Goal: Task Accomplishment & Management: Complete application form

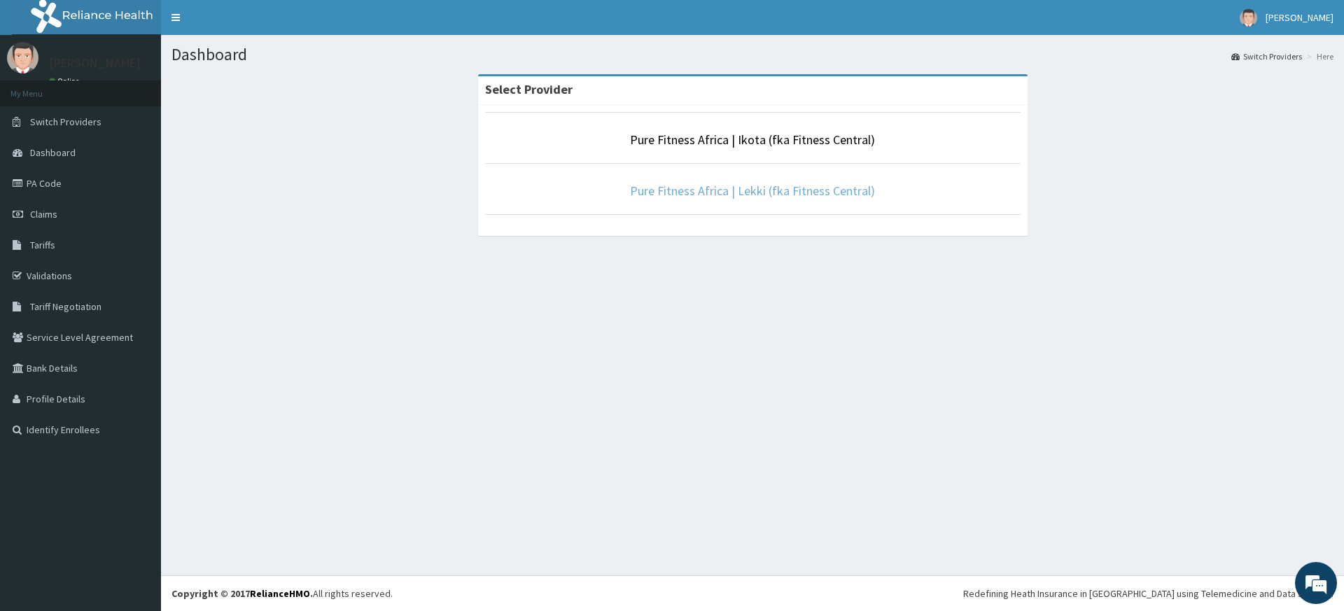
click at [761, 185] on link "Pure Fitness Africa | Lekki (fka Fitness Central)" at bounding box center [752, 191] width 245 height 16
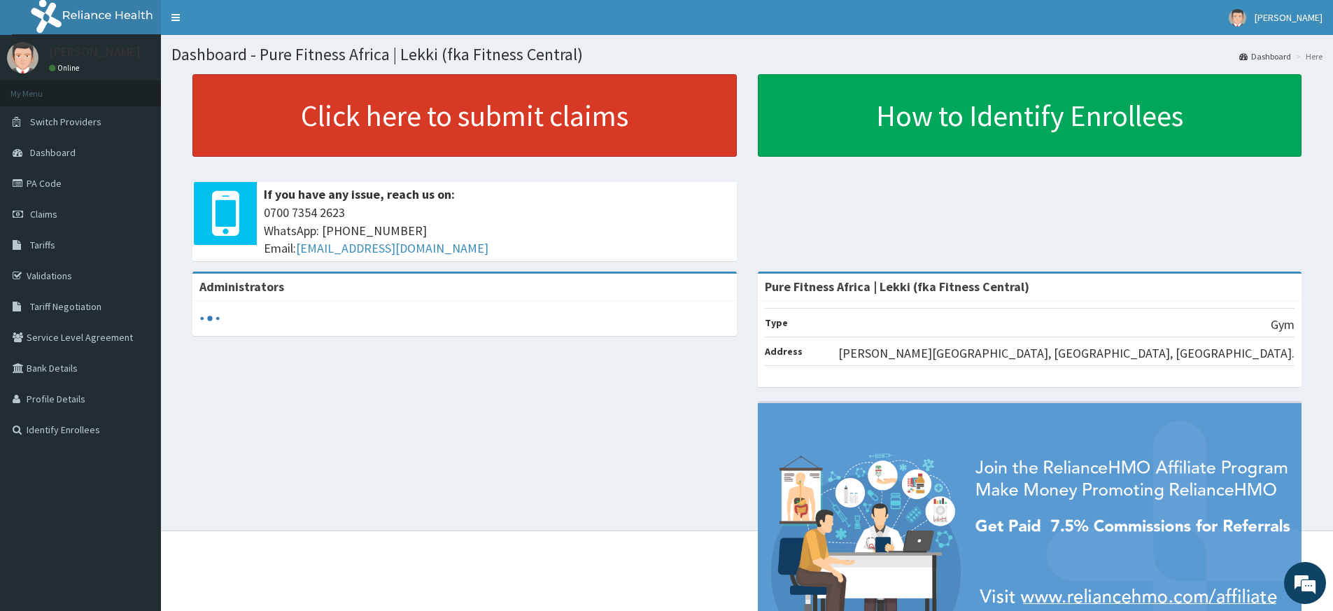
click at [417, 111] on link "Click here to submit claims" at bounding box center [464, 115] width 545 height 83
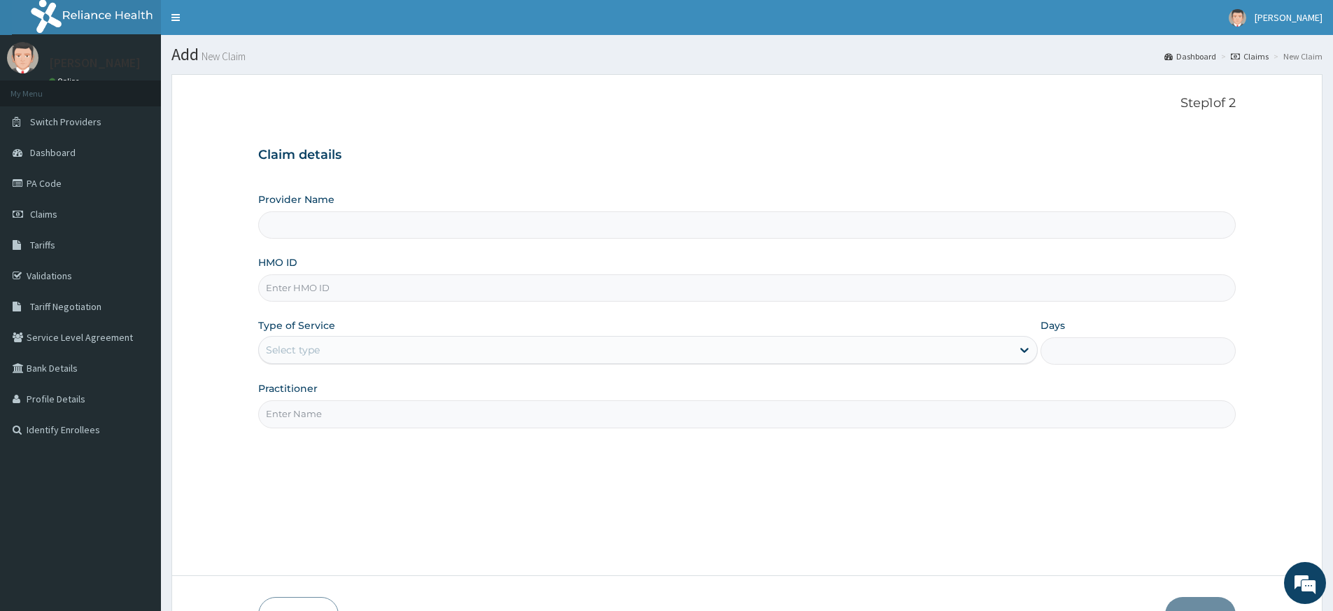
click at [338, 416] on input "Practitioner" at bounding box center [747, 413] width 978 height 27
type input "pure fitness africa"
click at [463, 419] on input "Practitioner" at bounding box center [747, 413] width 978 height 27
type input "pure fitness africa"
type input "Pure Fitness Africa | Lekki (fka Fitness Central)"
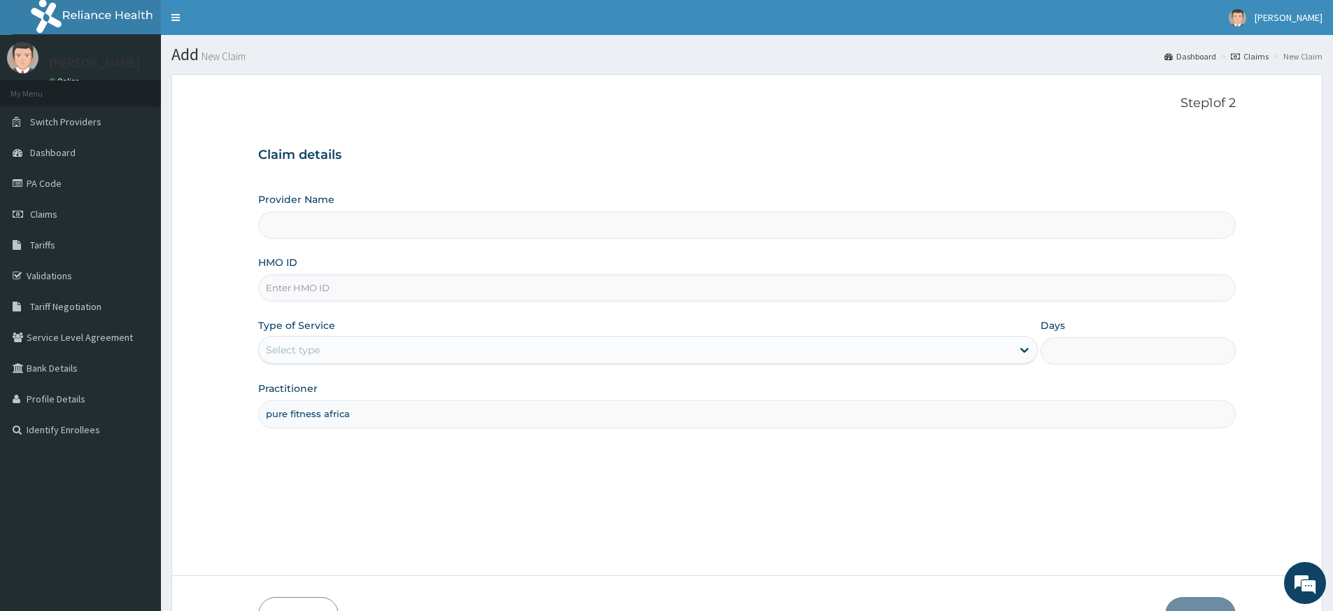
type input "1"
click at [355, 289] on input "HMO ID" at bounding box center [747, 287] width 978 height 27
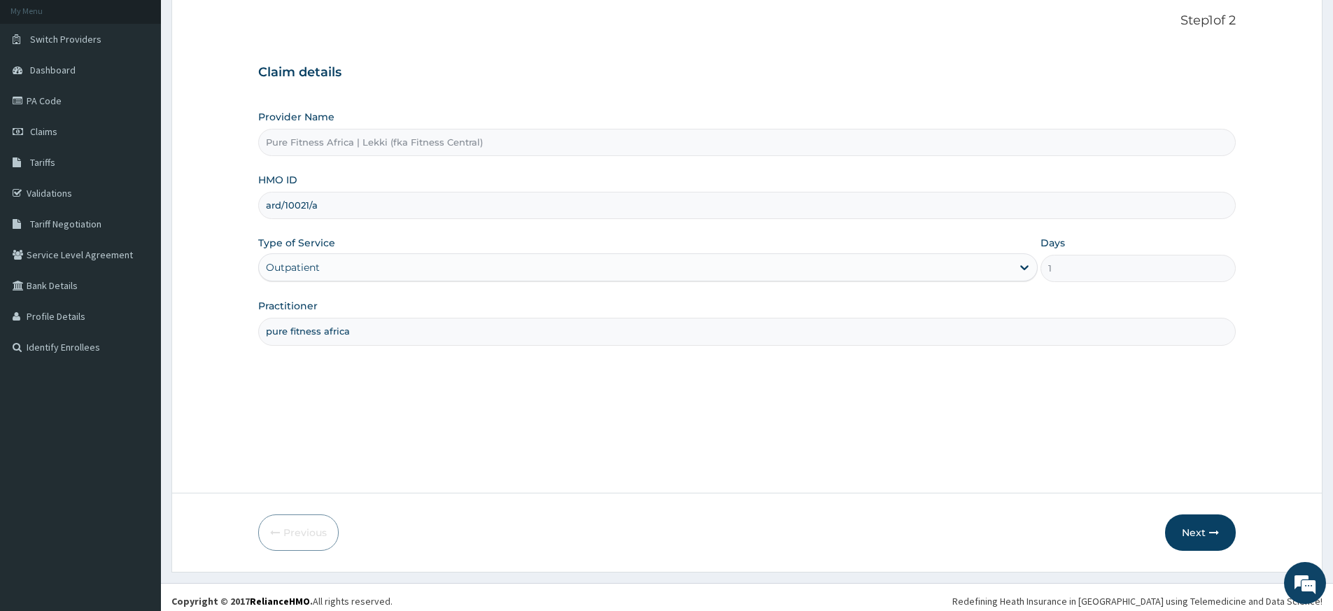
scroll to position [90, 0]
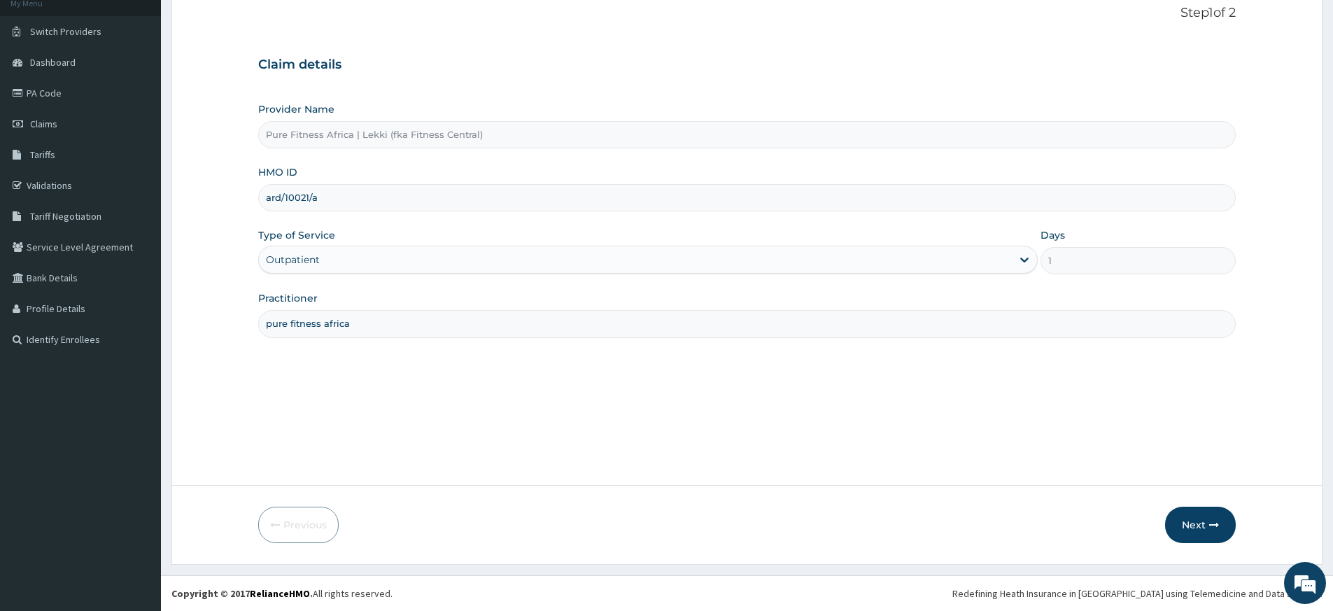
type input "ard/10021/a"
click at [1184, 524] on button "Next" at bounding box center [1200, 525] width 71 height 36
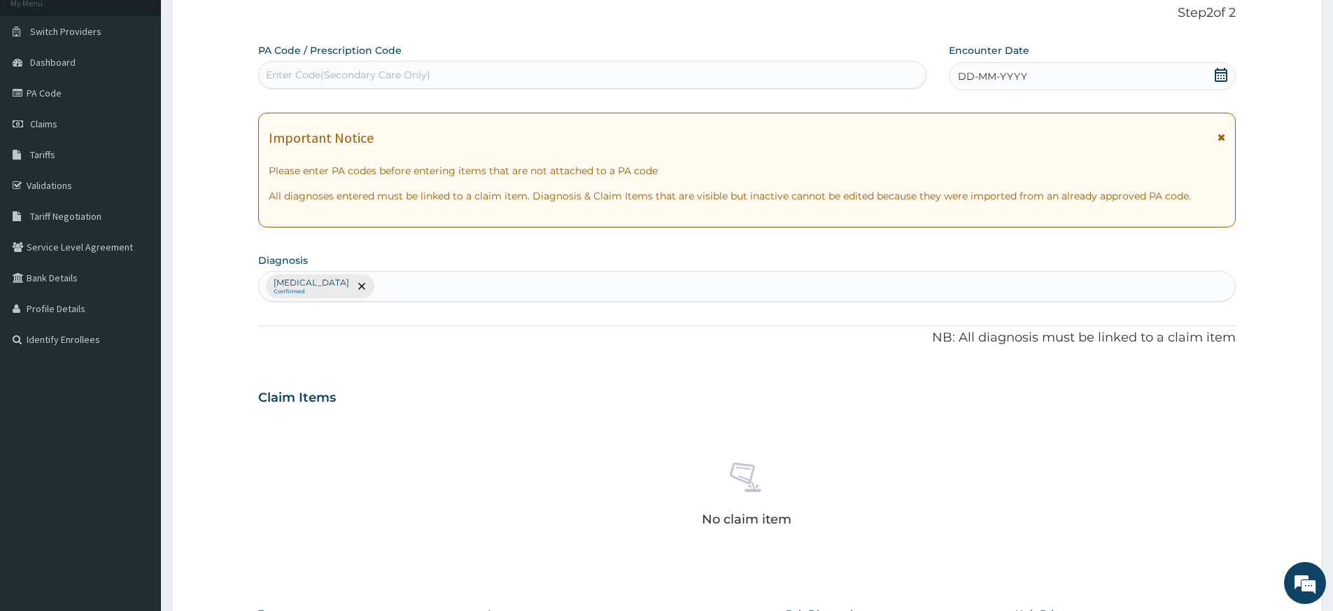
click at [1191, 73] on div "DD-MM-YYYY" at bounding box center [1092, 76] width 286 height 28
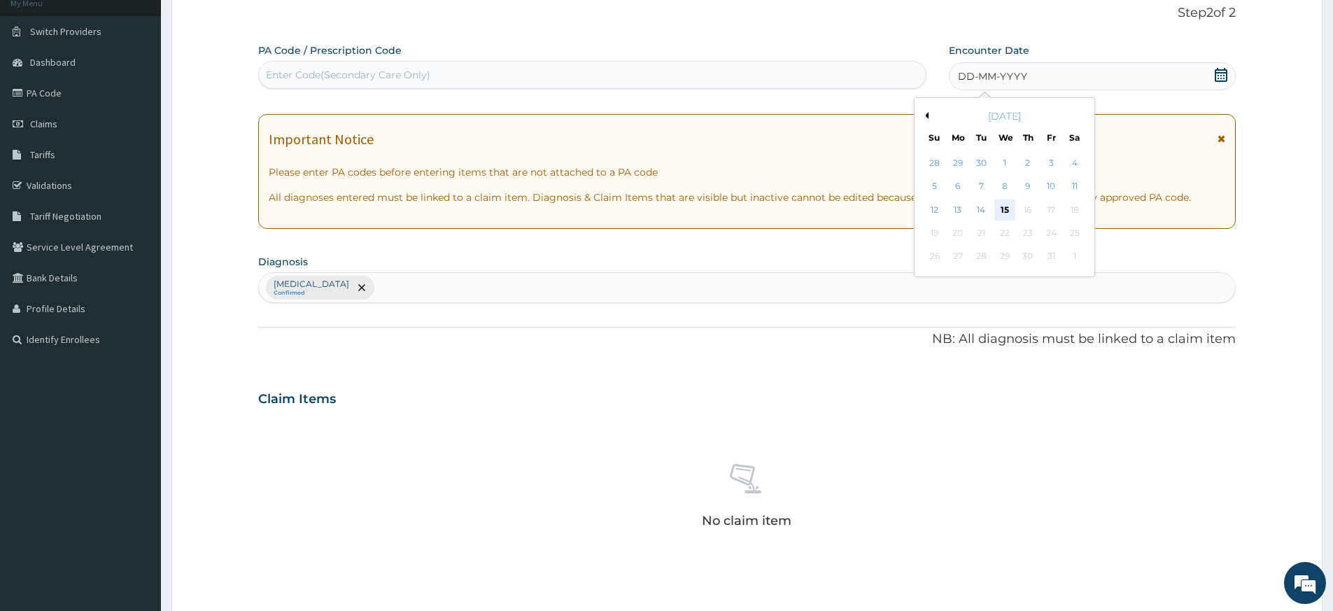
click at [1009, 212] on div "15" at bounding box center [1005, 209] width 21 height 21
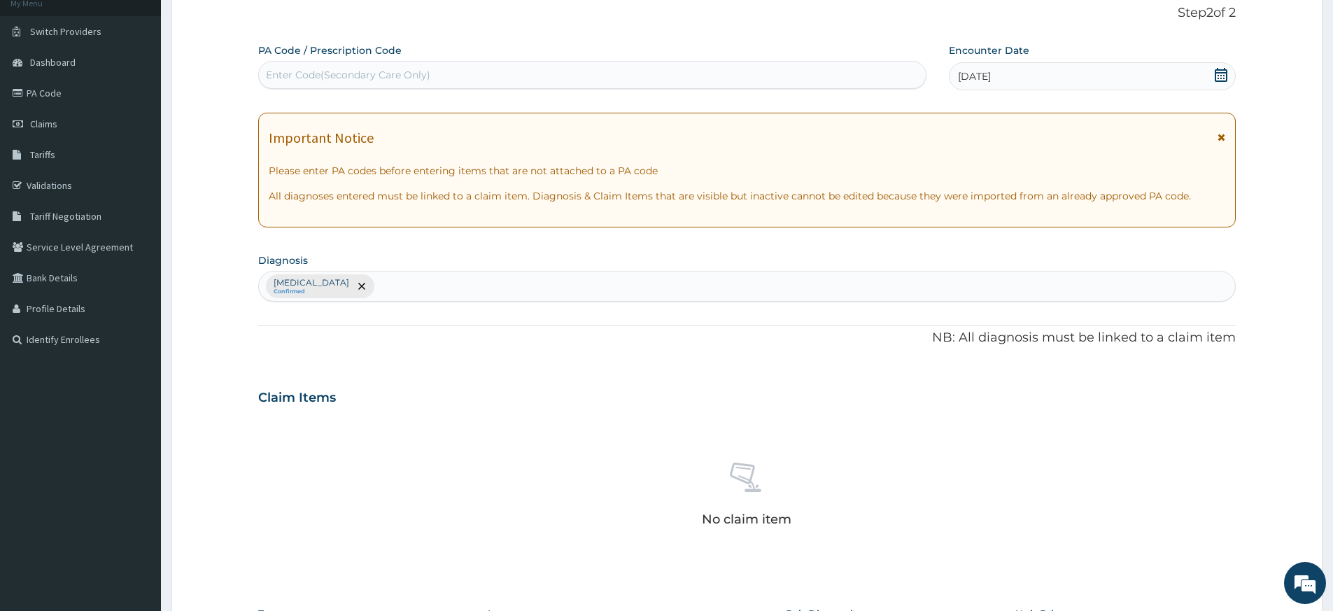
click at [854, 72] on div "Enter Code(Secondary Care Only)" at bounding box center [592, 75] width 667 height 22
type input "PA/BF5B89"
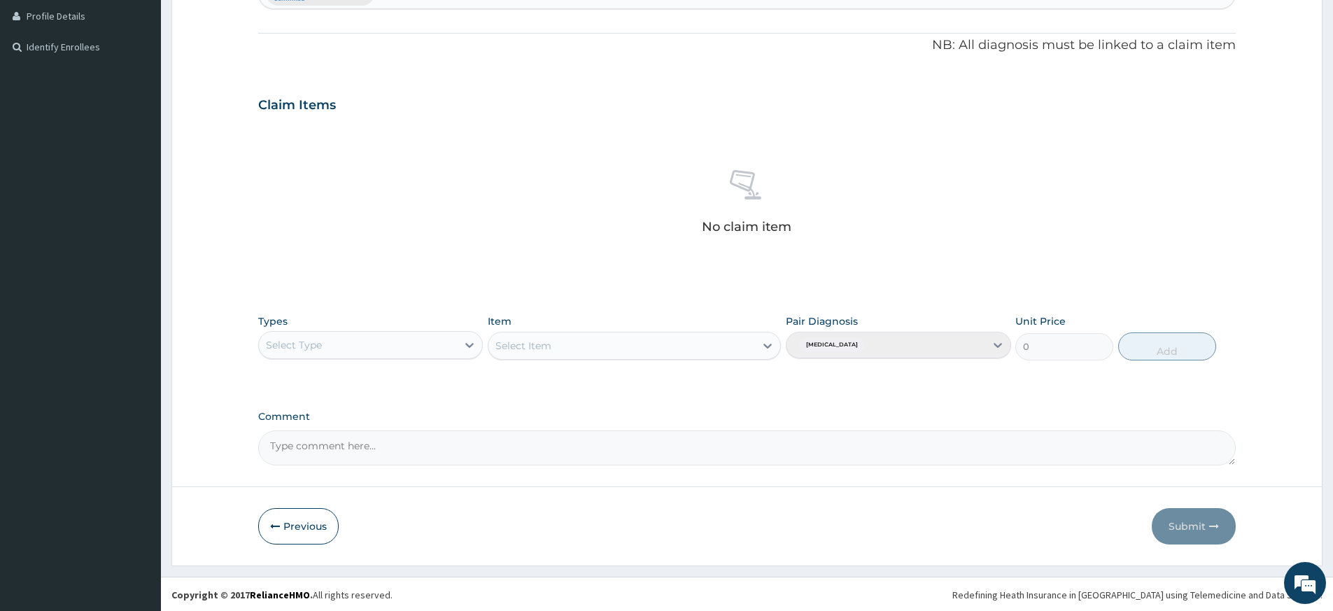
scroll to position [384, 0]
click at [435, 346] on div "Select Type" at bounding box center [358, 343] width 198 height 22
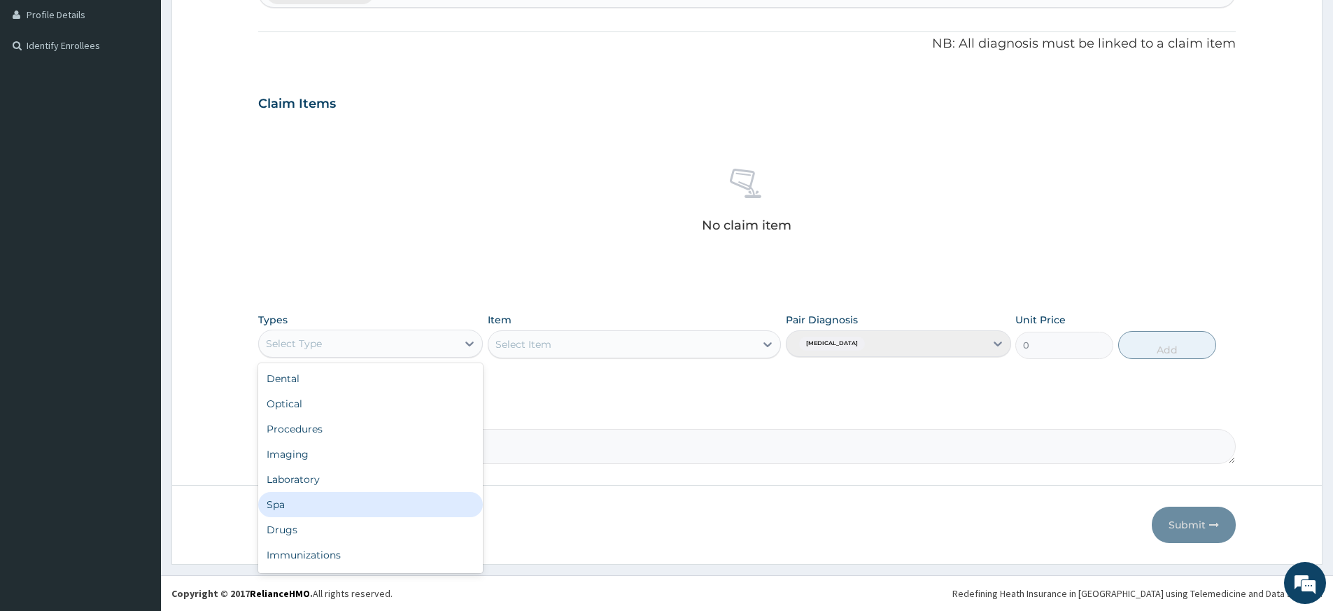
scroll to position [48, 0]
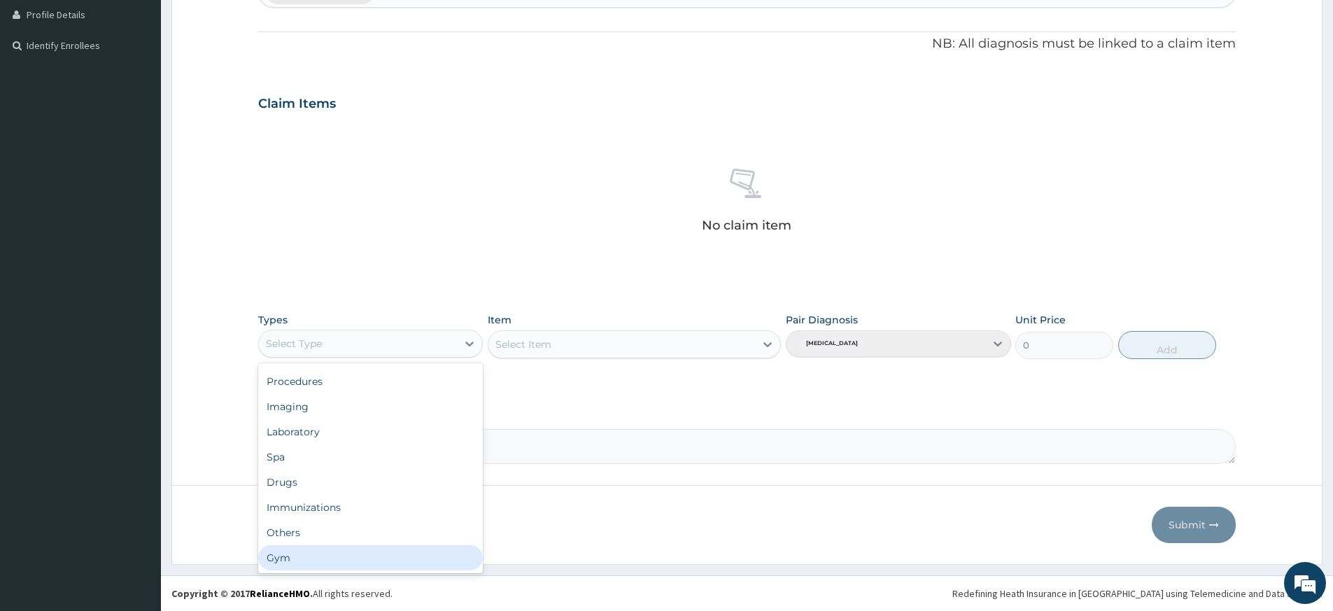
click at [394, 556] on div "Gym" at bounding box center [370, 557] width 225 height 25
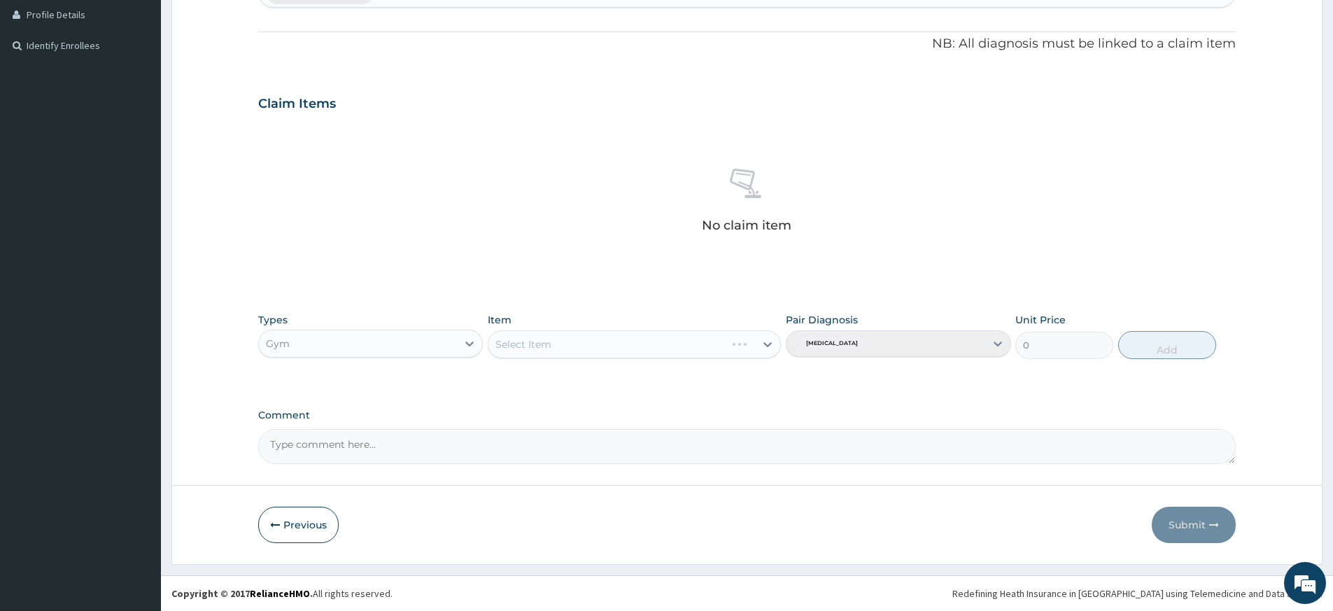
click at [652, 350] on div "Select Item" at bounding box center [634, 344] width 293 height 28
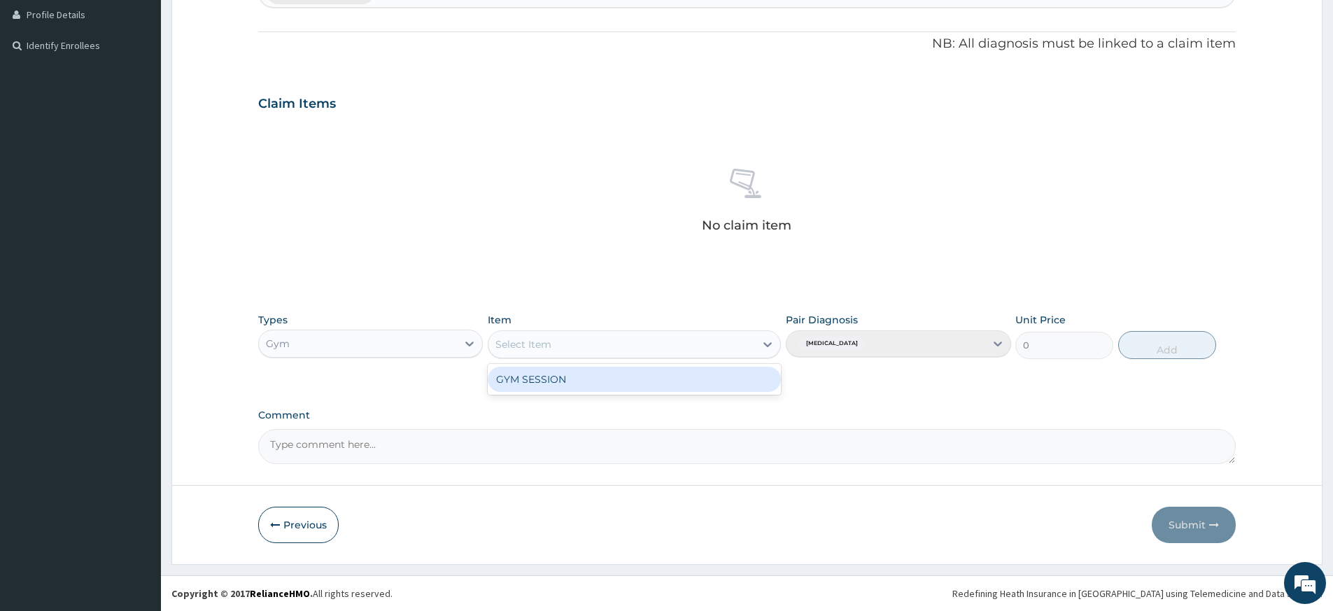
click at [637, 339] on div "Select Item" at bounding box center [622, 344] width 267 height 22
click at [622, 377] on div "GYM SESSION" at bounding box center [634, 379] width 293 height 25
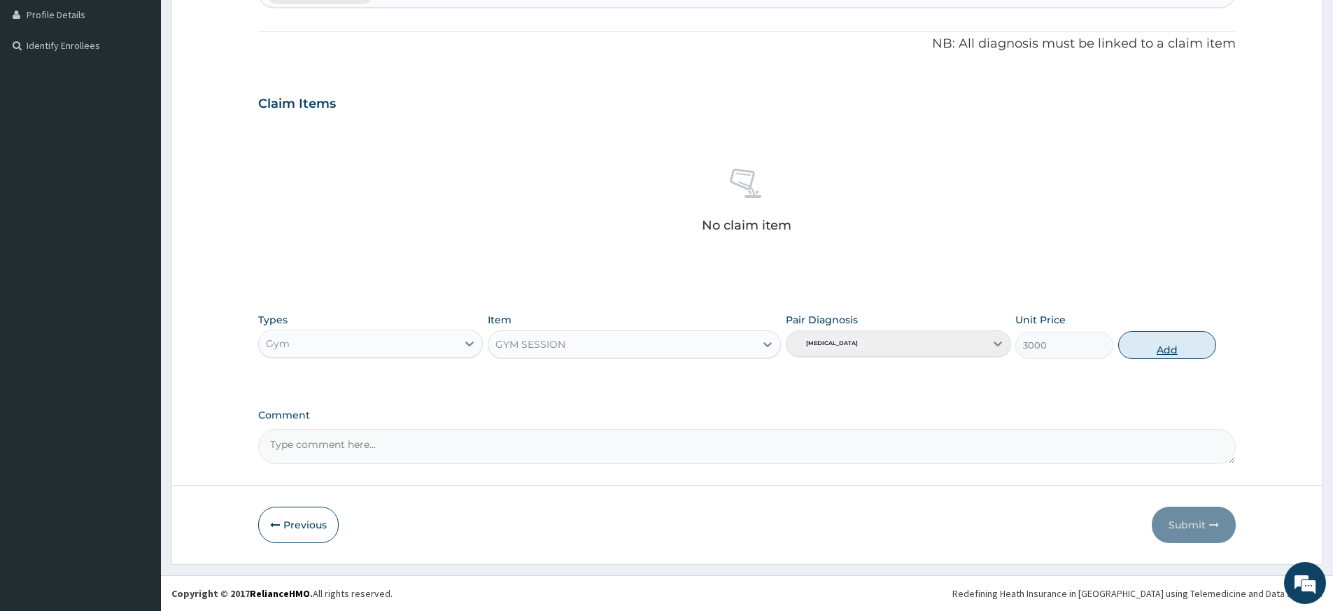
click at [1167, 339] on button "Add" at bounding box center [1168, 345] width 98 height 28
type input "0"
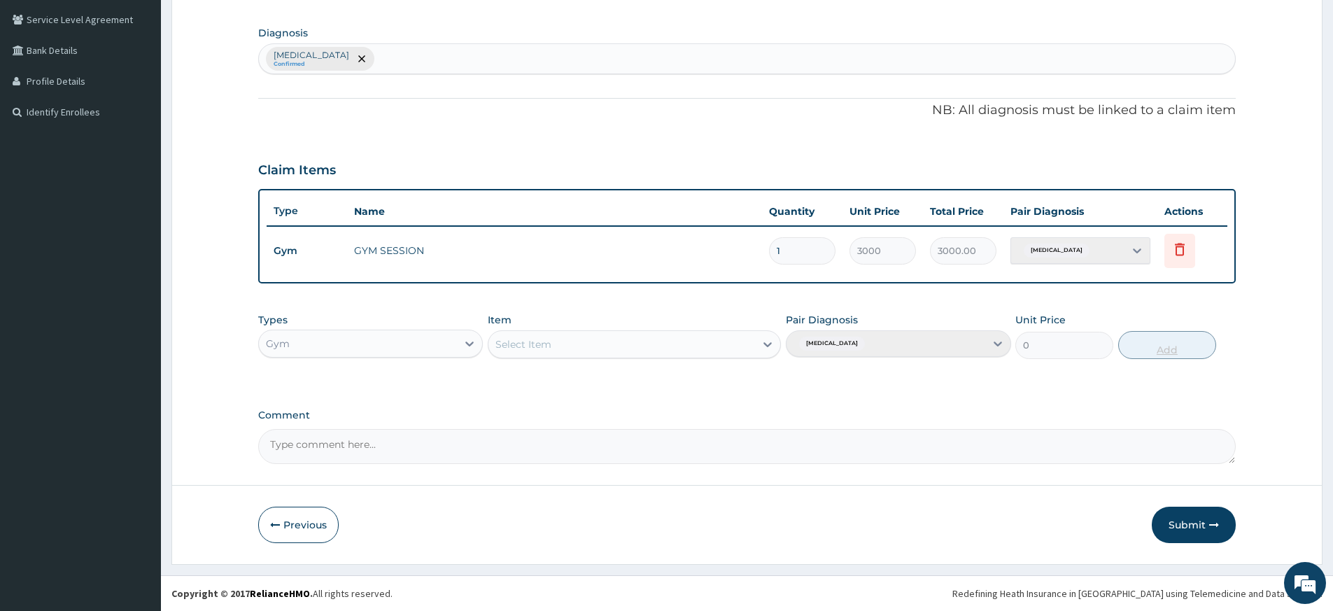
scroll to position [318, 0]
click at [1186, 514] on button "Submit" at bounding box center [1194, 525] width 84 height 36
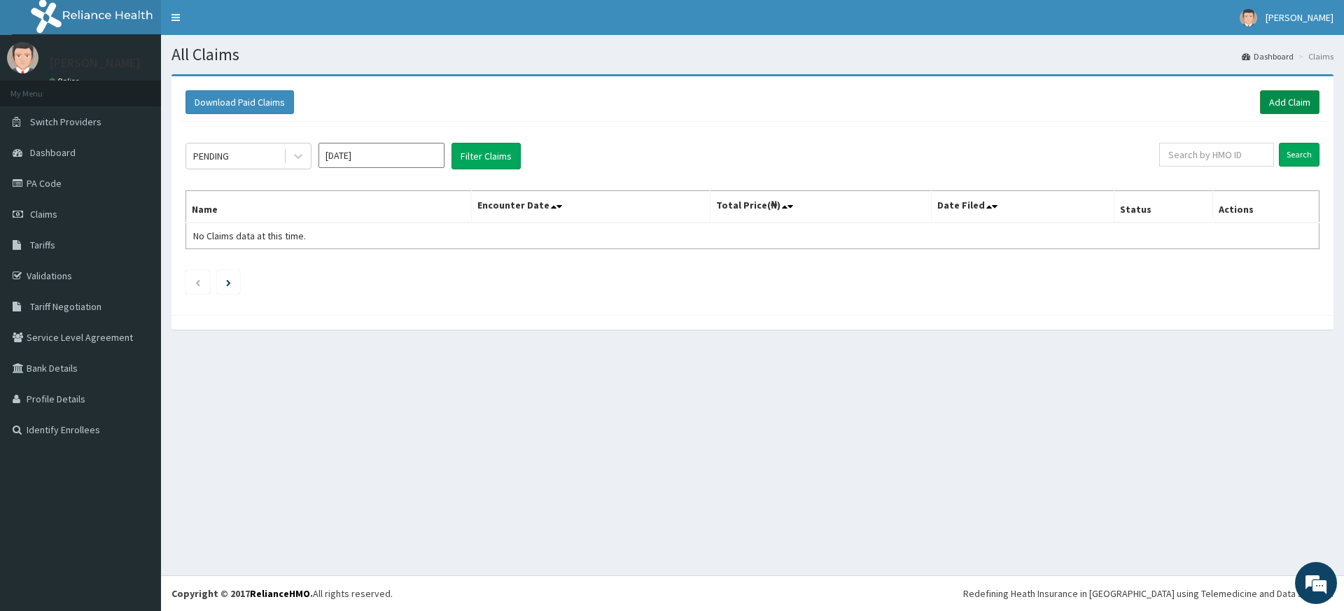
click at [1305, 101] on link "Add Claim" at bounding box center [1289, 102] width 59 height 24
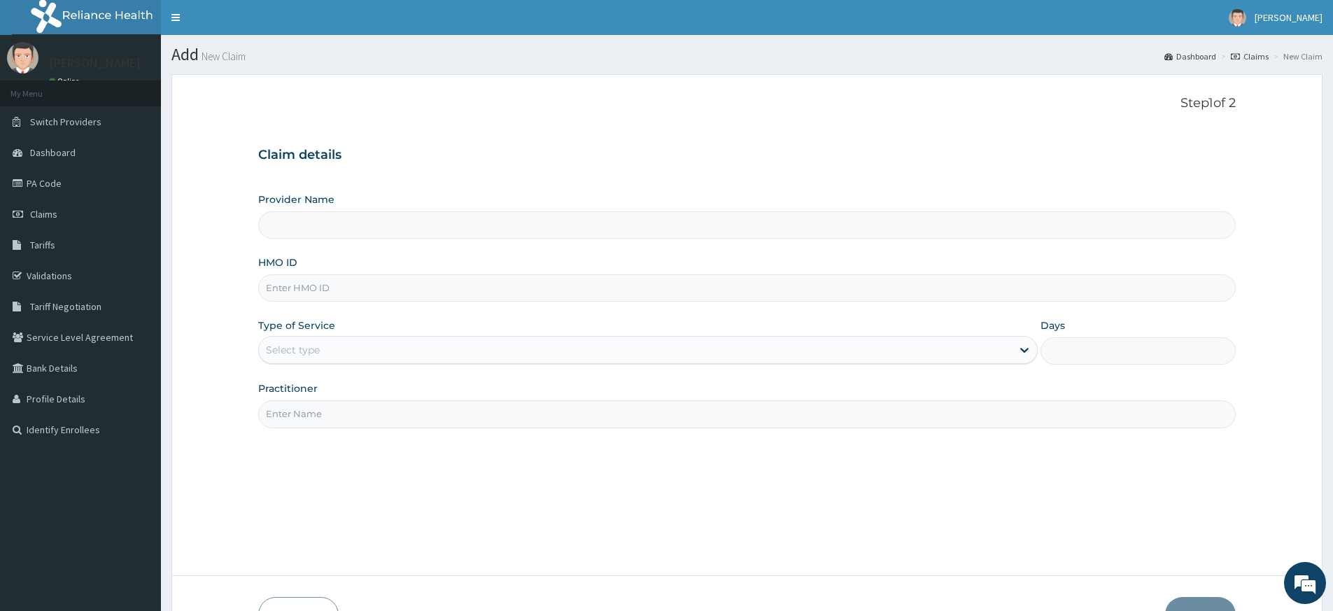
type input "Pure Fitness Africa | Lekki (fka Fitness Central)"
type input "1"
click at [316, 414] on input "Practitioner" at bounding box center [747, 413] width 978 height 27
type input "pure fitness africa"
click at [314, 287] on input "HMO ID" at bounding box center [747, 287] width 978 height 27
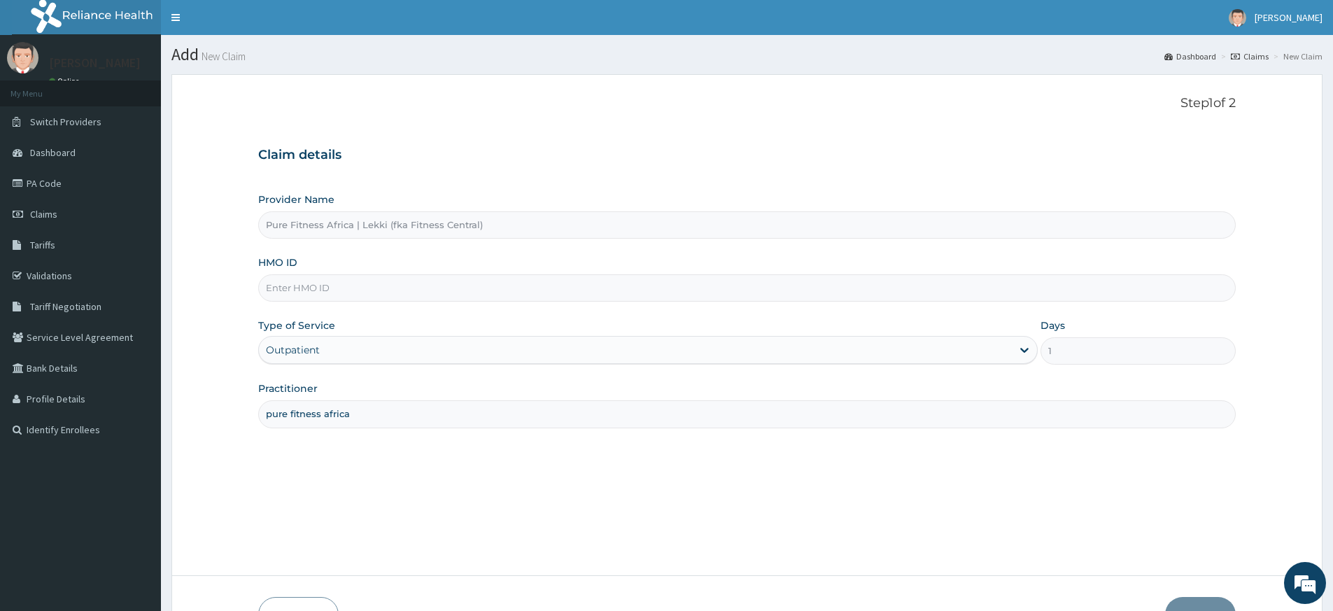
type input "r"
type input "c"
type input "fcr/10102/a"
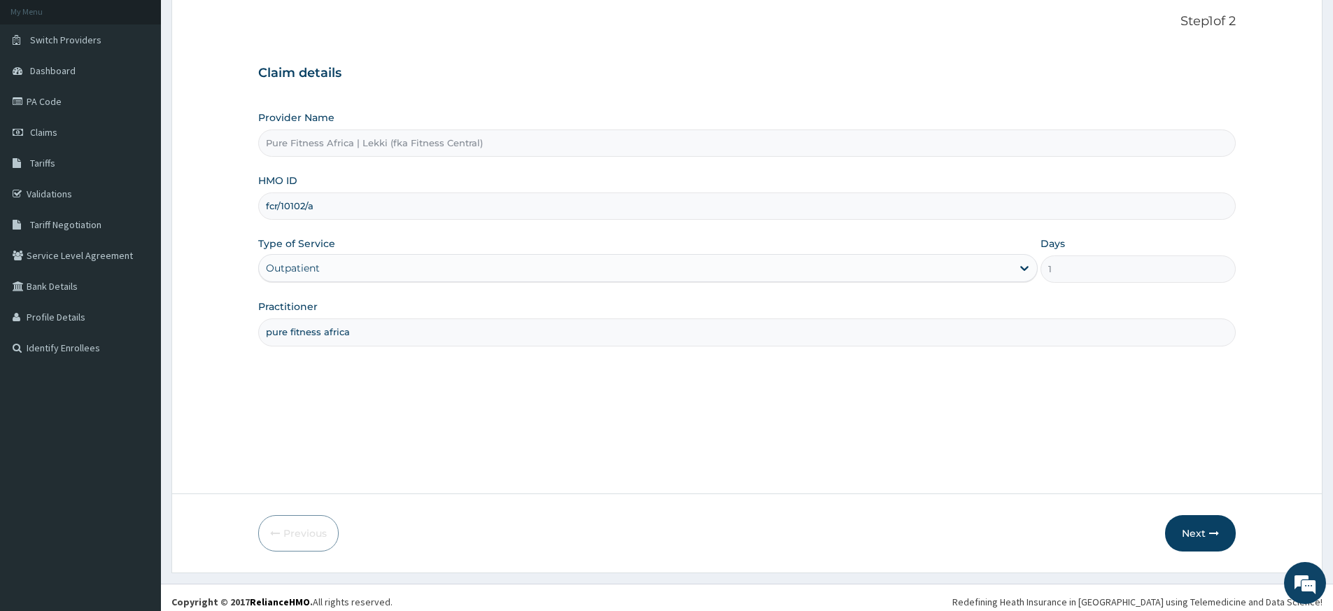
scroll to position [90, 0]
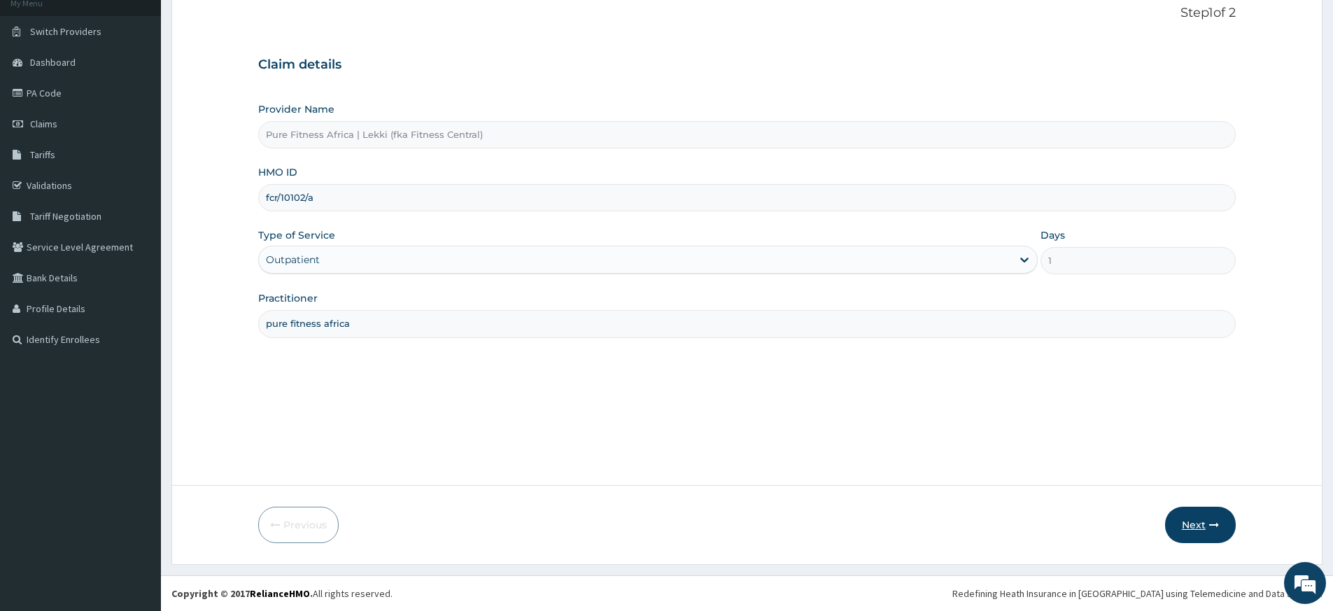
click at [1216, 521] on icon "button" at bounding box center [1215, 525] width 10 height 10
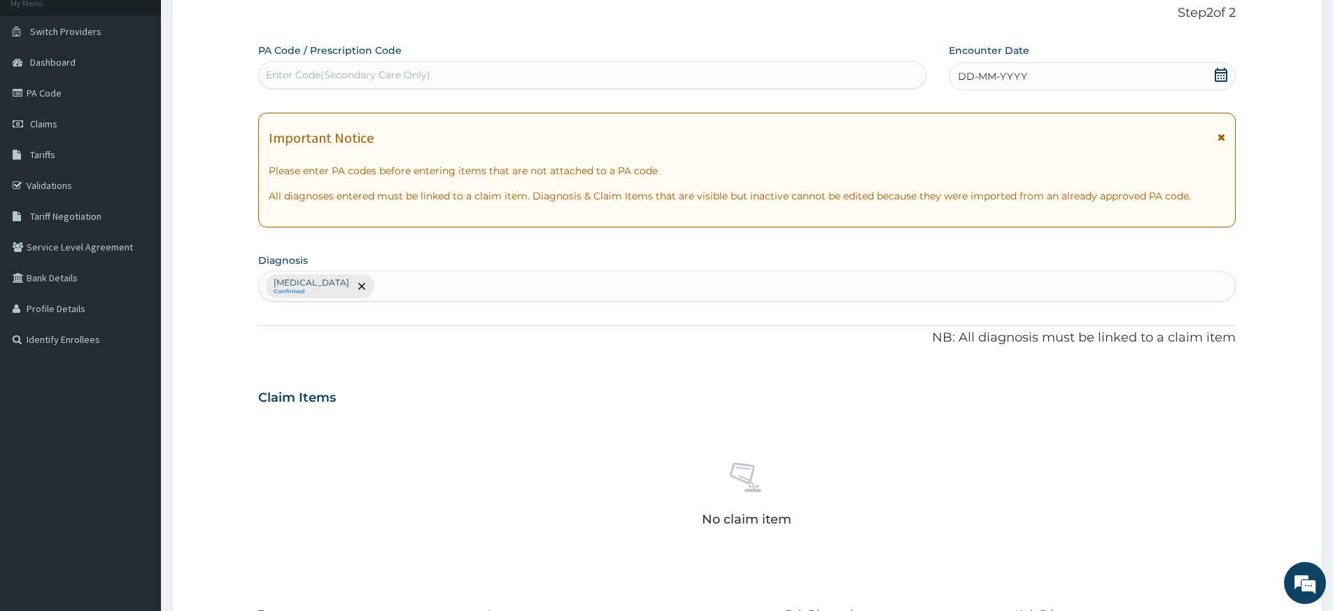
click at [1223, 71] on icon at bounding box center [1221, 75] width 14 height 14
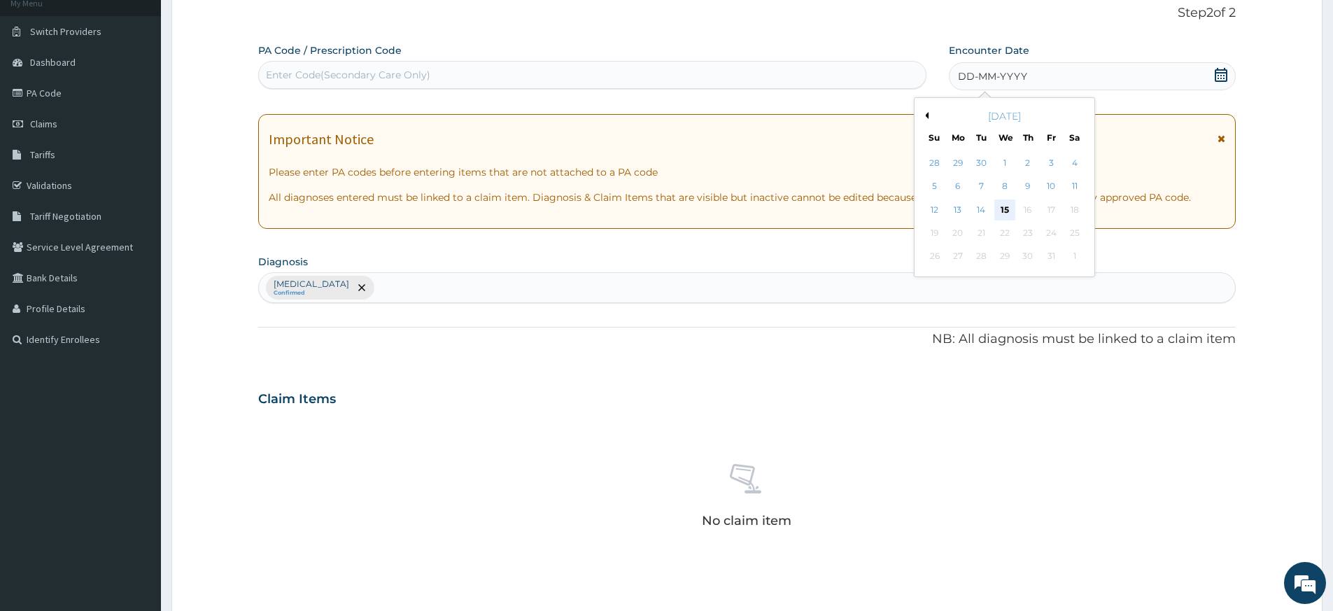
click at [1008, 205] on div "15" at bounding box center [1005, 209] width 21 height 21
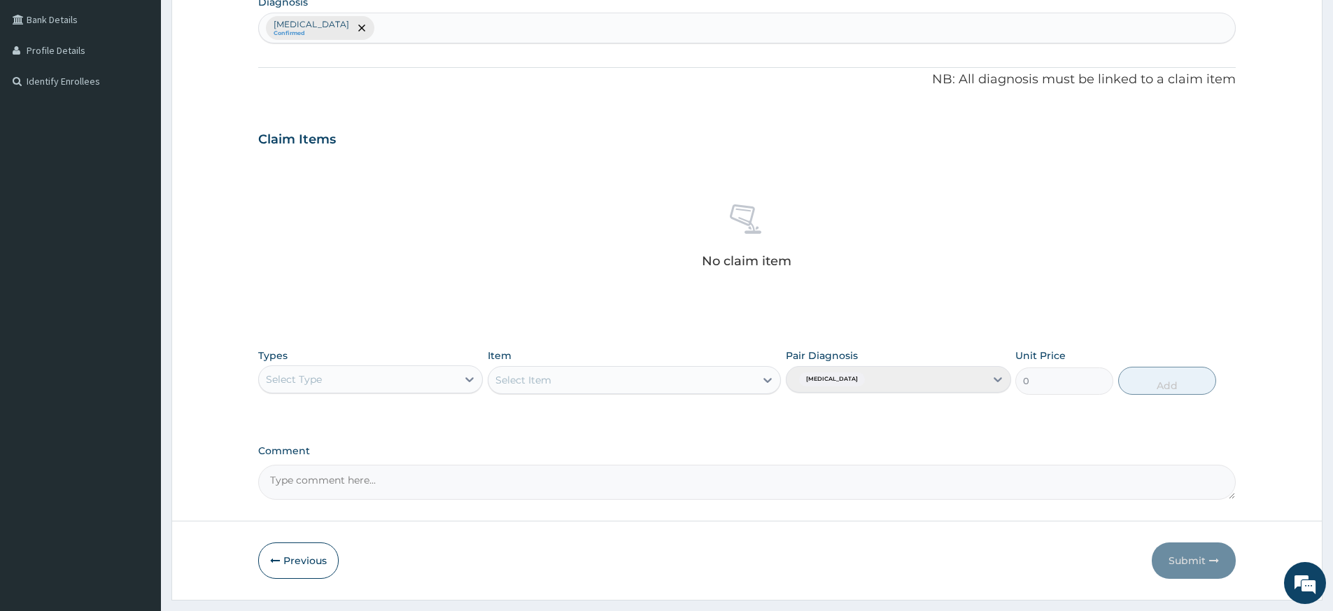
scroll to position [384, 0]
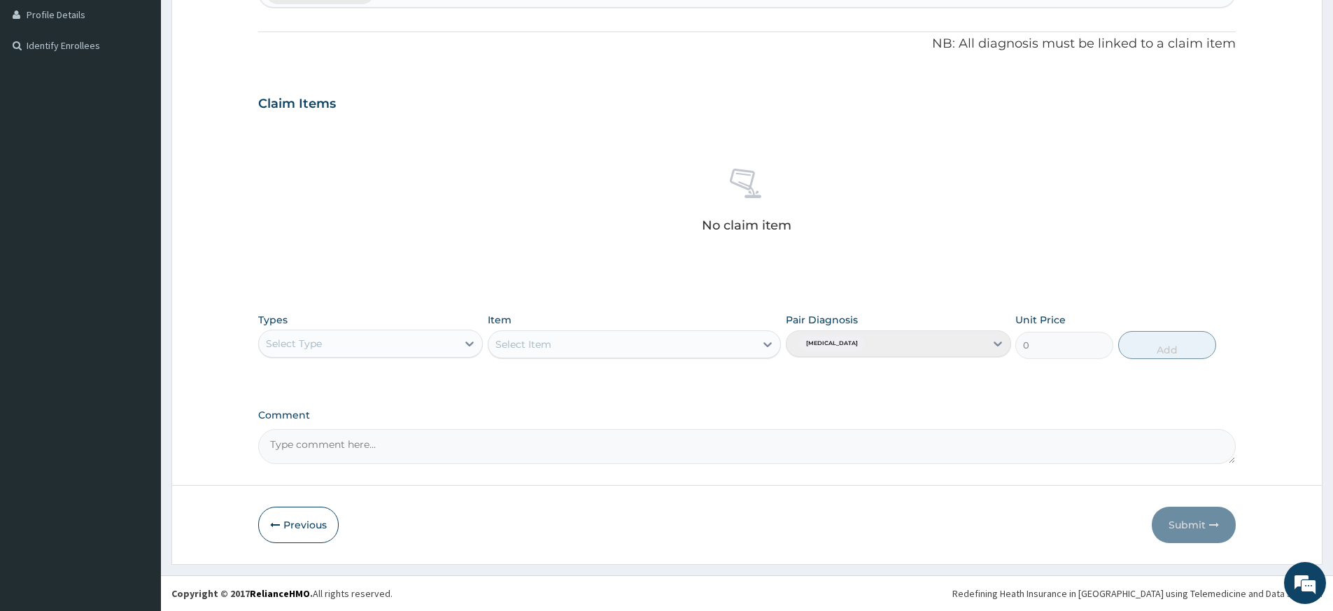
click at [402, 346] on div "Select Type" at bounding box center [358, 343] width 198 height 22
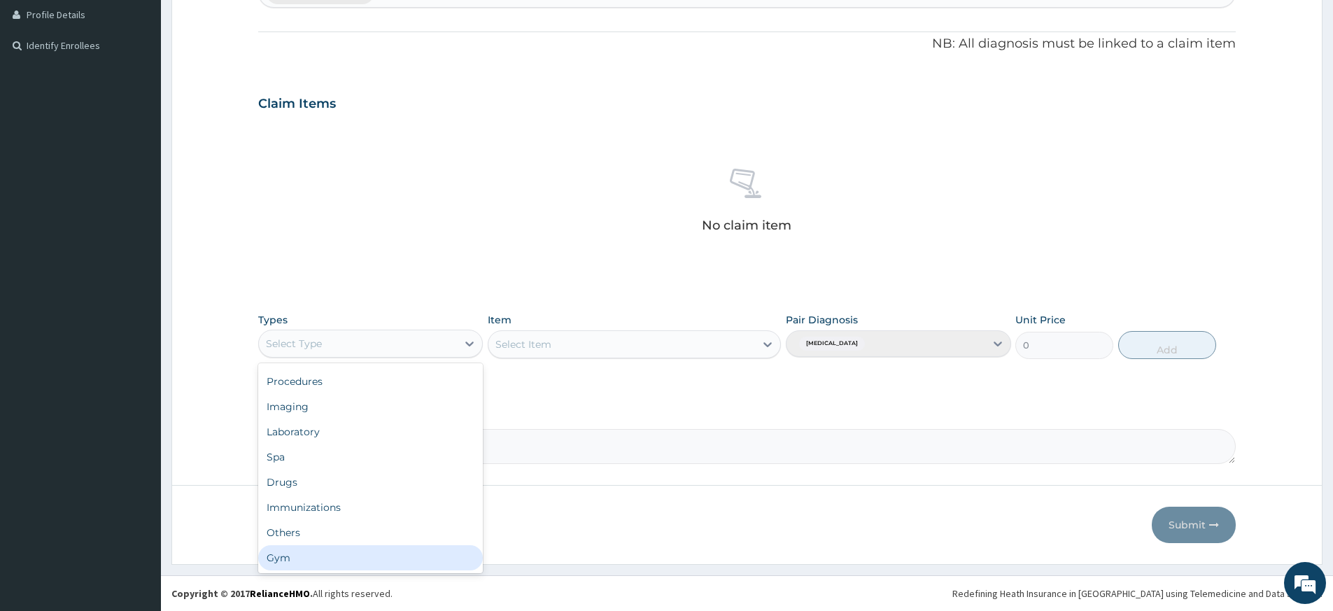
click at [311, 552] on div "Gym" at bounding box center [370, 557] width 225 height 25
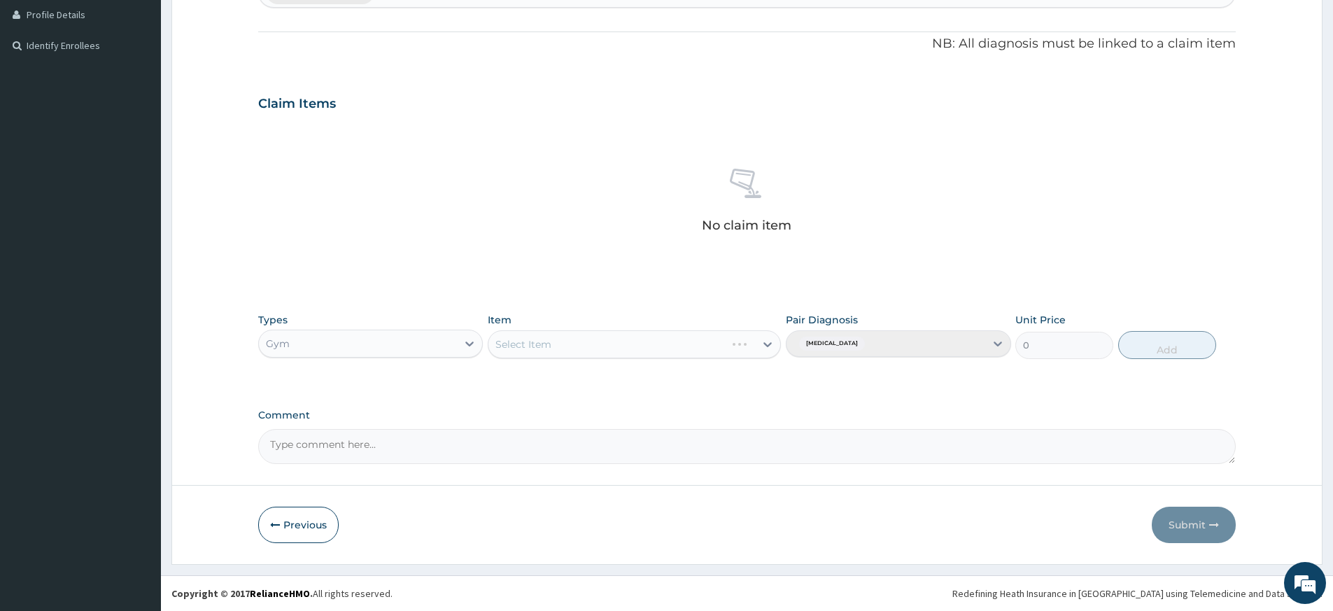
click at [622, 337] on div "Select Item" at bounding box center [634, 344] width 293 height 28
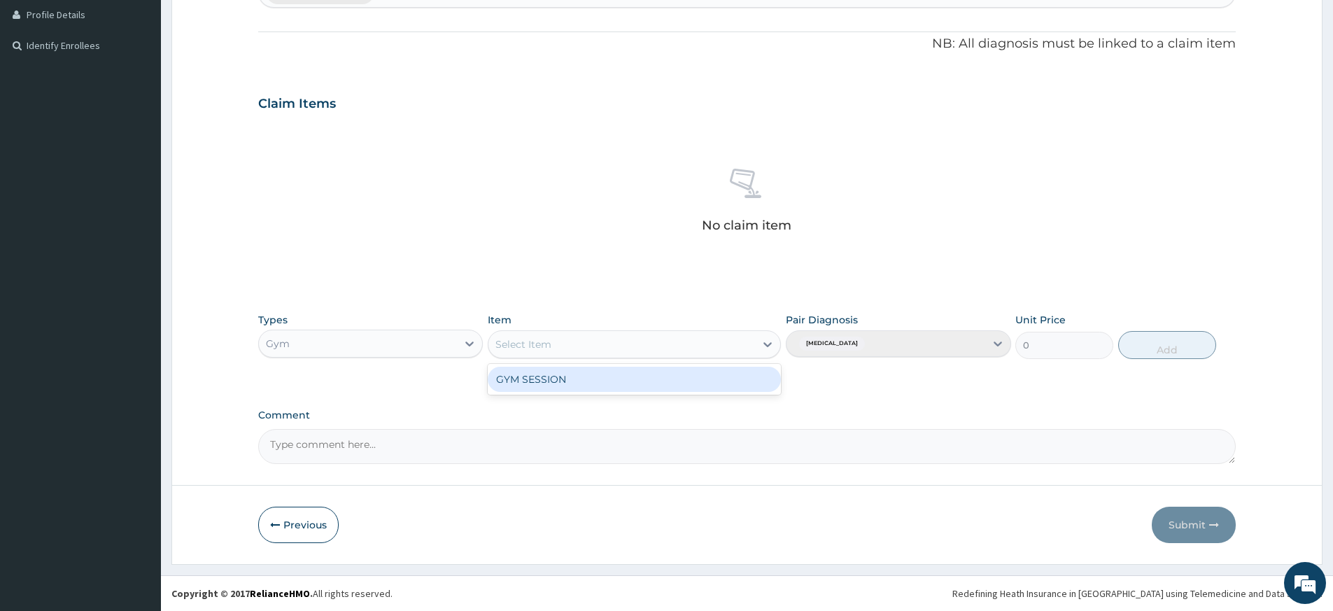
click at [627, 346] on div "Select Item" at bounding box center [622, 344] width 267 height 22
click at [630, 375] on div "GYM SESSION" at bounding box center [634, 379] width 293 height 25
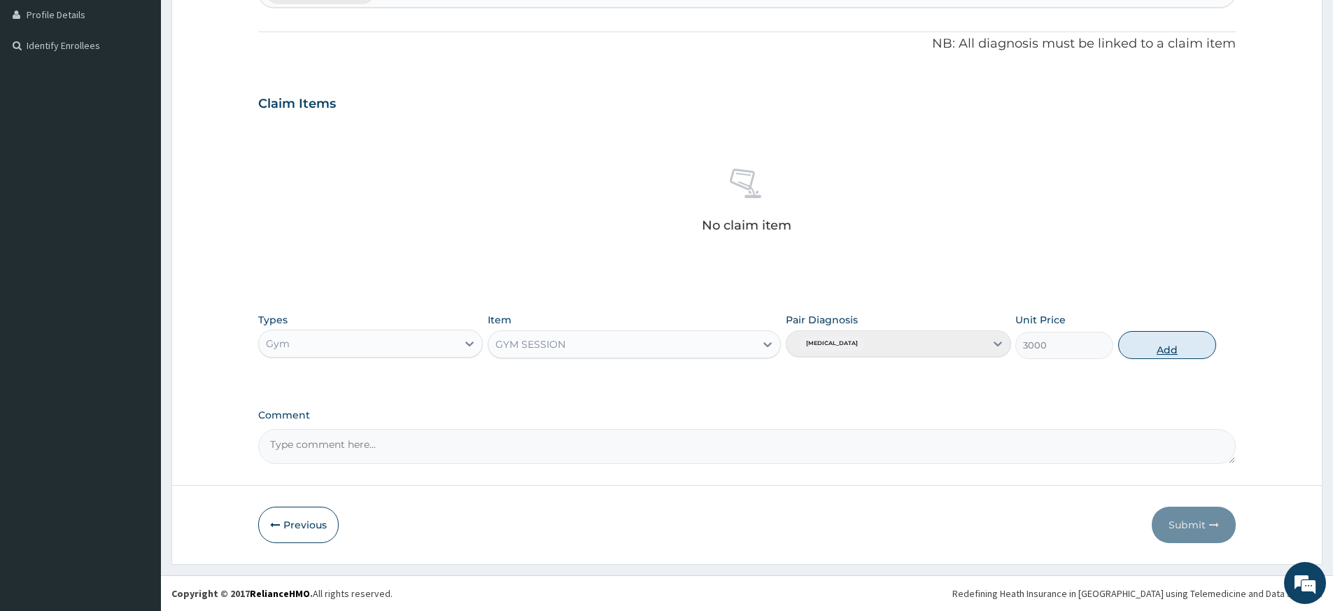
drag, startPoint x: 1170, startPoint y: 342, endPoint x: 1172, endPoint y: 352, distance: 9.9
click at [1170, 343] on button "Add" at bounding box center [1168, 345] width 98 height 28
type input "0"
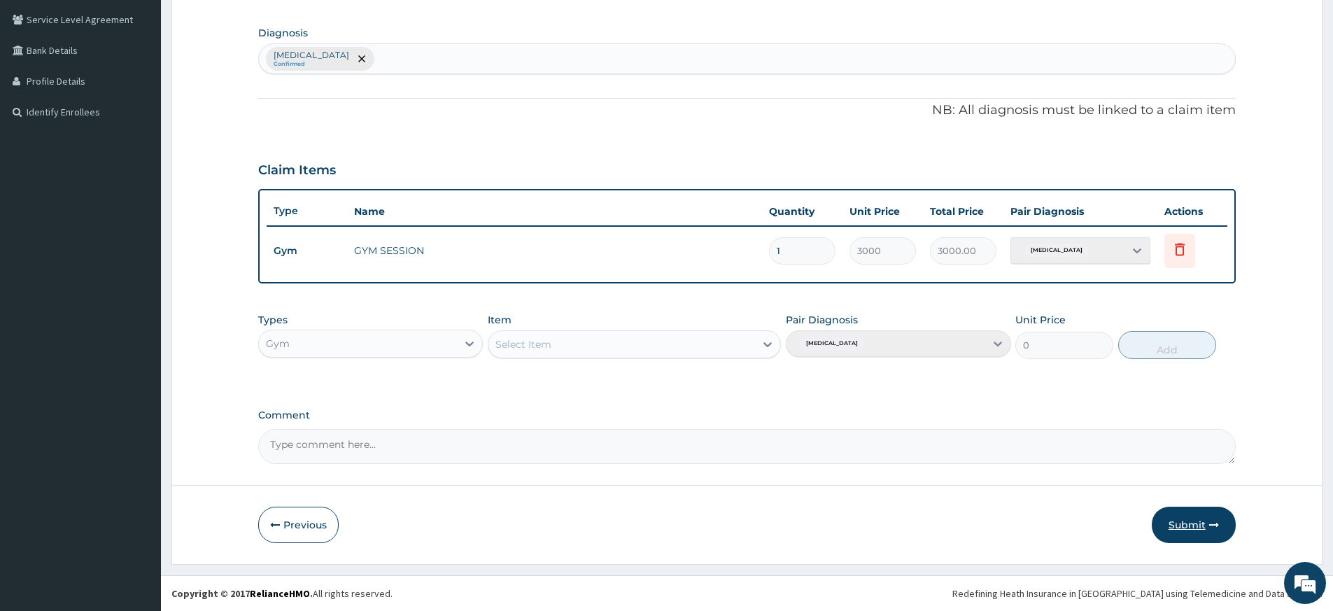
click at [1195, 524] on button "Submit" at bounding box center [1194, 525] width 84 height 36
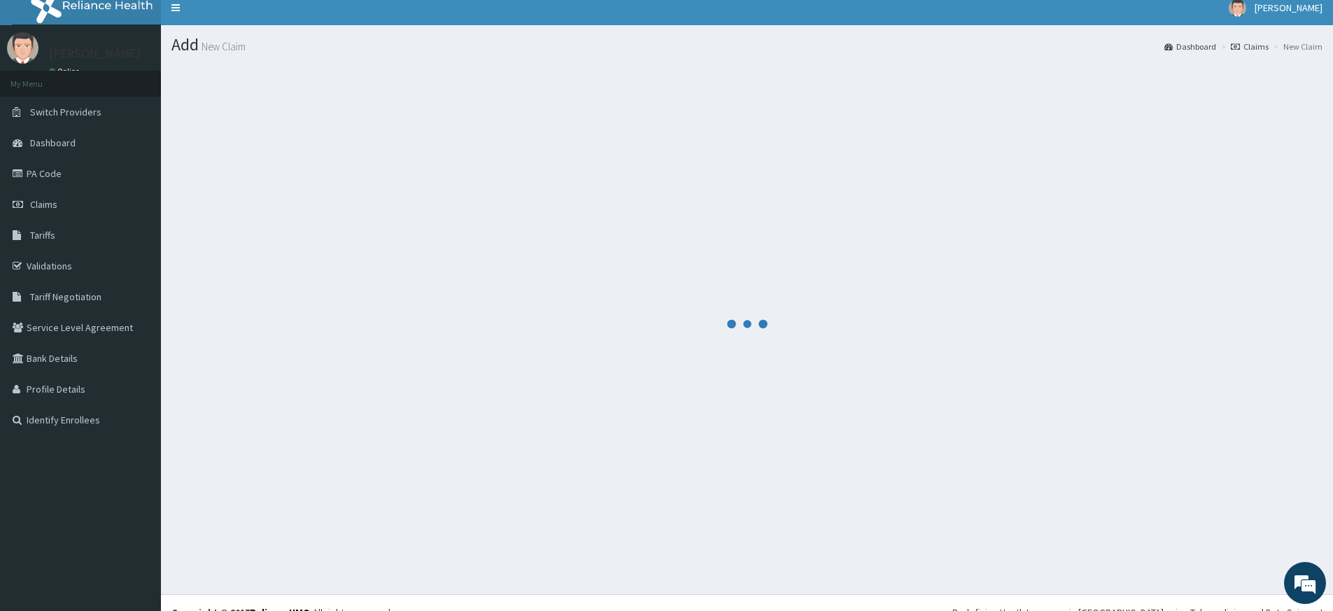
scroll to position [0, 0]
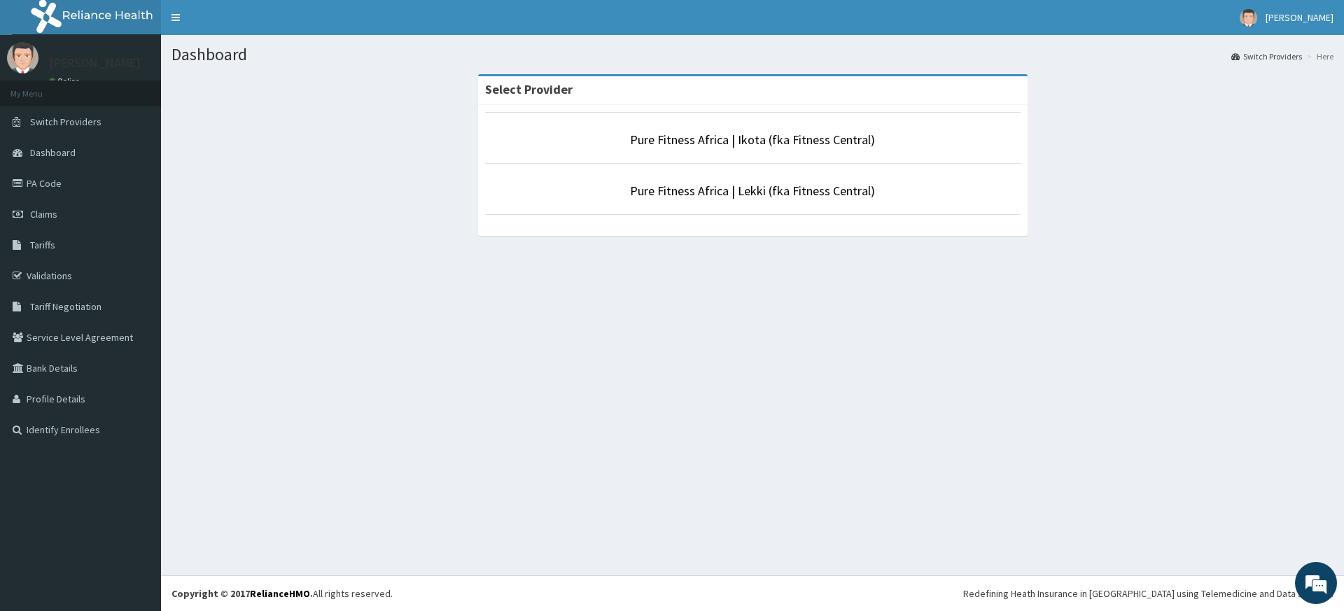
click at [782, 202] on li "Pure Fitness Africa | Lekki (fka Fitness Central)" at bounding box center [752, 189] width 535 height 52
click at [684, 198] on link "Pure Fitness Africa | Lekki (fka Fitness Central)" at bounding box center [752, 191] width 245 height 16
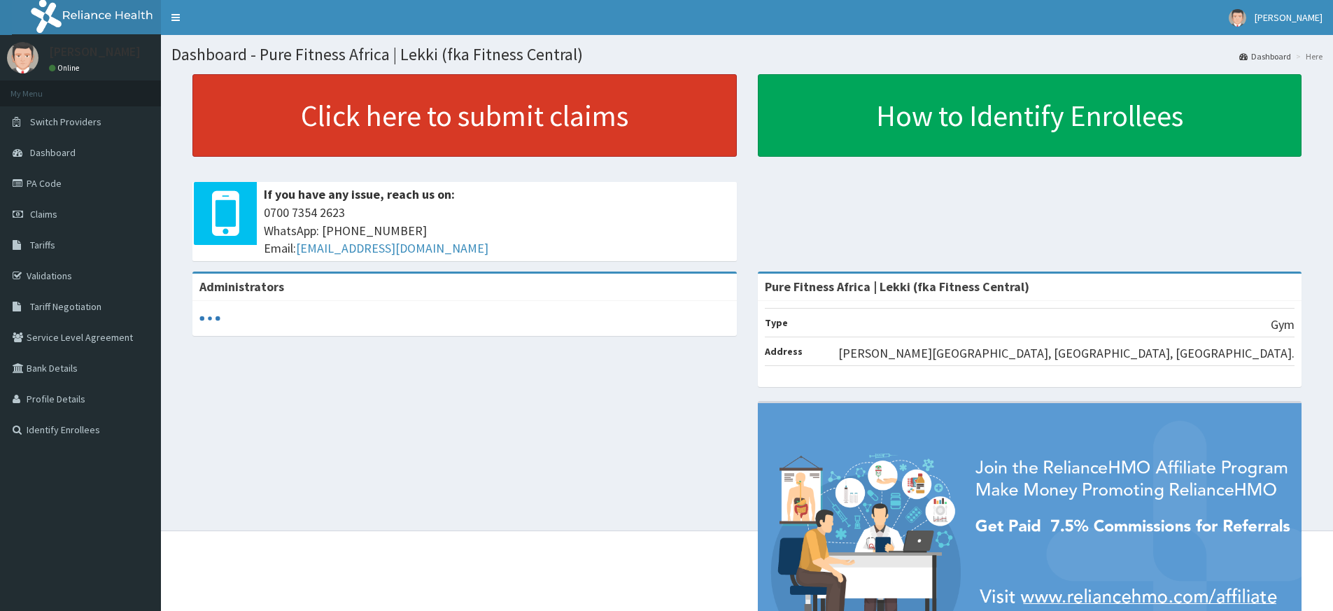
click at [567, 137] on link "Click here to submit claims" at bounding box center [464, 115] width 545 height 83
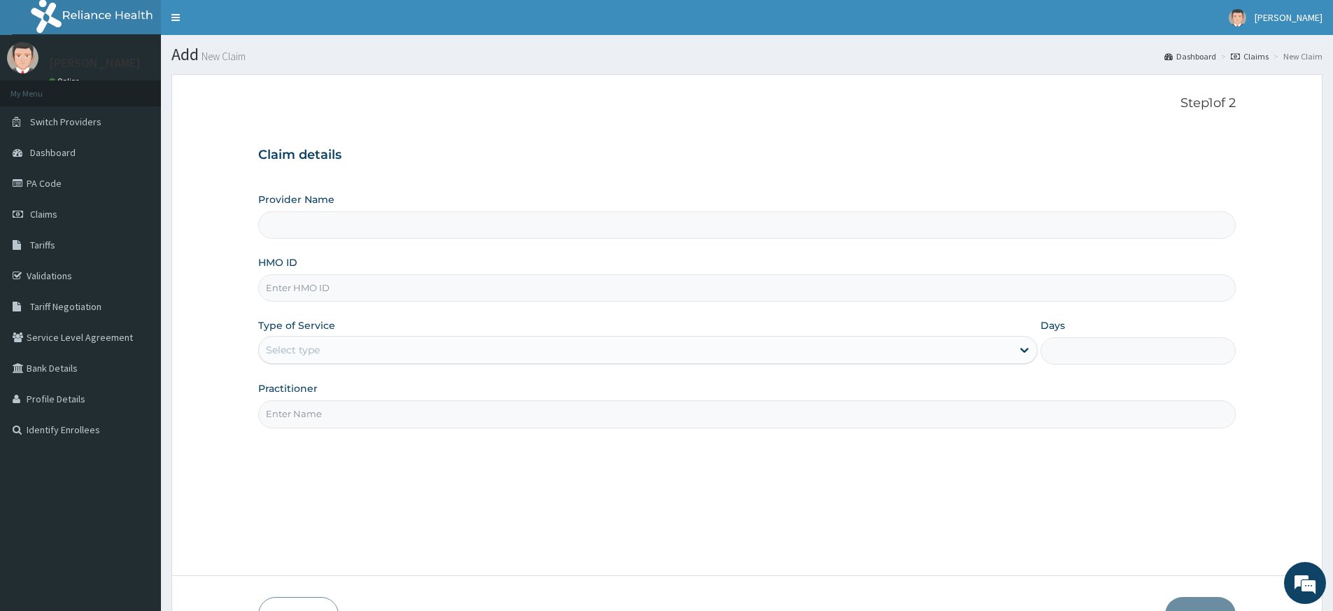
type input "Pure Fitness Africa | Lekki (fka Fitness Central)"
type input "1"
drag, startPoint x: 452, startPoint y: 416, endPoint x: 447, endPoint y: 423, distance: 8.5
click at [449, 422] on input "Practitioner" at bounding box center [747, 413] width 978 height 27
type input "pure fitness africa"
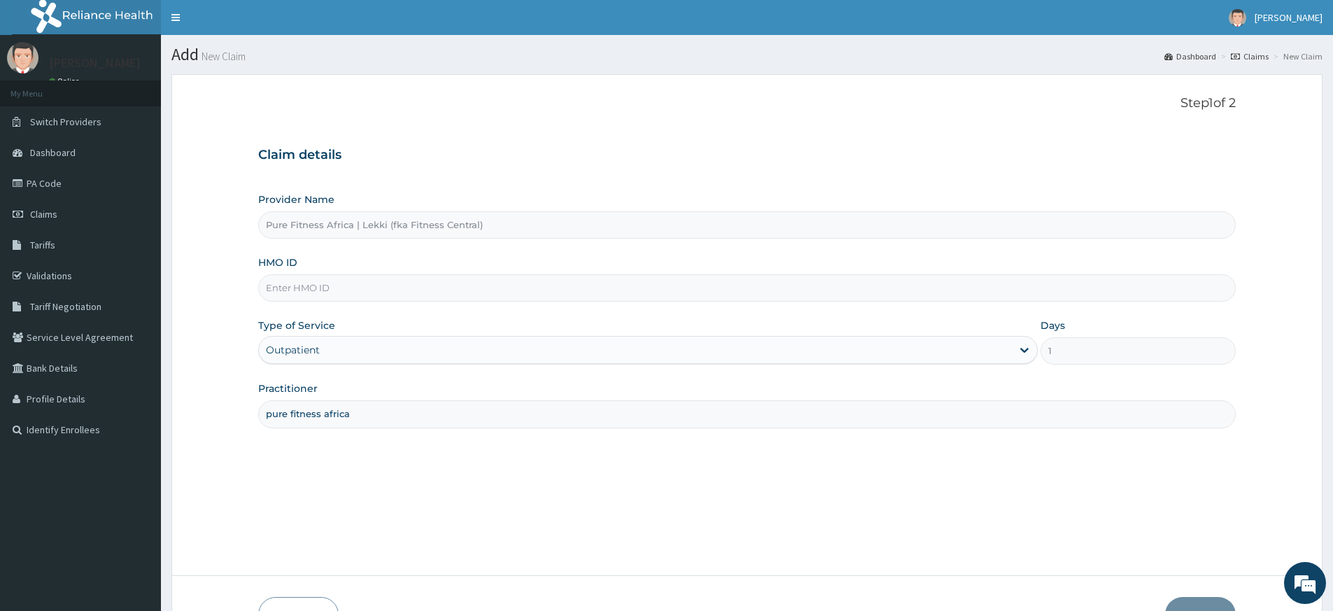
click at [351, 283] on input "HMO ID" at bounding box center [747, 287] width 978 height 27
type input "r"
type input "fcr/10102/a"
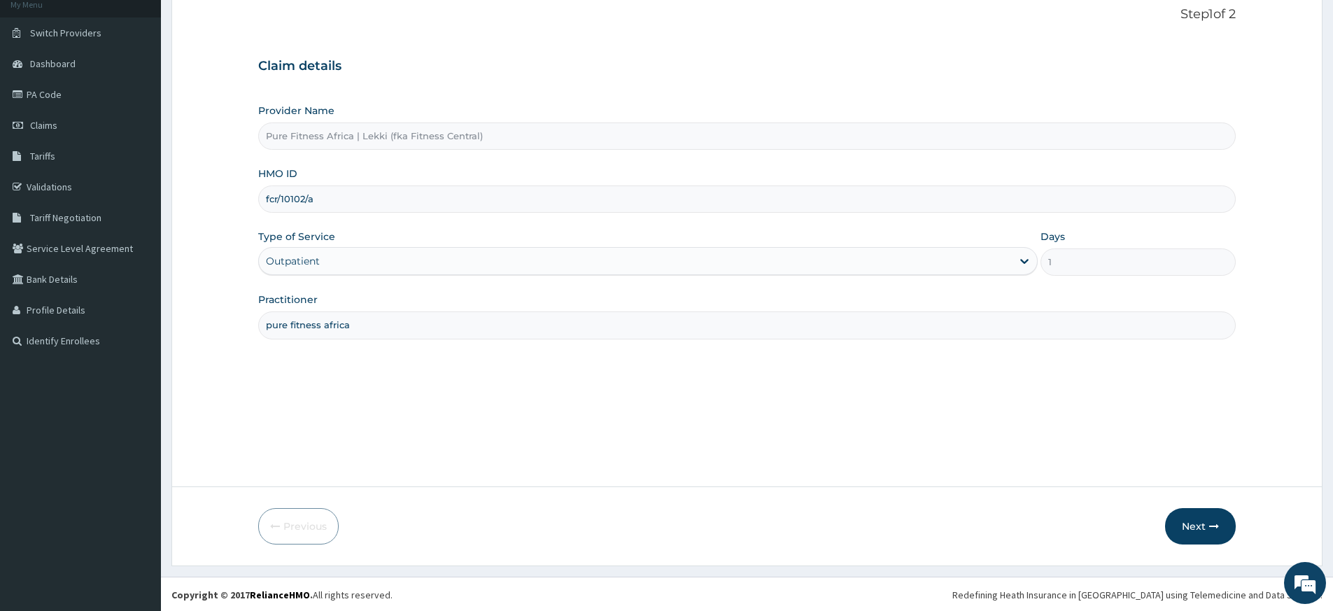
scroll to position [90, 0]
click at [1208, 527] on button "Next" at bounding box center [1200, 525] width 71 height 36
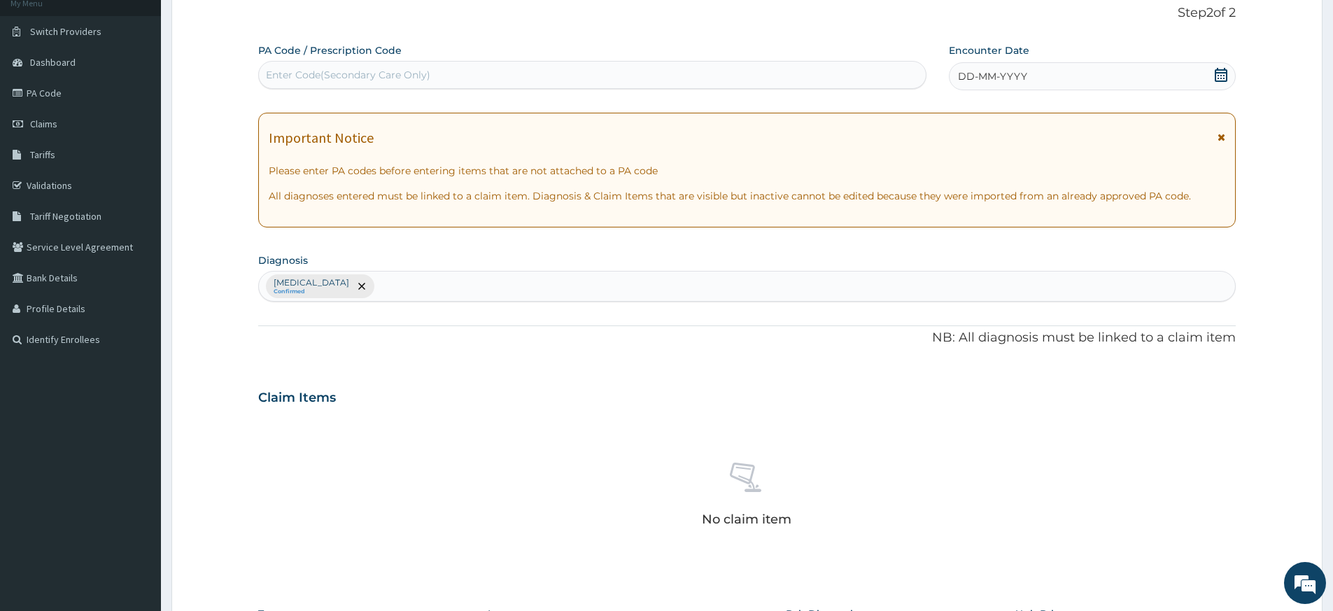
click at [1225, 78] on icon at bounding box center [1221, 75] width 14 height 14
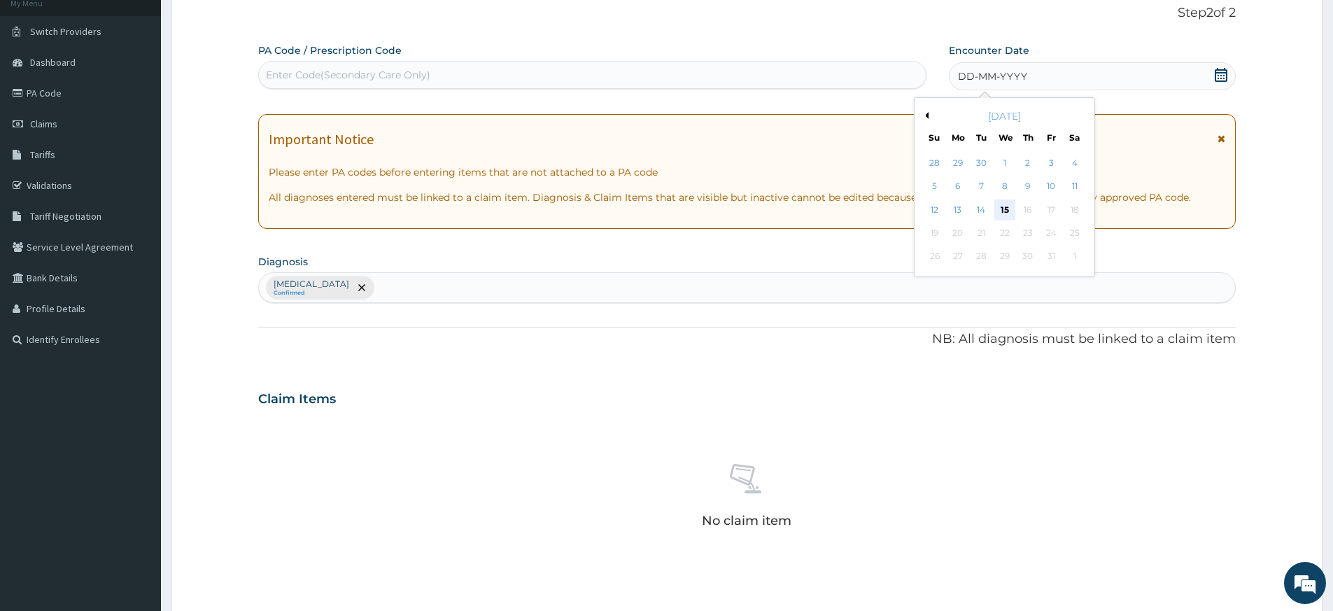
click at [1004, 210] on div "15" at bounding box center [1005, 209] width 21 height 21
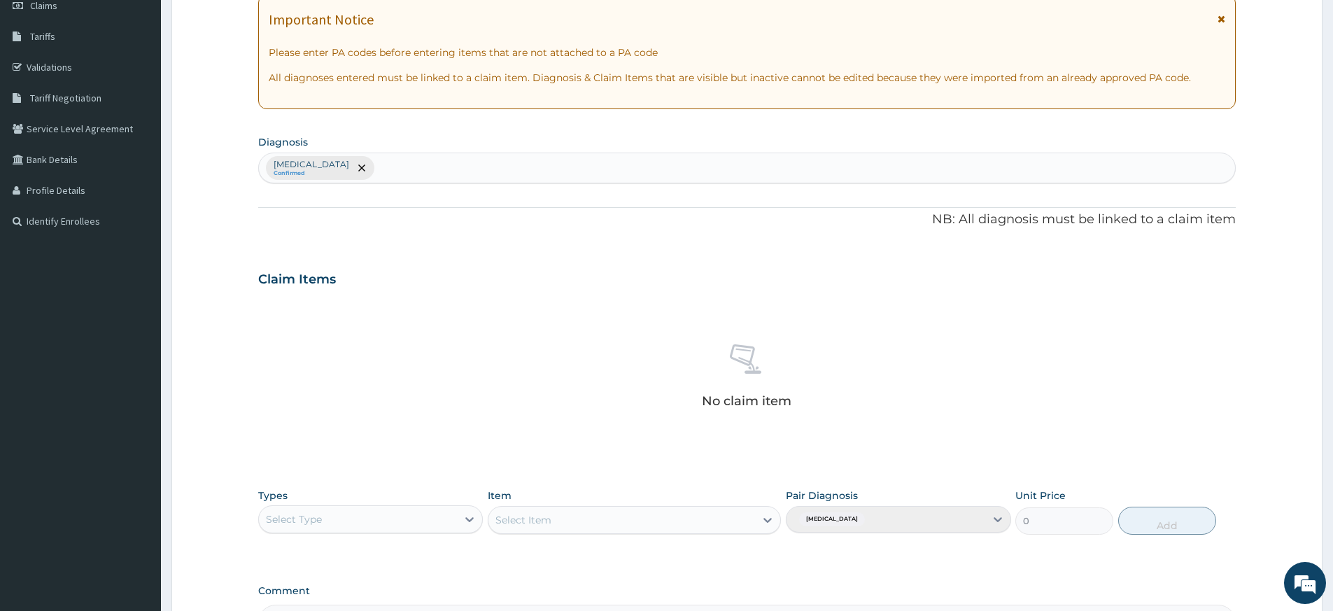
scroll to position [384, 0]
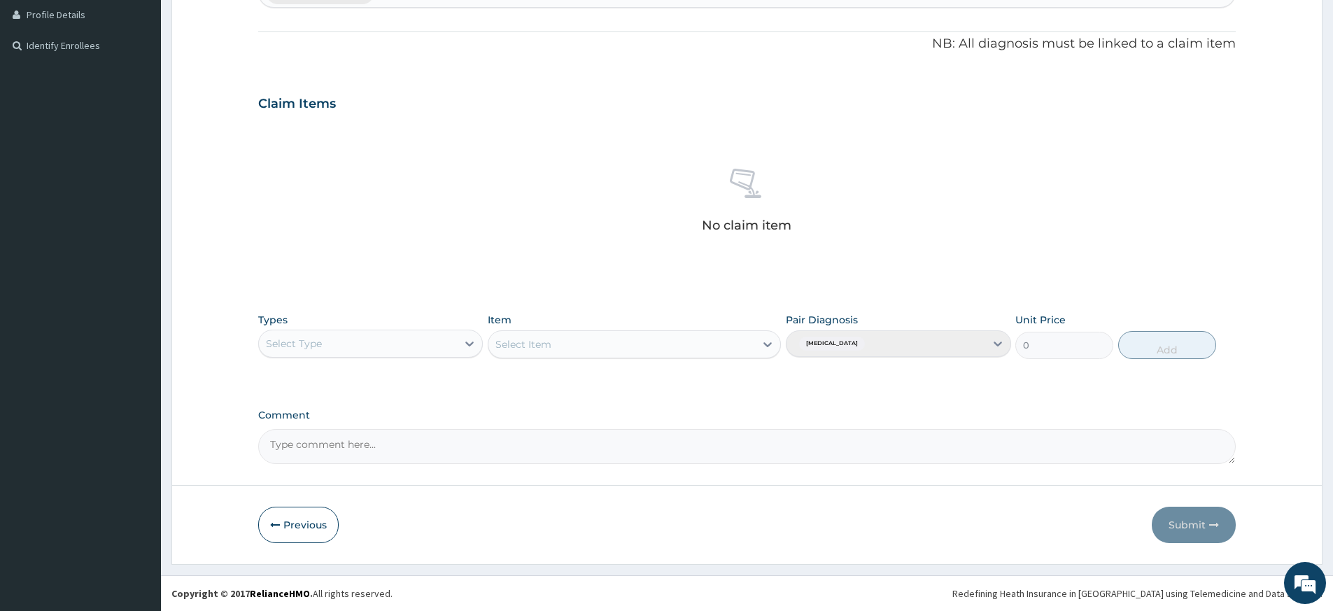
click at [403, 342] on div "Select Type" at bounding box center [358, 343] width 198 height 22
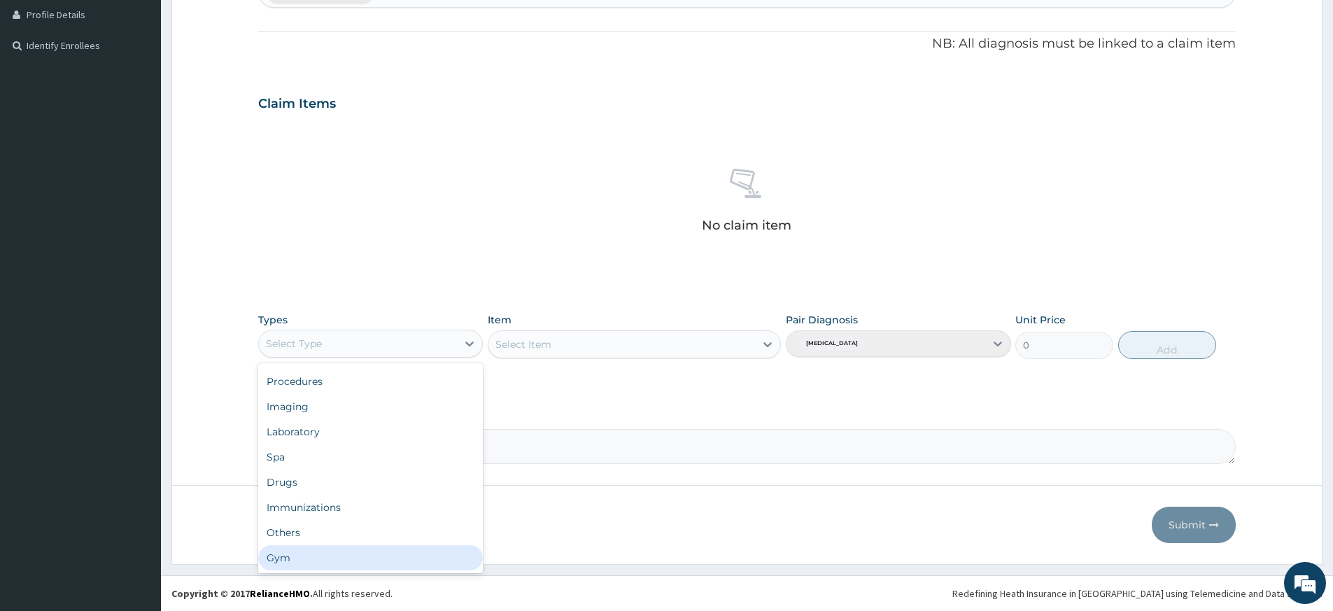
click at [358, 552] on div "Gym" at bounding box center [370, 557] width 225 height 25
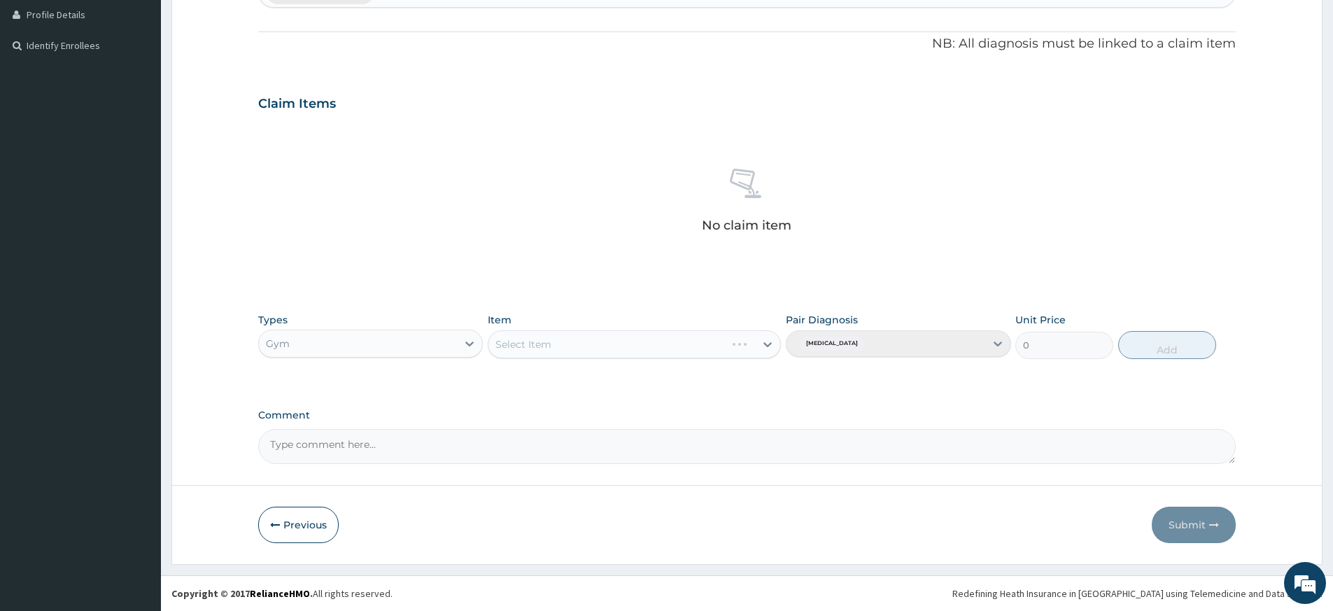
click at [664, 341] on div "Select Item" at bounding box center [634, 344] width 293 height 28
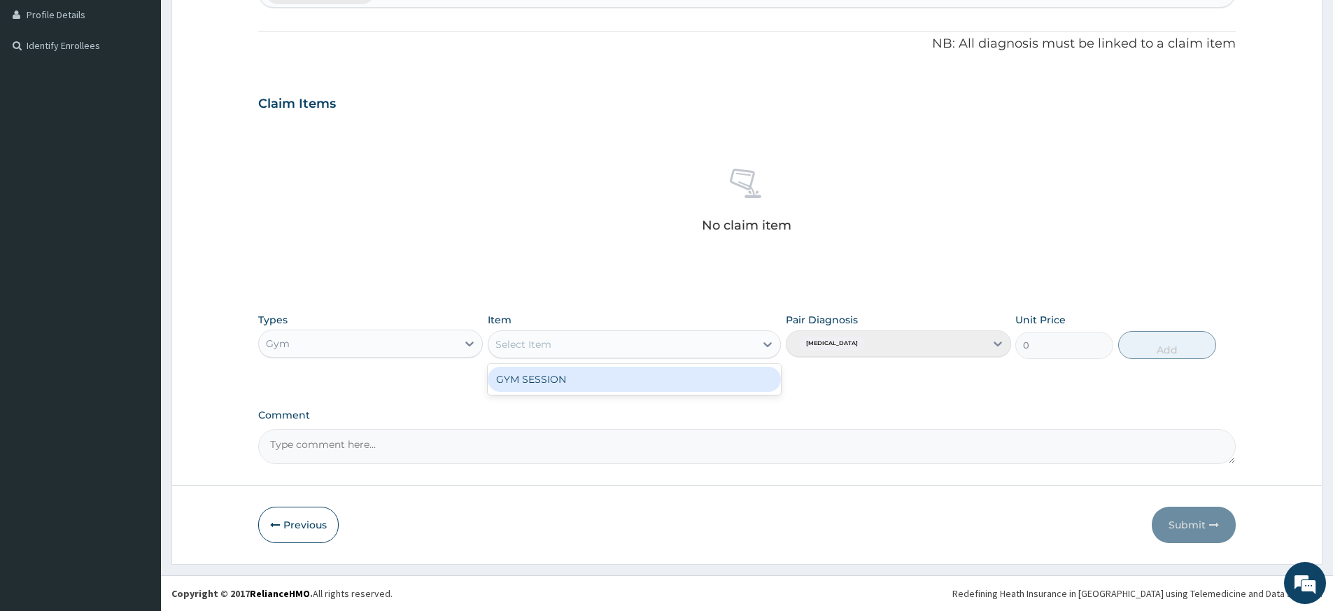
click at [666, 351] on div "Select Item" at bounding box center [622, 344] width 267 height 22
click at [659, 381] on div "GYM SESSION" at bounding box center [634, 379] width 293 height 25
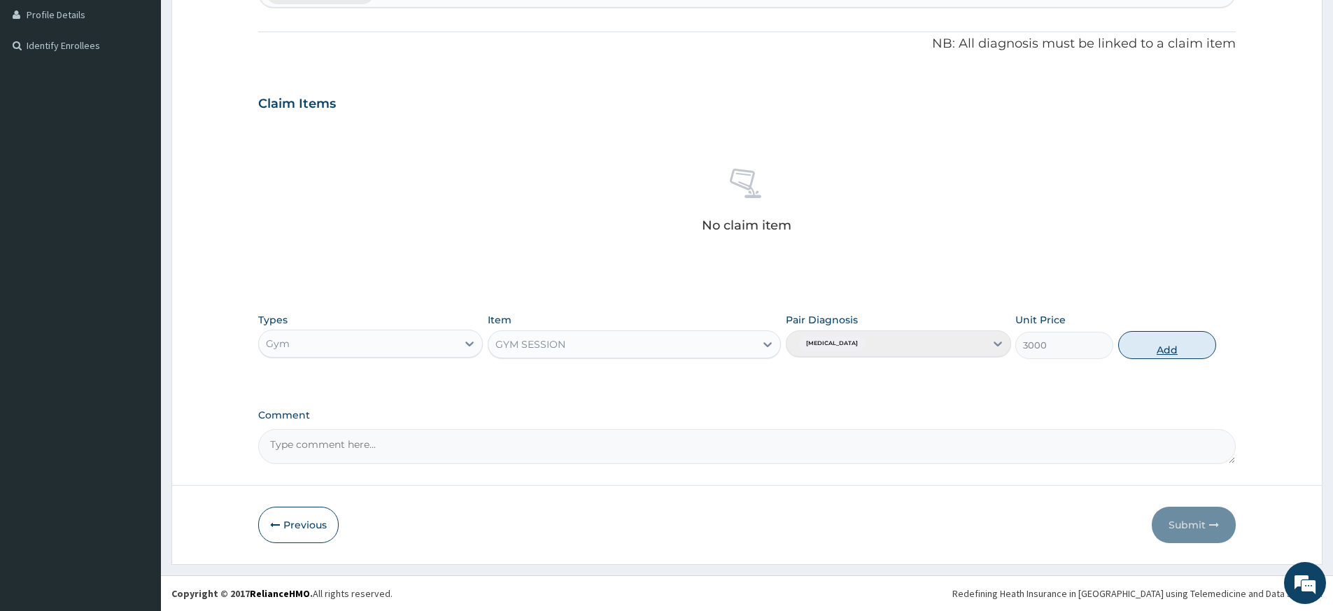
click at [1155, 343] on button "Add" at bounding box center [1168, 345] width 98 height 28
type input "0"
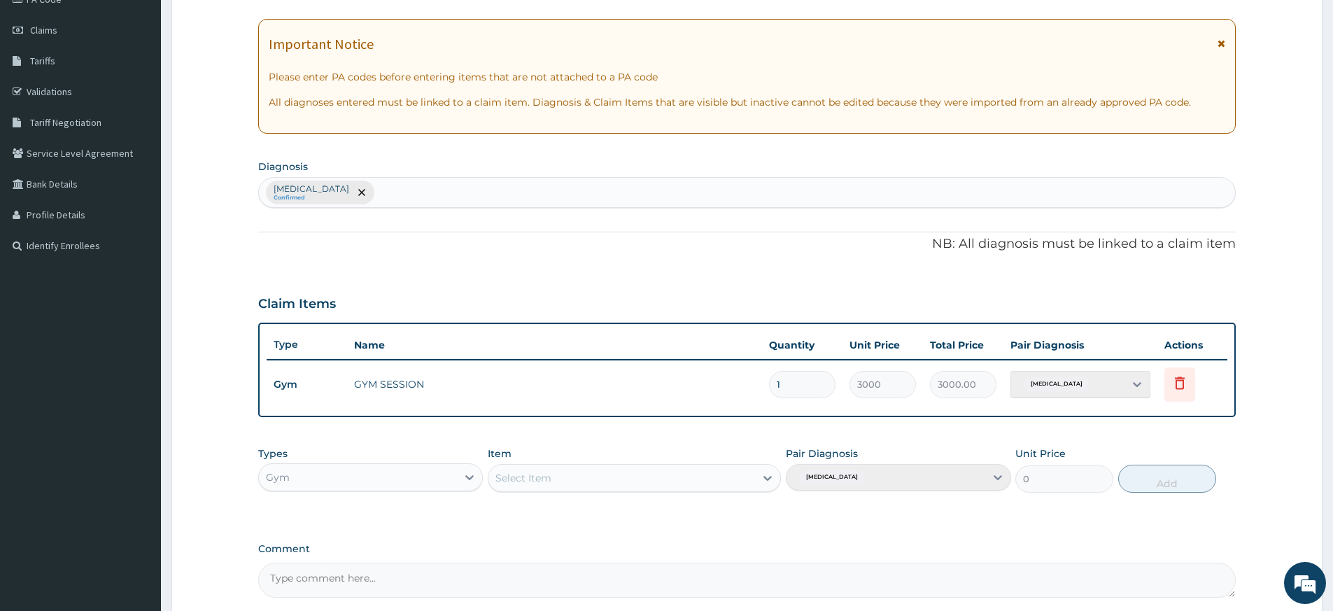
scroll to position [0, 0]
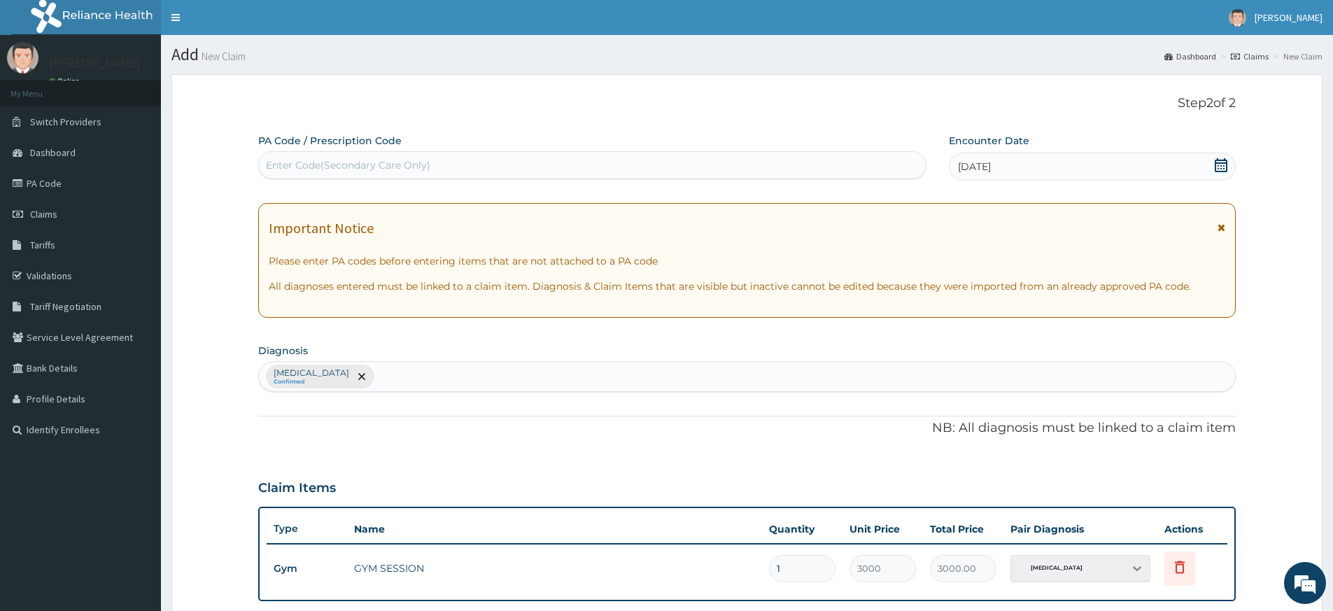
click at [468, 161] on div "Enter Code(Secondary Care Only)" at bounding box center [592, 165] width 667 height 22
type input "PA/B00ECA"
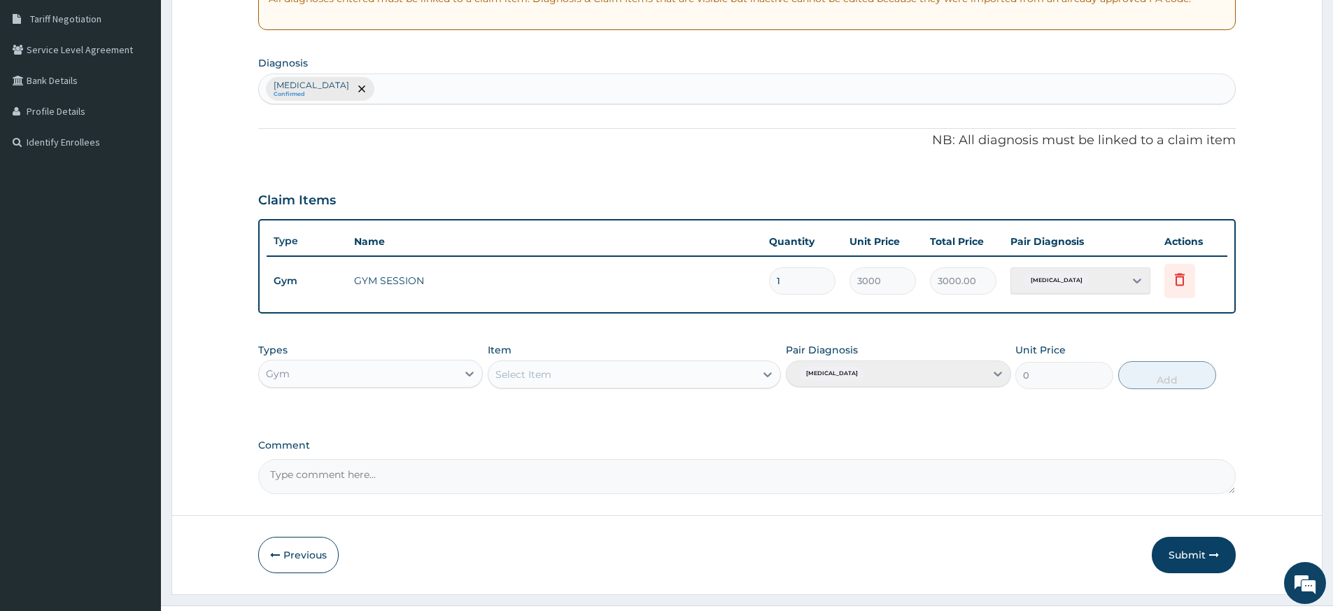
scroll to position [318, 0]
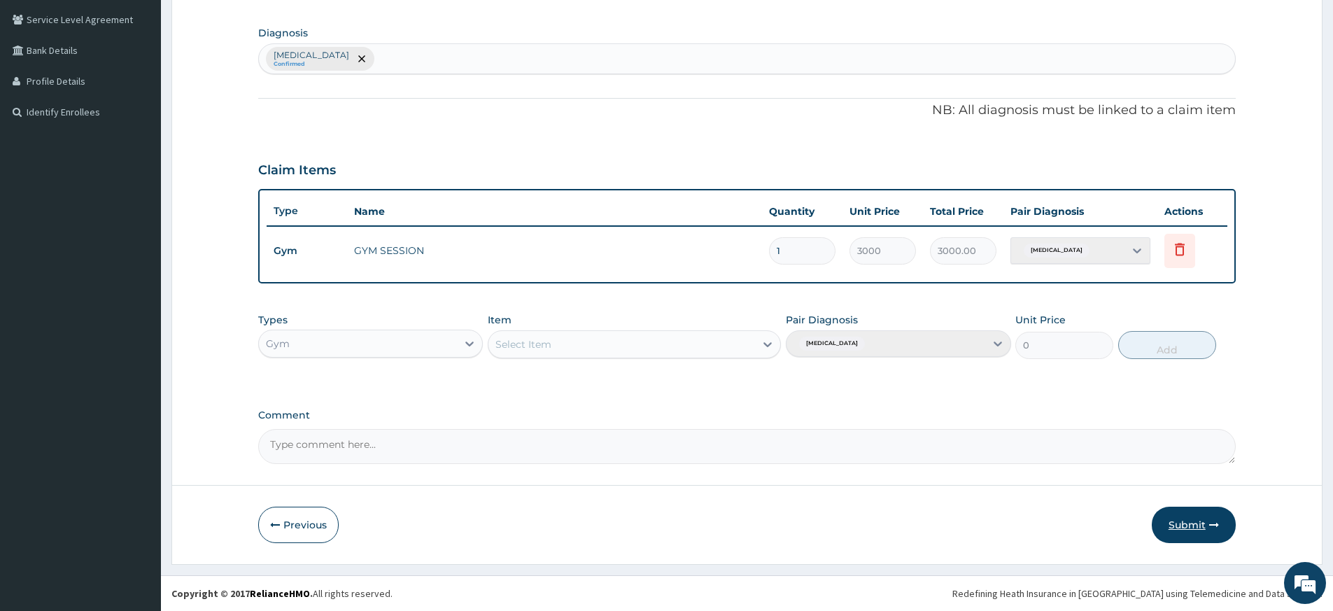
click at [1189, 521] on button "Submit" at bounding box center [1194, 525] width 84 height 36
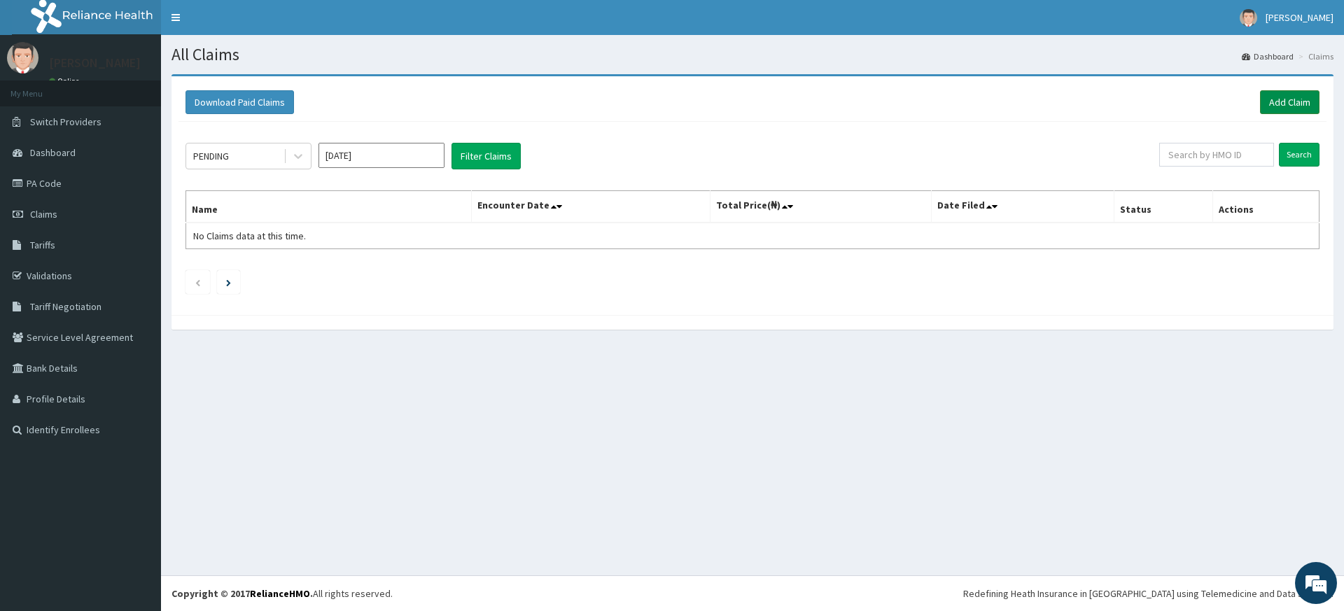
click at [1304, 94] on link "Add Claim" at bounding box center [1289, 102] width 59 height 24
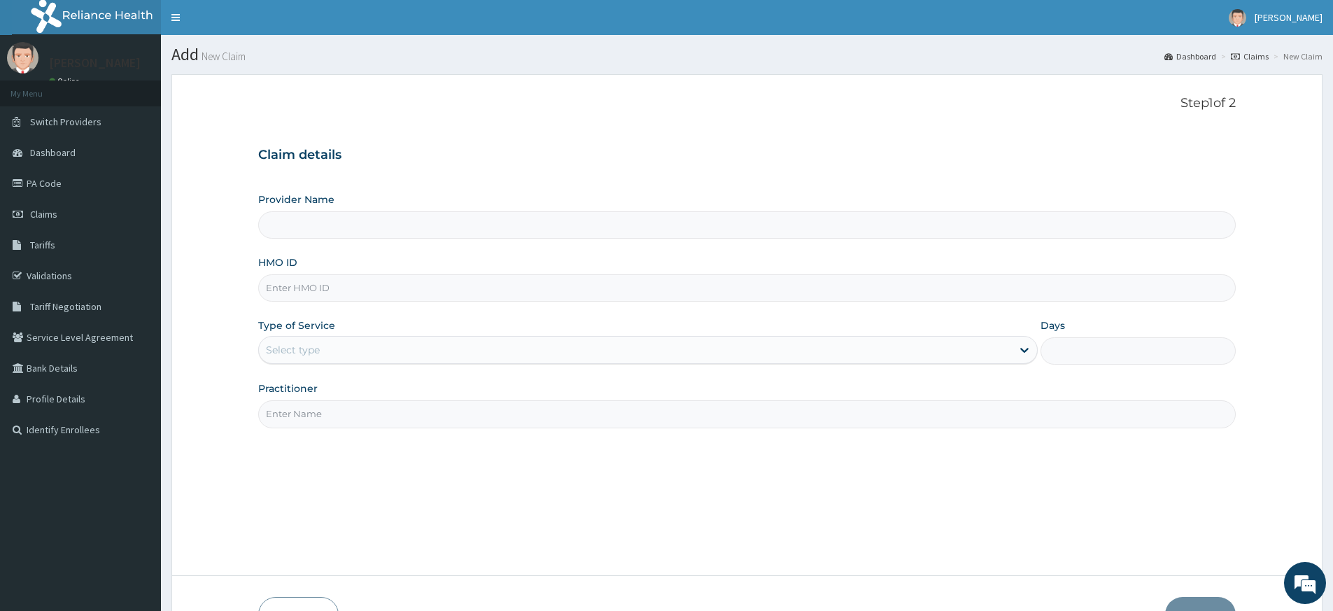
click at [441, 405] on input "Practitioner" at bounding box center [747, 413] width 978 height 27
type input "Pure Fitness Africa | Lekki (fka Fitness Central)"
type input "1"
click at [362, 416] on input "Practitioner" at bounding box center [747, 413] width 978 height 27
type input "pure fitness africa"
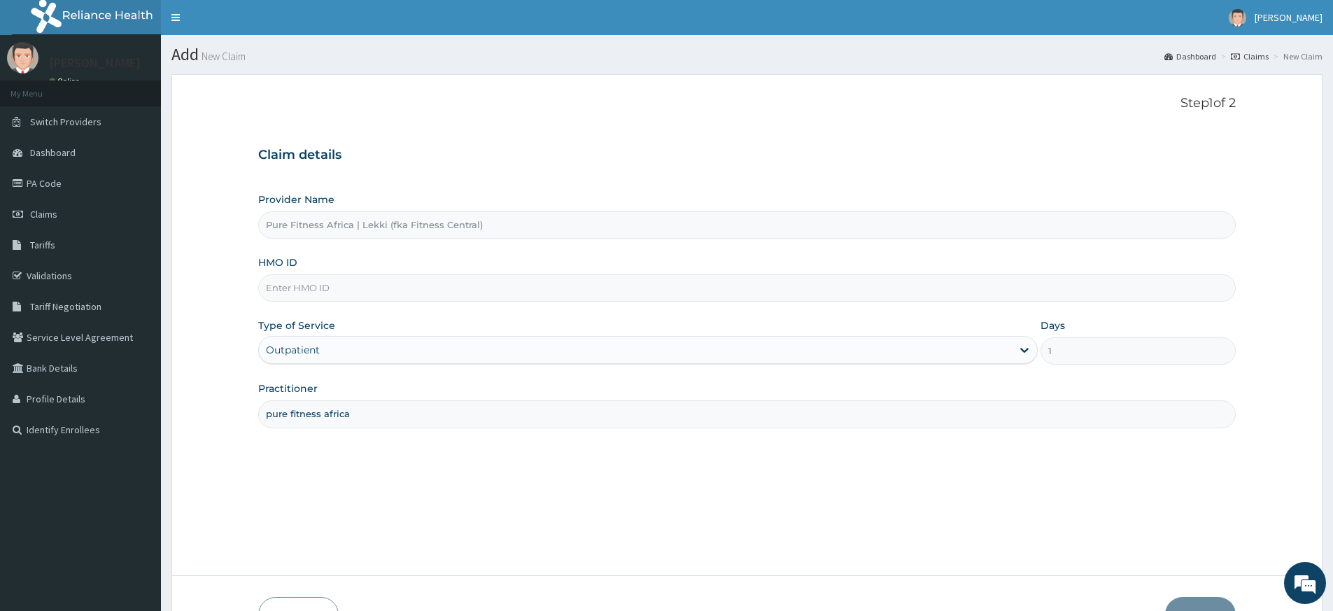
click at [374, 286] on input "HMO ID" at bounding box center [747, 287] width 978 height 27
click at [461, 291] on input "HMO ID" at bounding box center [747, 287] width 978 height 27
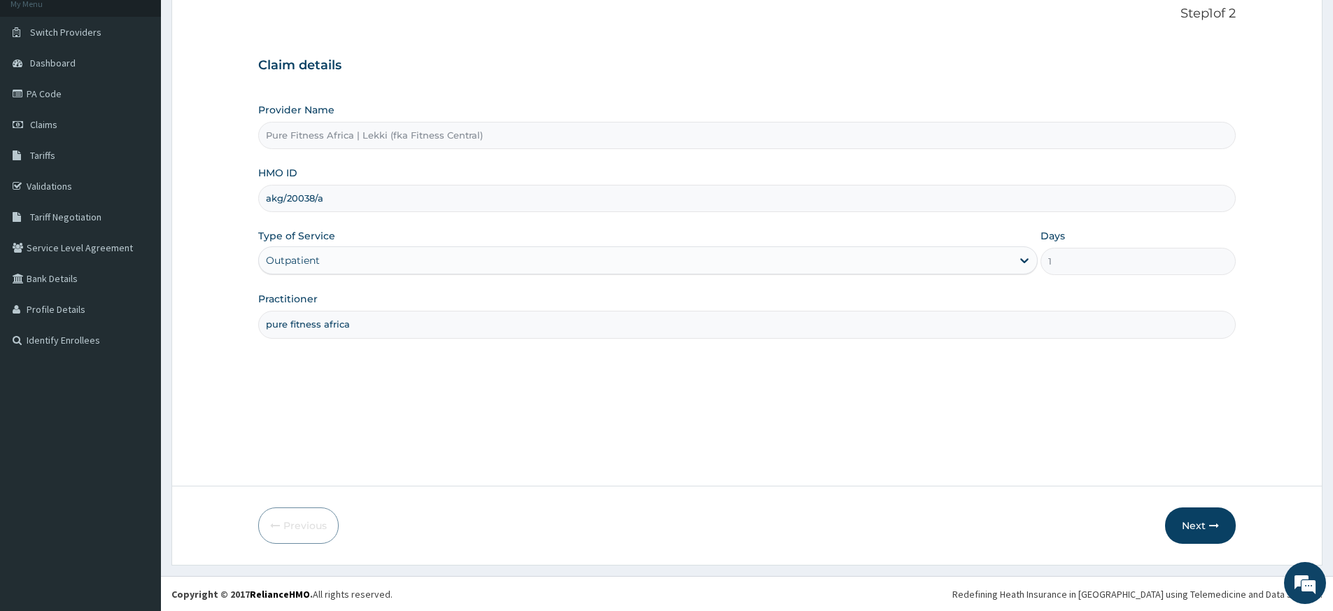
scroll to position [90, 0]
type input "akg/20038/a"
click at [1189, 507] on button "Next" at bounding box center [1200, 525] width 71 height 36
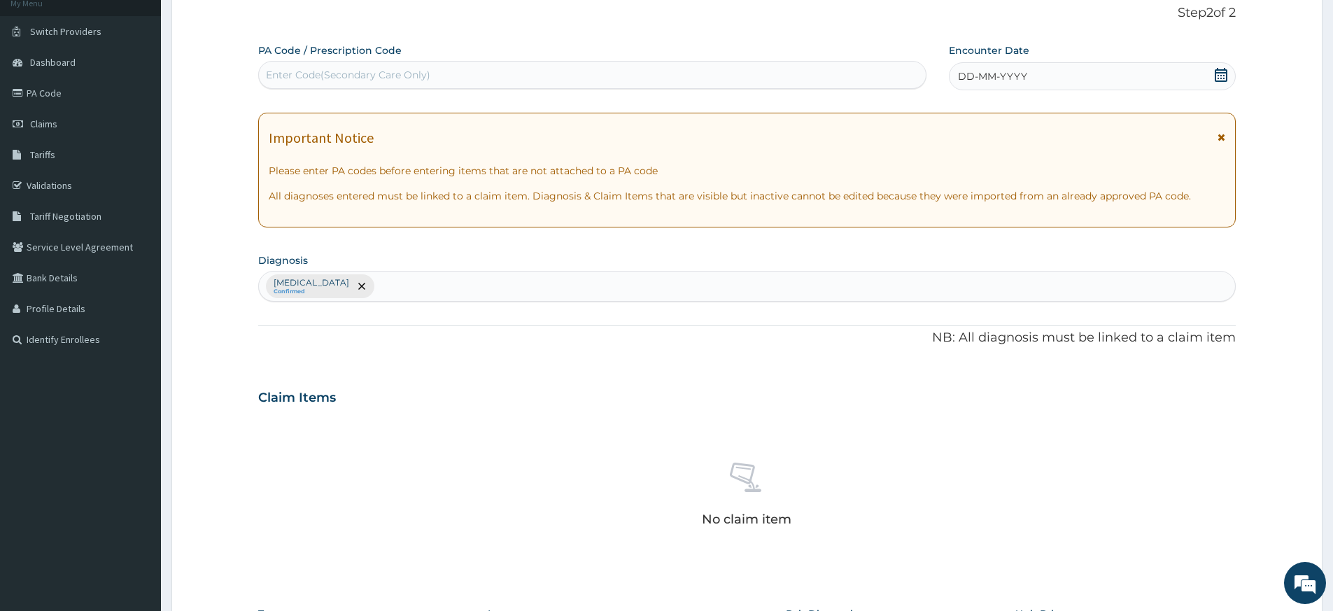
click at [1221, 75] on icon at bounding box center [1221, 75] width 13 height 14
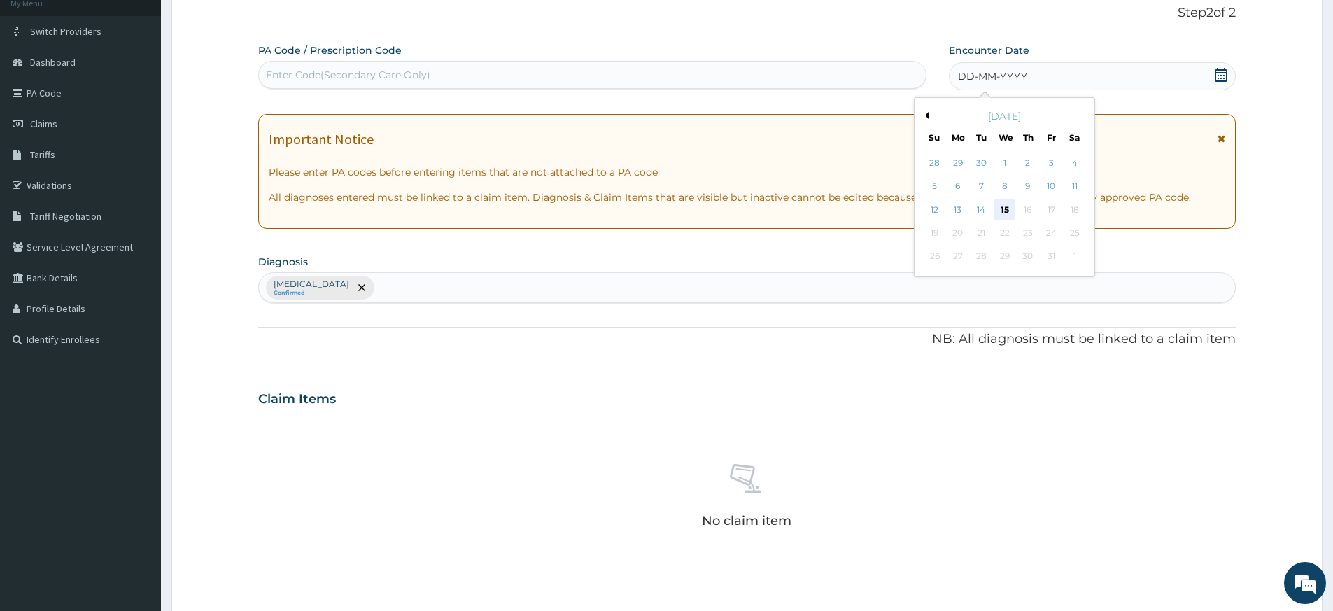
click at [1004, 211] on div "15" at bounding box center [1005, 209] width 21 height 21
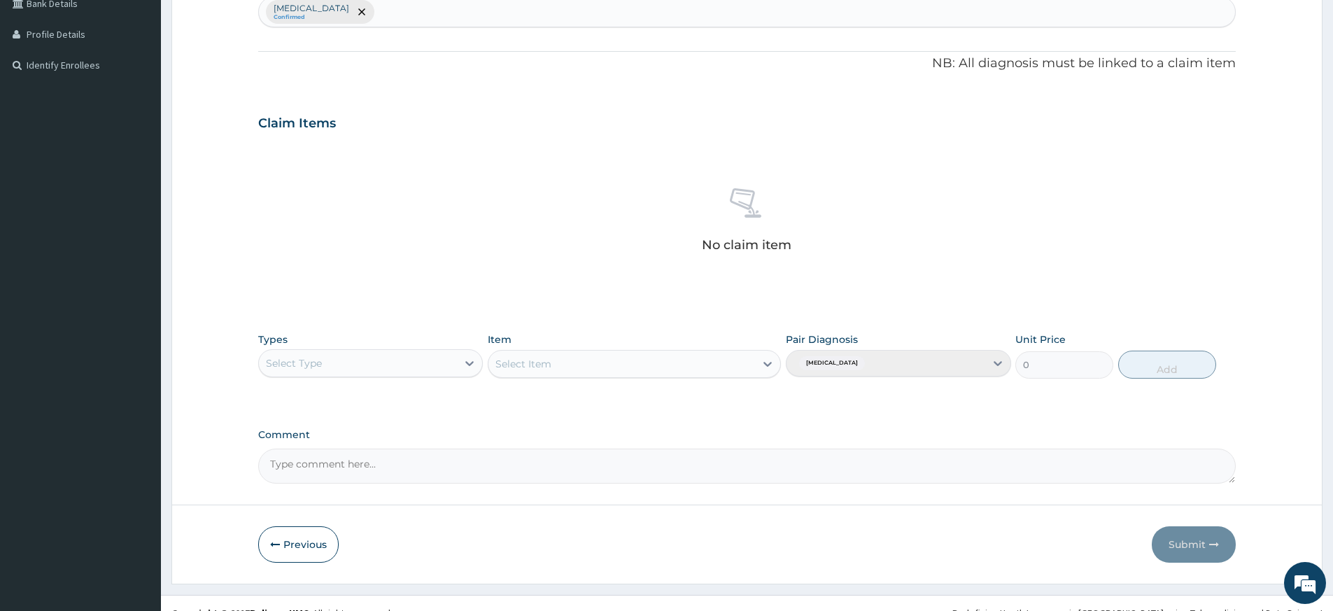
scroll to position [384, 0]
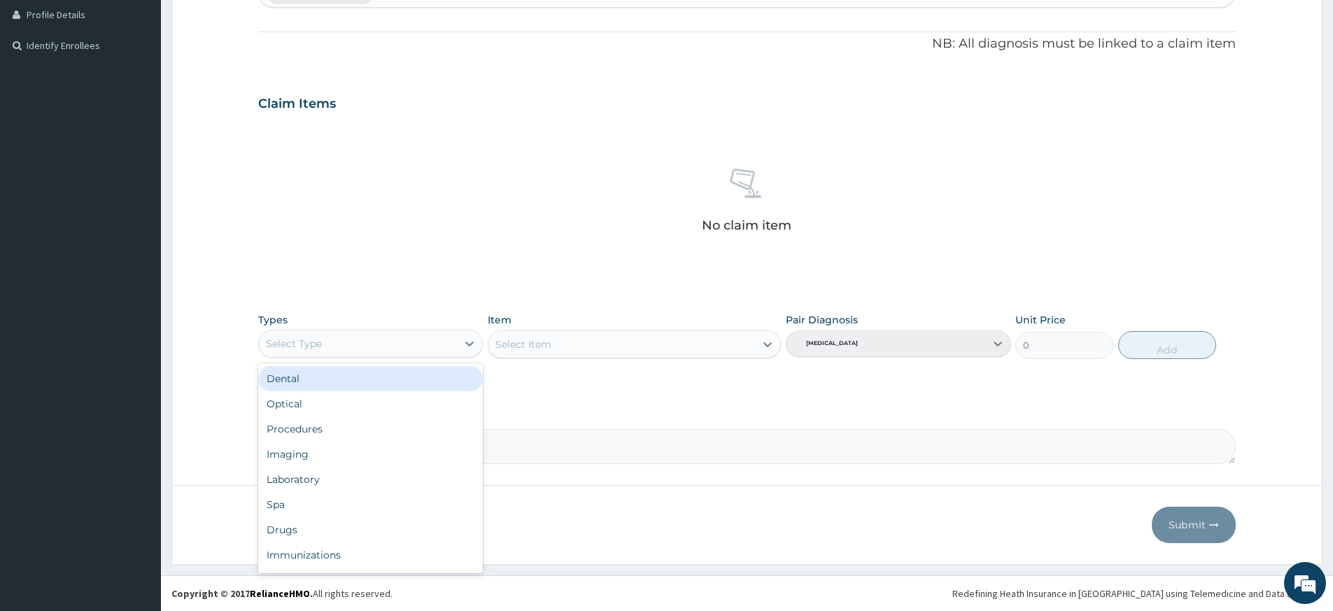
drag, startPoint x: 435, startPoint y: 329, endPoint x: 428, endPoint y: 339, distance: 12.2
click at [435, 330] on div "Select Type" at bounding box center [370, 344] width 225 height 28
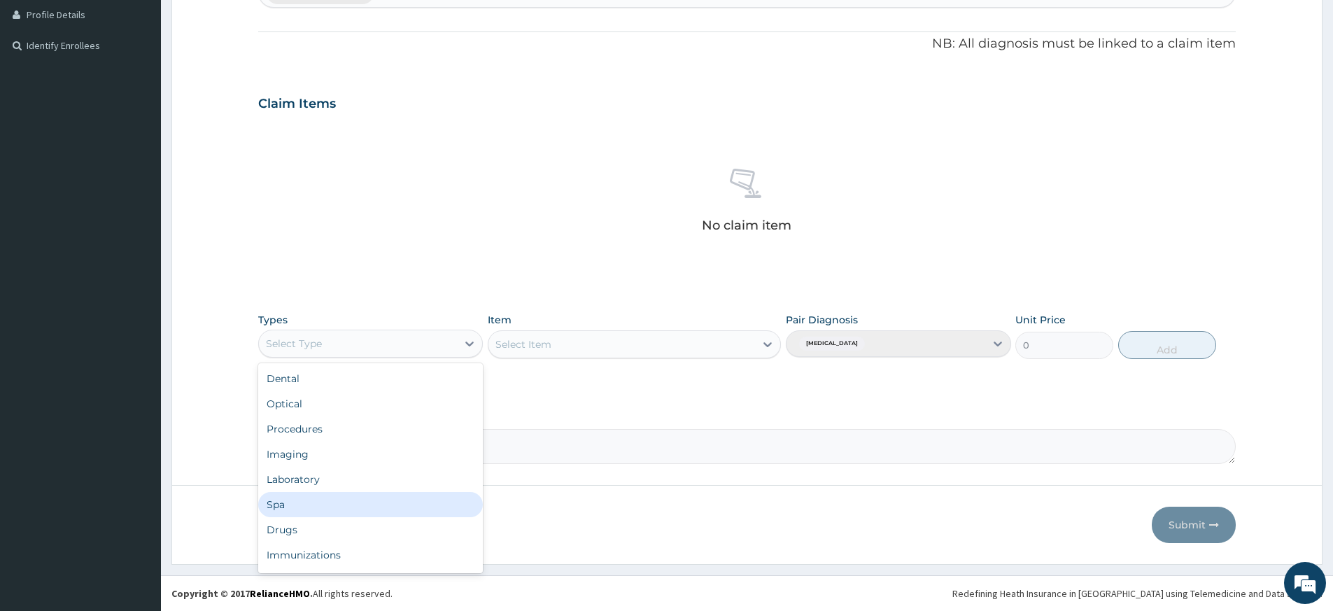
scroll to position [48, 0]
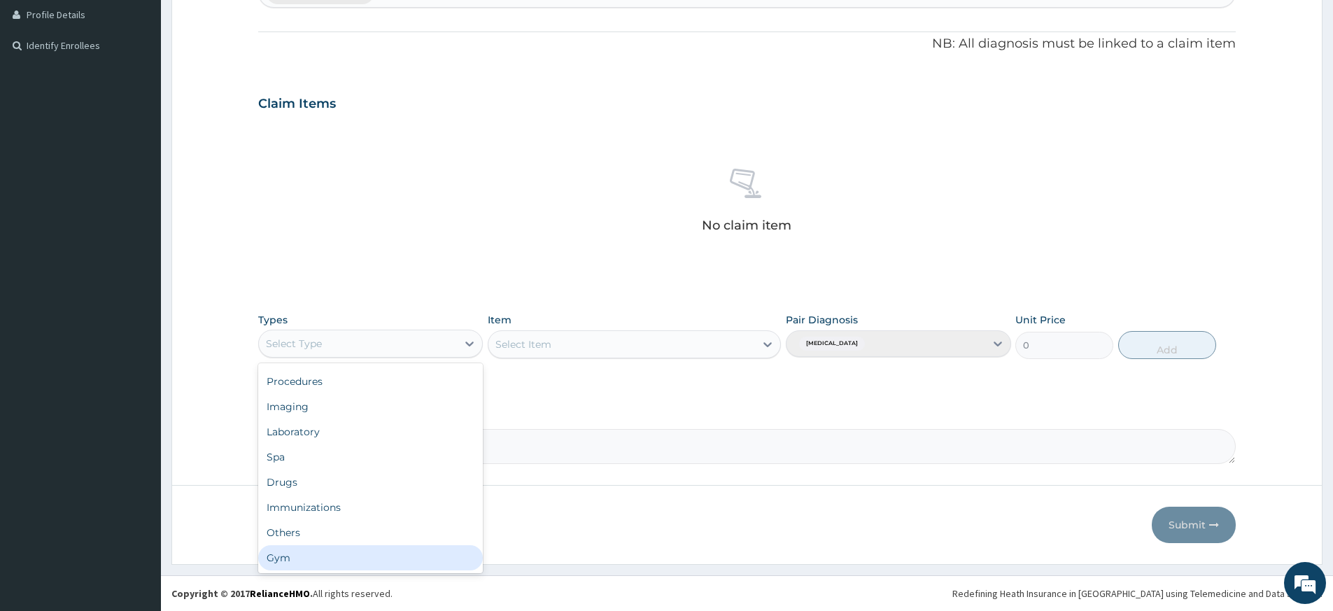
drag, startPoint x: 324, startPoint y: 560, endPoint x: 648, endPoint y: 407, distance: 358.5
click at [324, 560] on div "Gym" at bounding box center [370, 557] width 225 height 25
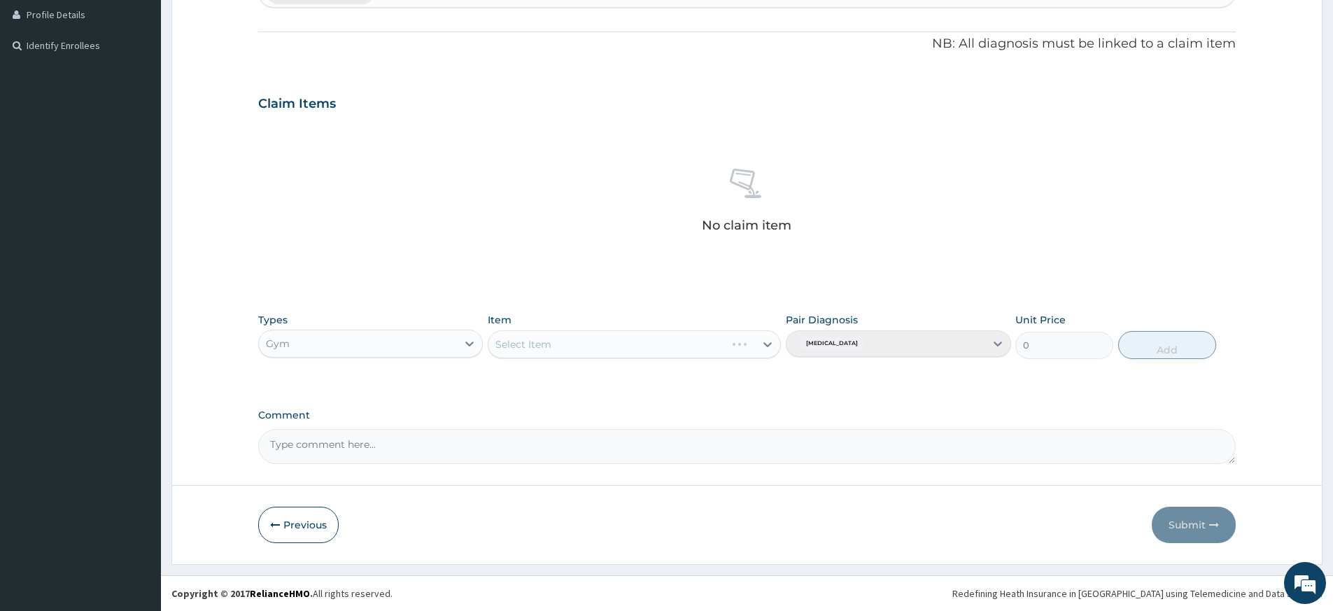
click at [703, 351] on div "Select Item" at bounding box center [634, 344] width 293 height 28
click at [698, 349] on div "Select Item" at bounding box center [622, 344] width 267 height 22
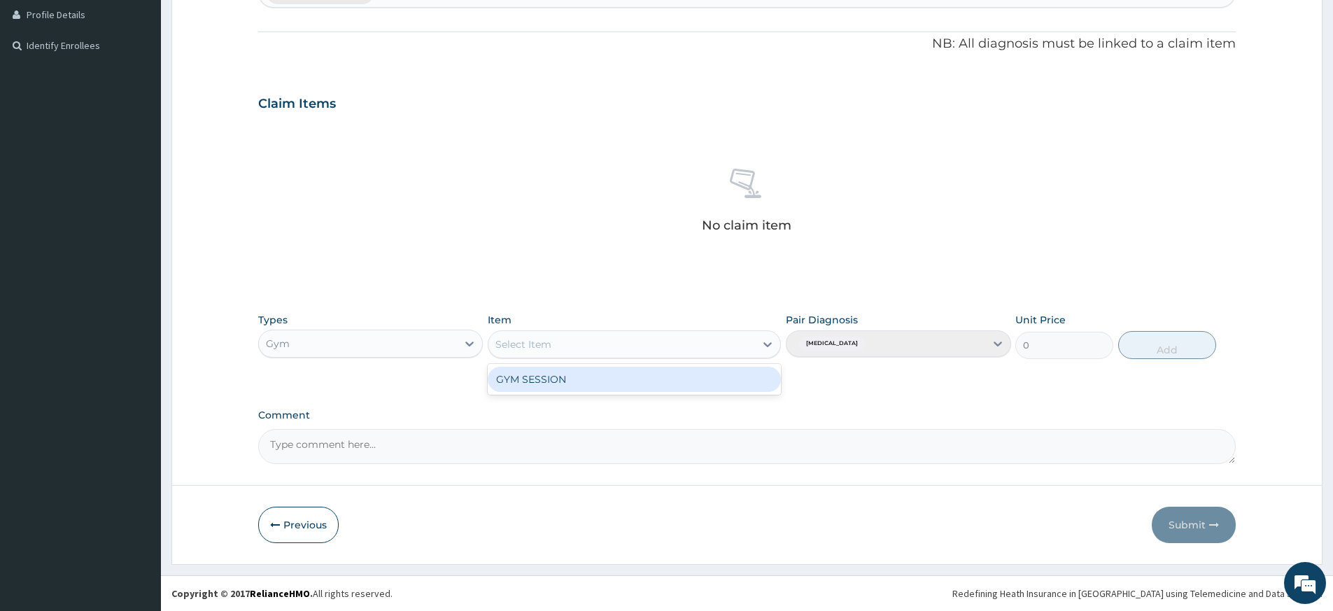
drag, startPoint x: 650, startPoint y: 381, endPoint x: 889, endPoint y: 368, distance: 239.8
click at [650, 381] on div "GYM SESSION" at bounding box center [634, 379] width 293 height 25
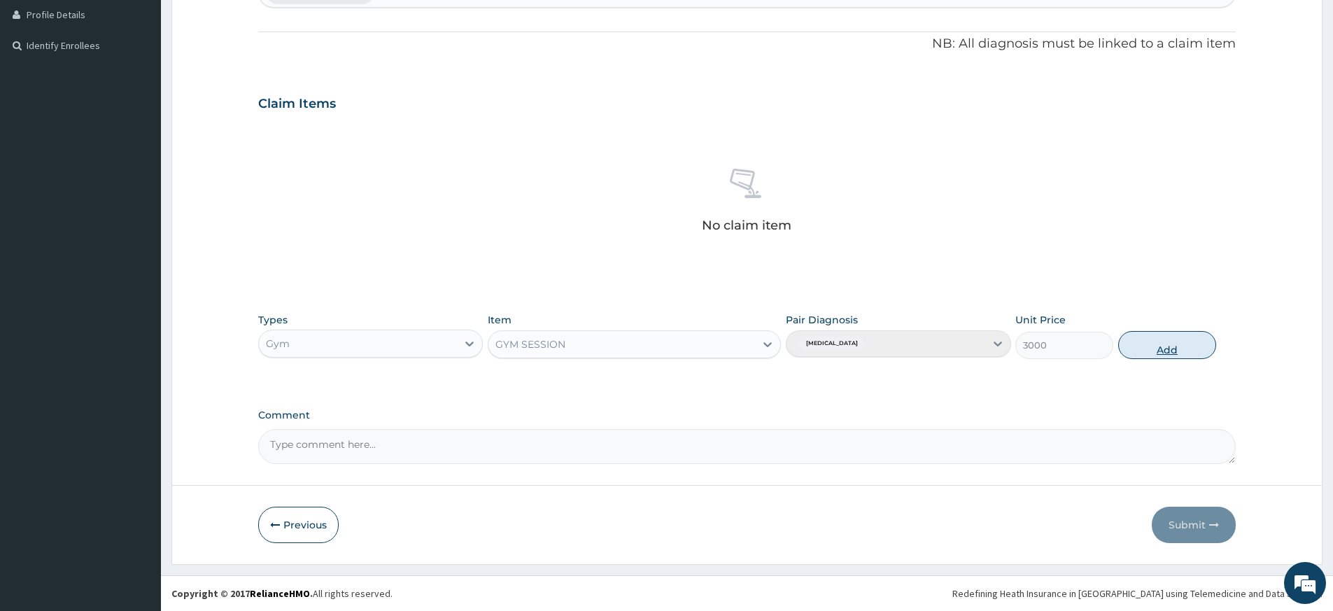
click at [1132, 341] on button "Add" at bounding box center [1168, 345] width 98 height 28
type input "0"
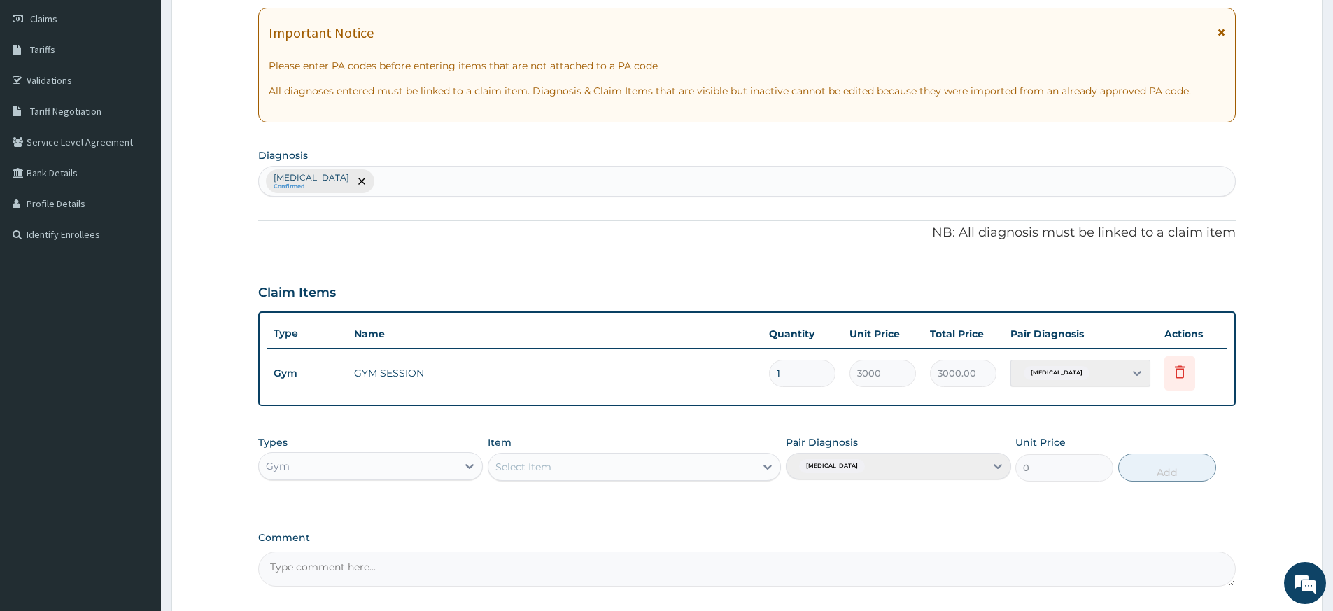
scroll to position [0, 0]
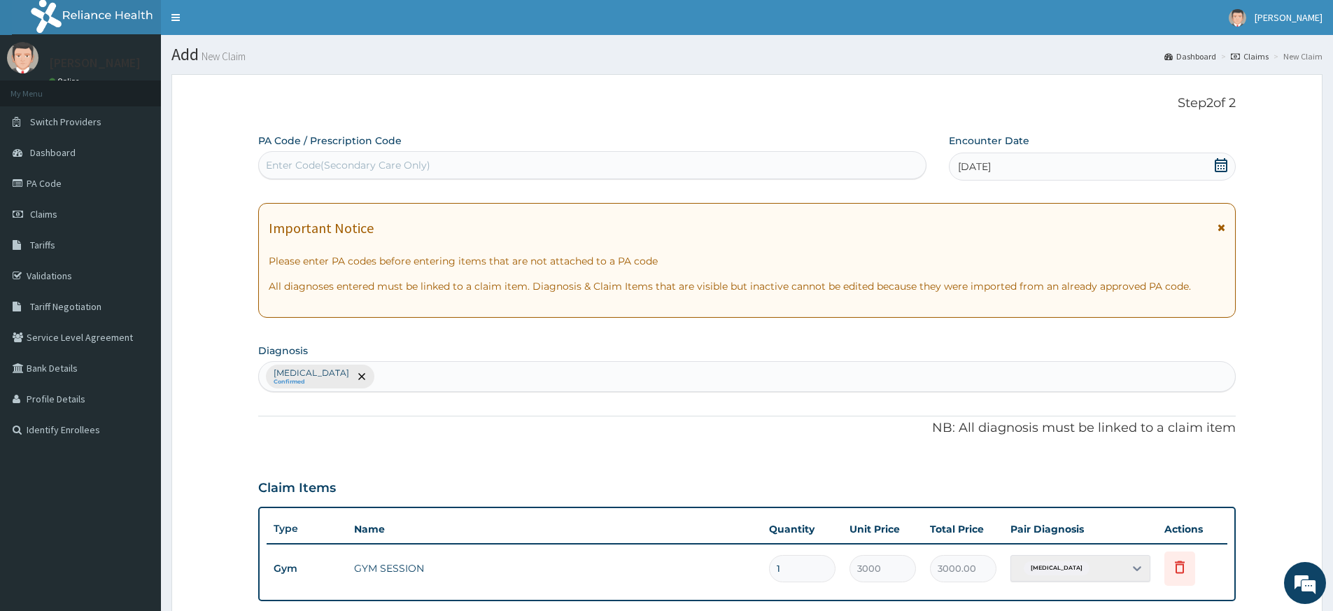
click at [557, 164] on div "Enter Code(Secondary Care Only)" at bounding box center [592, 165] width 667 height 22
type input "PA/60D6EE"
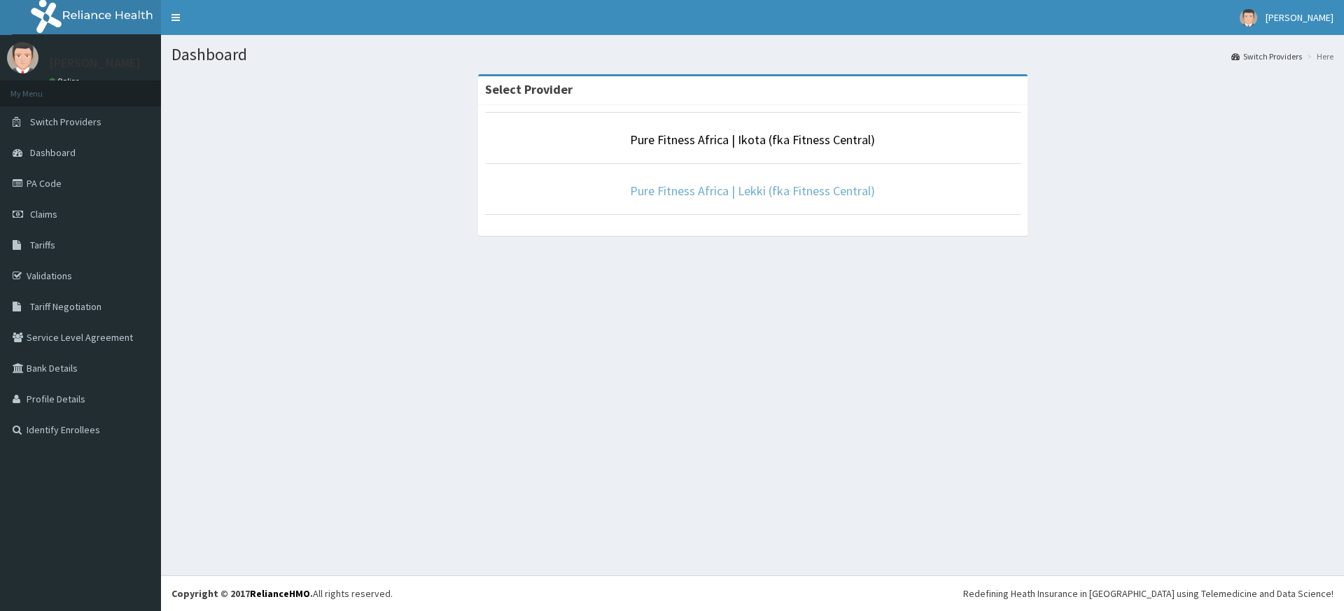
click at [747, 191] on link "Pure Fitness Africa | Lekki (fka Fitness Central)" at bounding box center [752, 191] width 245 height 16
click at [746, 191] on link "Pure Fitness Africa | Lekki (fka Fitness Central)" at bounding box center [752, 191] width 245 height 16
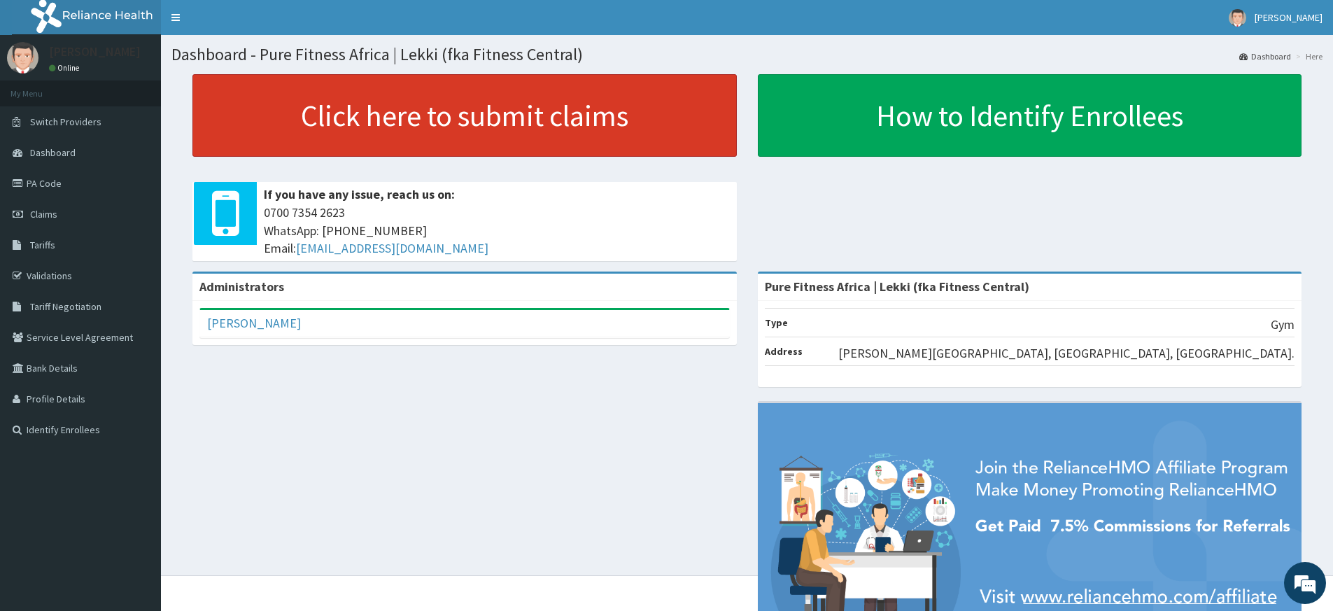
click at [288, 132] on link "Click here to submit claims" at bounding box center [464, 115] width 545 height 83
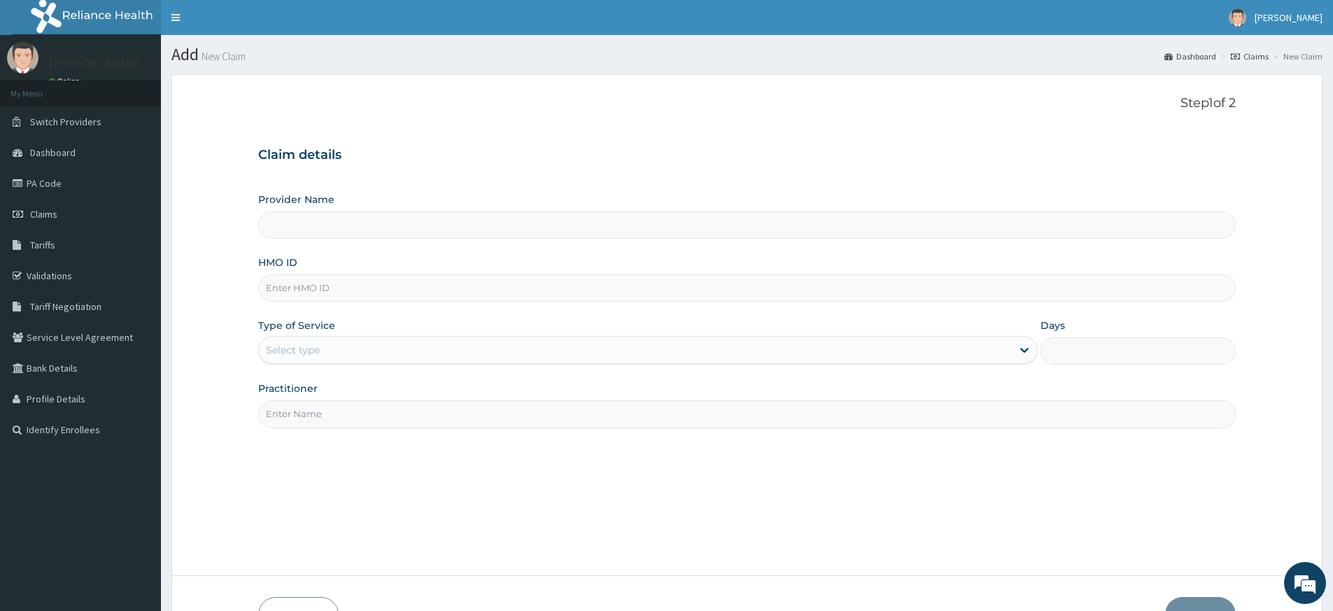
type input "Pure Fitness Africa | Lekki (fka Fitness Central)"
type input "1"
click at [358, 414] on input "Practitioner" at bounding box center [747, 413] width 978 height 27
type input "pure fitness africa"
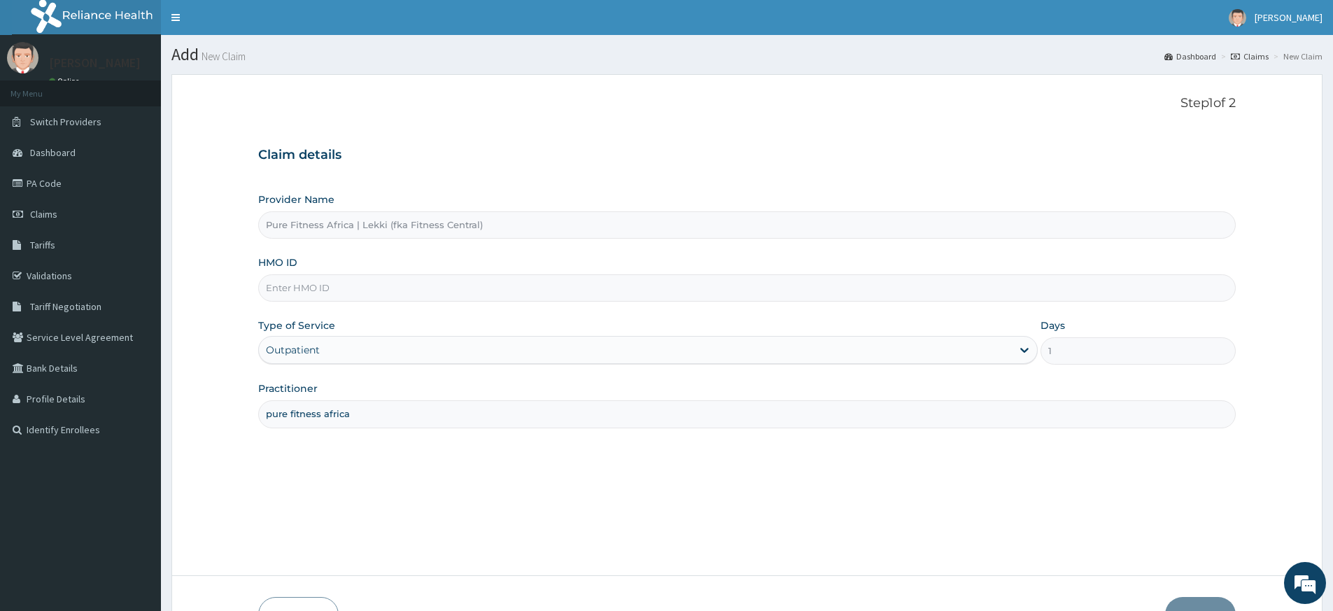
click at [328, 283] on input "HMO ID" at bounding box center [747, 287] width 978 height 27
type input "TLN/10026/B"
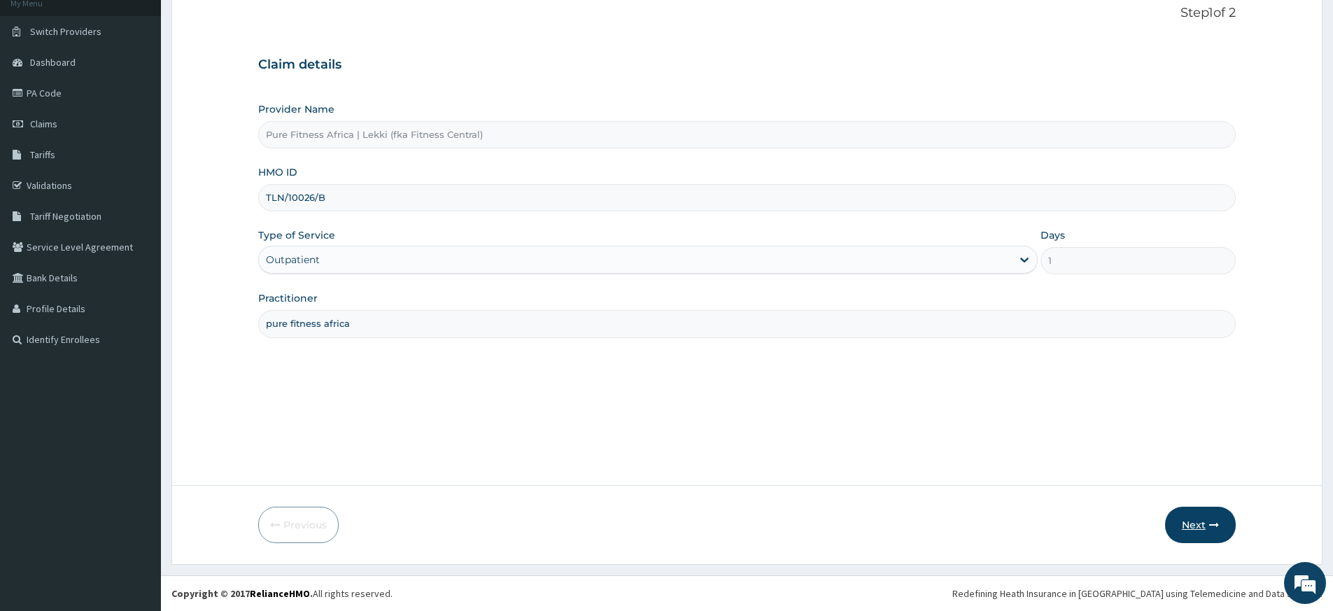
click at [1214, 526] on icon "button" at bounding box center [1215, 525] width 10 height 10
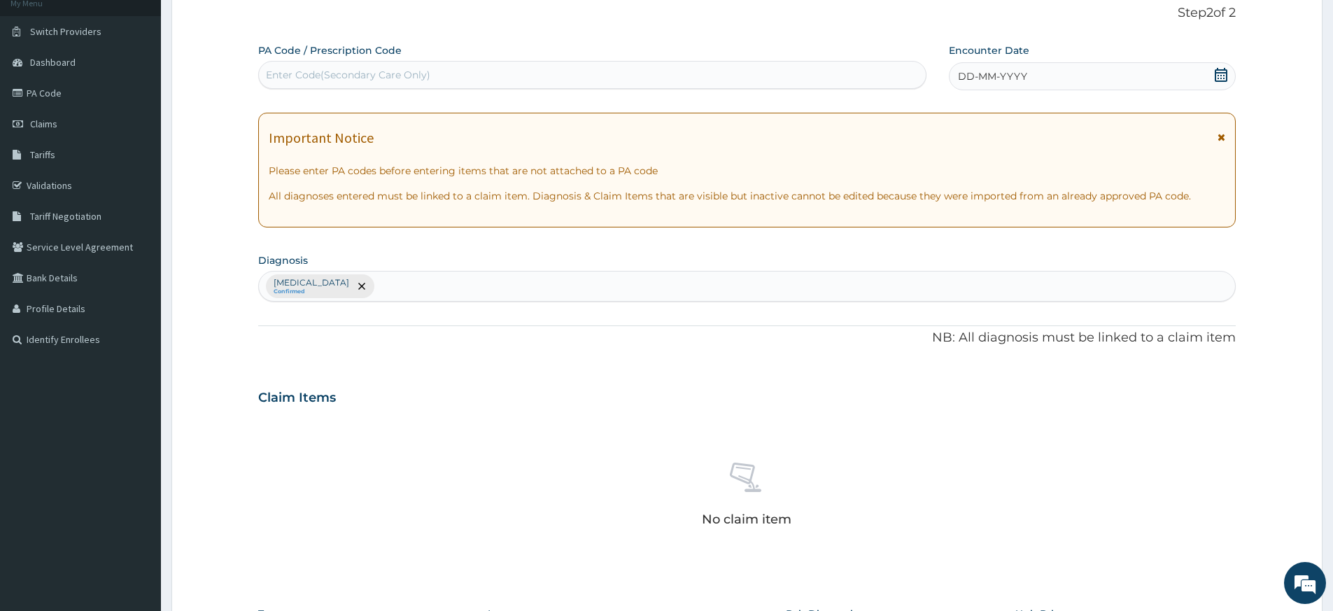
click at [1214, 526] on div "No claim item" at bounding box center [747, 496] width 978 height 161
click at [1221, 69] on icon at bounding box center [1221, 75] width 14 height 14
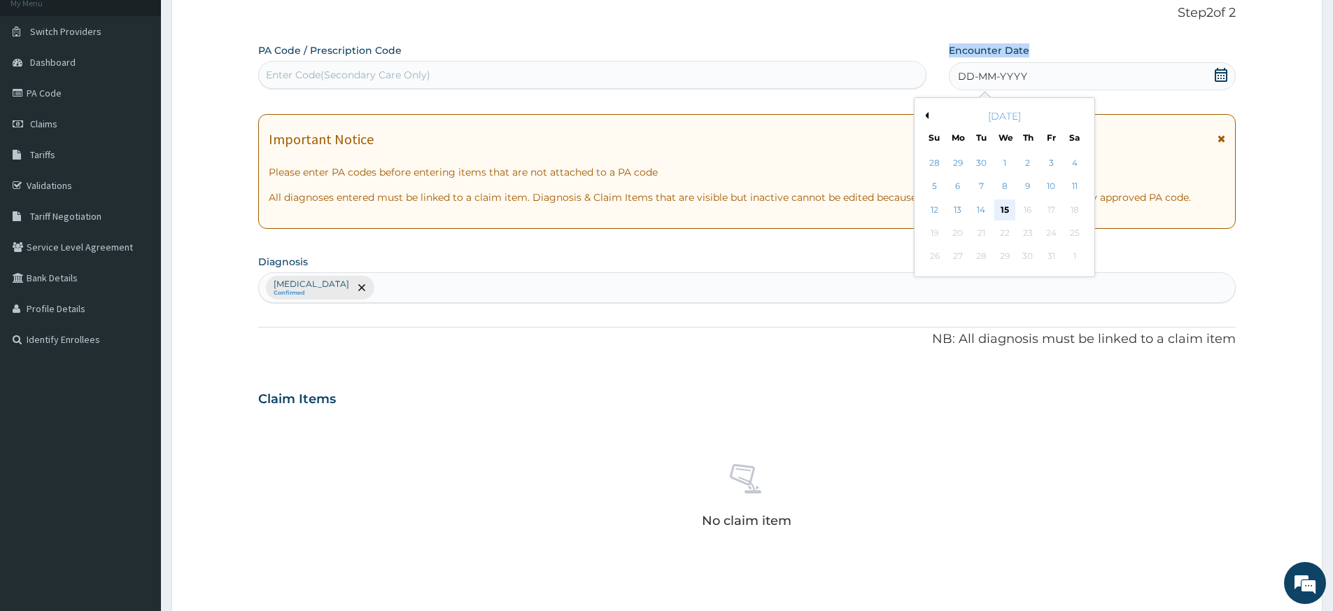
click at [1007, 209] on div "15" at bounding box center [1005, 209] width 21 height 21
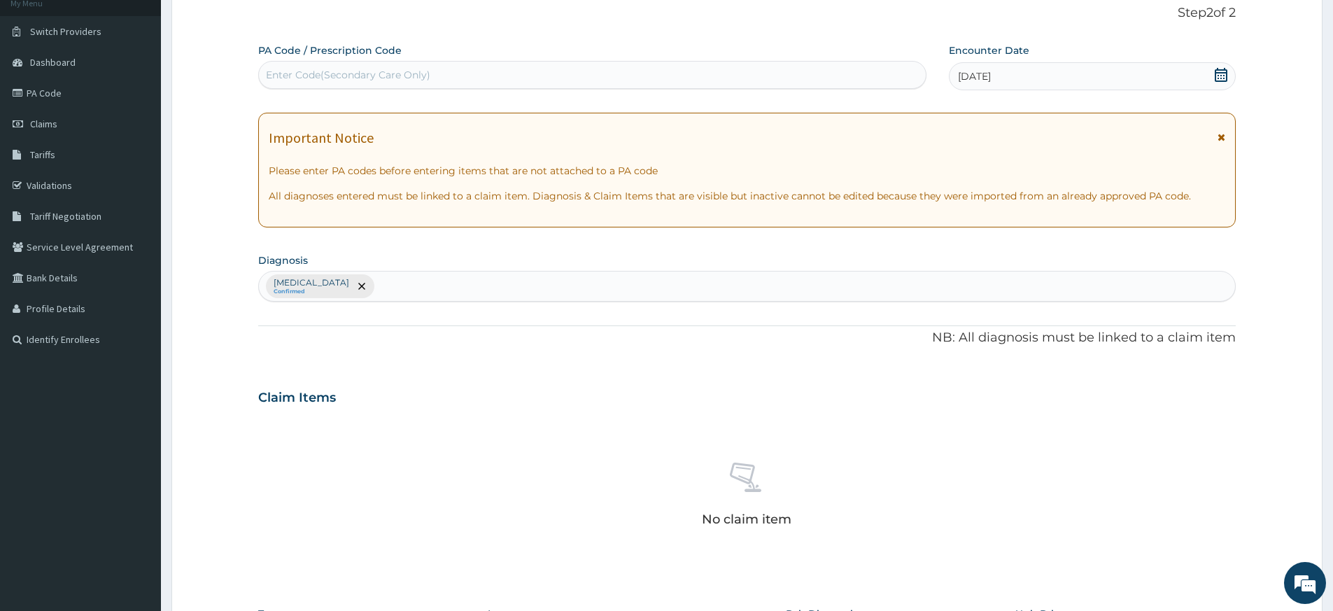
click at [1007, 209] on div "Important Notice Please enter PA codes before entering items that are not attac…" at bounding box center [747, 170] width 978 height 115
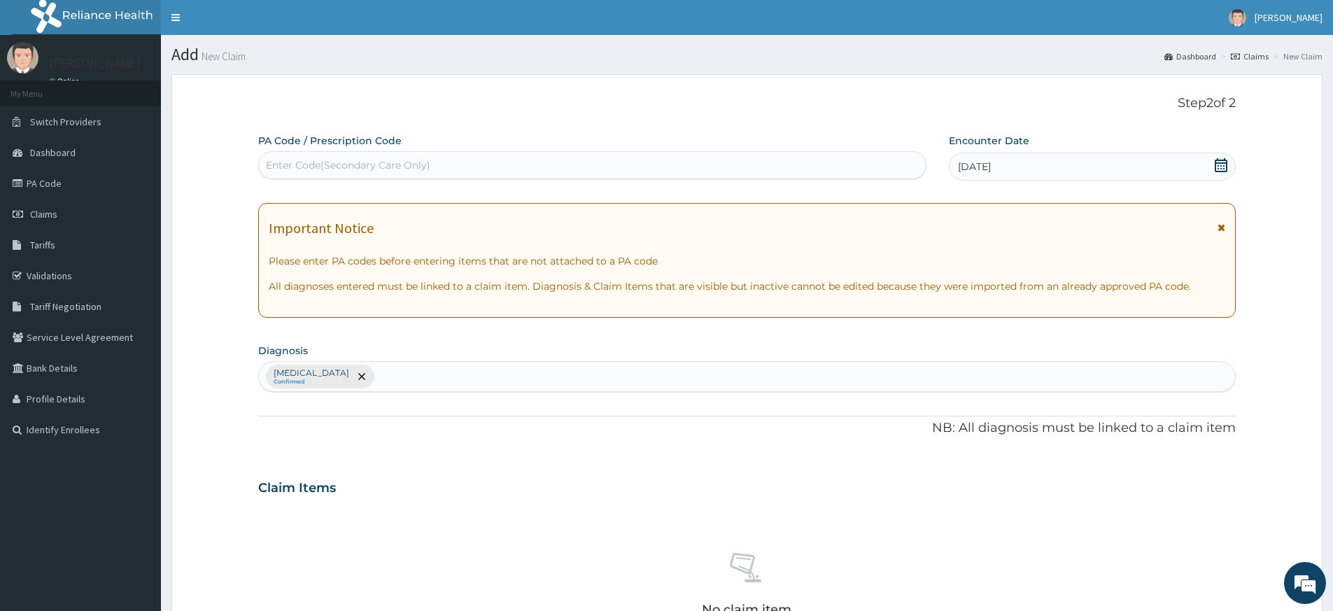
scroll to position [384, 0]
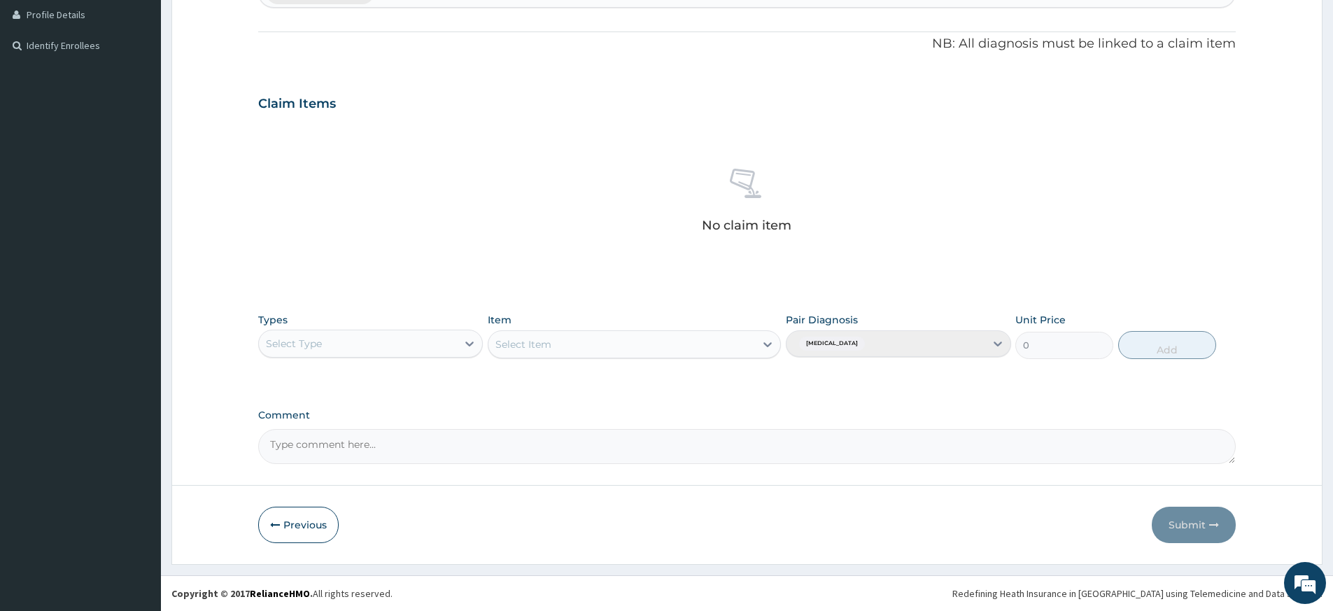
click at [374, 345] on div "Select Type" at bounding box center [358, 343] width 198 height 22
click at [374, 346] on div "Select Type" at bounding box center [358, 343] width 198 height 22
click at [377, 346] on div "Select Type" at bounding box center [358, 343] width 198 height 22
click at [377, 345] on div "Select Type" at bounding box center [358, 343] width 198 height 22
click at [435, 344] on div "Select Type" at bounding box center [358, 343] width 198 height 22
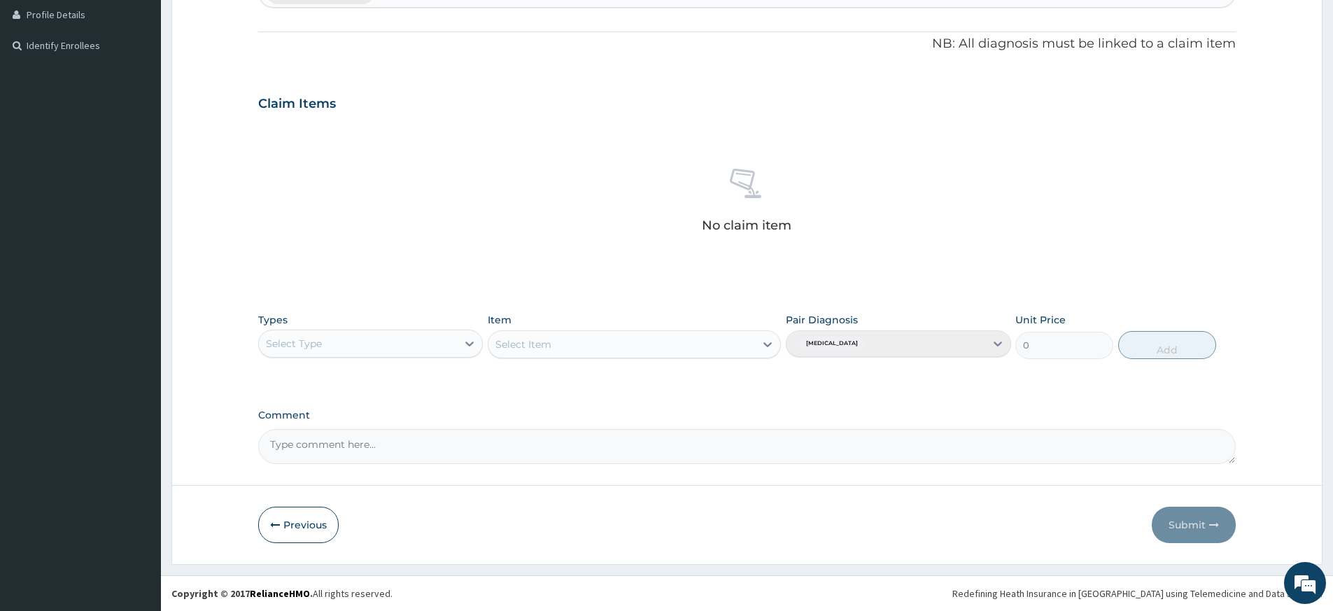
click at [435, 344] on div "Select Type" at bounding box center [358, 343] width 198 height 22
click at [274, 556] on div "Gym" at bounding box center [370, 557] width 225 height 25
click at [274, 556] on form "Step 2 of 2 PA Code / Prescription Code Enter Code(Secondary Care Only) Encount…" at bounding box center [746, 127] width 1151 height 874
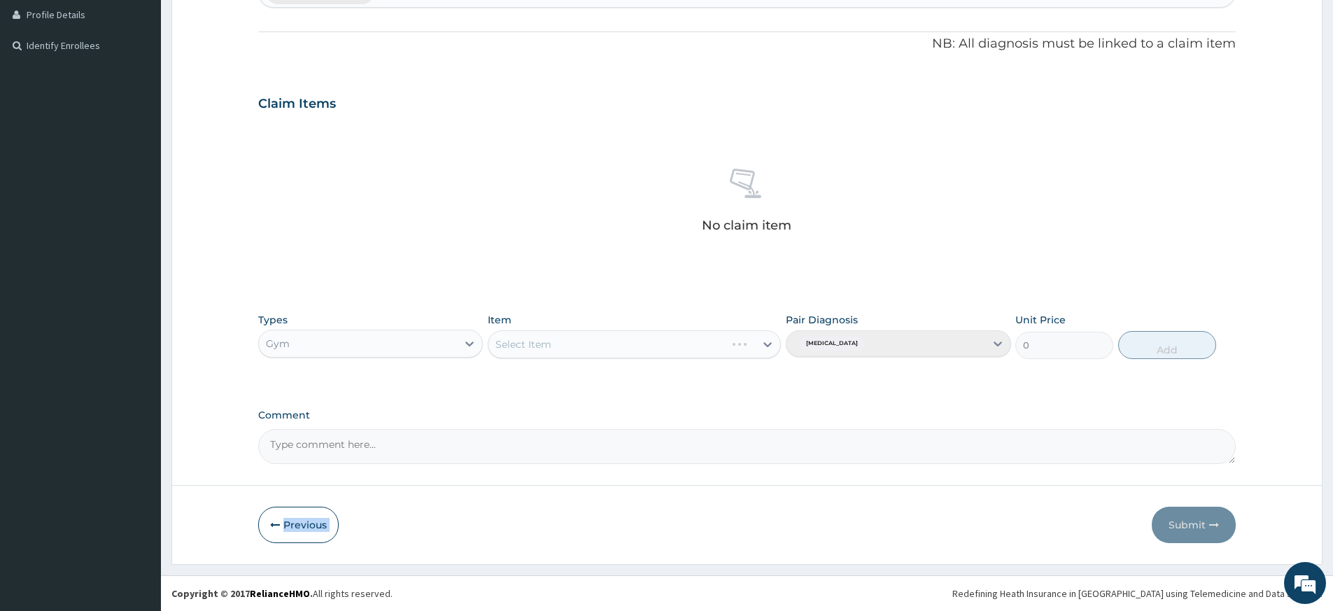
click at [275, 556] on form "Step 2 of 2 PA Code / Prescription Code Enter Code(Secondary Care Only) Encount…" at bounding box center [746, 127] width 1151 height 874
click at [589, 346] on div "Select Item" at bounding box center [622, 344] width 267 height 22
click at [589, 347] on div "Select Item" at bounding box center [622, 344] width 267 height 22
click at [586, 353] on div "Select Item" at bounding box center [622, 344] width 267 height 22
click at [587, 352] on div "Select Item" at bounding box center [622, 344] width 267 height 22
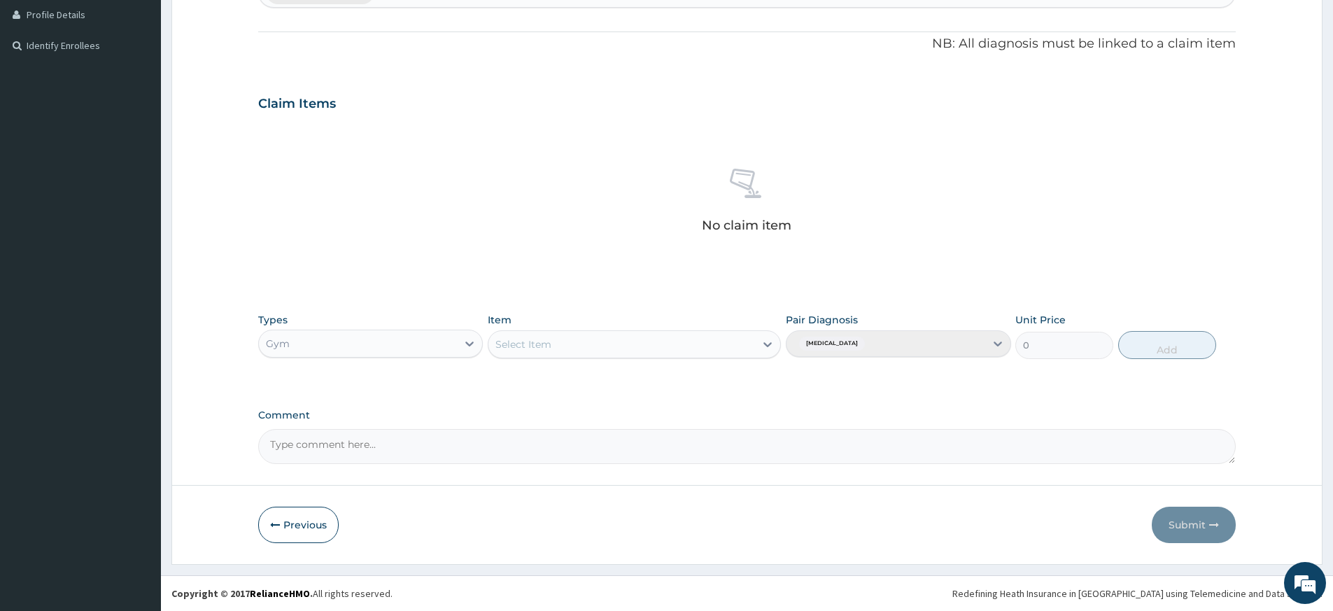
click at [573, 343] on div "Select Item" at bounding box center [622, 344] width 267 height 22
click at [766, 351] on div at bounding box center [767, 344] width 25 height 25
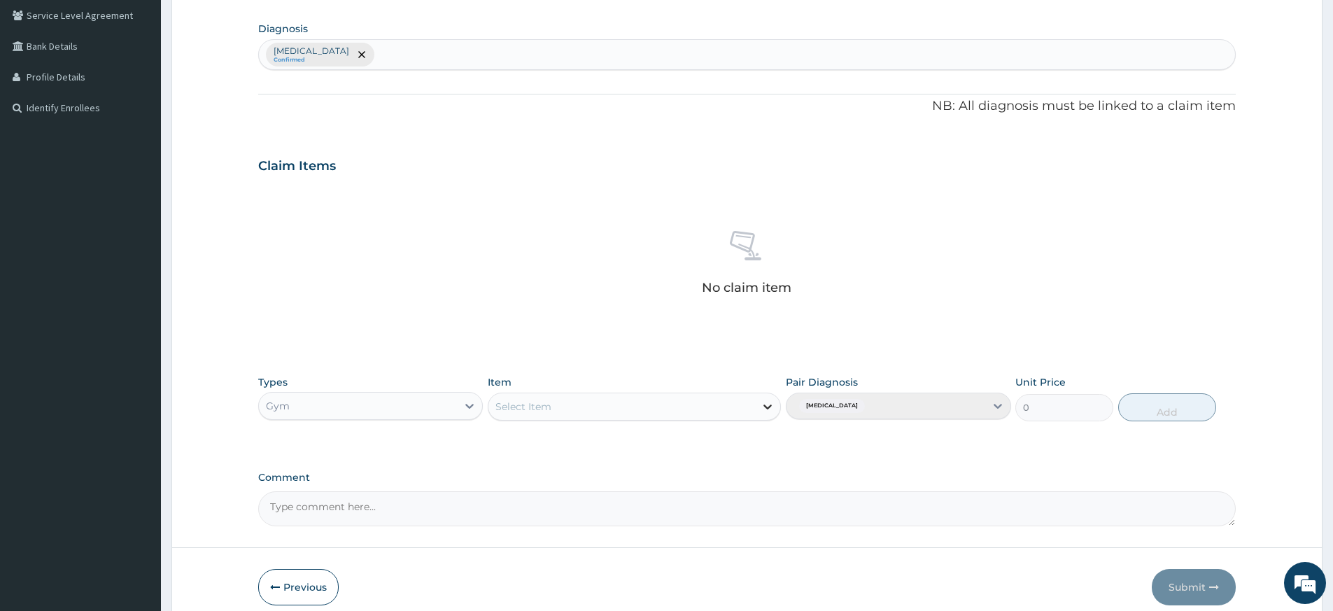
scroll to position [384, 0]
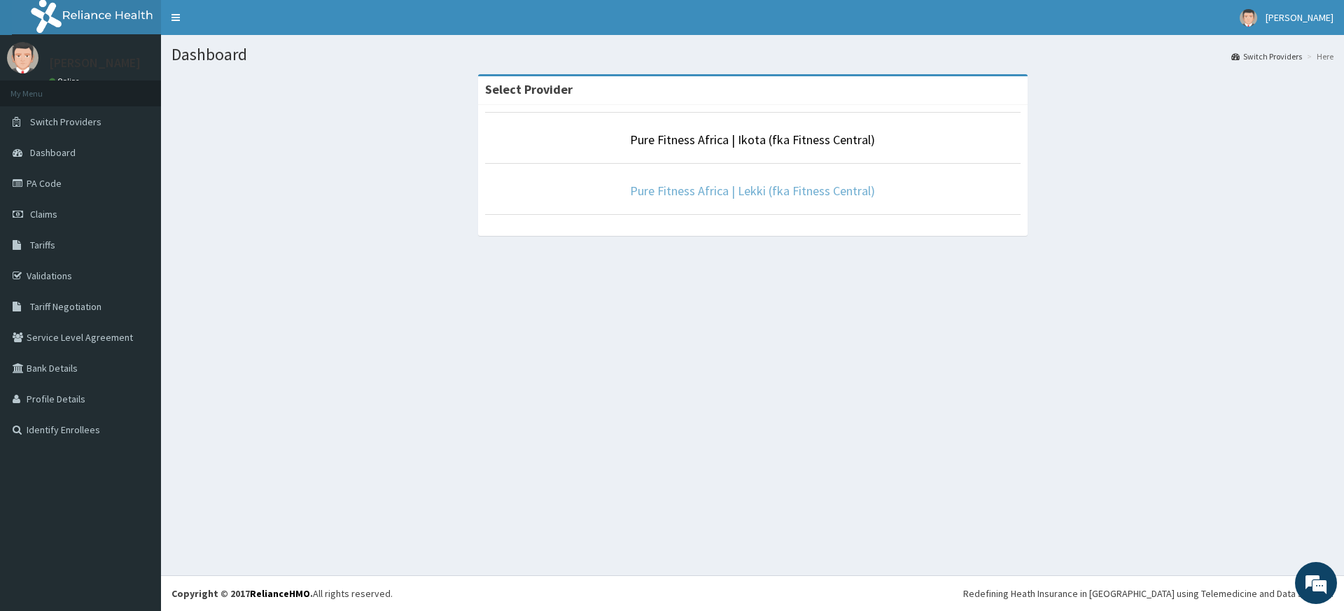
click at [765, 188] on link "Pure Fitness Africa | Lekki (fka Fitness Central)" at bounding box center [752, 191] width 245 height 16
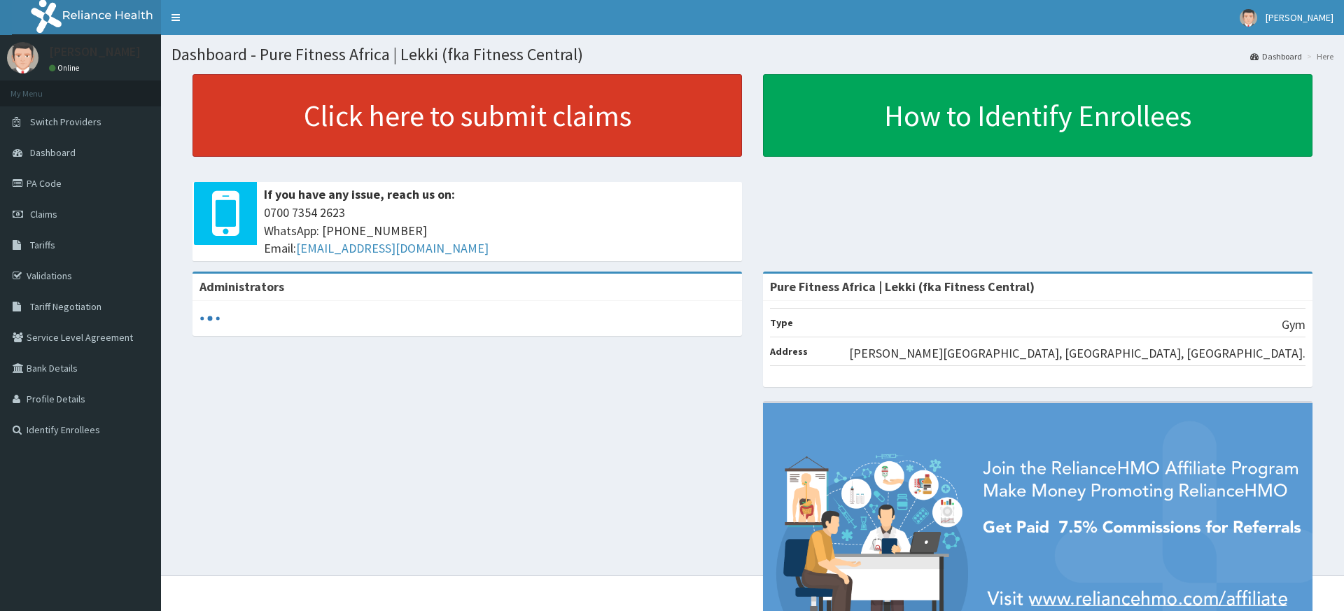
click at [631, 139] on link "Click here to submit claims" at bounding box center [466, 115] width 549 height 83
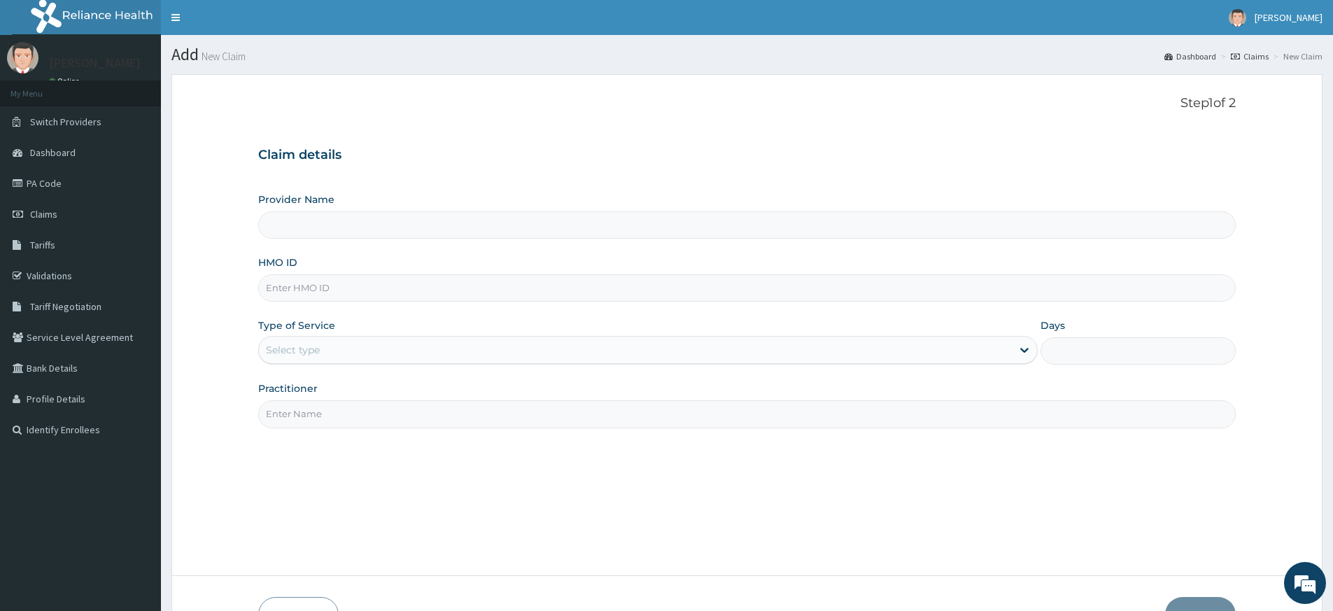
drag, startPoint x: 386, startPoint y: 405, endPoint x: 382, endPoint y: 427, distance: 22.7
click at [385, 405] on input "Practitioner" at bounding box center [747, 413] width 978 height 27
type input "pure fitness africa"
click at [325, 293] on input "HMO ID" at bounding box center [747, 287] width 978 height 27
type input "Pure Fitness Africa | Lekki (fka Fitness Central)"
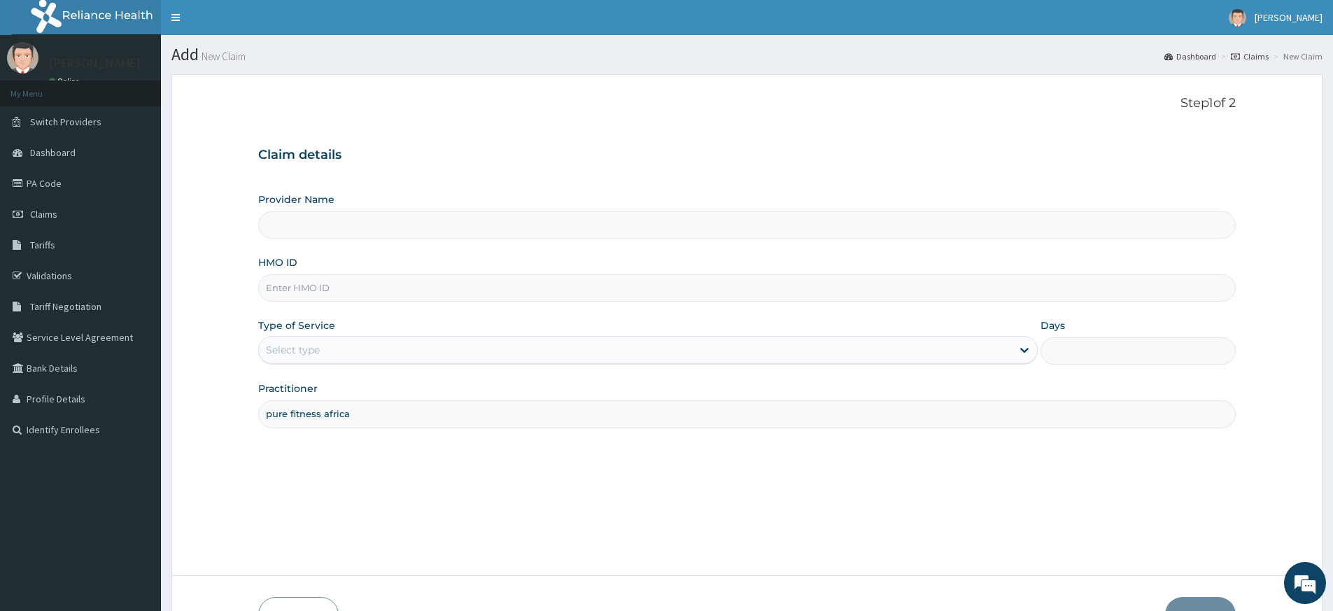
type input "1"
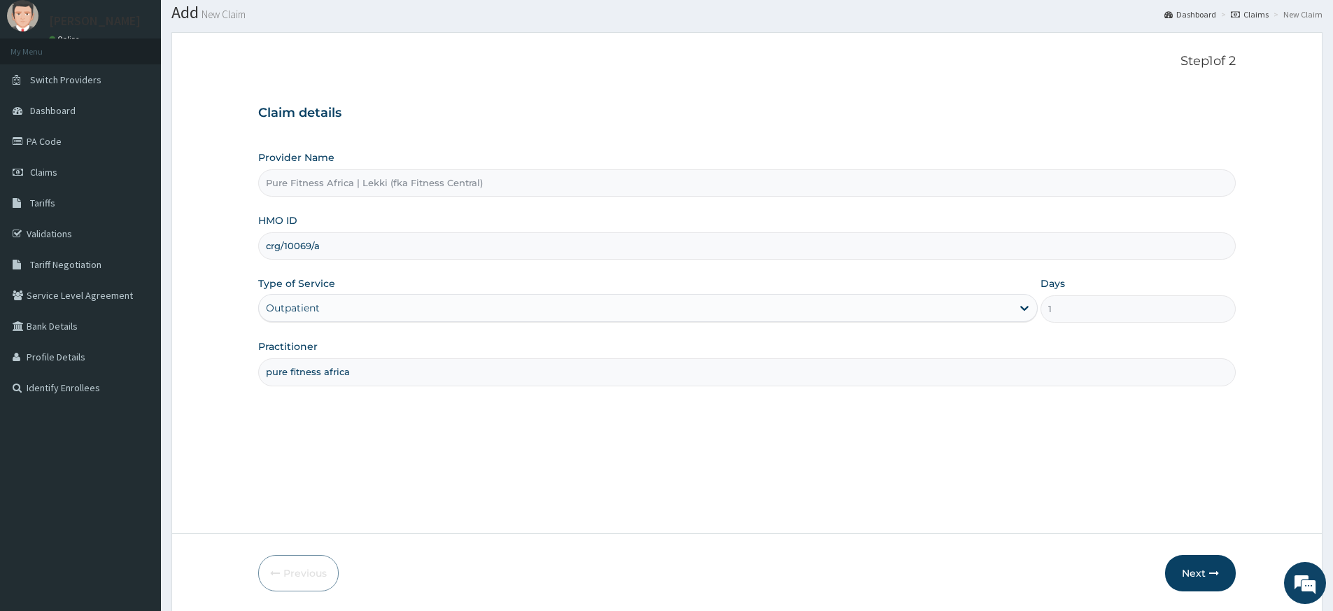
scroll to position [90, 0]
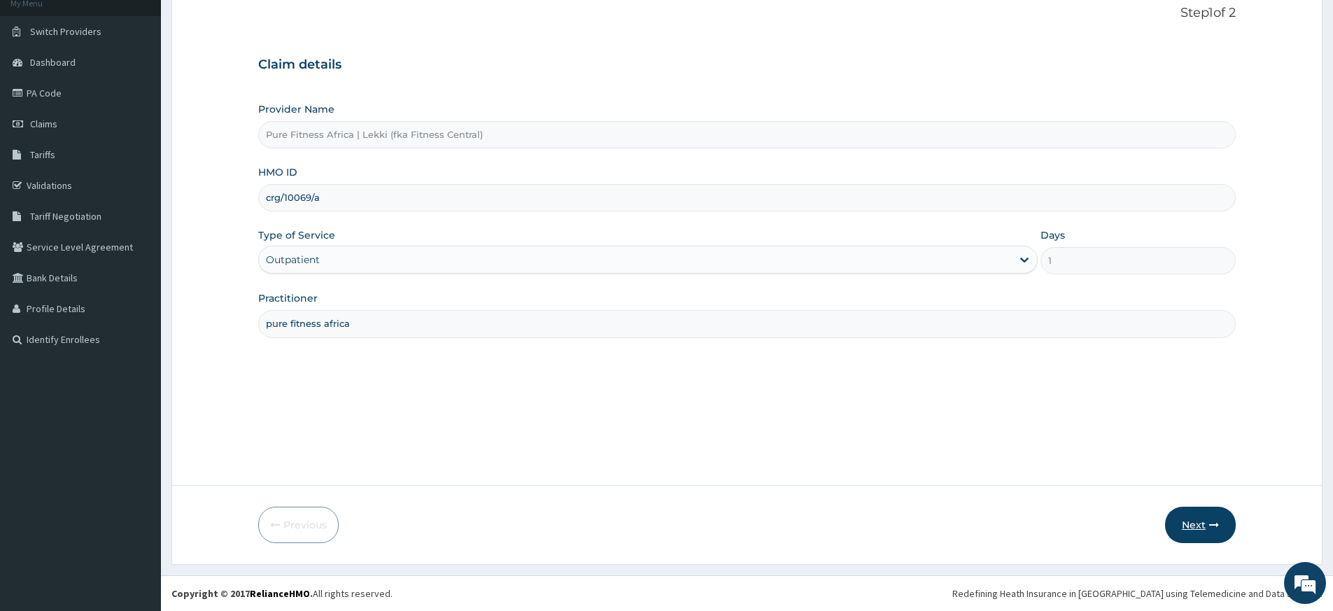
type input "crg/10069/a"
click at [1220, 525] on button "Next" at bounding box center [1200, 525] width 71 height 36
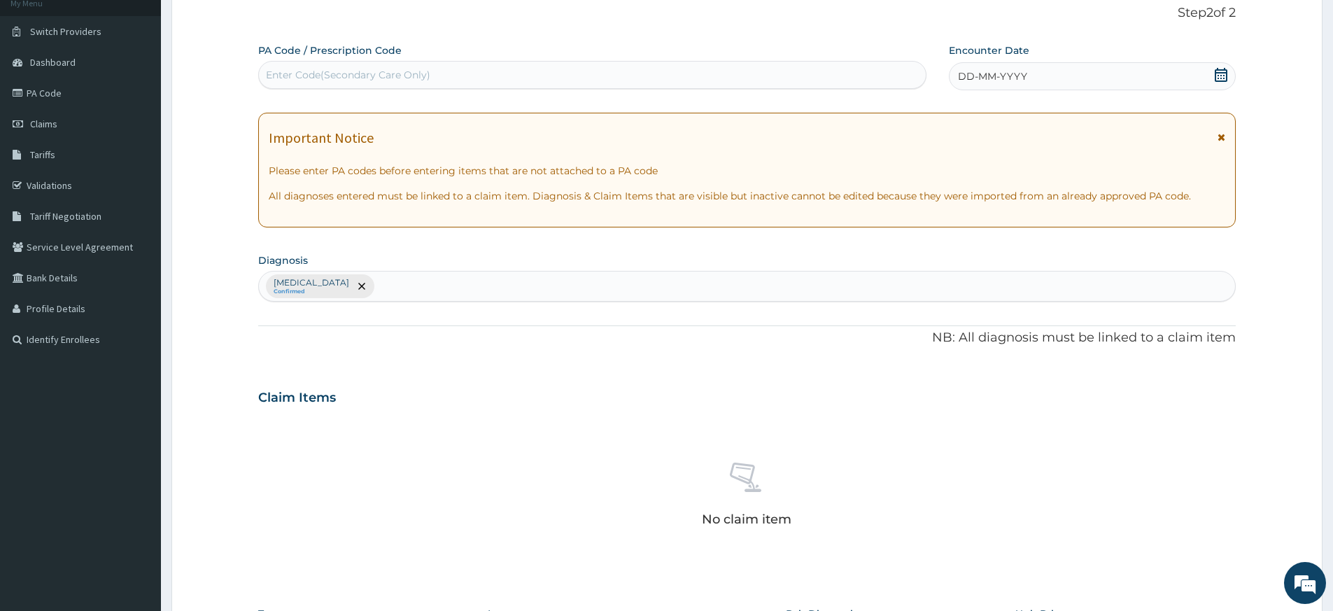
click at [1223, 71] on icon at bounding box center [1221, 75] width 14 height 14
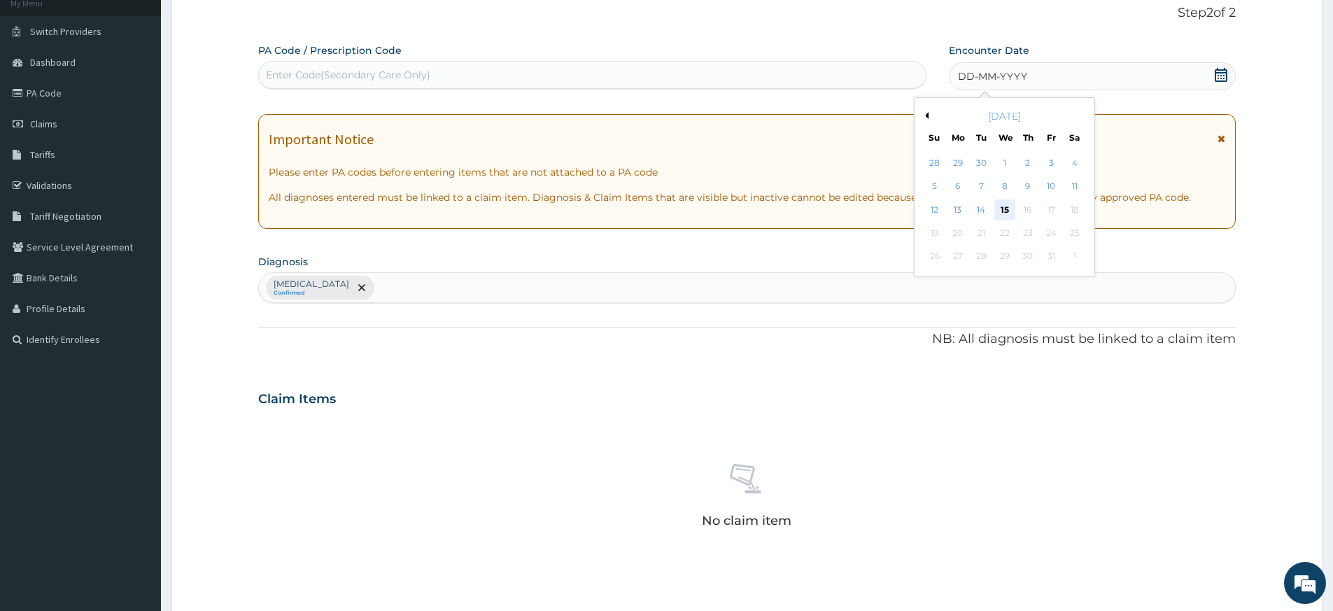
click at [1007, 212] on div "15" at bounding box center [1005, 209] width 21 height 21
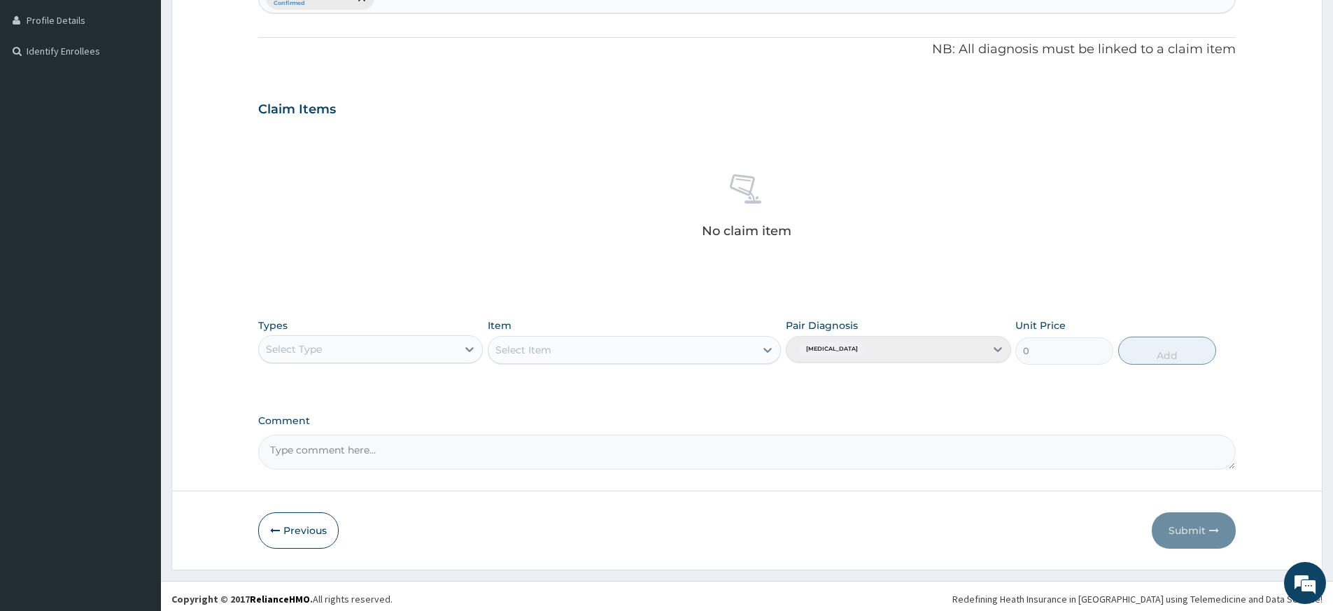
scroll to position [384, 0]
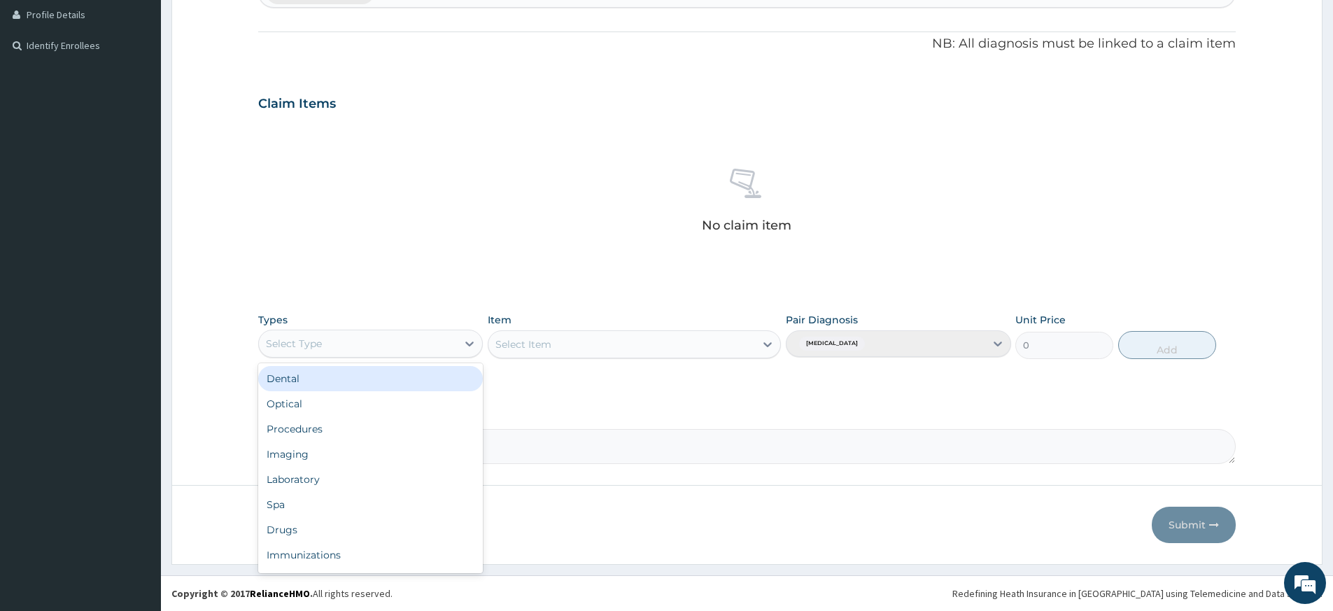
click at [410, 341] on div "Select Type" at bounding box center [358, 343] width 198 height 22
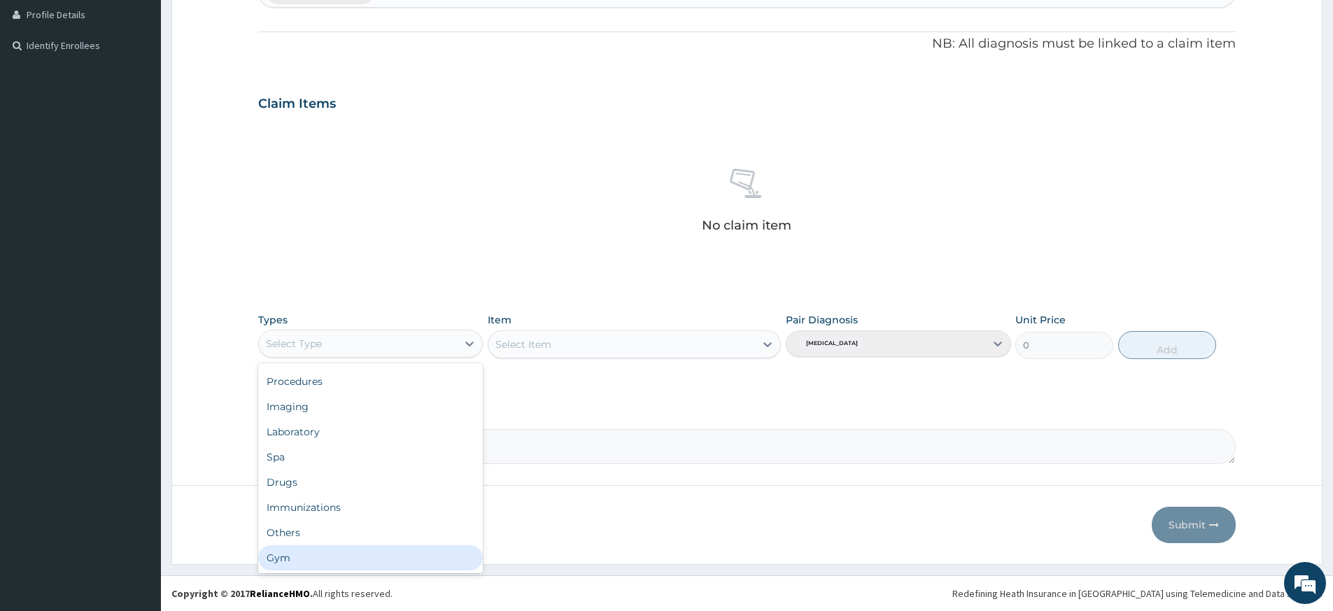
click at [367, 557] on div "Gym" at bounding box center [370, 557] width 225 height 25
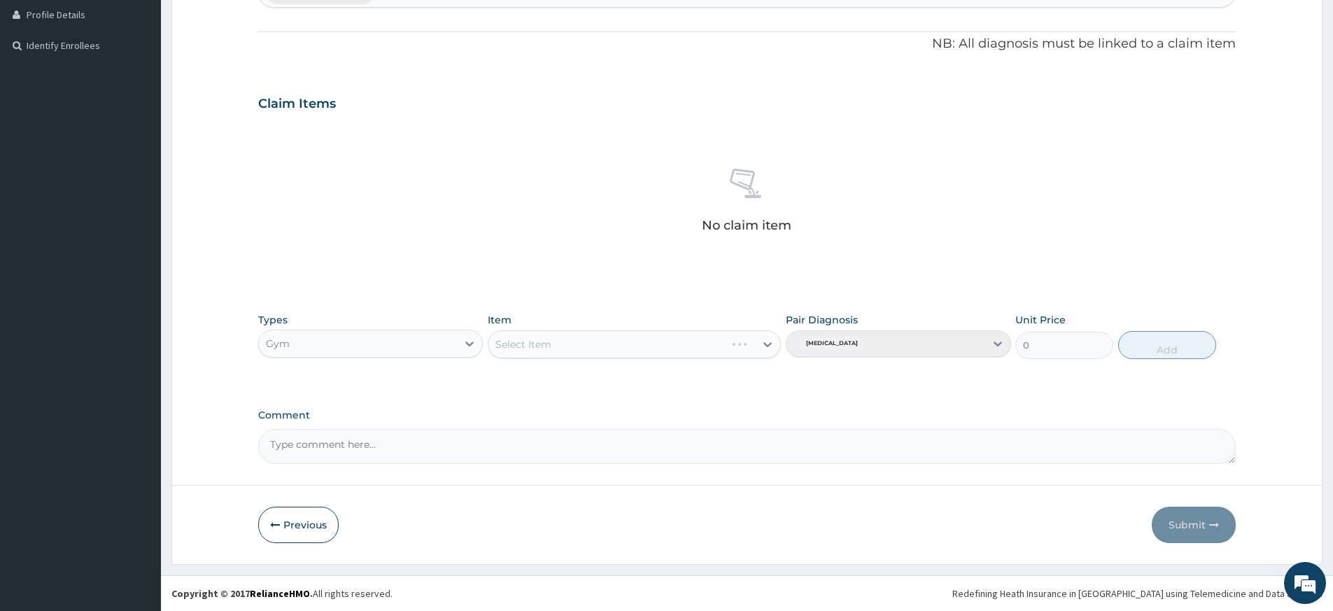
click at [685, 344] on div "Select Item" at bounding box center [634, 344] width 293 height 28
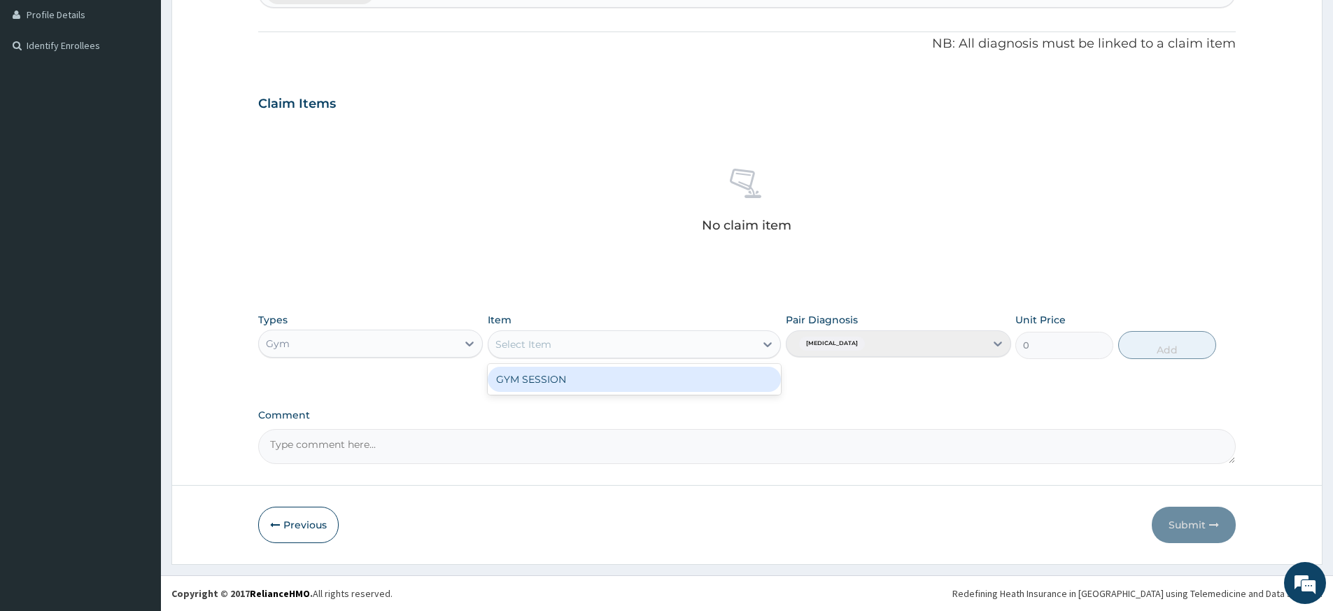
click at [683, 346] on div "Select Item" at bounding box center [622, 344] width 267 height 22
click at [667, 379] on div "GYM SESSION" at bounding box center [634, 379] width 293 height 25
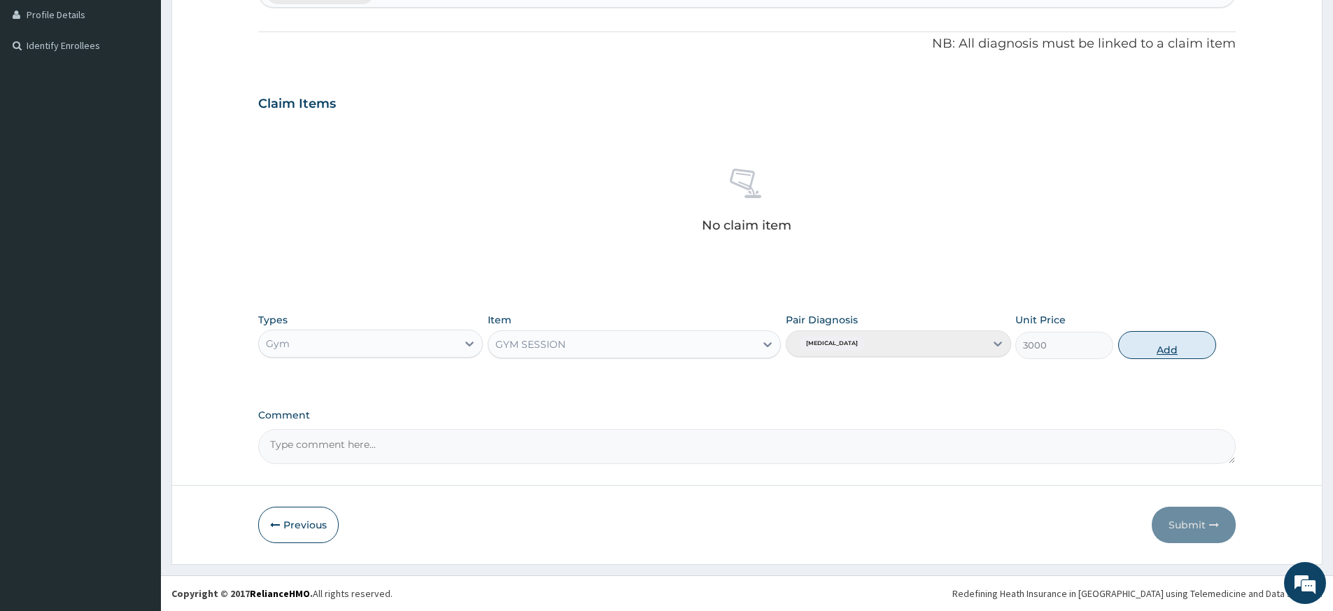
click at [1161, 345] on button "Add" at bounding box center [1168, 345] width 98 height 28
type input "0"
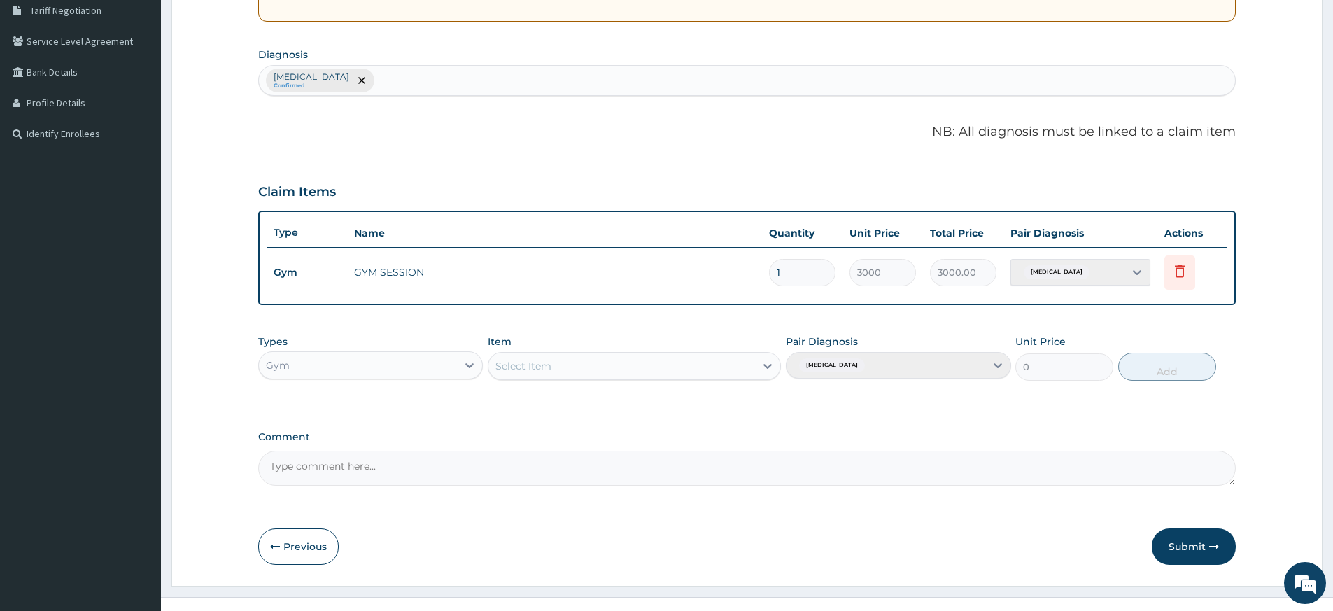
scroll to position [0, 0]
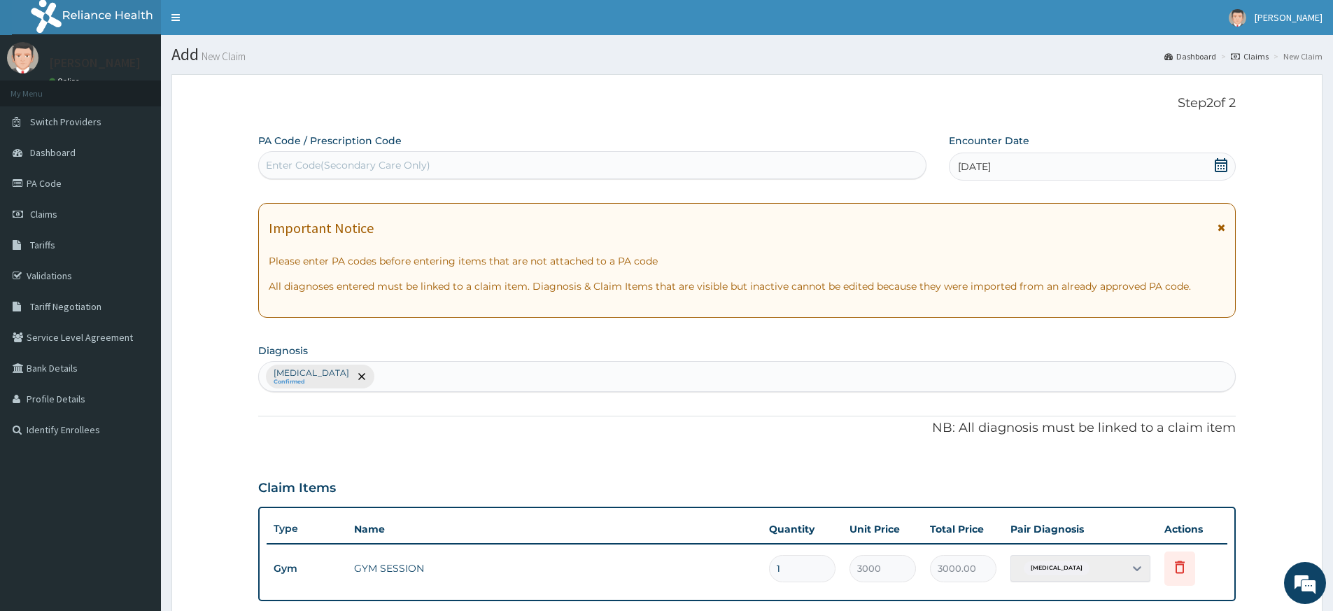
click at [746, 158] on div "Enter Code(Secondary Care Only)" at bounding box center [592, 165] width 667 height 22
type input "PA/184962"
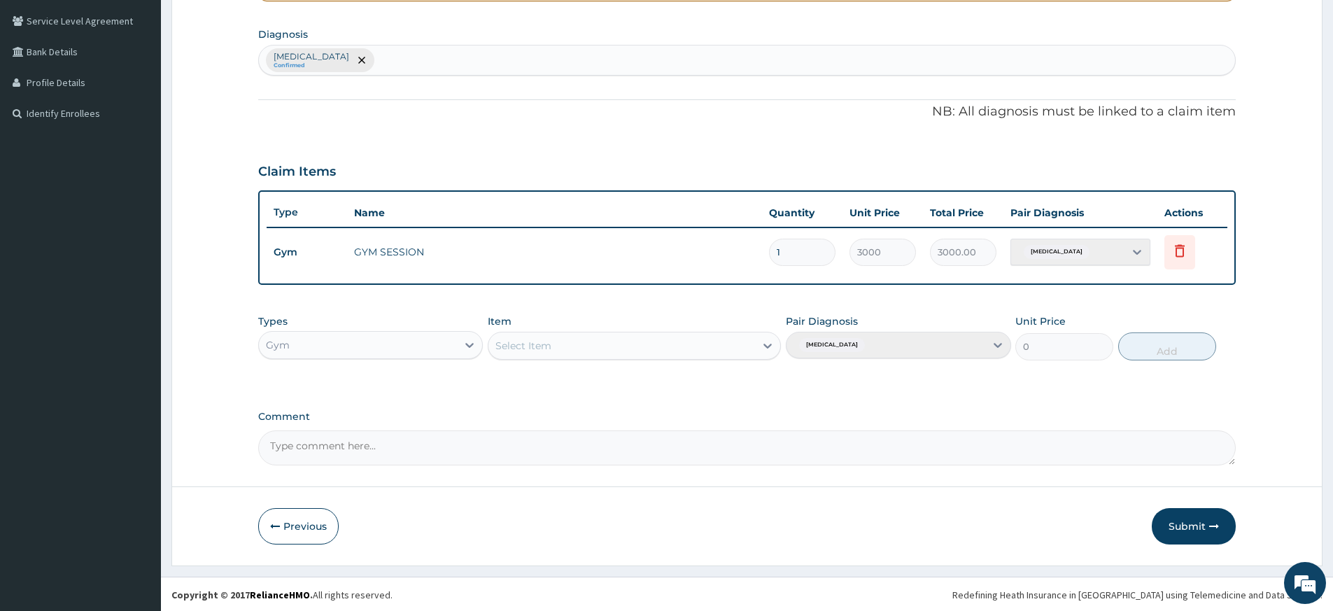
scroll to position [318, 0]
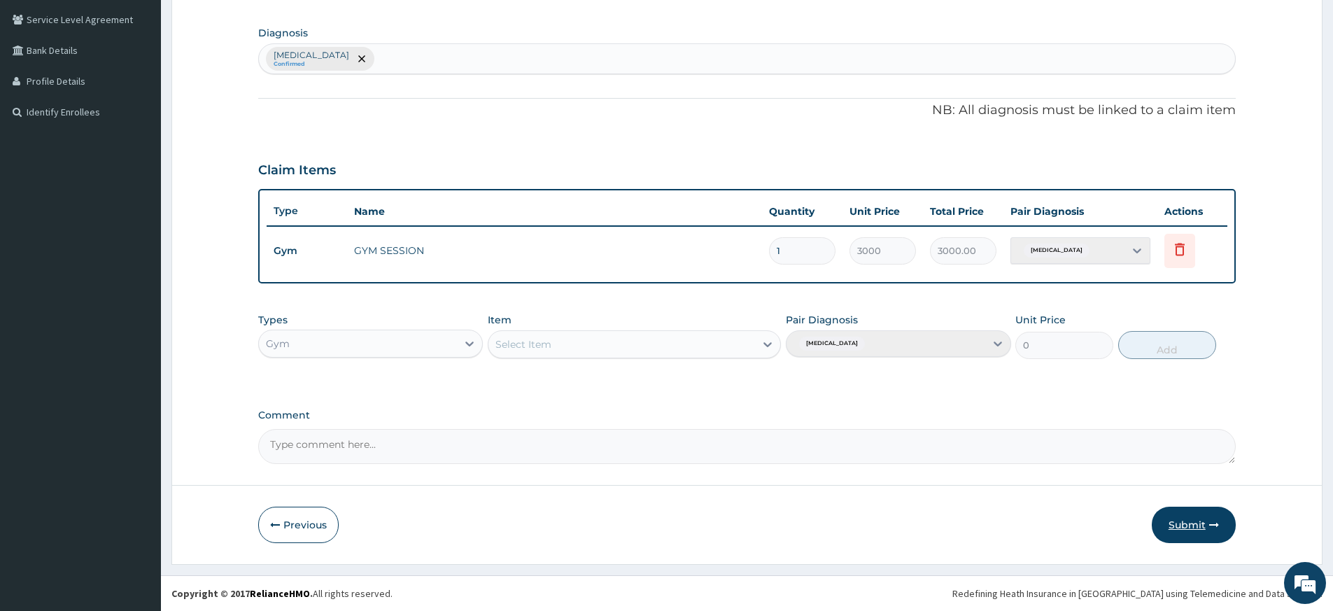
click at [1181, 522] on button "Submit" at bounding box center [1194, 525] width 84 height 36
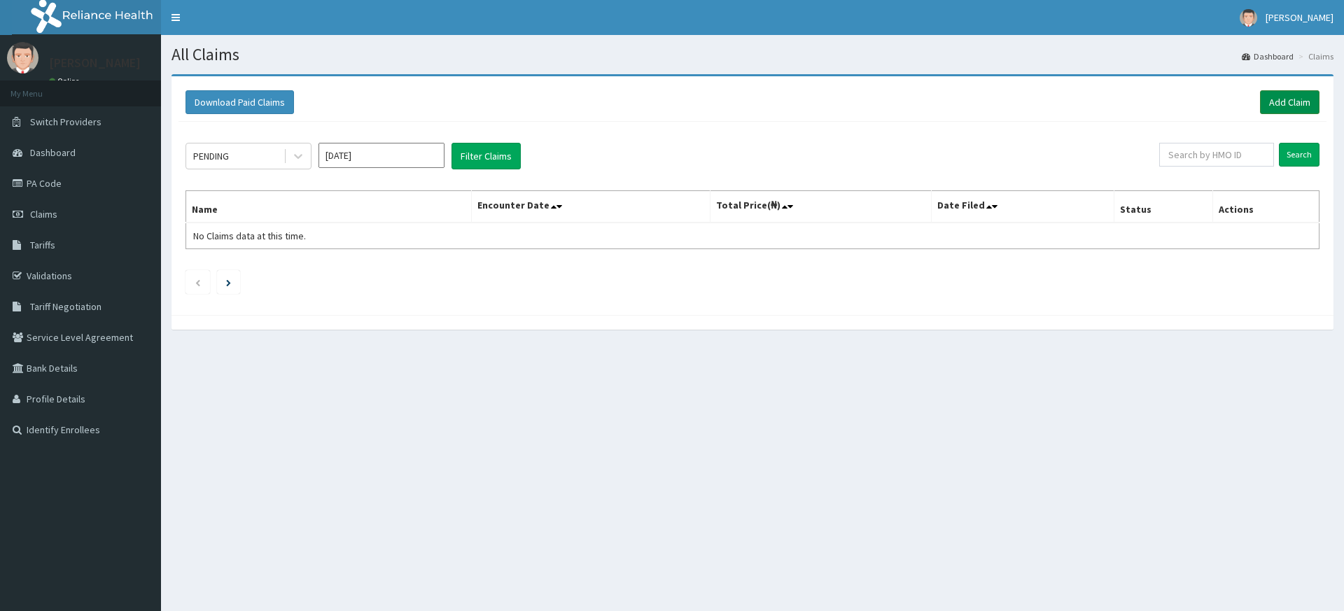
click at [1274, 104] on link "Add Claim" at bounding box center [1289, 102] width 59 height 24
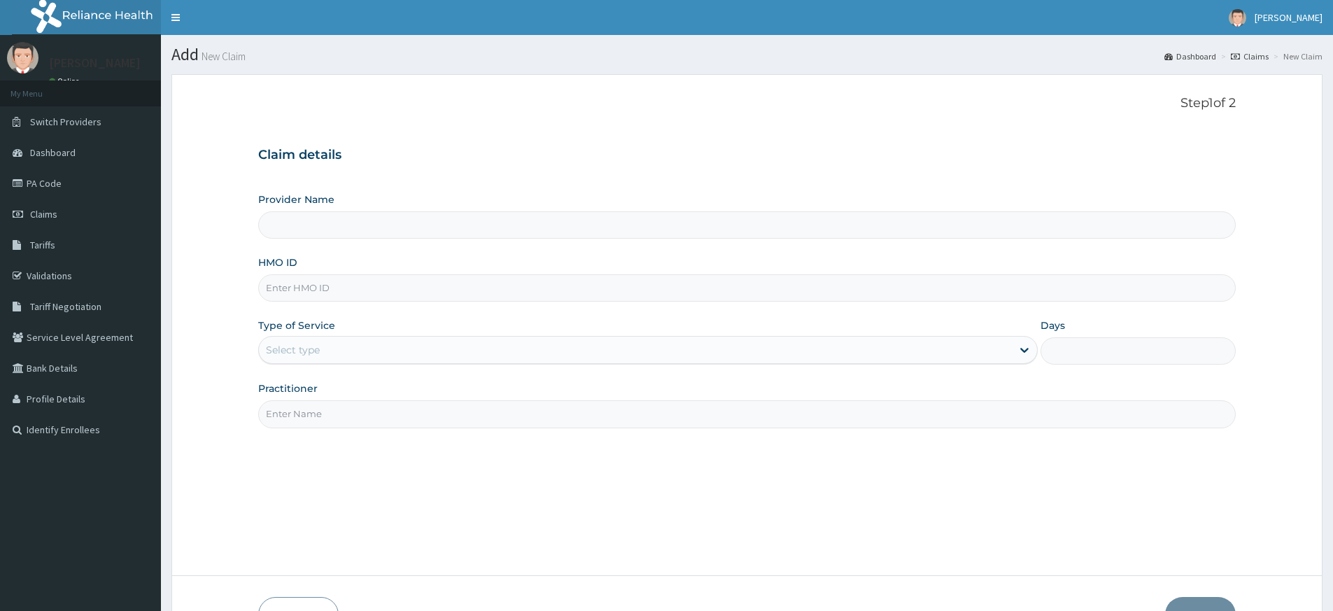
click at [351, 414] on input "Practitioner" at bounding box center [747, 413] width 978 height 27
type input "pure fitness africa"
click at [302, 282] on input "HMO ID" at bounding box center [747, 287] width 978 height 27
type input "Pure Fitness Africa | Lekki (fka Fitness Central)"
type input "1"
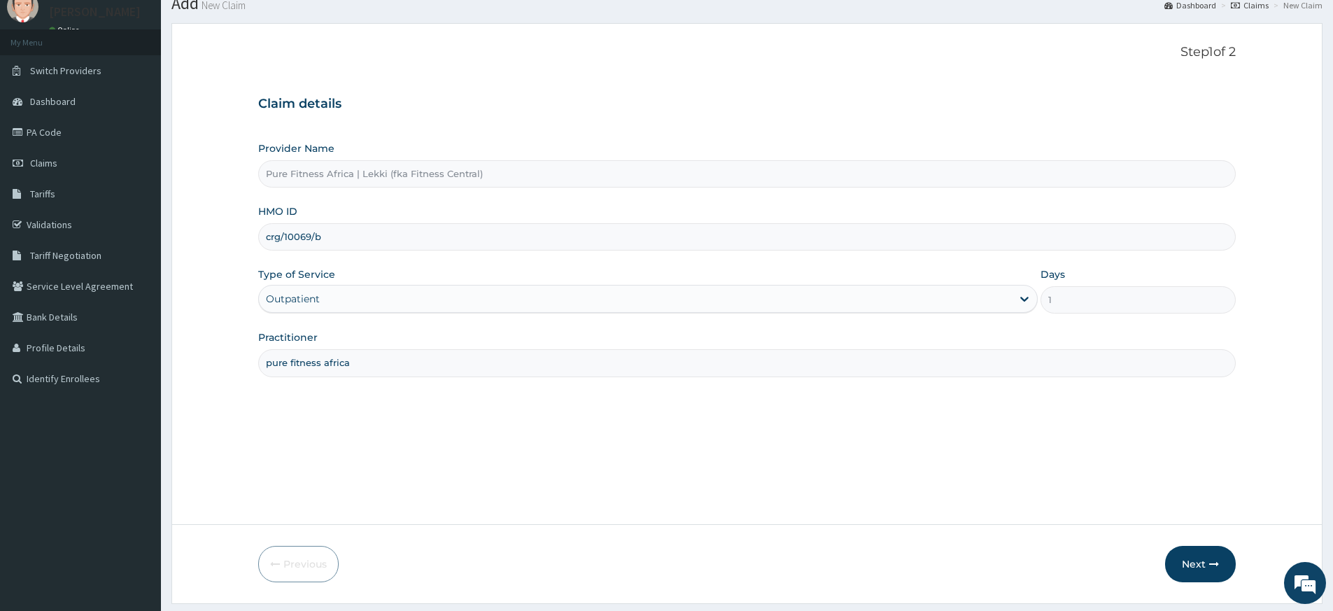
scroll to position [90, 0]
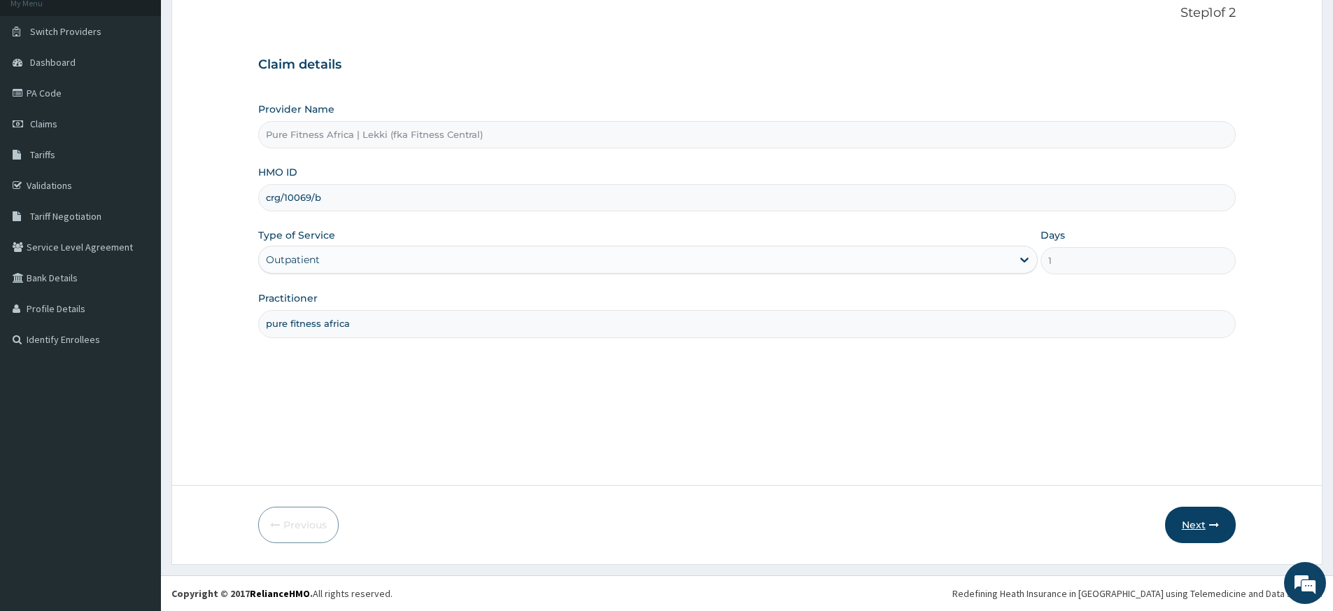
type input "crg/10069/b"
click at [1219, 519] on button "Next" at bounding box center [1200, 525] width 71 height 36
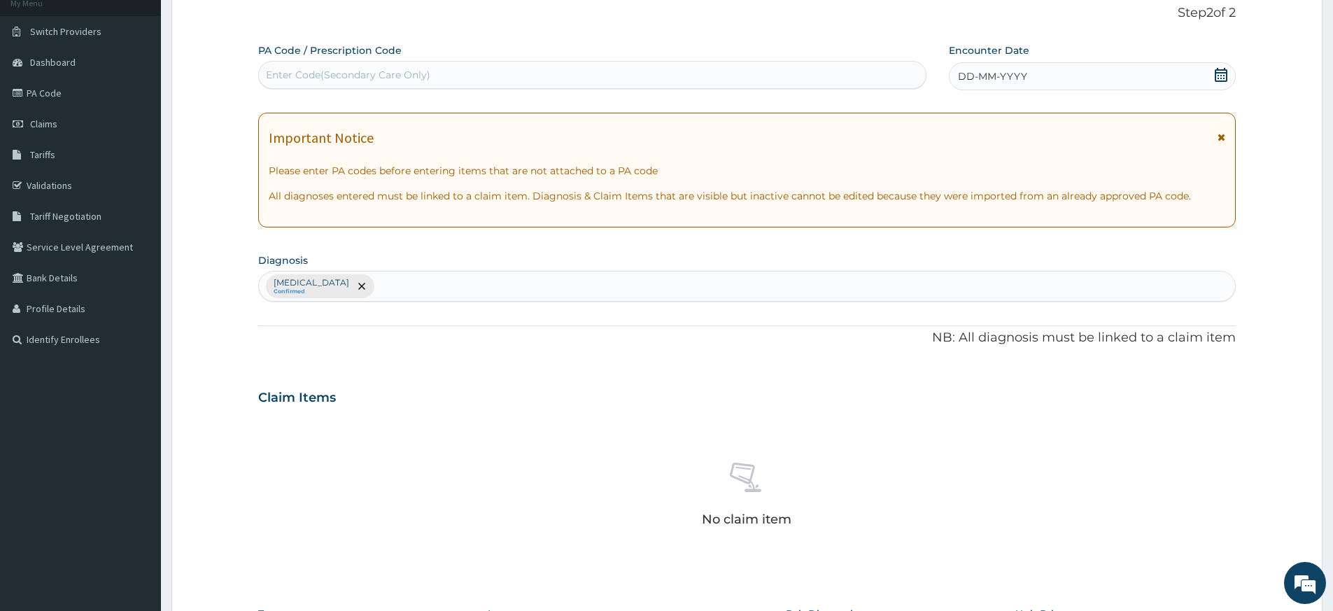
click at [1220, 70] on icon at bounding box center [1221, 75] width 13 height 14
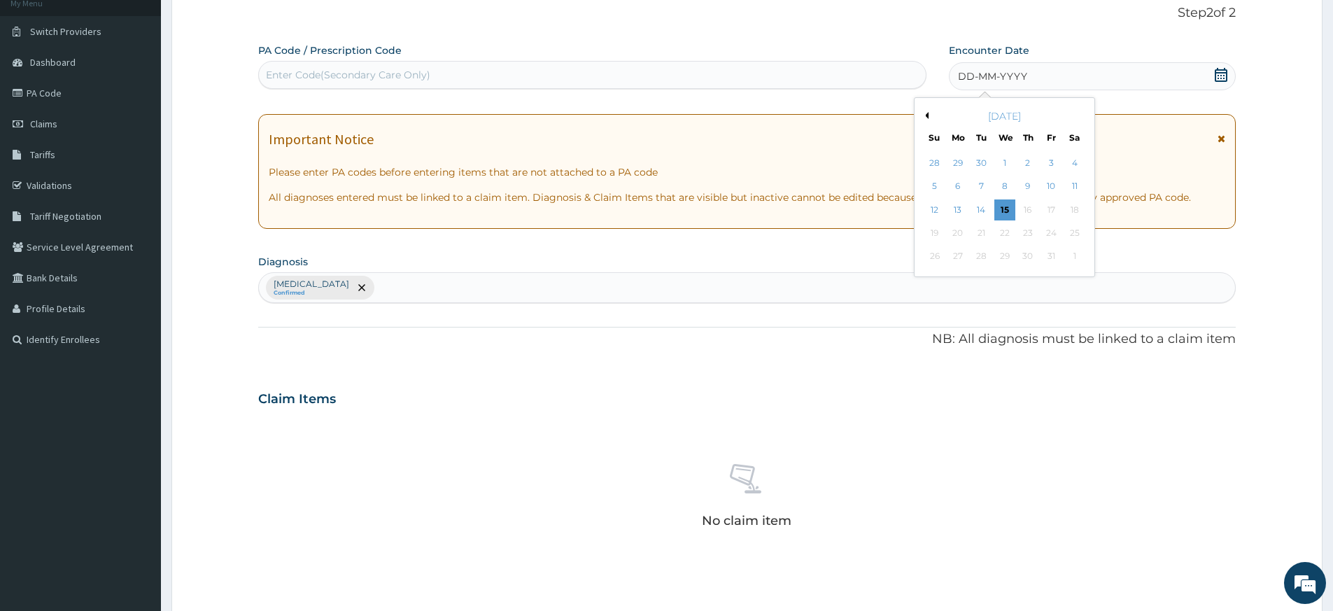
click at [1011, 209] on div "15" at bounding box center [1005, 209] width 21 height 21
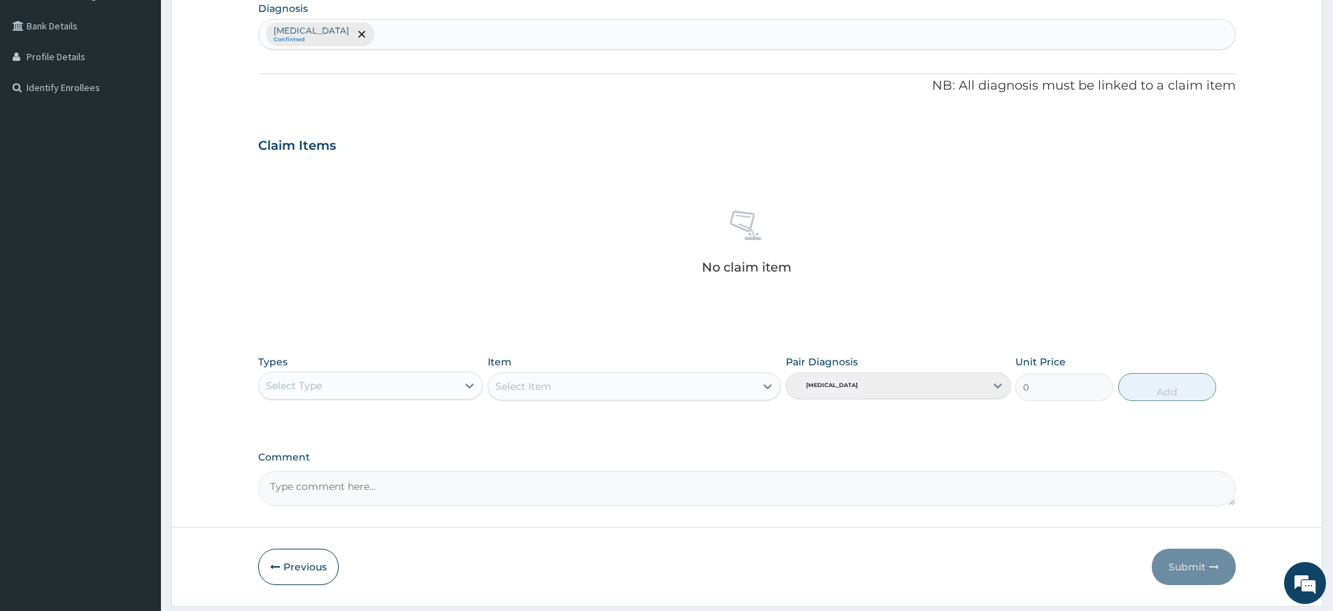
scroll to position [384, 0]
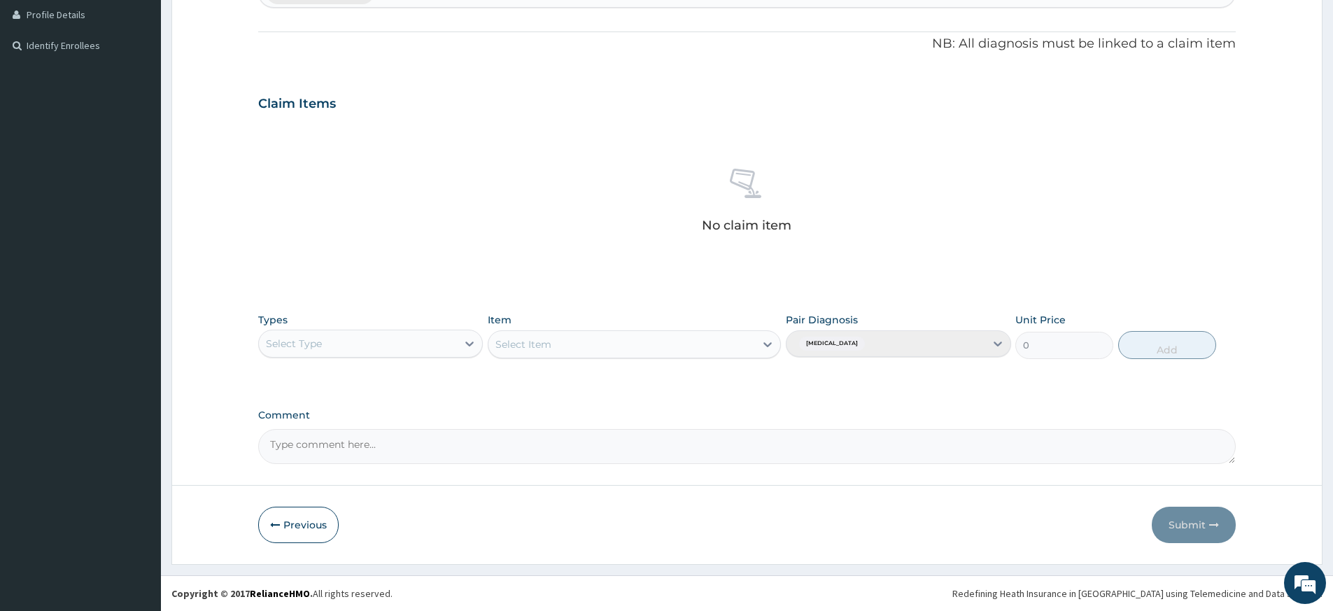
click at [422, 346] on div "Select Type" at bounding box center [358, 343] width 198 height 22
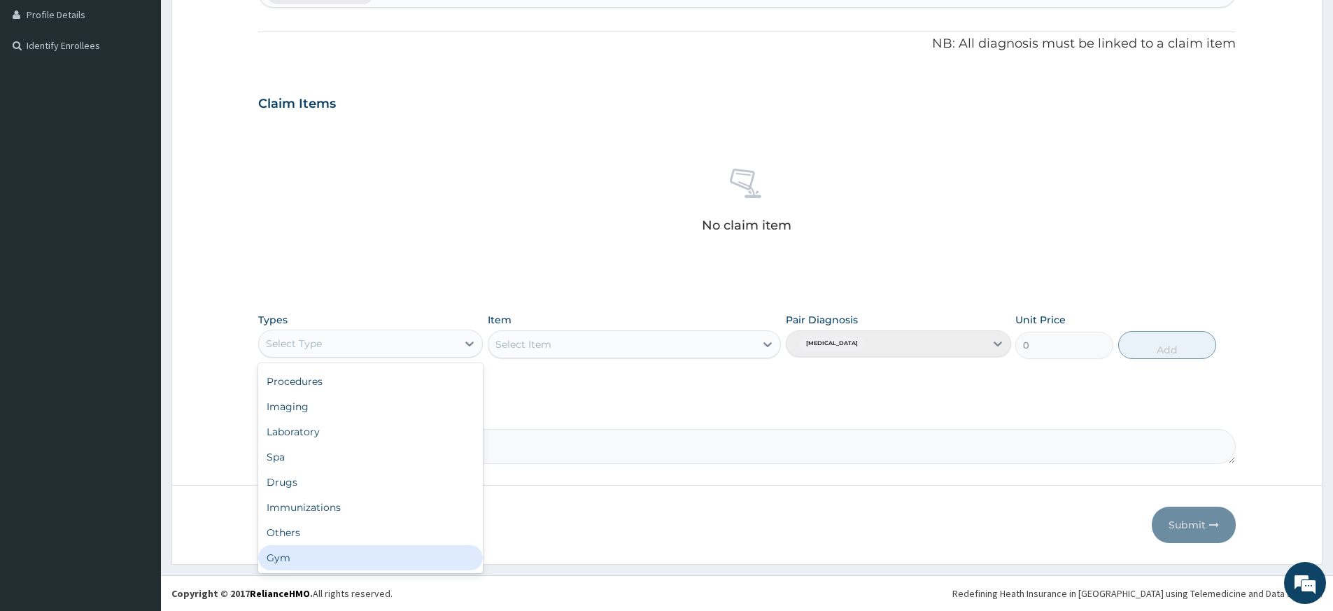
click at [360, 561] on div "Gym" at bounding box center [370, 557] width 225 height 25
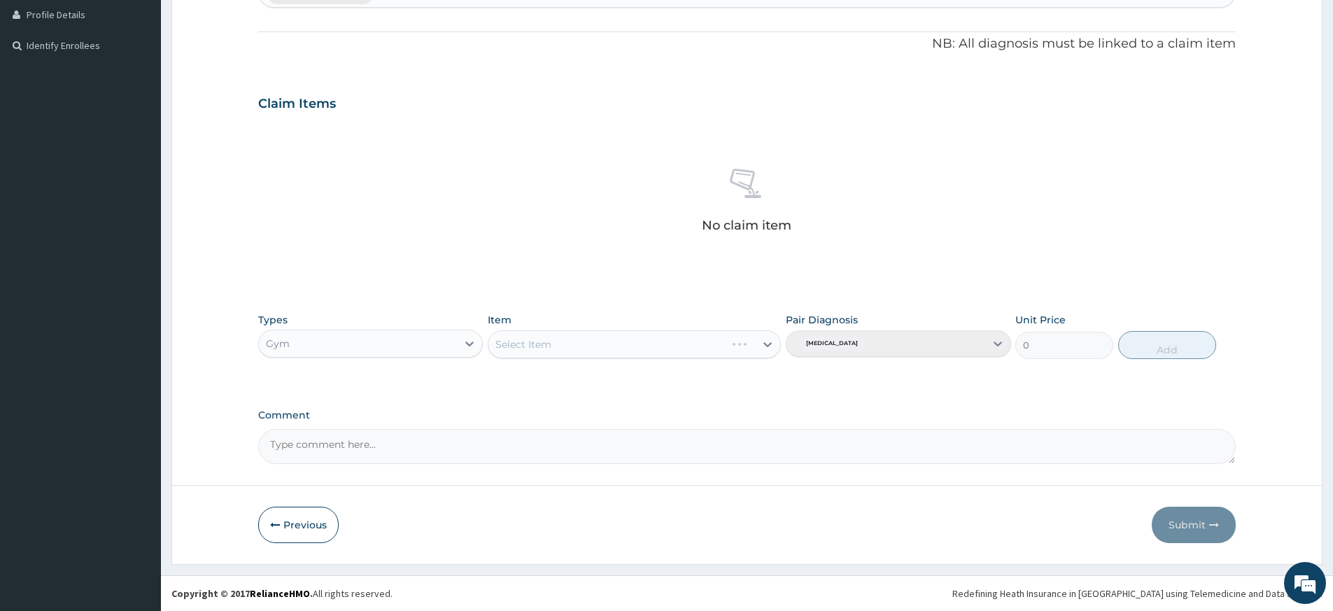
click at [670, 349] on div "Select Item" at bounding box center [634, 344] width 293 height 28
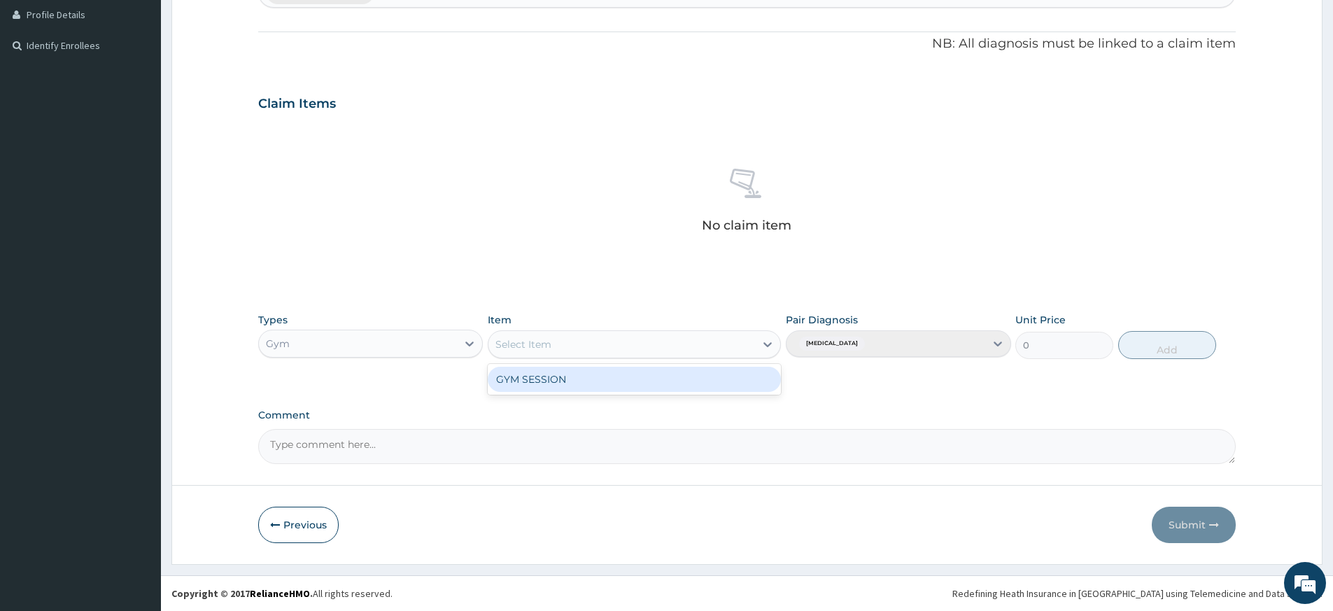
click at [672, 348] on div "Select Item" at bounding box center [622, 344] width 267 height 22
click at [664, 384] on div "GYM SESSION" at bounding box center [634, 379] width 293 height 25
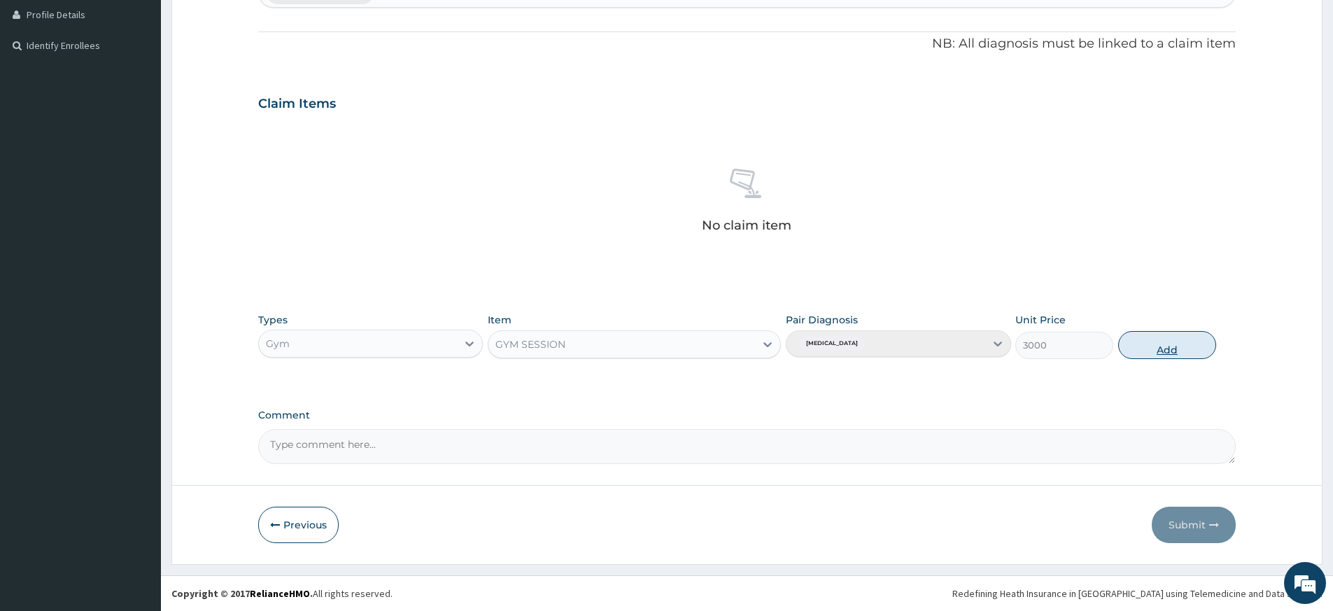
click at [1161, 351] on button "Add" at bounding box center [1168, 345] width 98 height 28
type input "0"
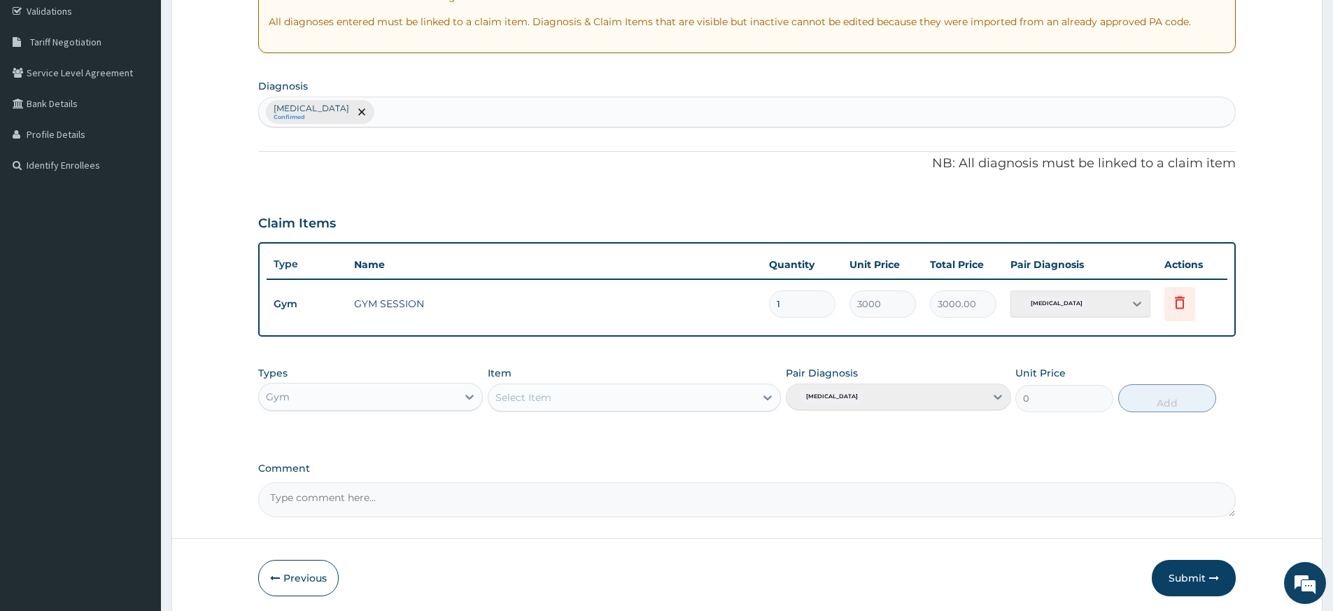
scroll to position [0, 0]
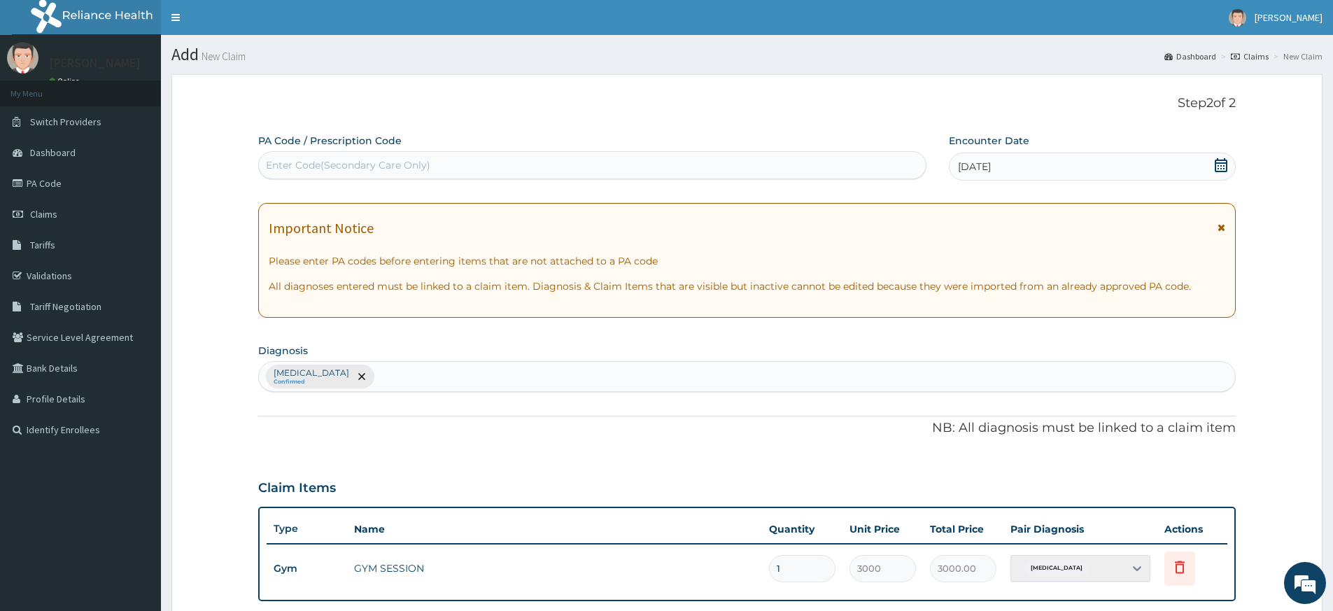
click at [735, 164] on div "Enter Code(Secondary Care Only)" at bounding box center [592, 165] width 667 height 22
type input "PA/B8C457"
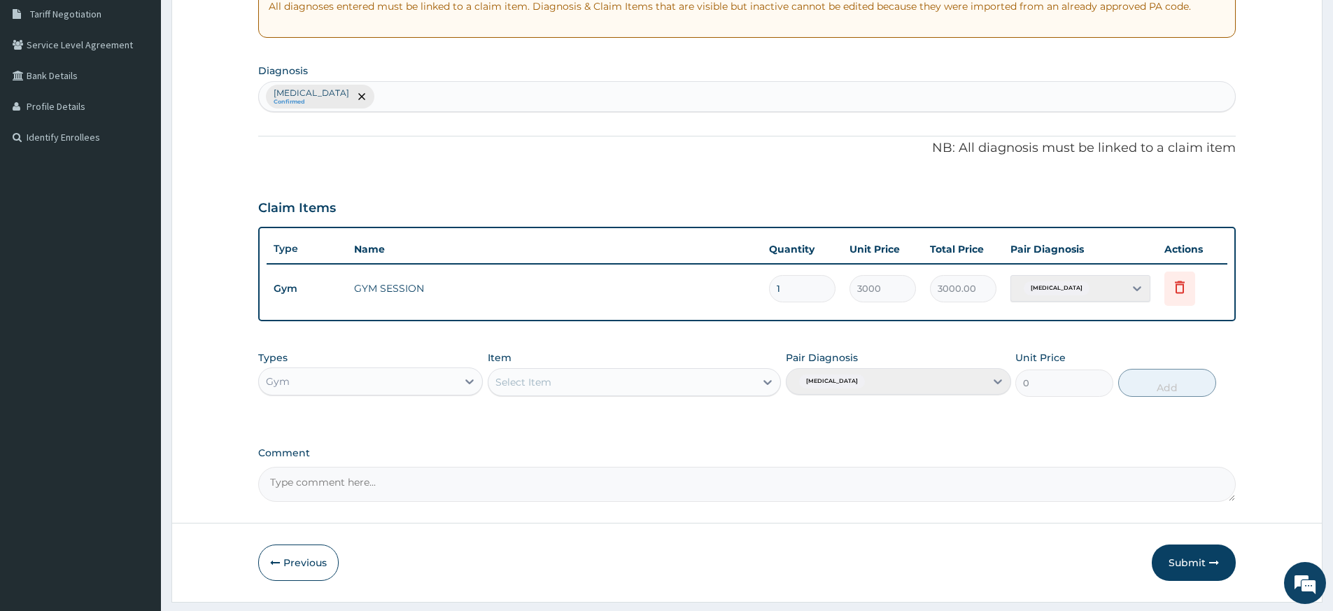
scroll to position [330, 0]
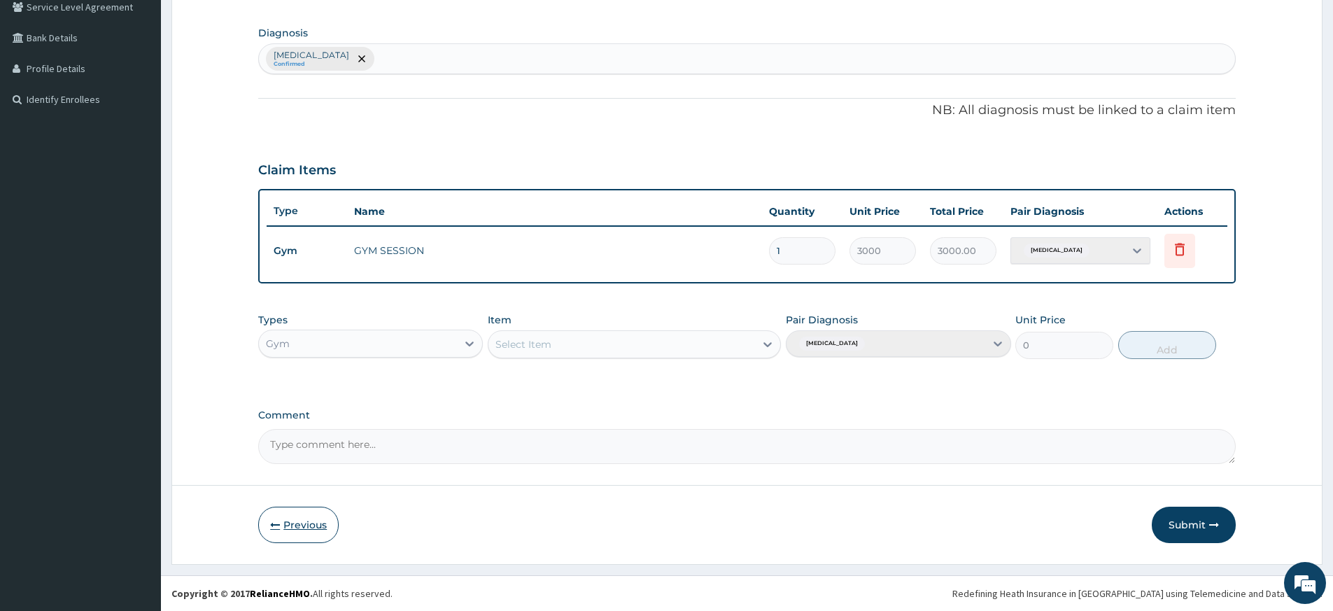
click at [309, 520] on button "Previous" at bounding box center [298, 525] width 80 height 36
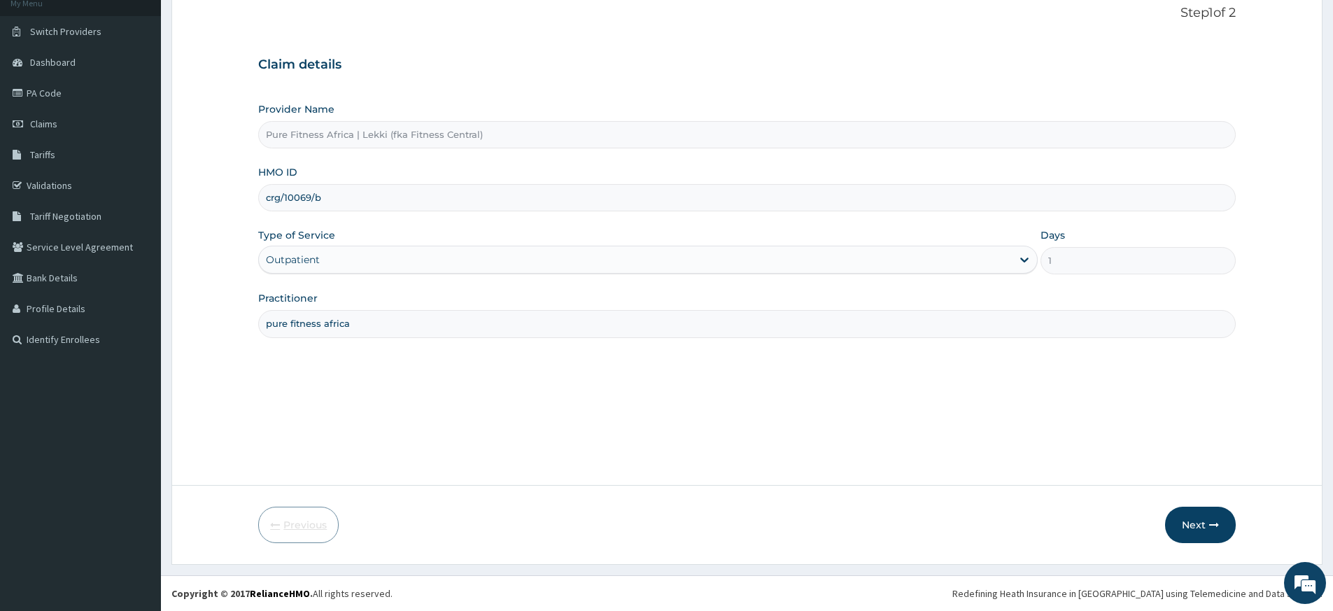
scroll to position [90, 0]
click at [1211, 519] on button "Next" at bounding box center [1200, 525] width 71 height 36
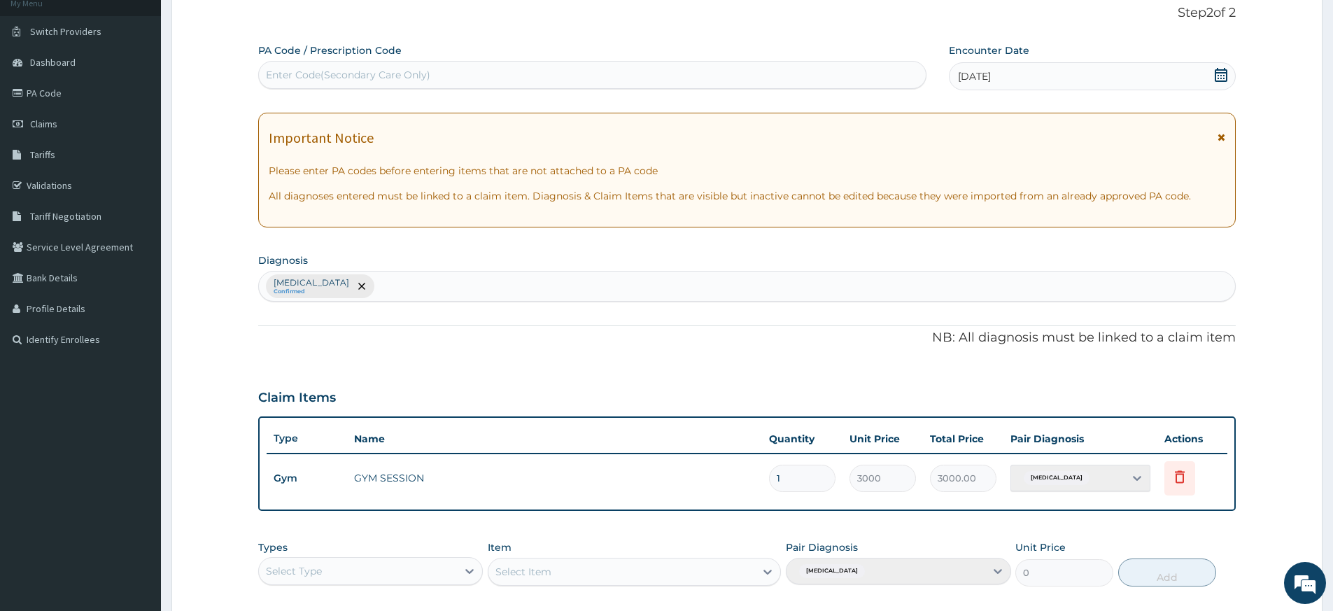
click at [679, 71] on div "Enter Code(Secondary Care Only)" at bounding box center [592, 75] width 667 height 22
type input "PA/B8C457"
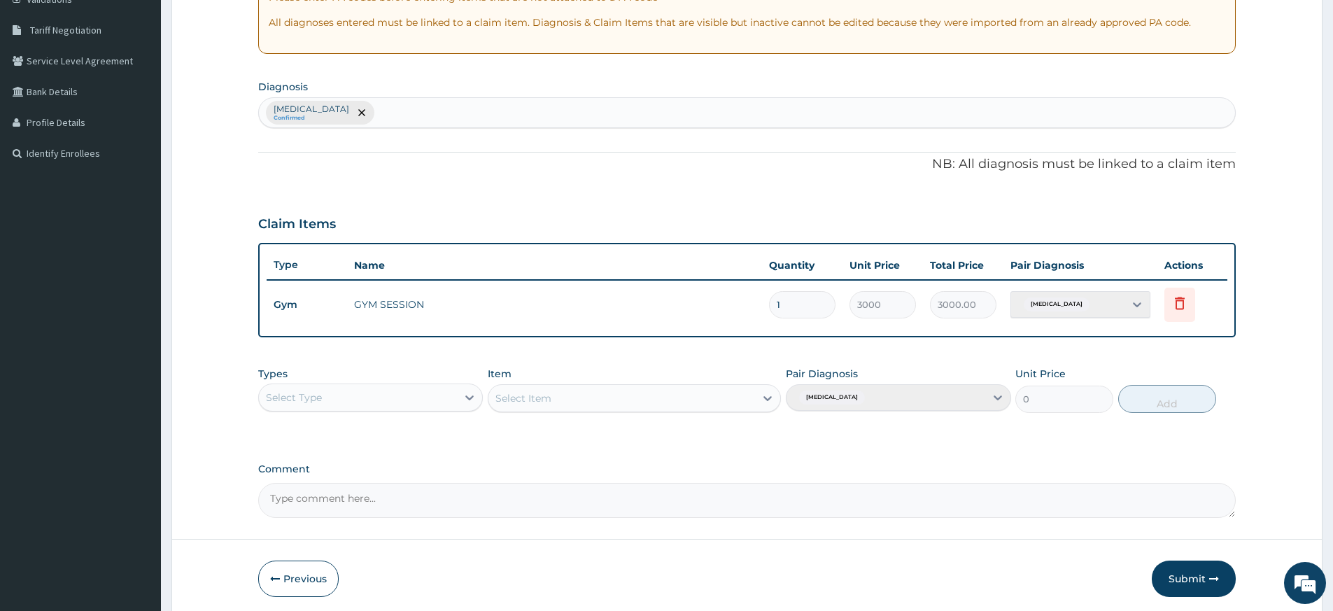
scroll to position [330, 0]
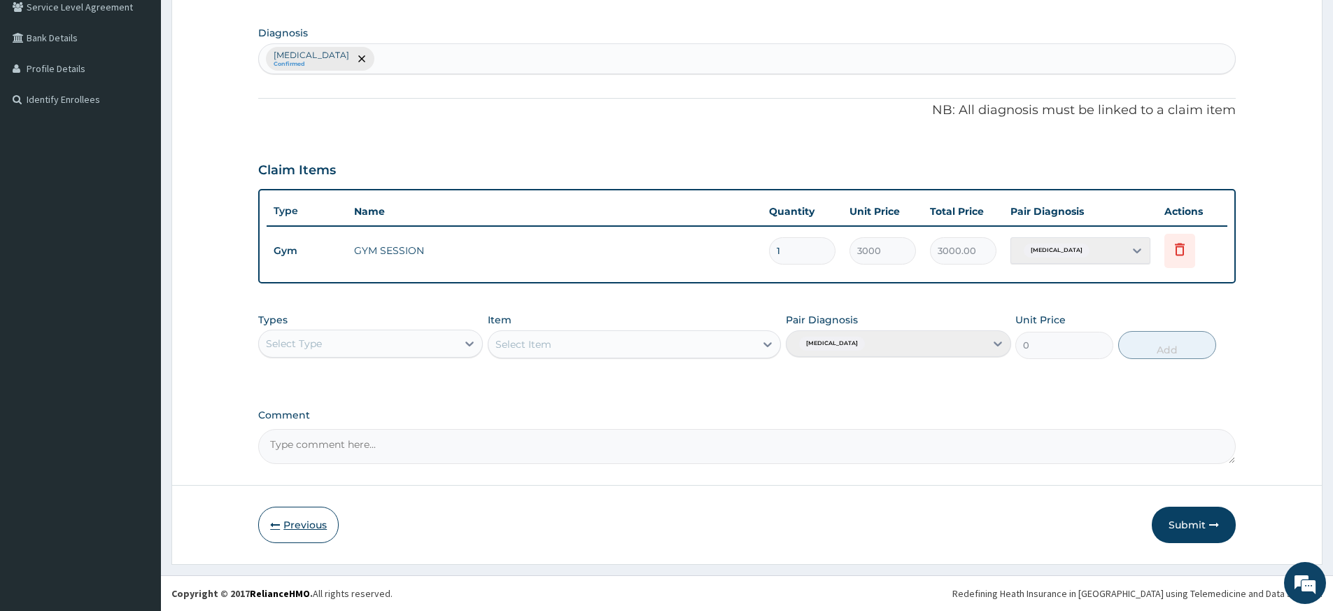
click at [307, 527] on button "Previous" at bounding box center [298, 525] width 80 height 36
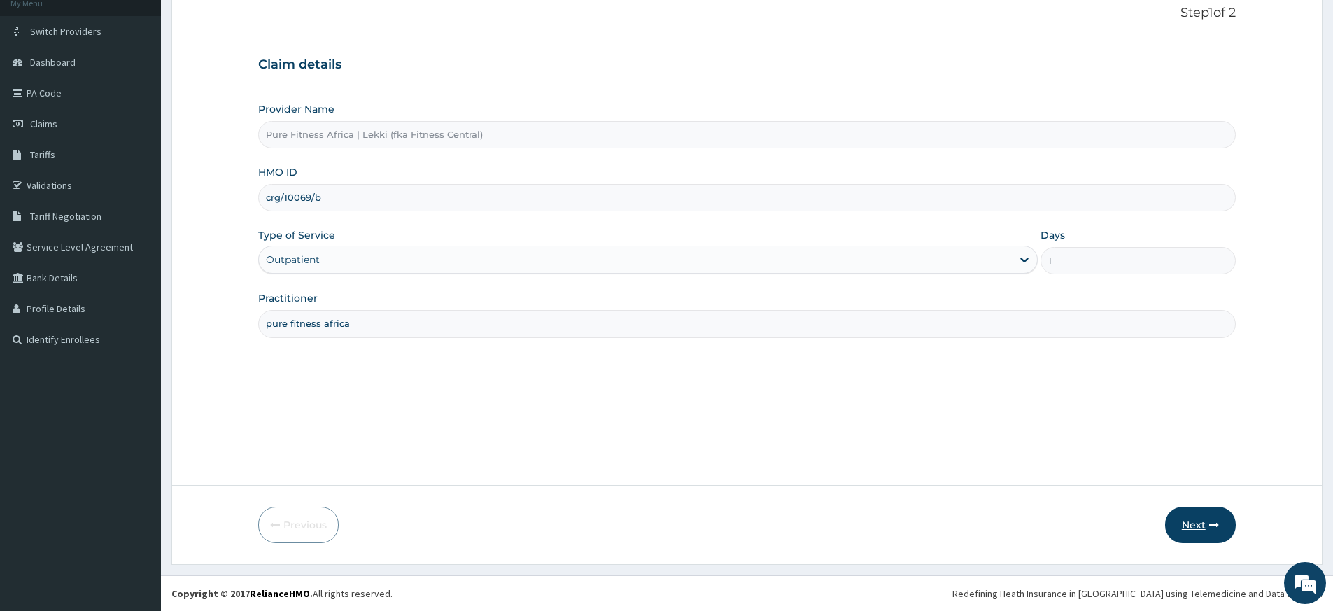
click at [1219, 530] on button "Next" at bounding box center [1200, 525] width 71 height 36
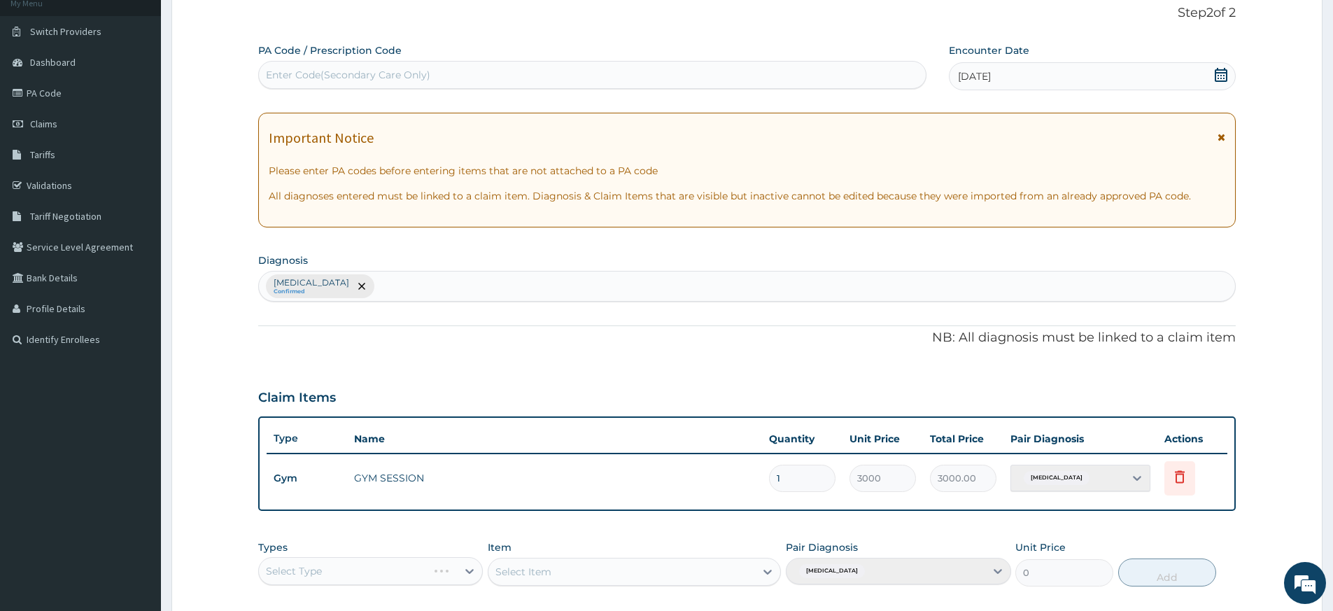
scroll to position [318, 0]
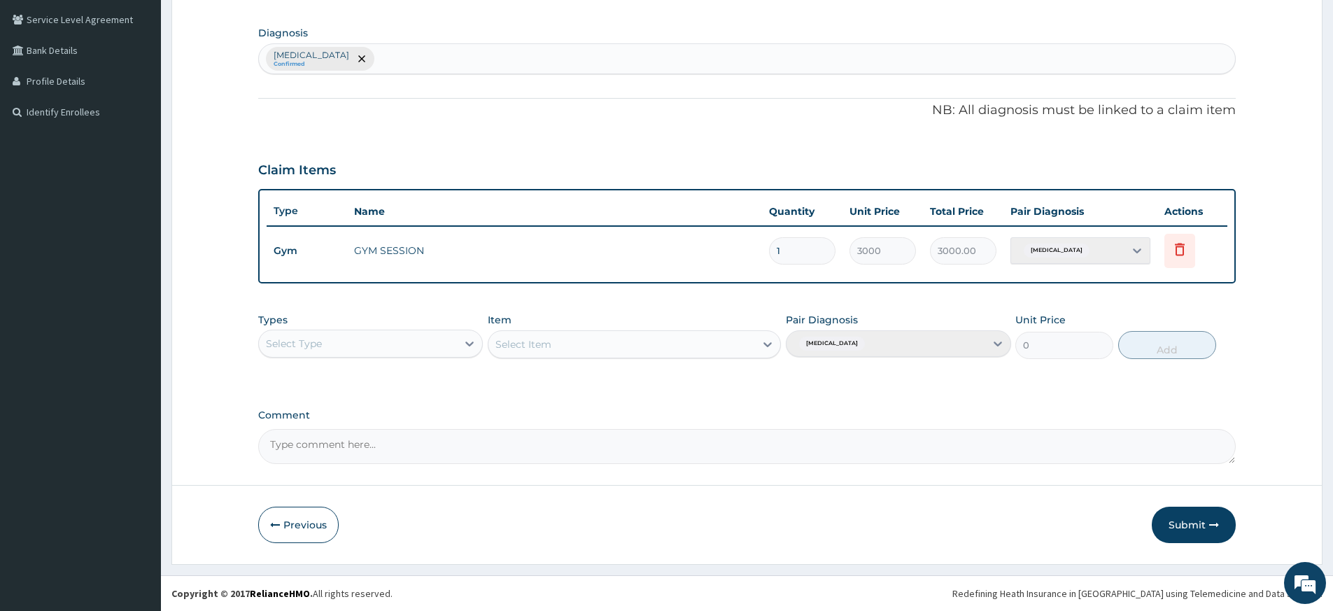
click at [437, 122] on div "PA Code / Prescription Code Enter Code(Secondary Care Only) Encounter Date 15-1…" at bounding box center [747, 140] width 978 height 648
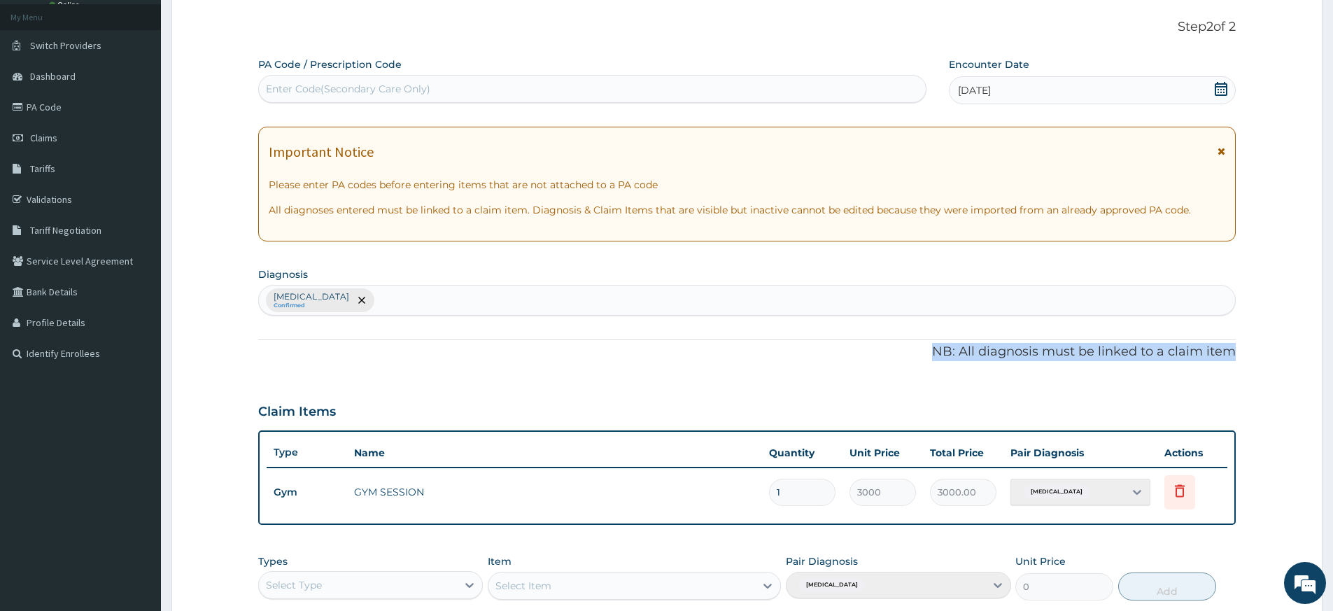
scroll to position [0, 0]
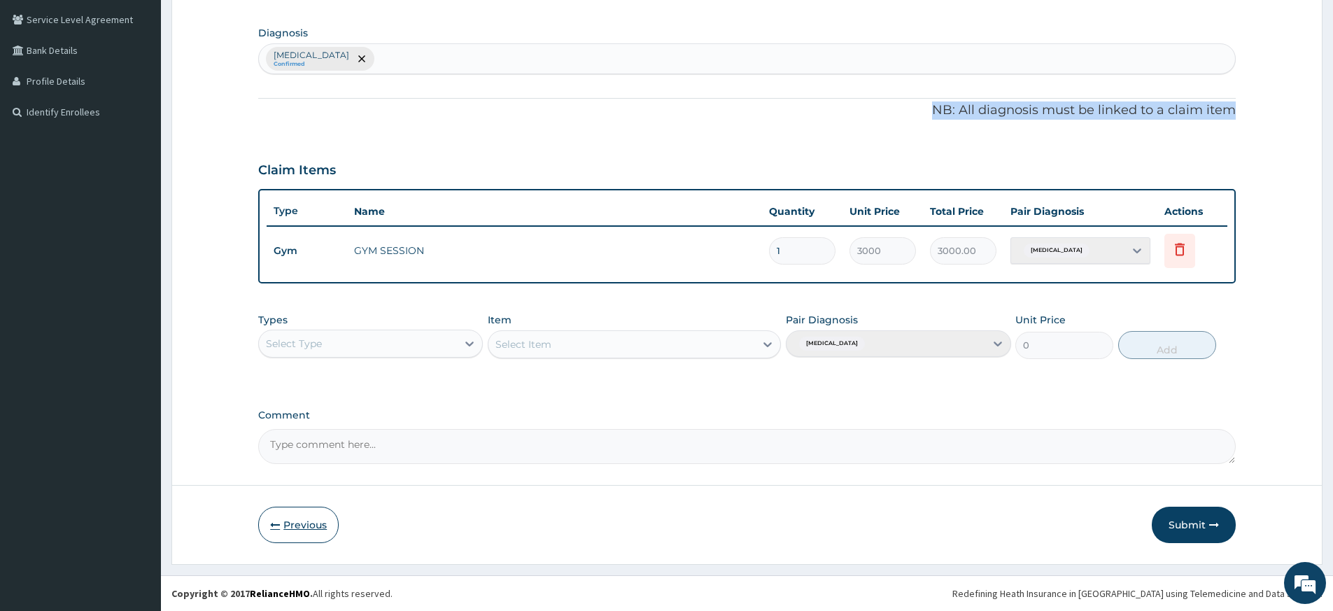
click at [310, 528] on button "Previous" at bounding box center [298, 525] width 80 height 36
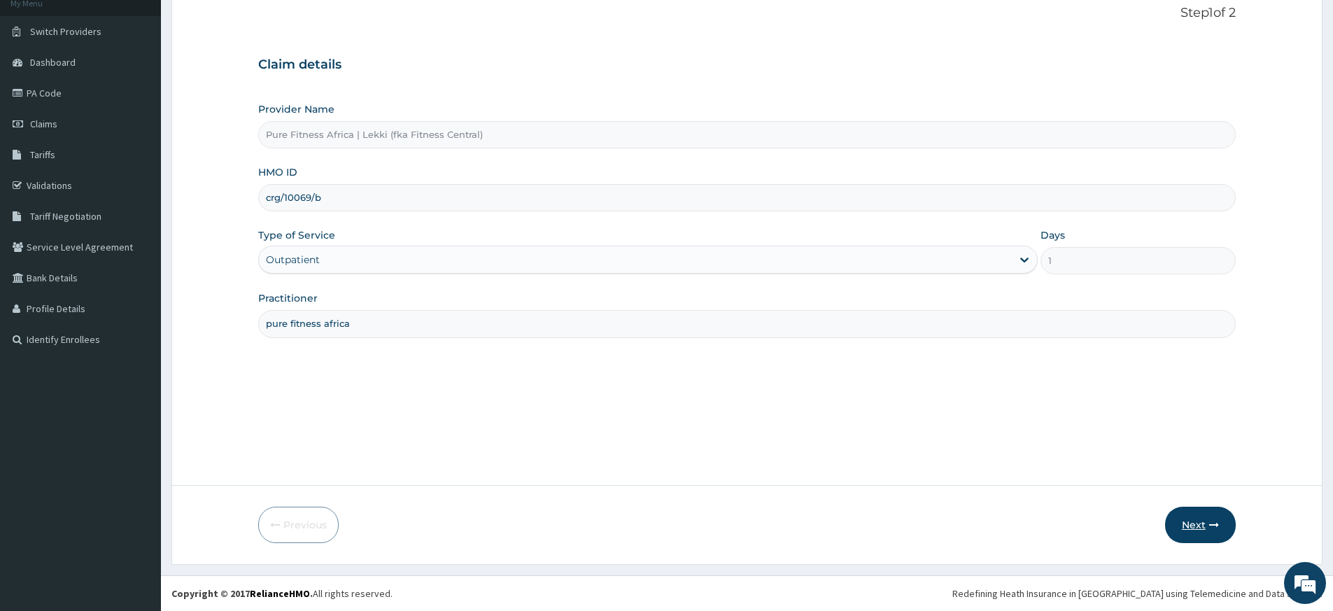
click at [1197, 533] on button "Next" at bounding box center [1200, 525] width 71 height 36
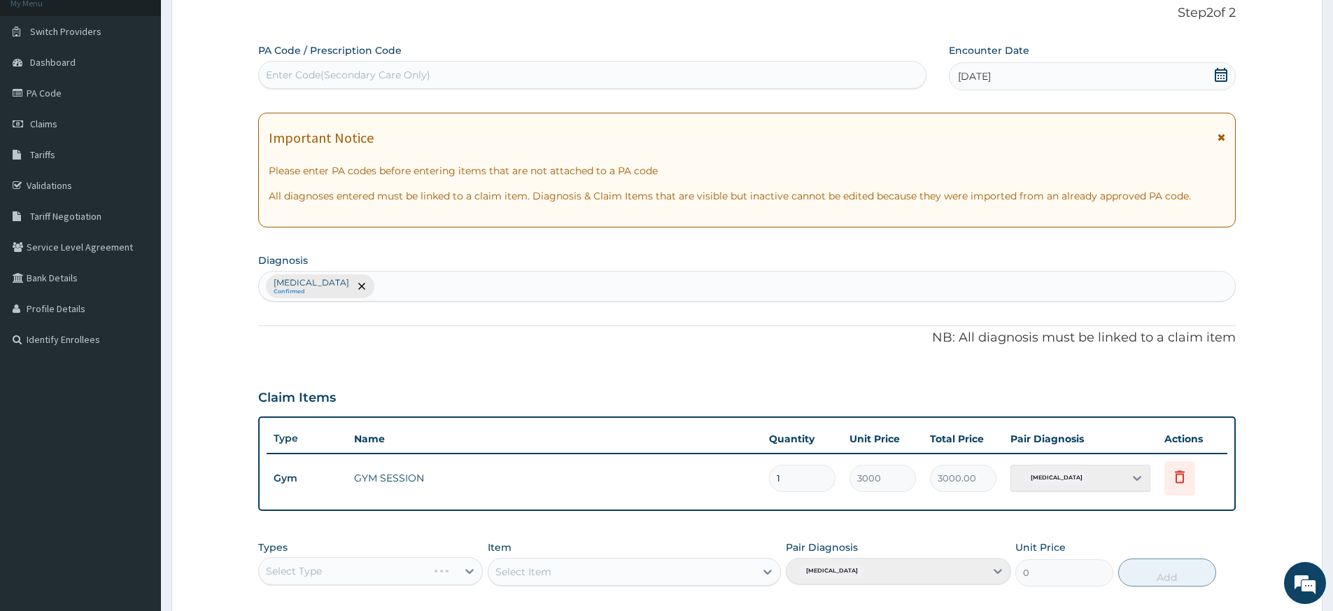
scroll to position [318, 0]
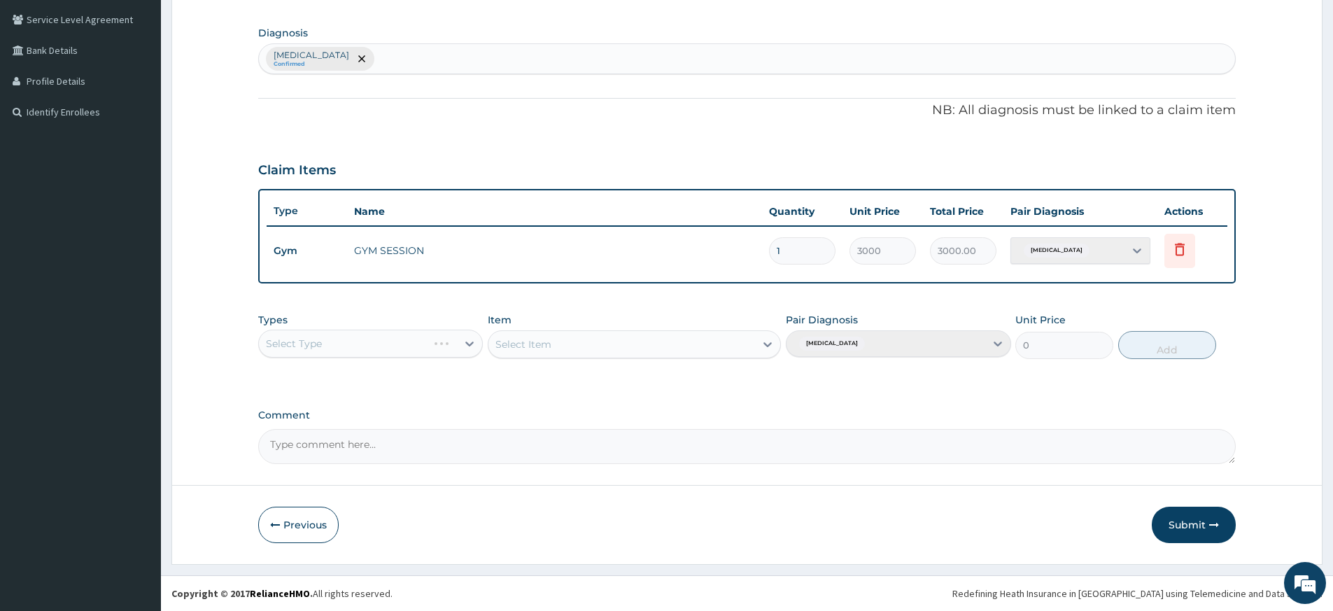
click at [571, 61] on div "Lack of physical exercise Confirmed" at bounding box center [747, 58] width 978 height 31
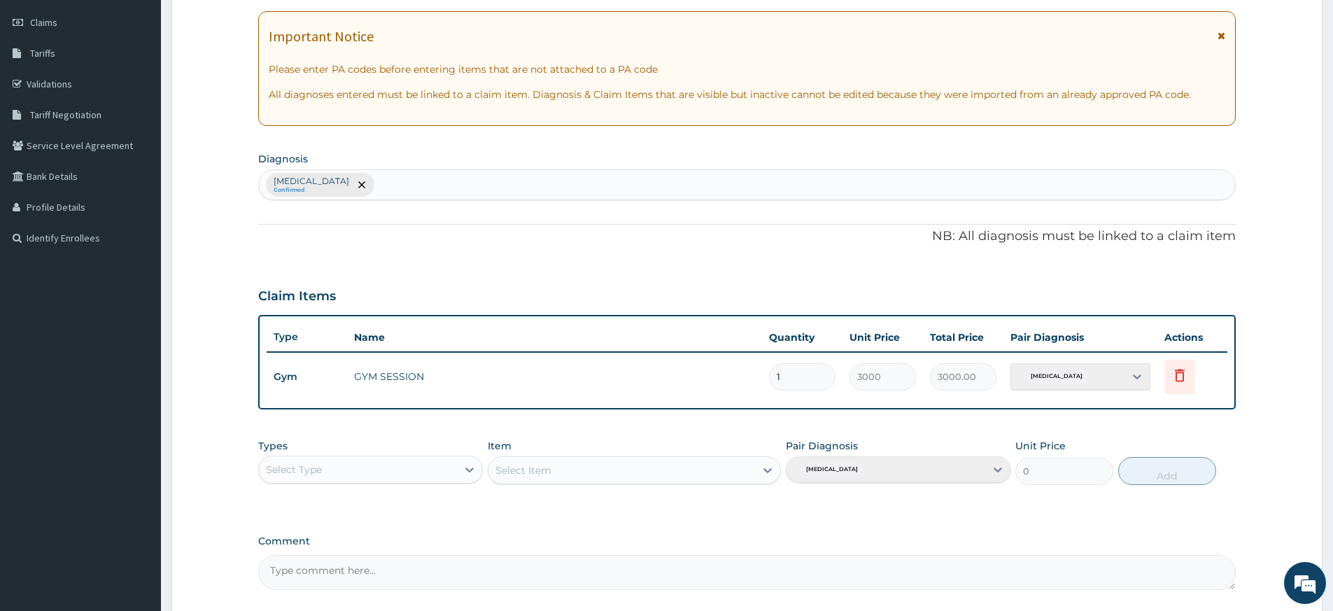
scroll to position [38, 0]
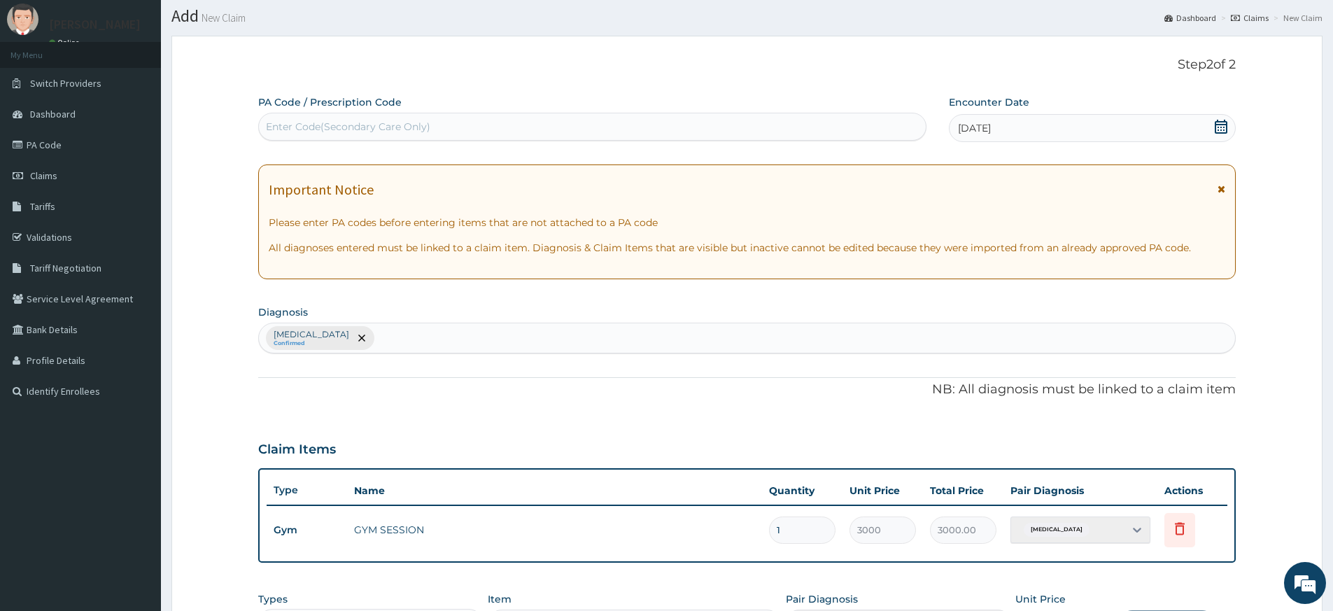
click at [518, 127] on div "Enter Code(Secondary Care Only)" at bounding box center [592, 126] width 667 height 22
type input "PA/B8C457"
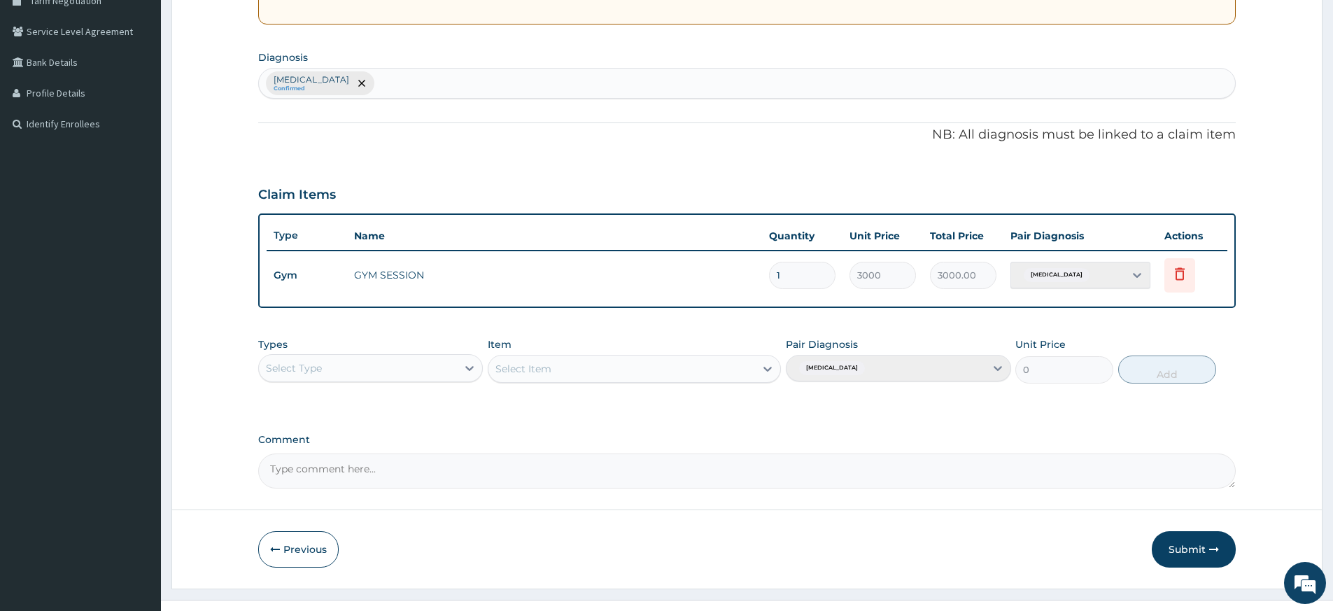
scroll to position [330, 0]
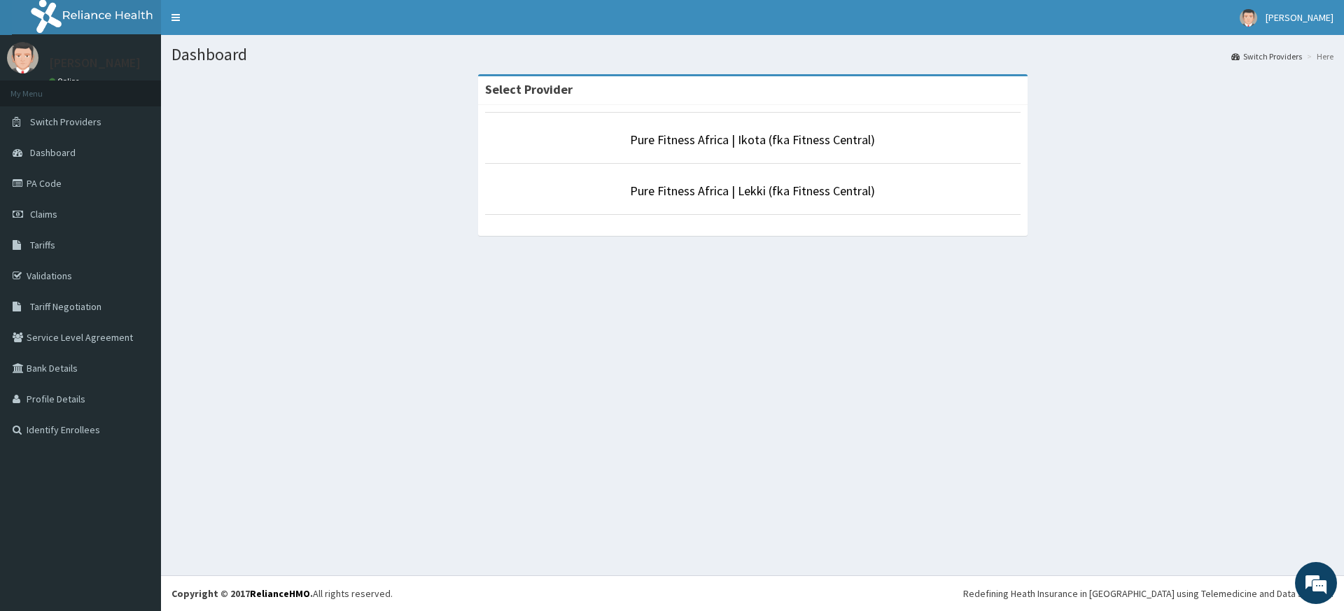
click at [668, 150] on li "Pure Fitness Africa | Ikota (fka Fitness Central)" at bounding box center [752, 138] width 535 height 52
click at [672, 141] on link "Pure Fitness Africa | Ikota (fka Fitness Central)" at bounding box center [752, 140] width 245 height 16
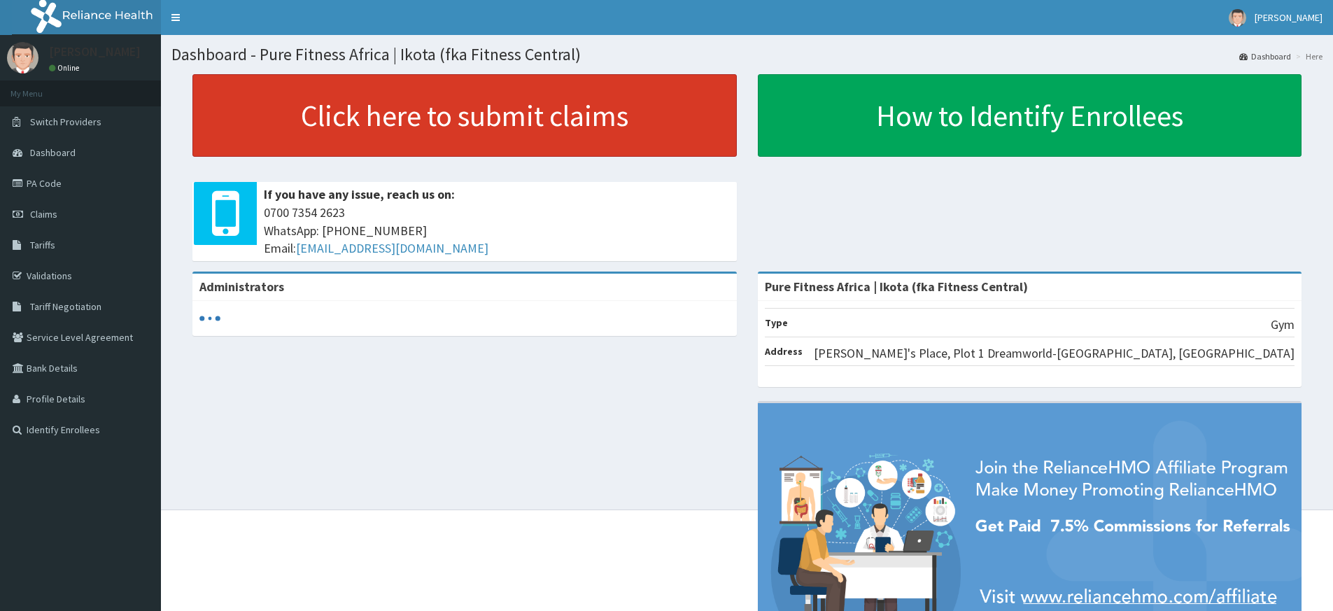
click at [625, 121] on link "Click here to submit claims" at bounding box center [464, 115] width 545 height 83
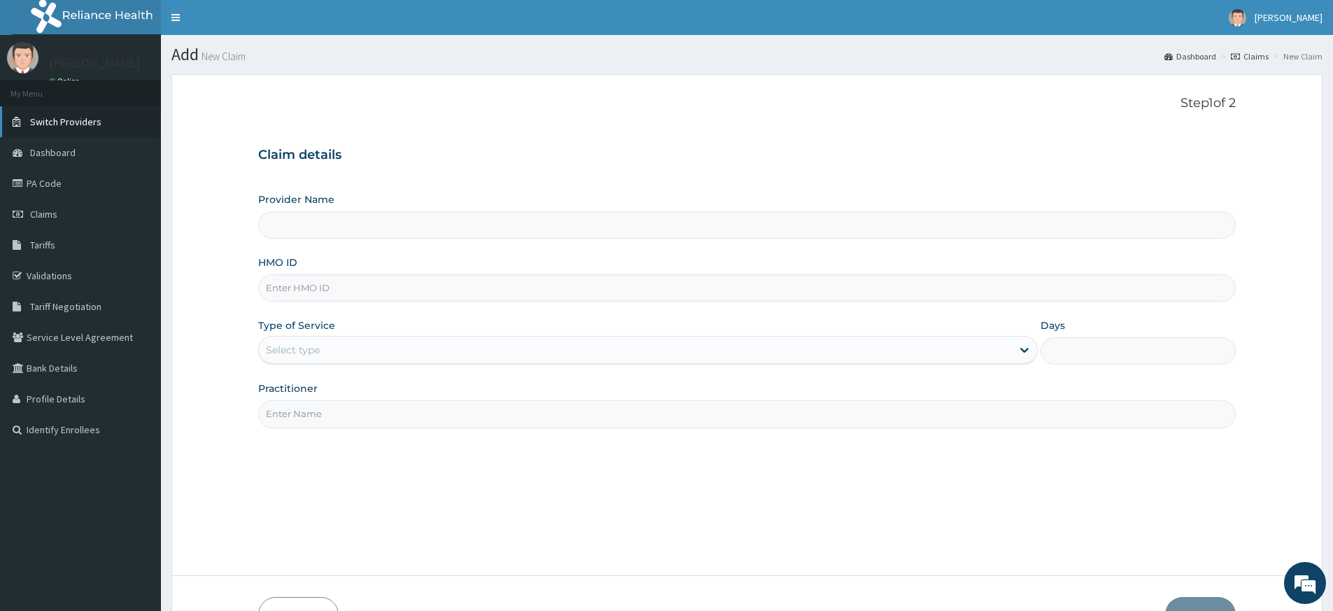
type input "Pure Fitness Africa | Ikota (fka Fitness Central)"
type input "1"
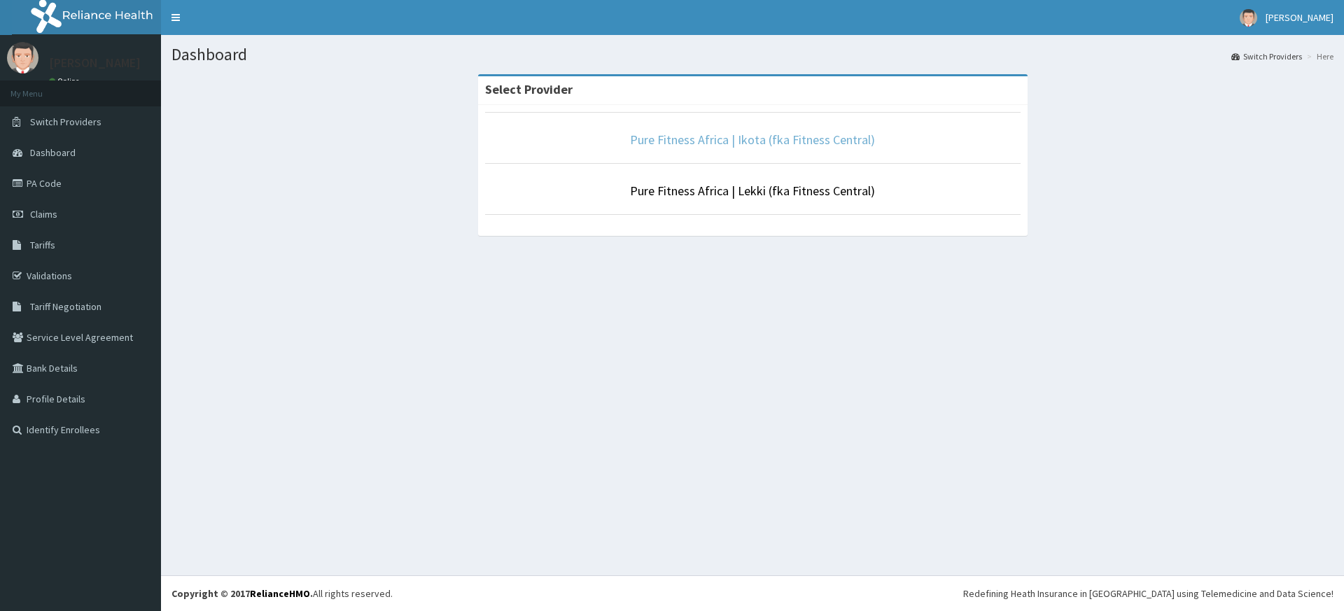
click at [689, 141] on link "Pure Fitness Africa | Ikota (fka Fitness Central)" at bounding box center [752, 140] width 245 height 16
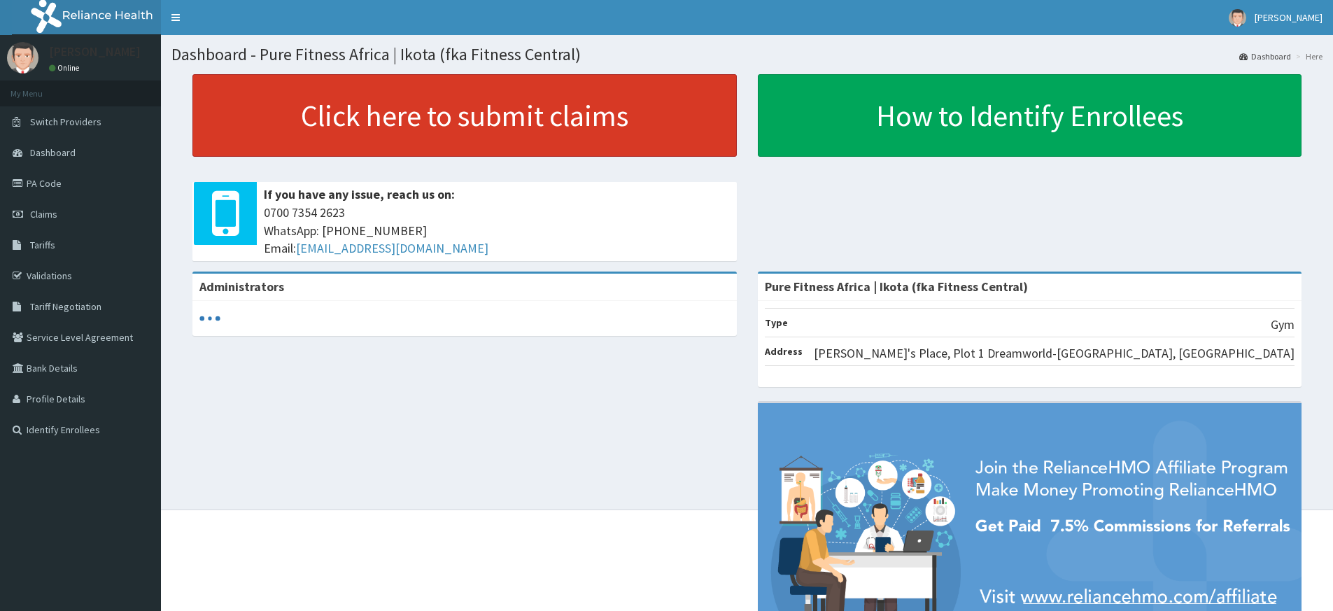
click at [596, 137] on link "Click here to submit claims" at bounding box center [464, 115] width 545 height 83
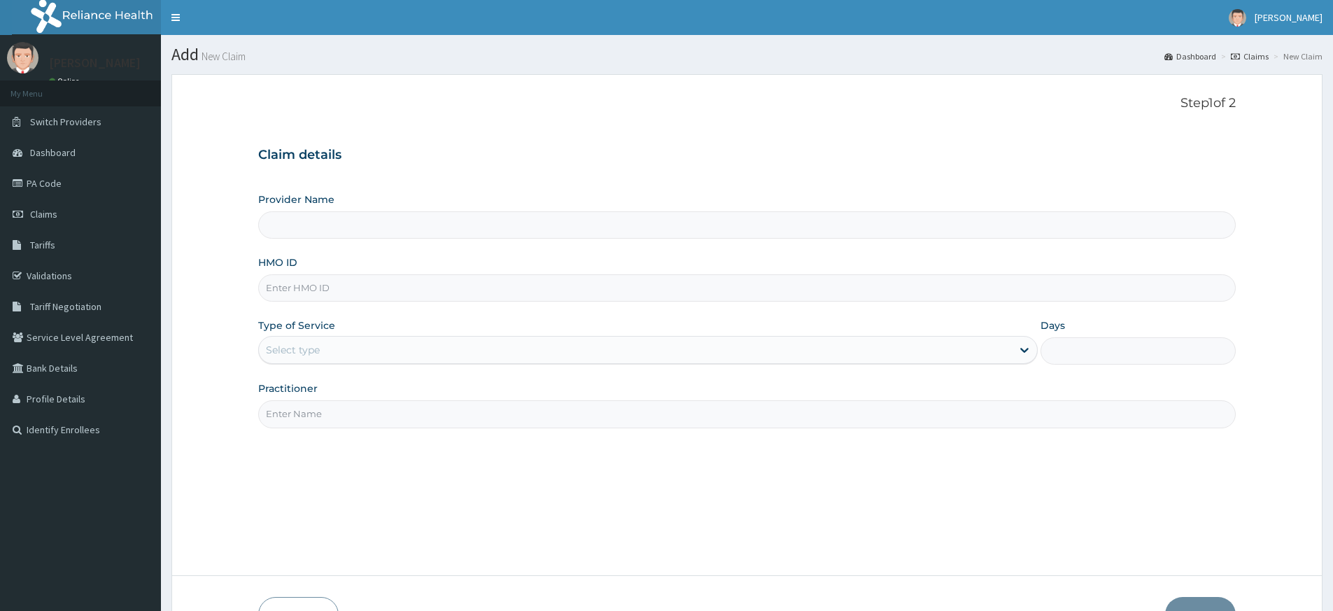
click at [420, 414] on input "Practitioner" at bounding box center [747, 413] width 978 height 27
type input "pure fitness africa"
click at [339, 286] on input "HMO ID" at bounding box center [747, 287] width 978 height 27
type input "crg/"
type input "Pure Fitness Africa | Ikota (fka Fitness Central)"
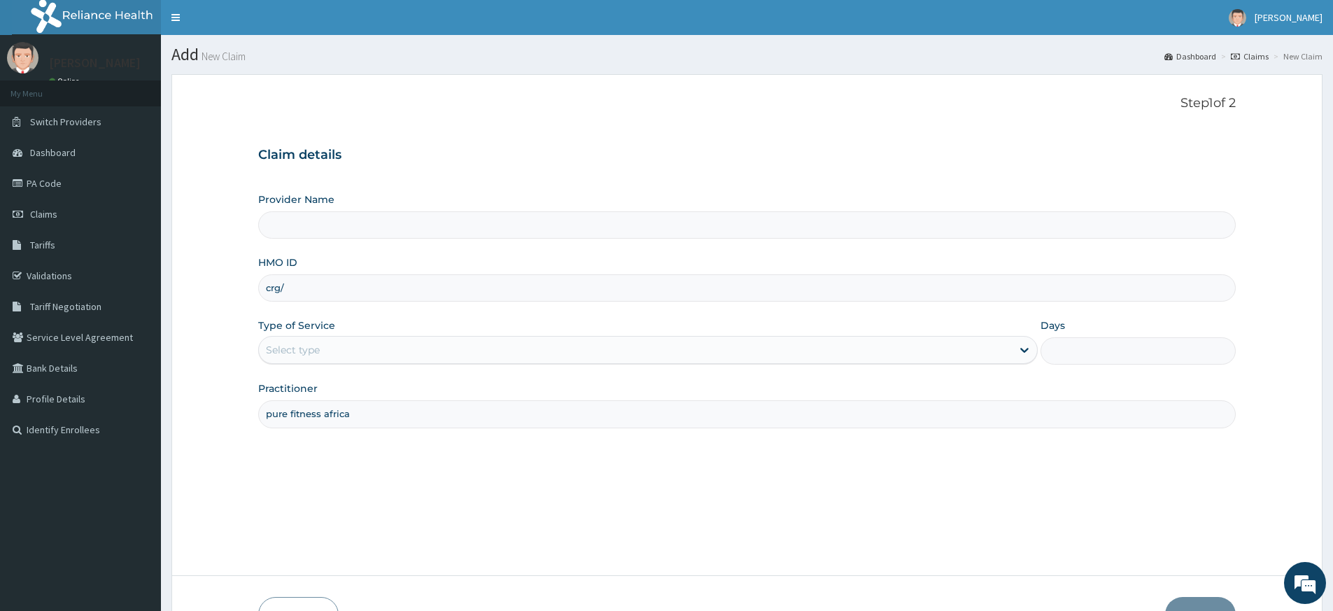
type input "1"
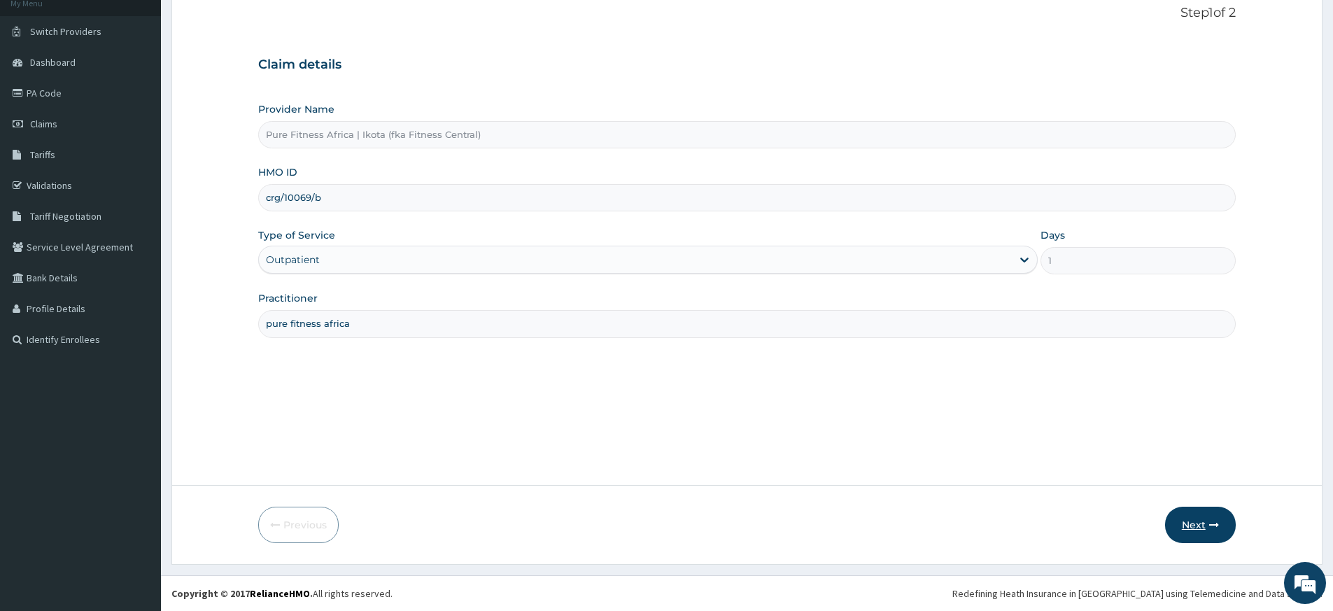
type input "crg/10069/b"
click at [1187, 516] on button "Next" at bounding box center [1200, 525] width 71 height 36
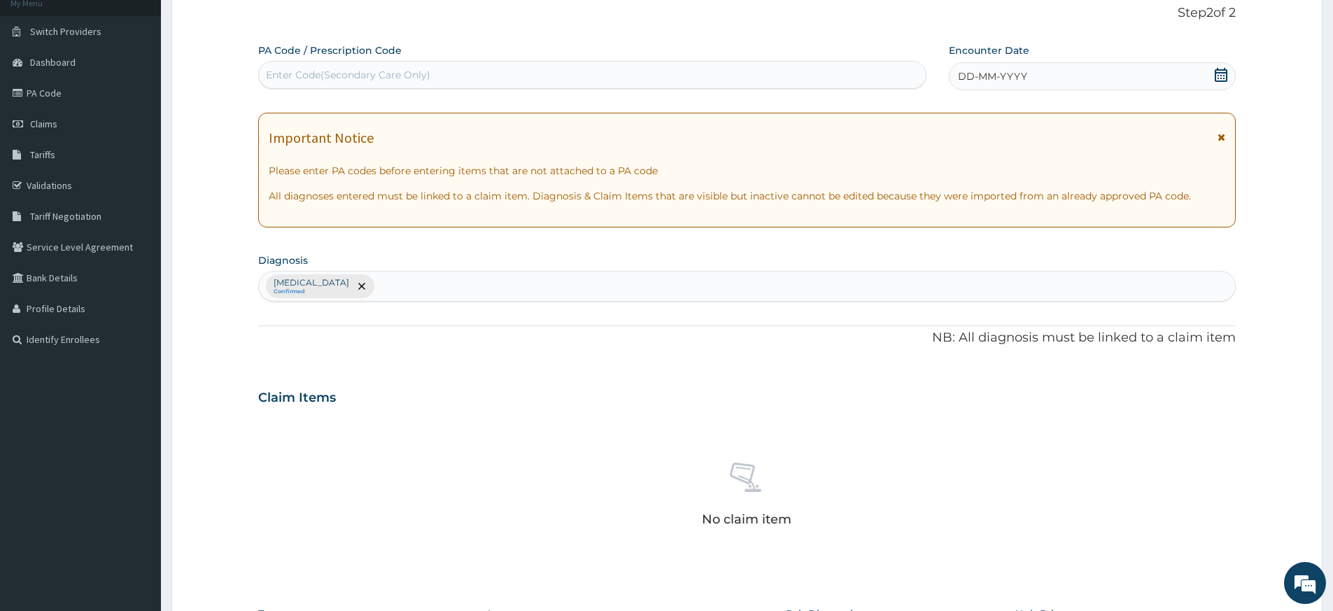
click at [1219, 76] on icon at bounding box center [1221, 75] width 14 height 14
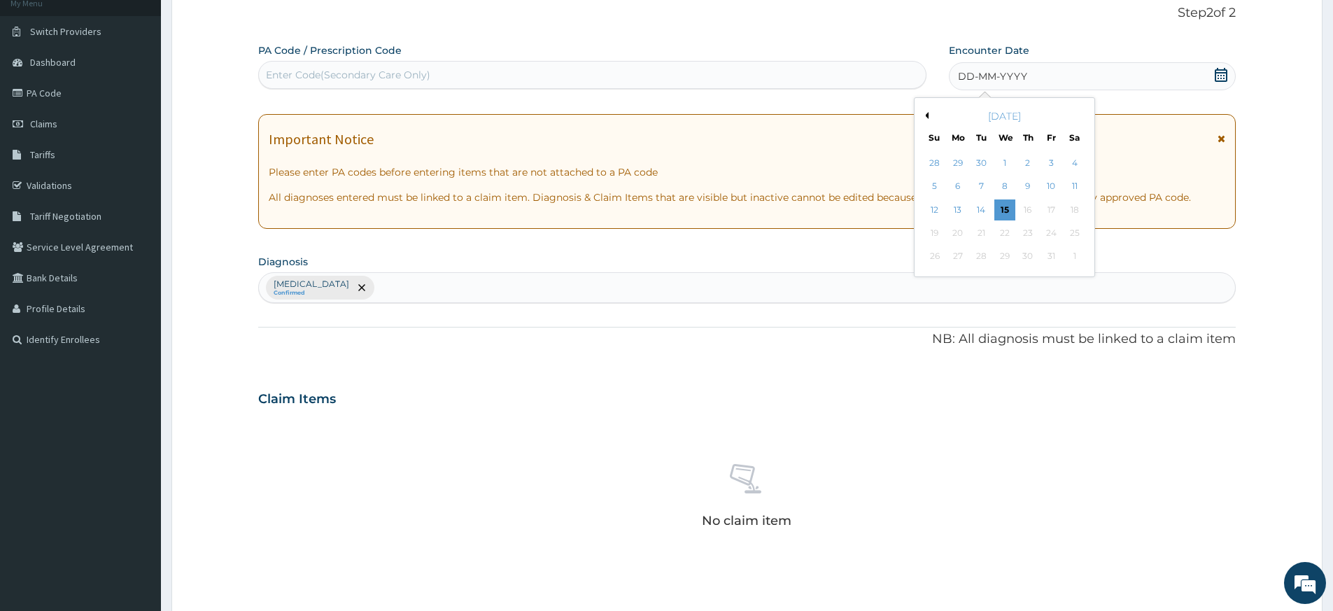
click at [1004, 213] on div "15" at bounding box center [1005, 209] width 21 height 21
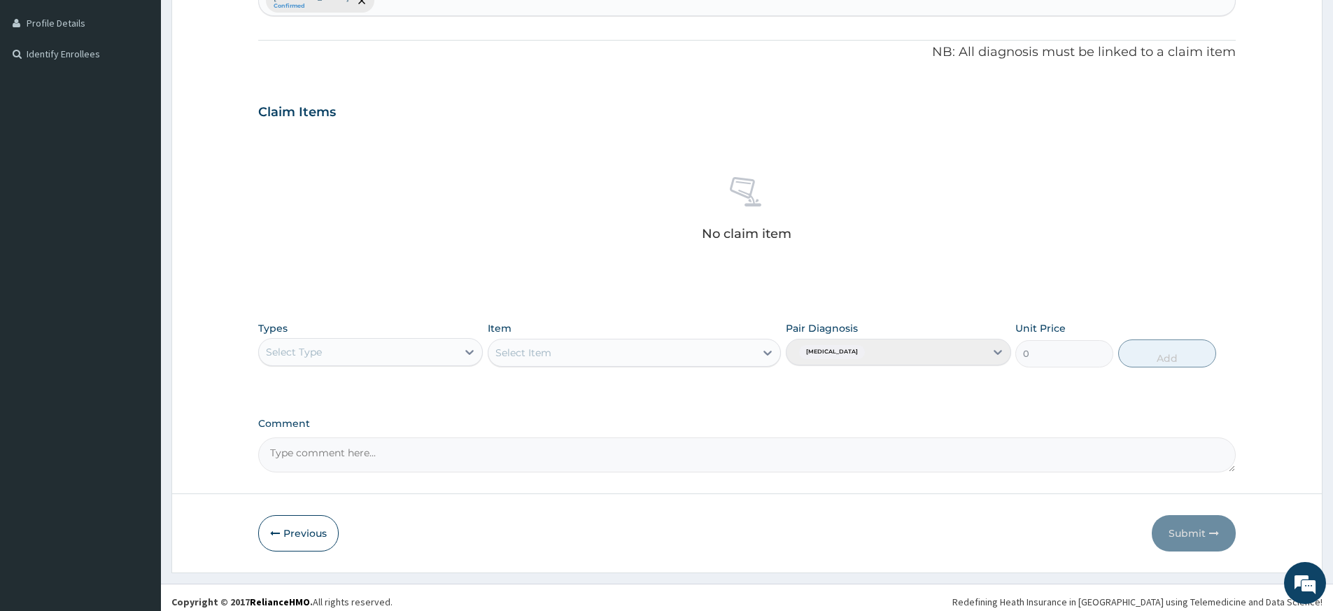
scroll to position [384, 0]
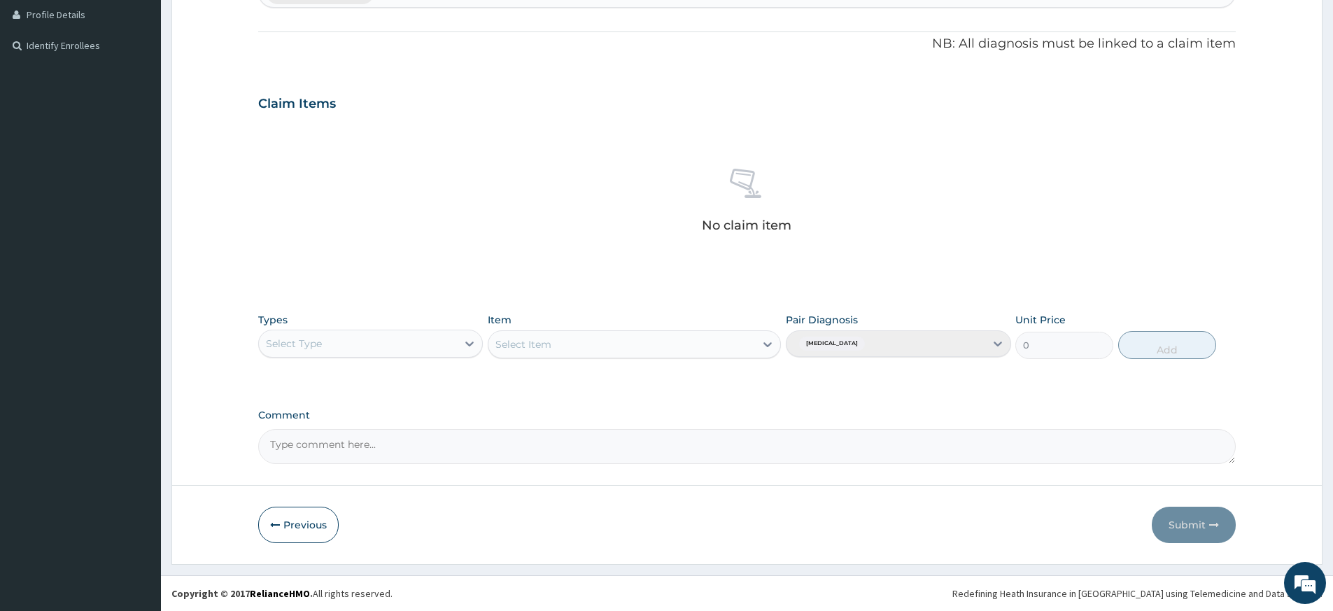
click at [401, 356] on div "Select Type" at bounding box center [370, 344] width 225 height 28
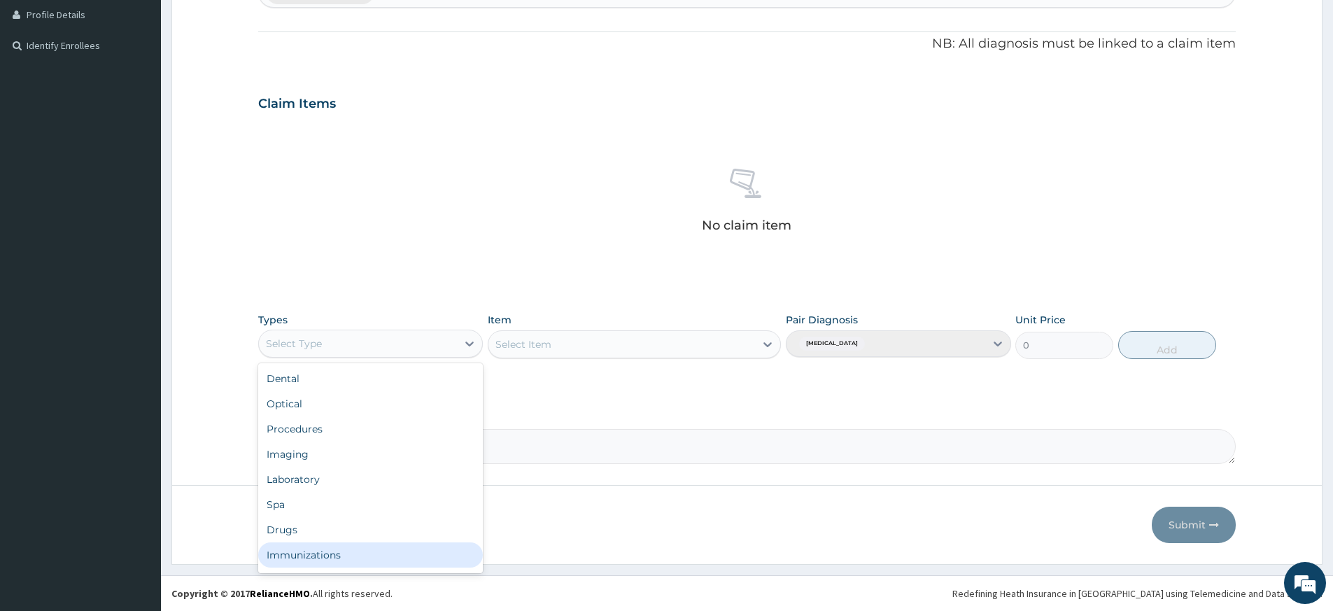
scroll to position [48, 0]
click at [356, 554] on div "Gym" at bounding box center [370, 557] width 225 height 25
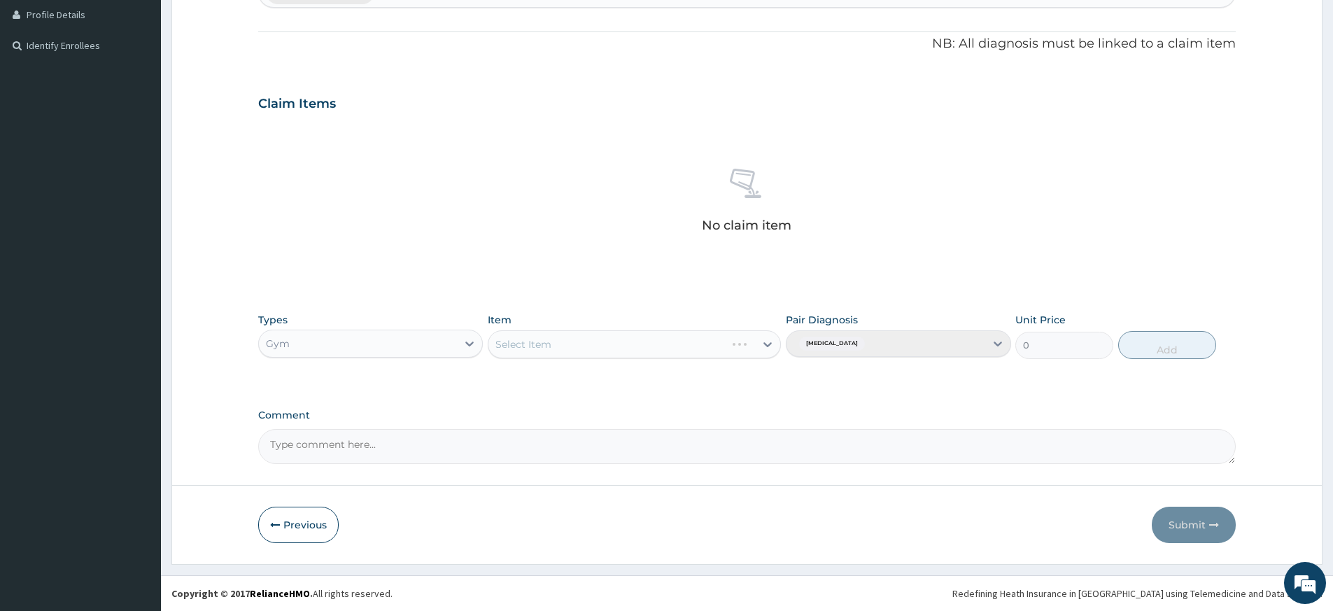
click at [652, 337] on div "Select Item" at bounding box center [634, 344] width 293 height 28
click at [651, 341] on div "Select Item" at bounding box center [634, 344] width 293 height 28
click at [649, 345] on div "Select Item" at bounding box center [634, 344] width 293 height 28
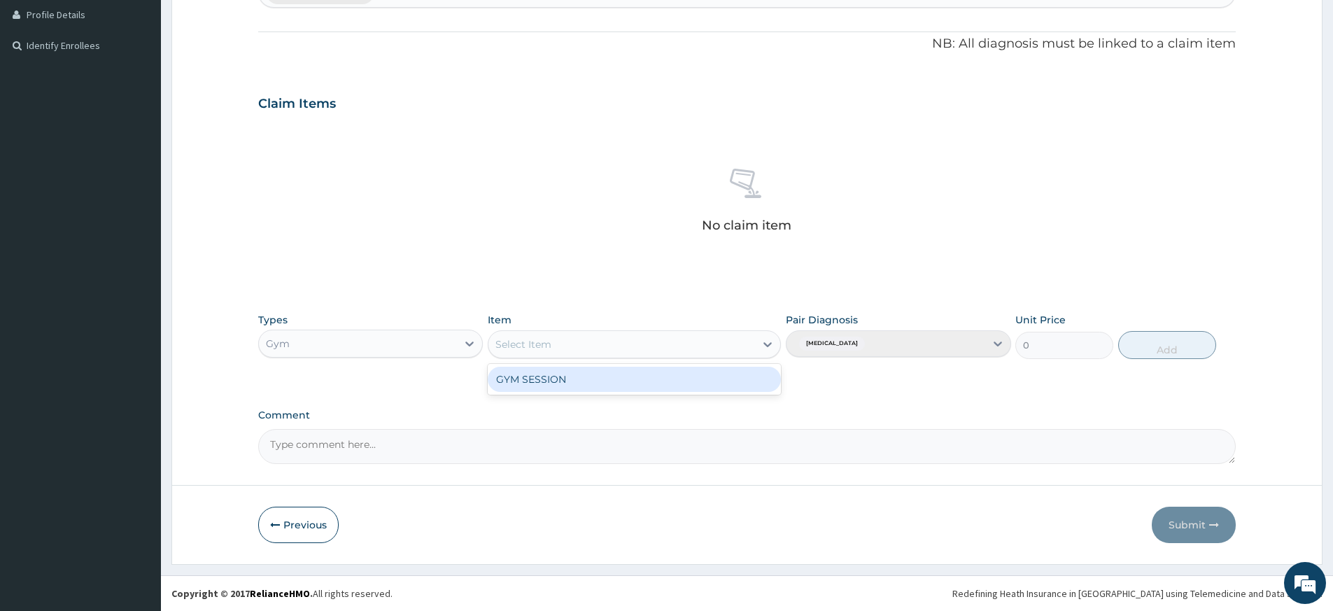
click at [649, 349] on div "Select Item" at bounding box center [622, 344] width 267 height 22
drag, startPoint x: 650, startPoint y: 384, endPoint x: 657, endPoint y: 379, distance: 7.6
click at [650, 384] on div "GYM SESSION" at bounding box center [634, 379] width 293 height 25
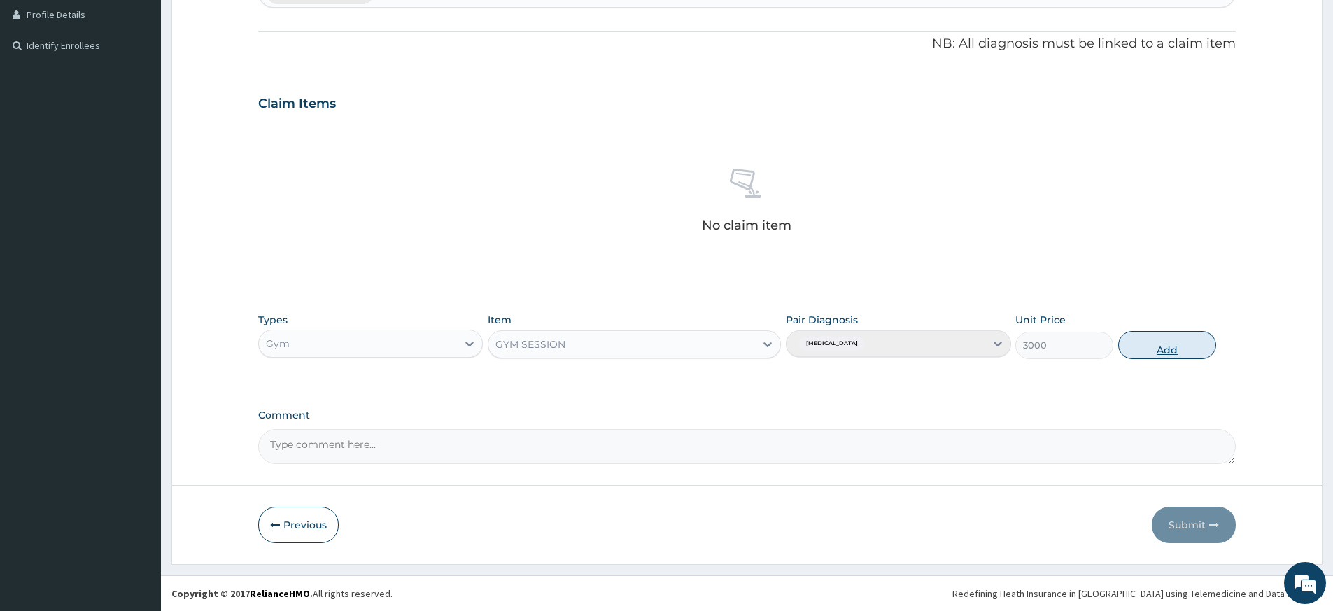
drag, startPoint x: 1142, startPoint y: 344, endPoint x: 1124, endPoint y: 349, distance: 18.7
click at [1142, 344] on button "Add" at bounding box center [1168, 345] width 98 height 28
type input "0"
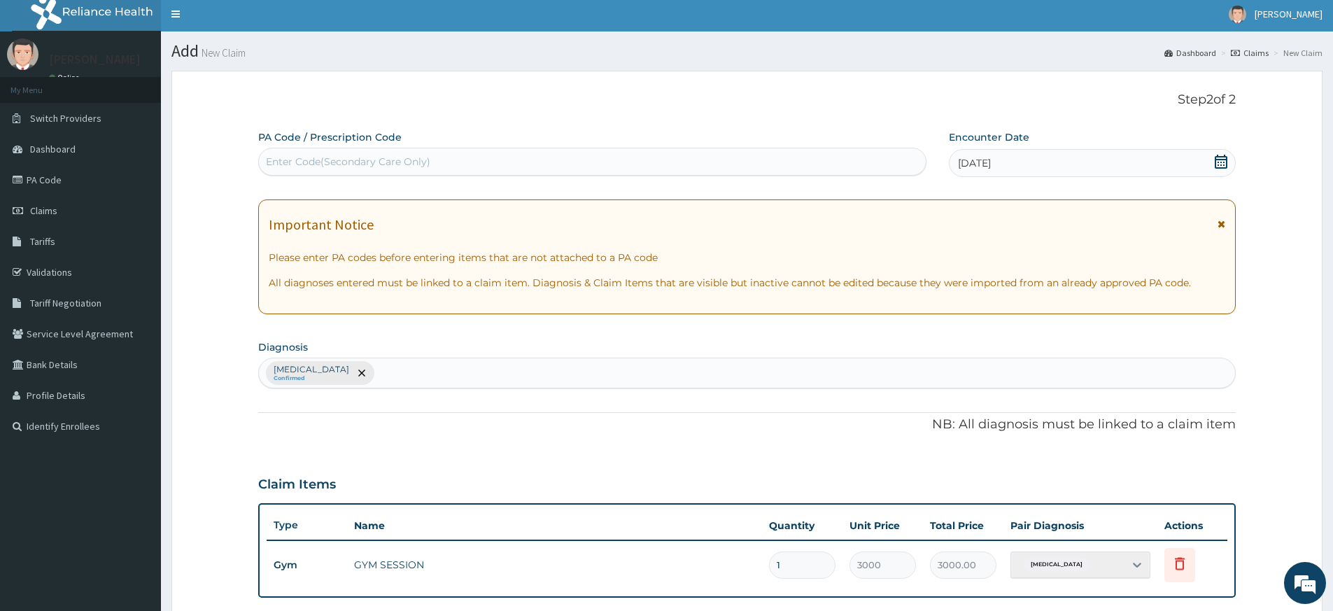
scroll to position [0, 0]
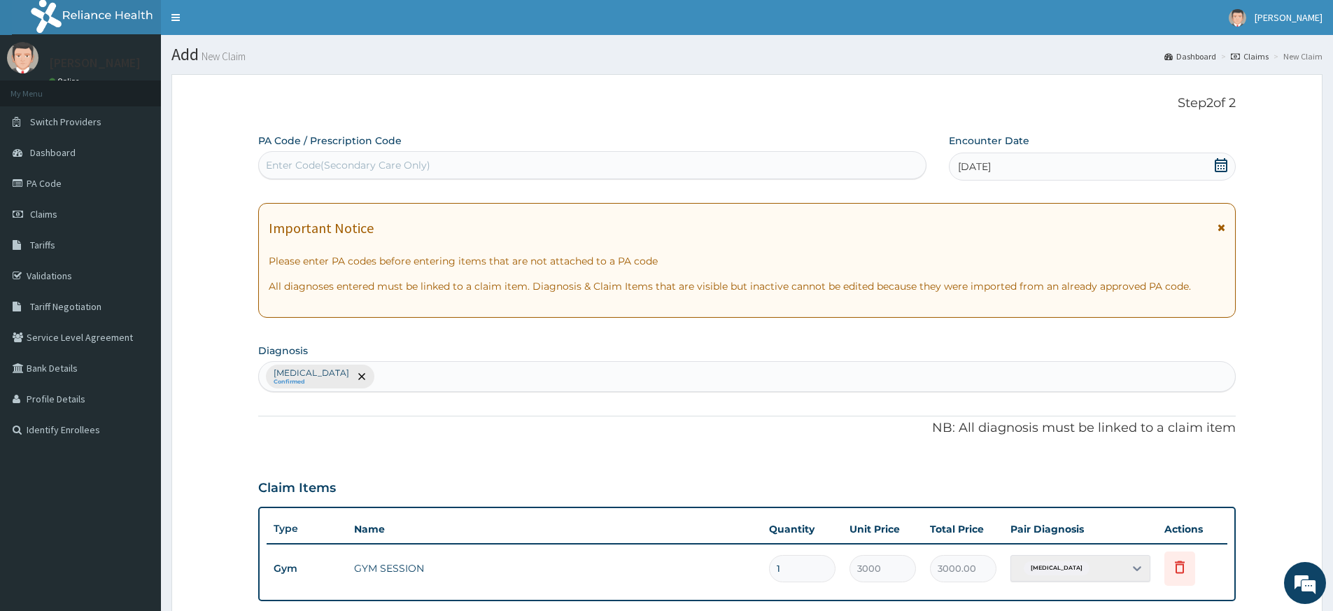
click at [379, 160] on div "Enter Code(Secondary Care Only)" at bounding box center [348, 165] width 164 height 14
type input "PA/B8C457"
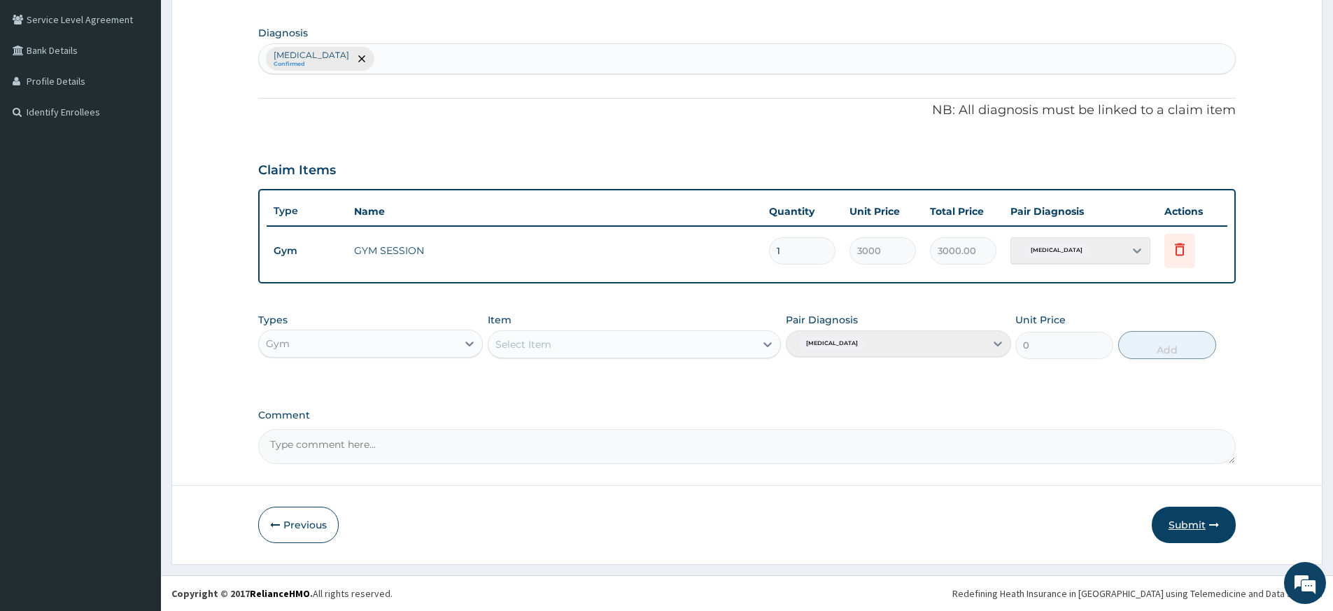
click at [1198, 527] on button "Submit" at bounding box center [1194, 525] width 84 height 36
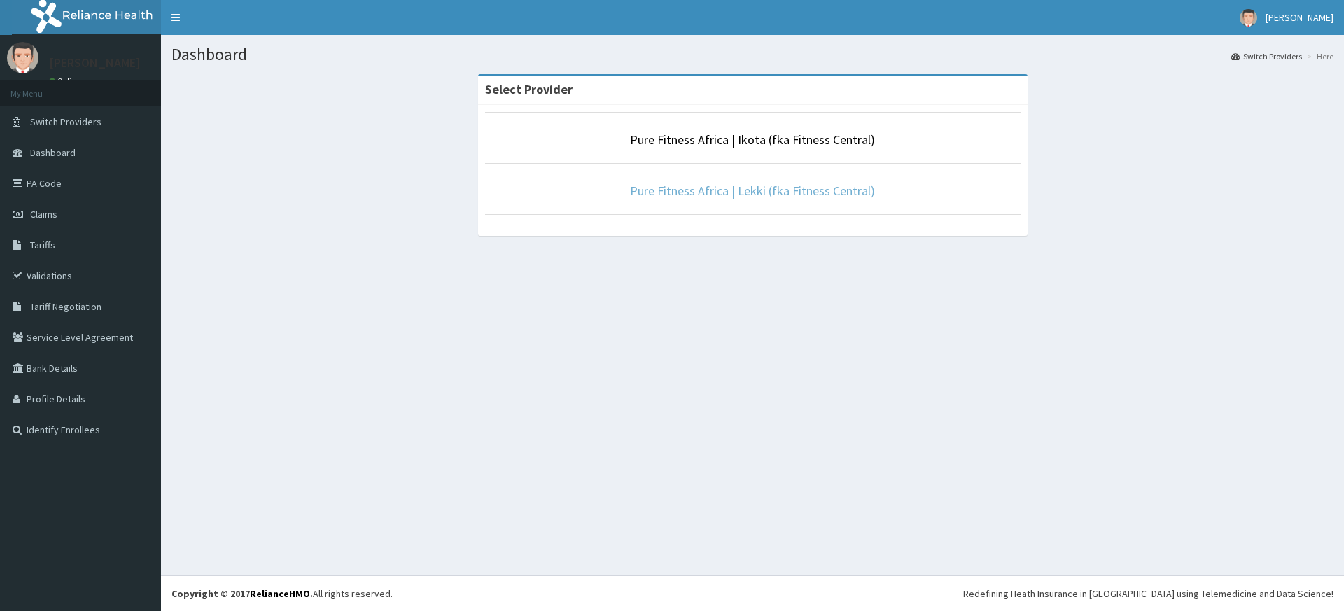
click at [711, 192] on link "Pure Fitness Africa | Lekki (fka Fitness Central)" at bounding box center [752, 191] width 245 height 16
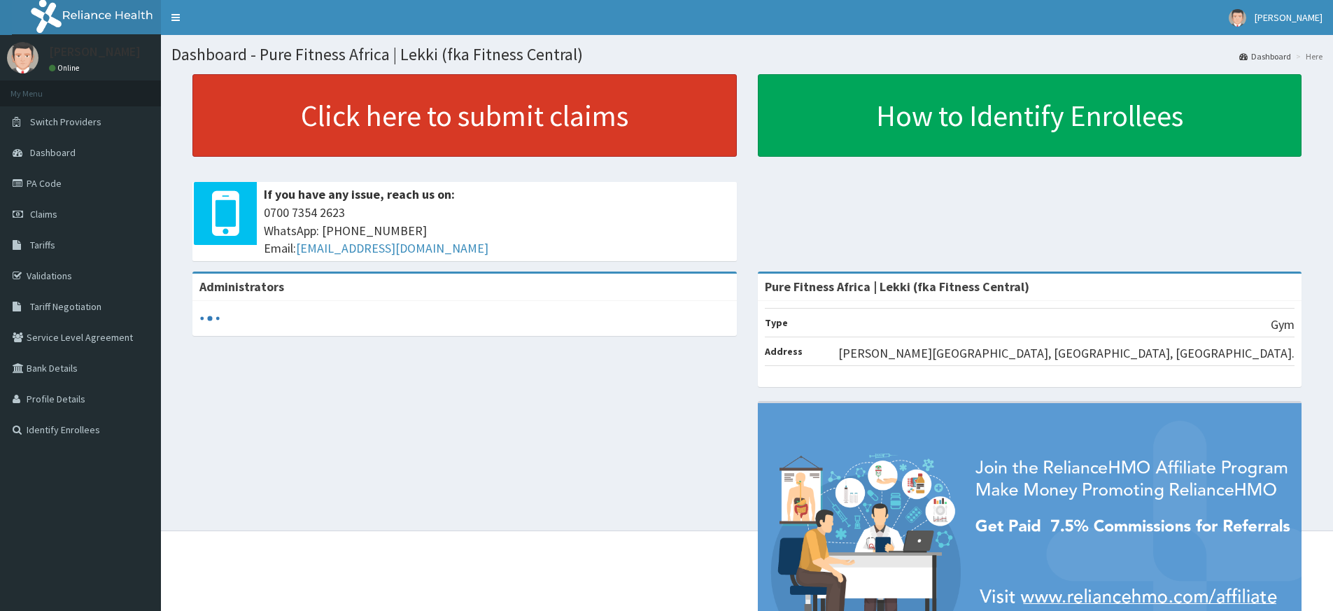
click at [532, 107] on link "Click here to submit claims" at bounding box center [464, 115] width 545 height 83
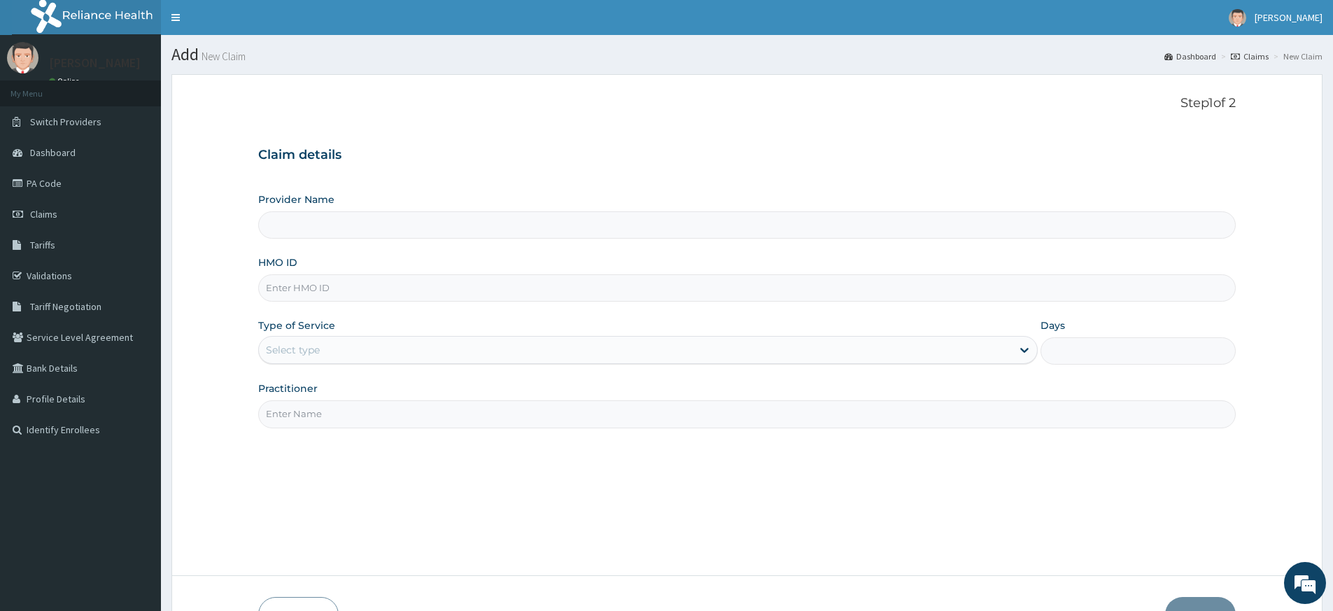
drag, startPoint x: 389, startPoint y: 416, endPoint x: 388, endPoint y: 428, distance: 12.0
click at [388, 417] on input "Practitioner" at bounding box center [747, 413] width 978 height 27
type input "pure fitness africa"
click at [325, 286] on input "HMO ID" at bounding box center [747, 287] width 978 height 27
type input "Pure Fitness Africa | Lekki (fka Fitness Central)"
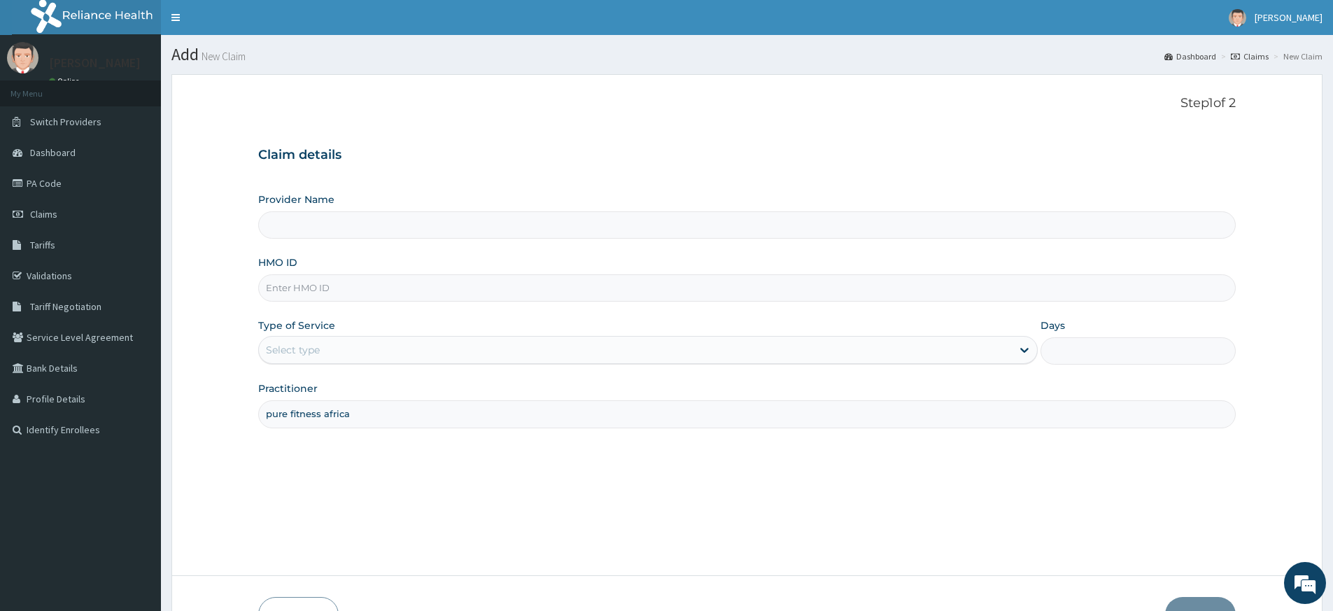
type input "1"
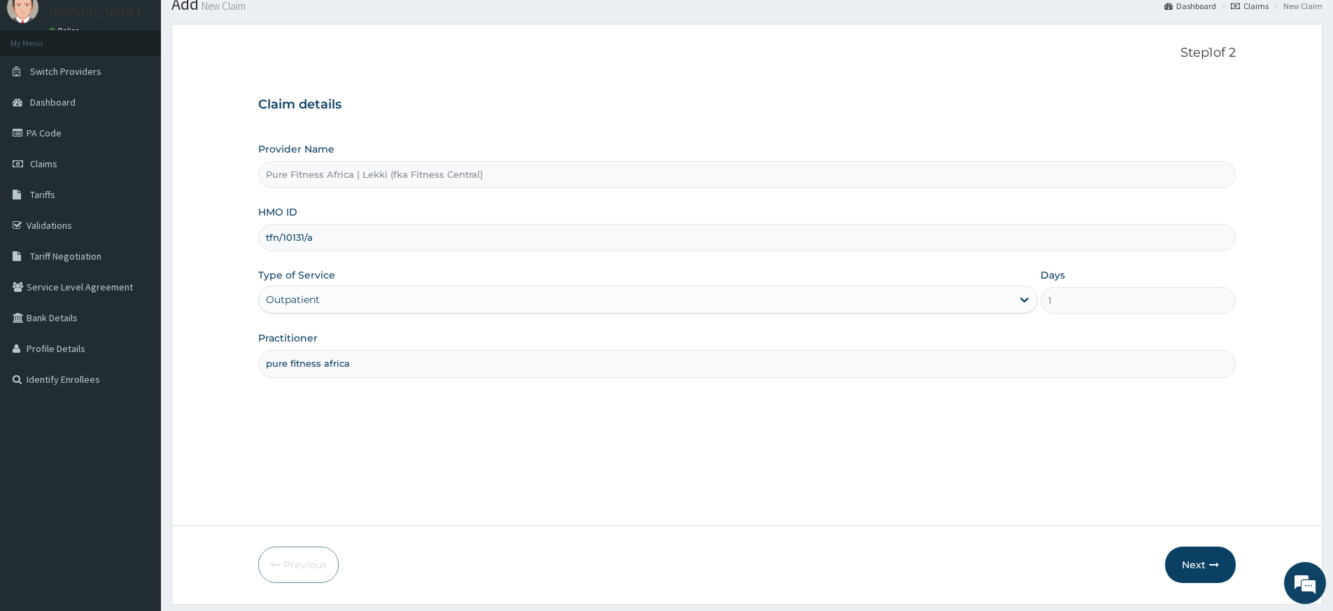
scroll to position [90, 0]
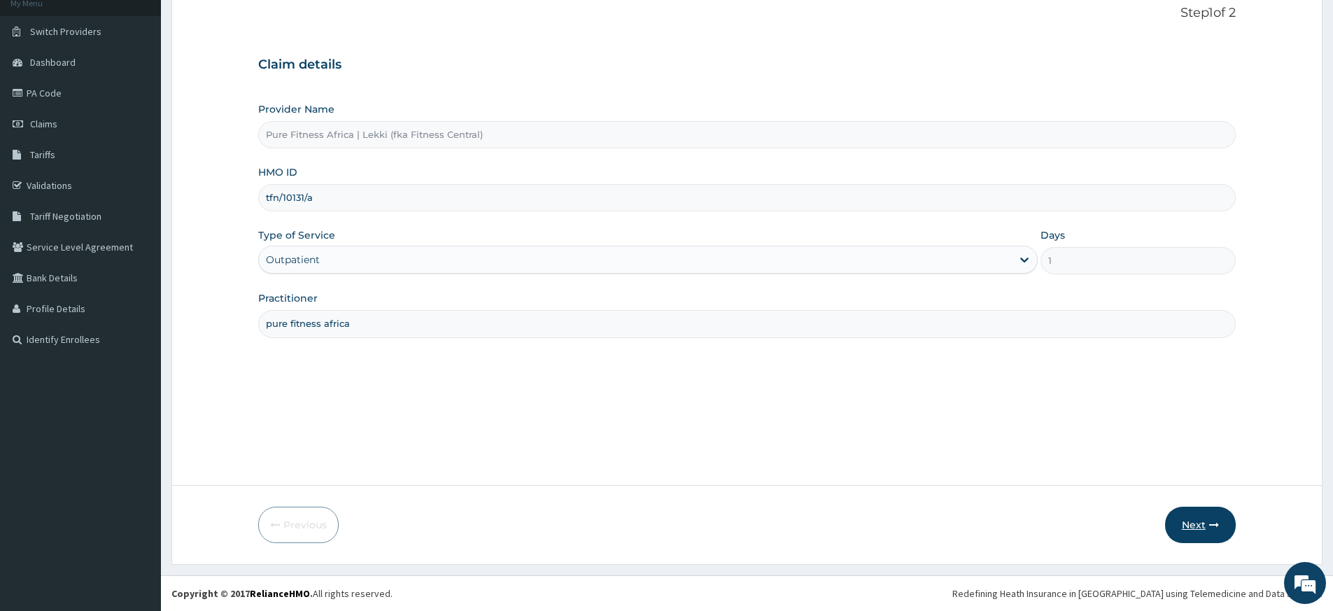
type input "tfn/10131/a"
click at [1205, 529] on button "Next" at bounding box center [1200, 525] width 71 height 36
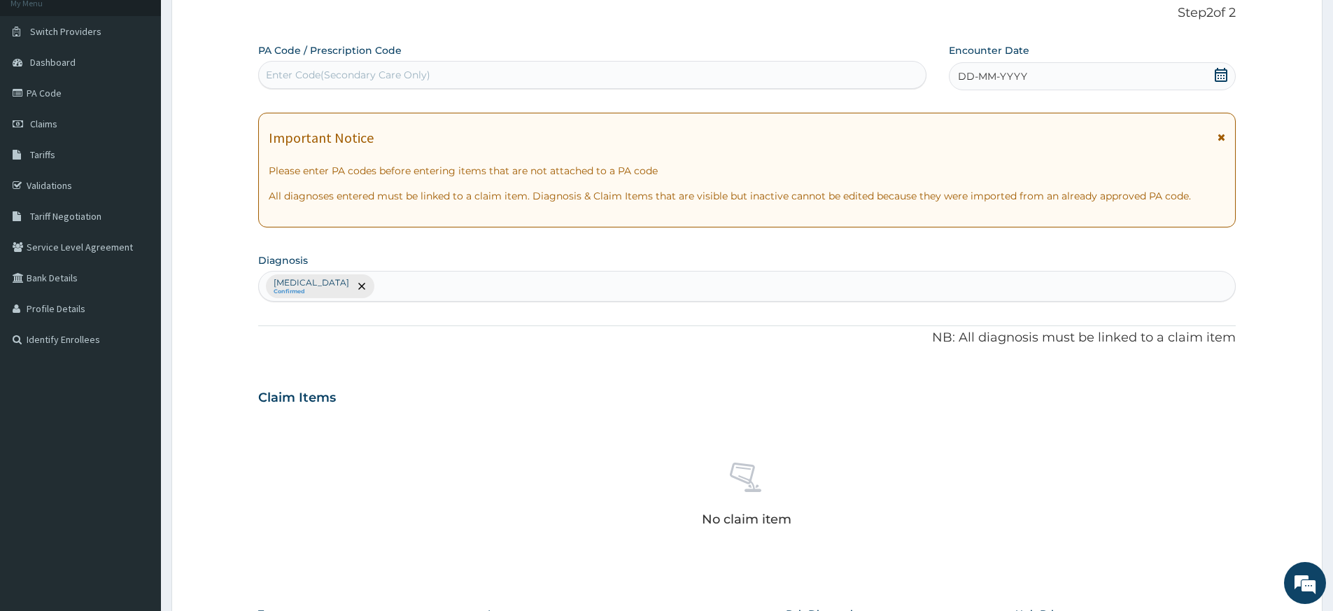
click at [1222, 75] on icon at bounding box center [1221, 75] width 14 height 14
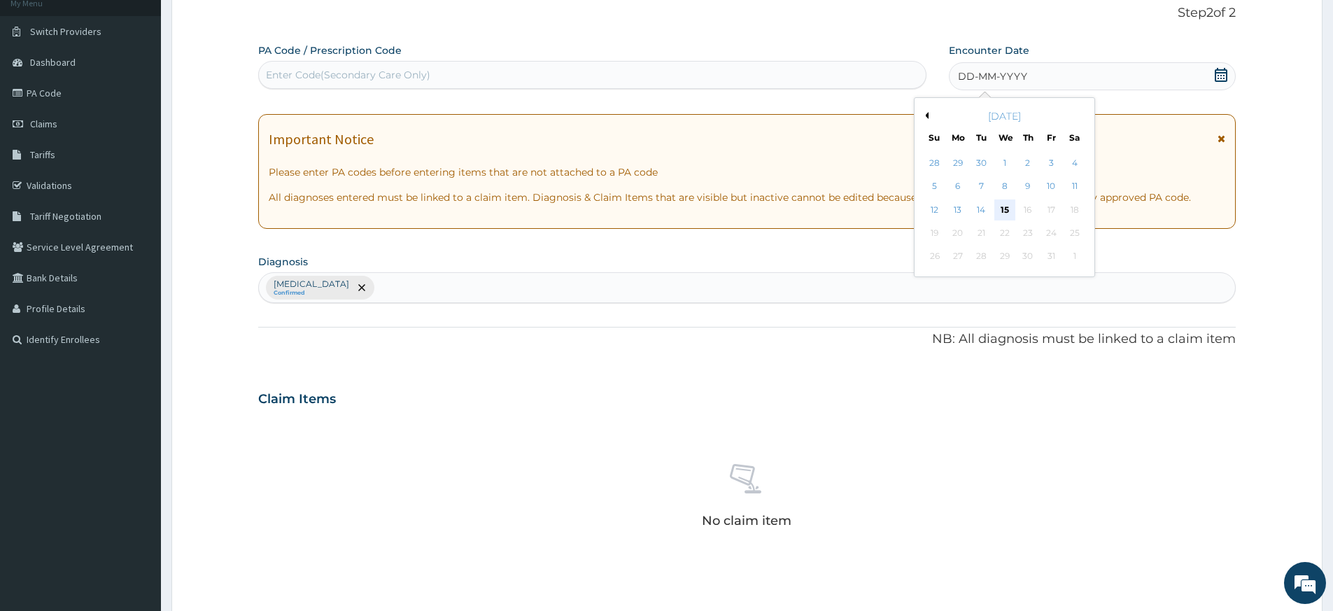
click at [1007, 204] on div "15" at bounding box center [1005, 209] width 21 height 21
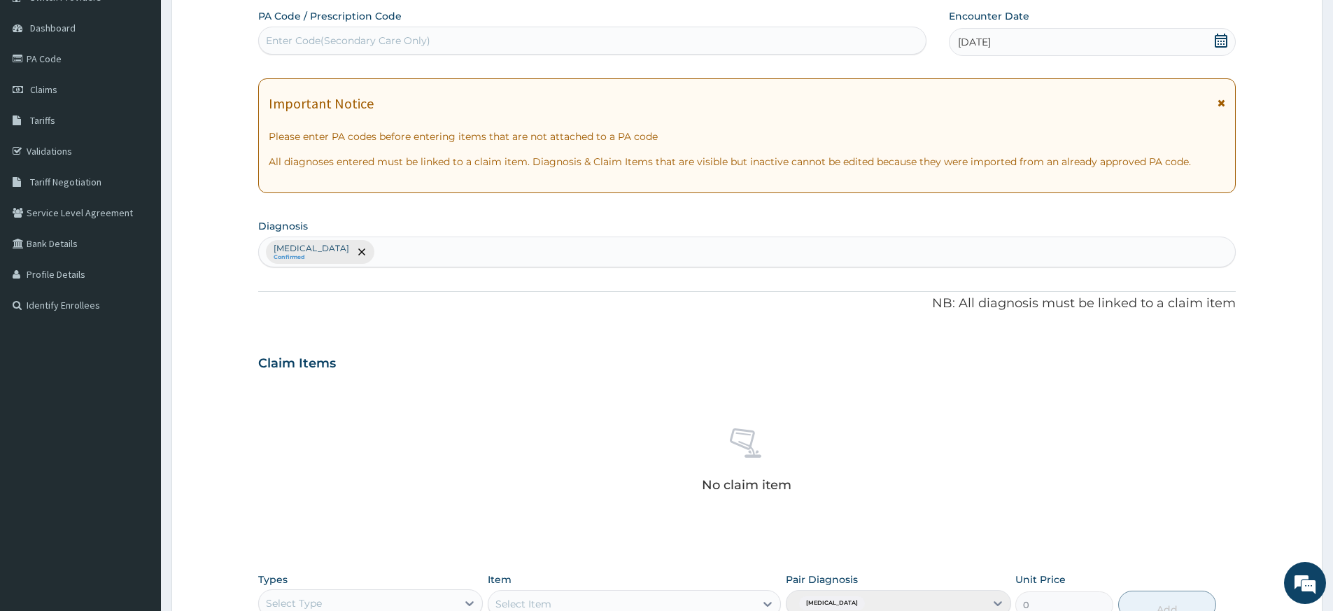
scroll to position [384, 0]
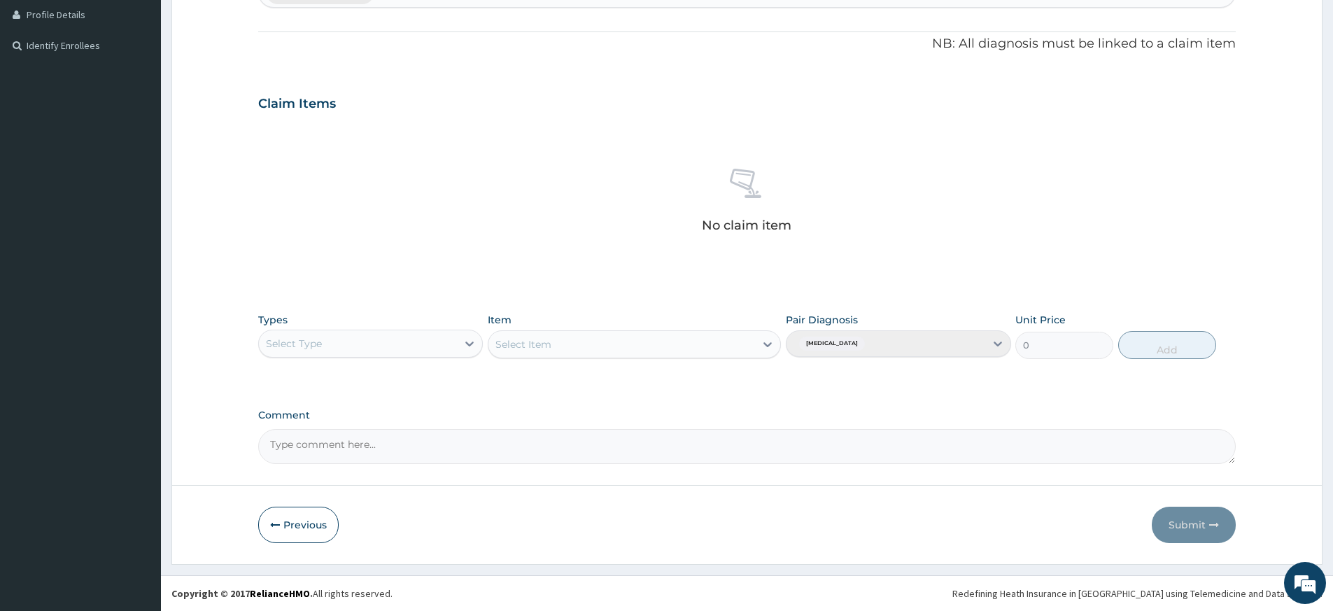
click at [395, 349] on div "Select Type" at bounding box center [358, 343] width 198 height 22
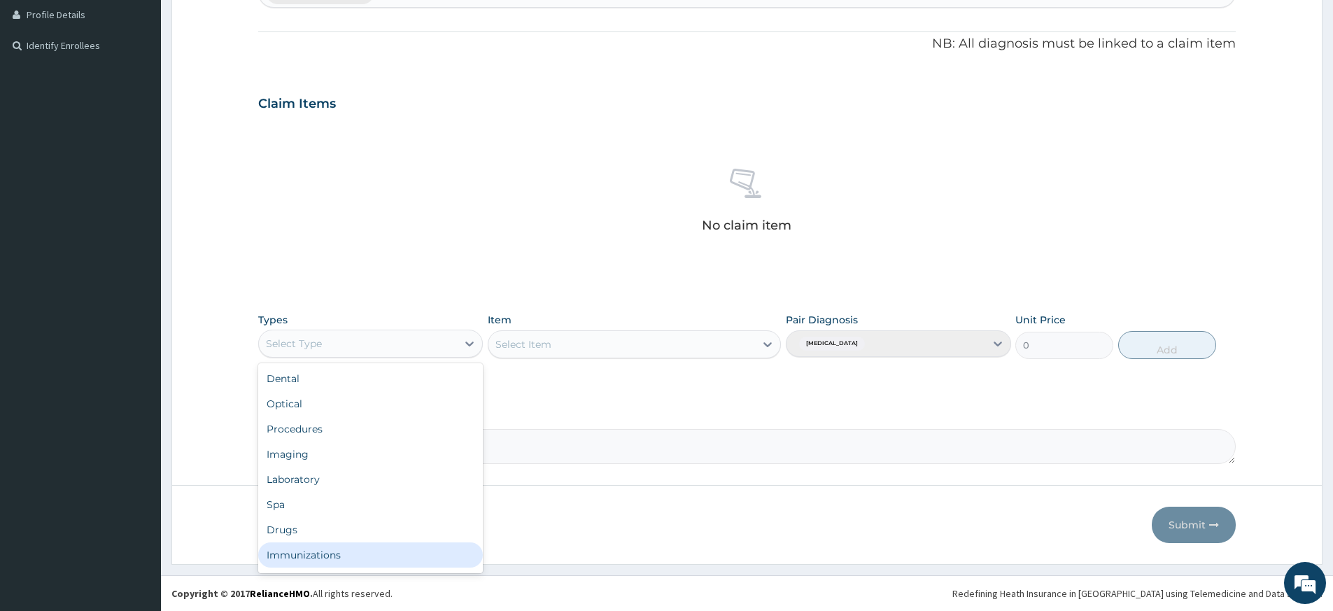
scroll to position [48, 0]
drag, startPoint x: 332, startPoint y: 566, endPoint x: 356, endPoint y: 550, distance: 28.9
click at [332, 565] on div "Gym" at bounding box center [370, 557] width 225 height 25
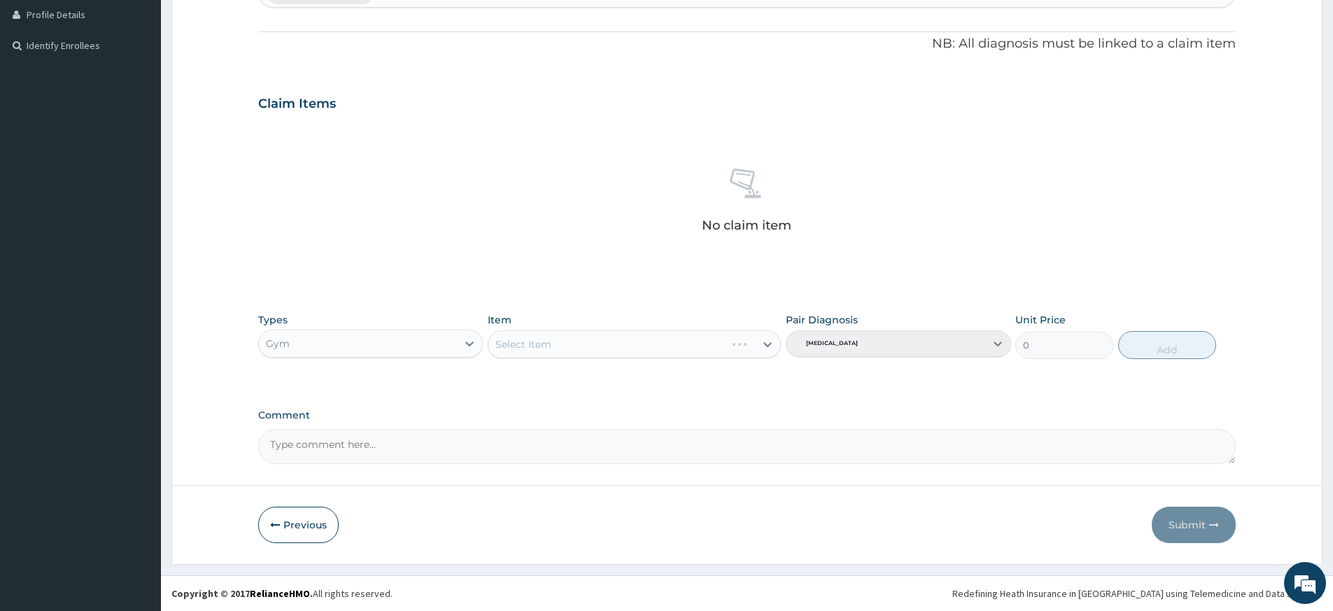
click at [633, 334] on div "Select Item" at bounding box center [634, 344] width 293 height 28
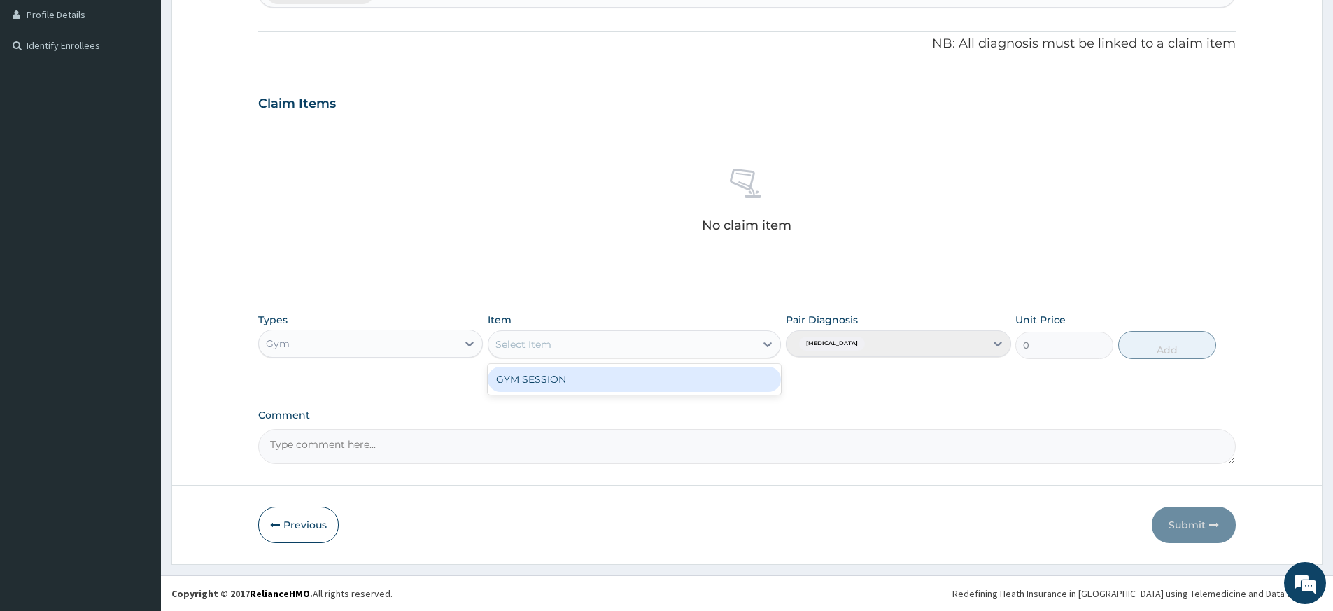
click at [635, 339] on div "Select Item" at bounding box center [622, 344] width 267 height 22
drag, startPoint x: 635, startPoint y: 379, endPoint x: 664, endPoint y: 371, distance: 30.6
click at [635, 379] on div "GYM SESSION" at bounding box center [634, 379] width 293 height 25
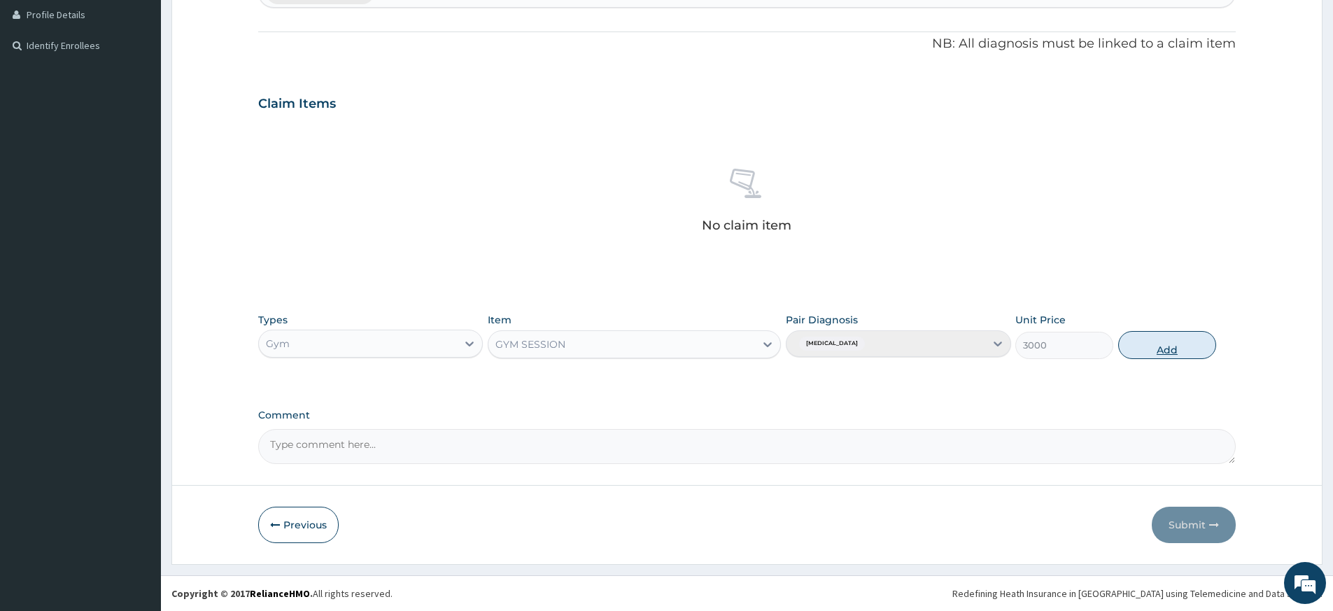
click at [1144, 348] on button "Add" at bounding box center [1168, 345] width 98 height 28
type input "0"
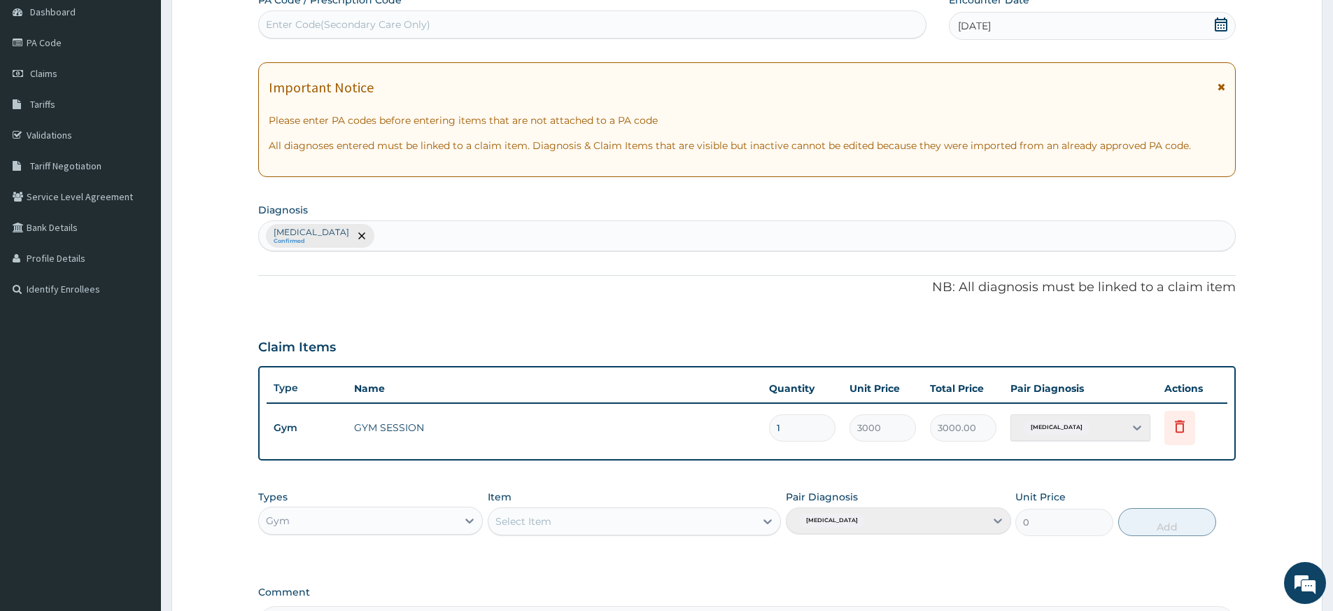
scroll to position [0, 0]
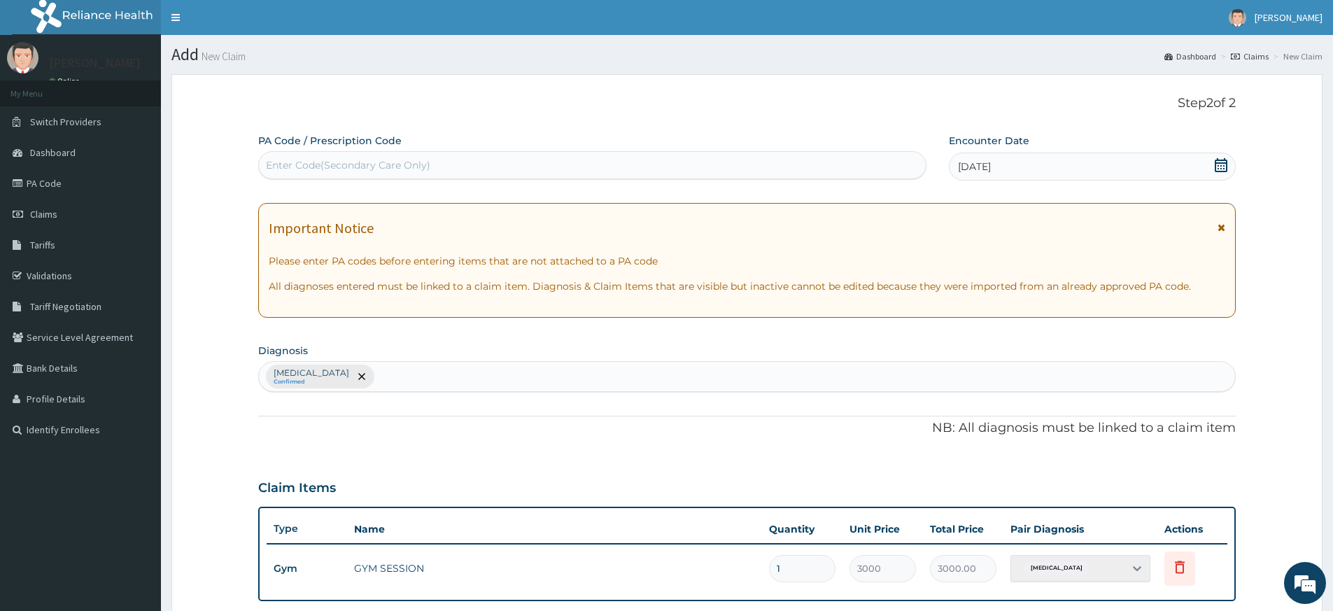
click at [732, 169] on div "Enter Code(Secondary Care Only)" at bounding box center [592, 165] width 667 height 22
type input "PA/8086AE"
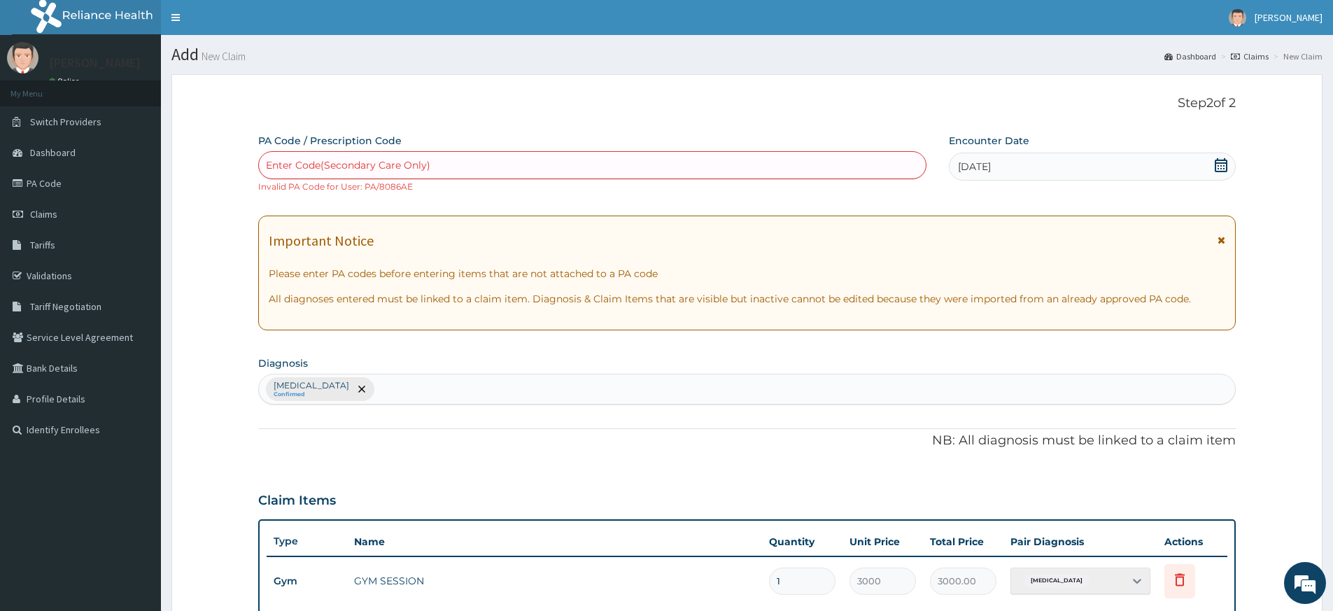
type input "18"
type input "54000.00"
type input "180"
type input "540000.00"
type input "1808"
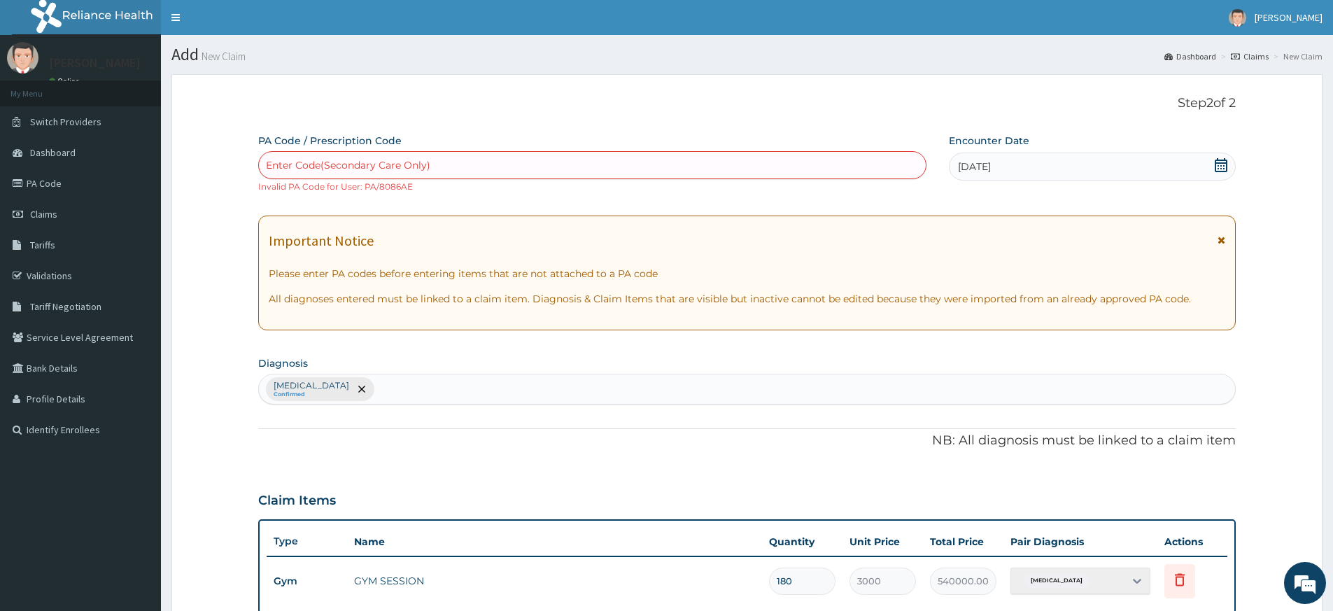
type input "5424000.00"
type input "18086"
type input "54258000.00"
type input "0.00"
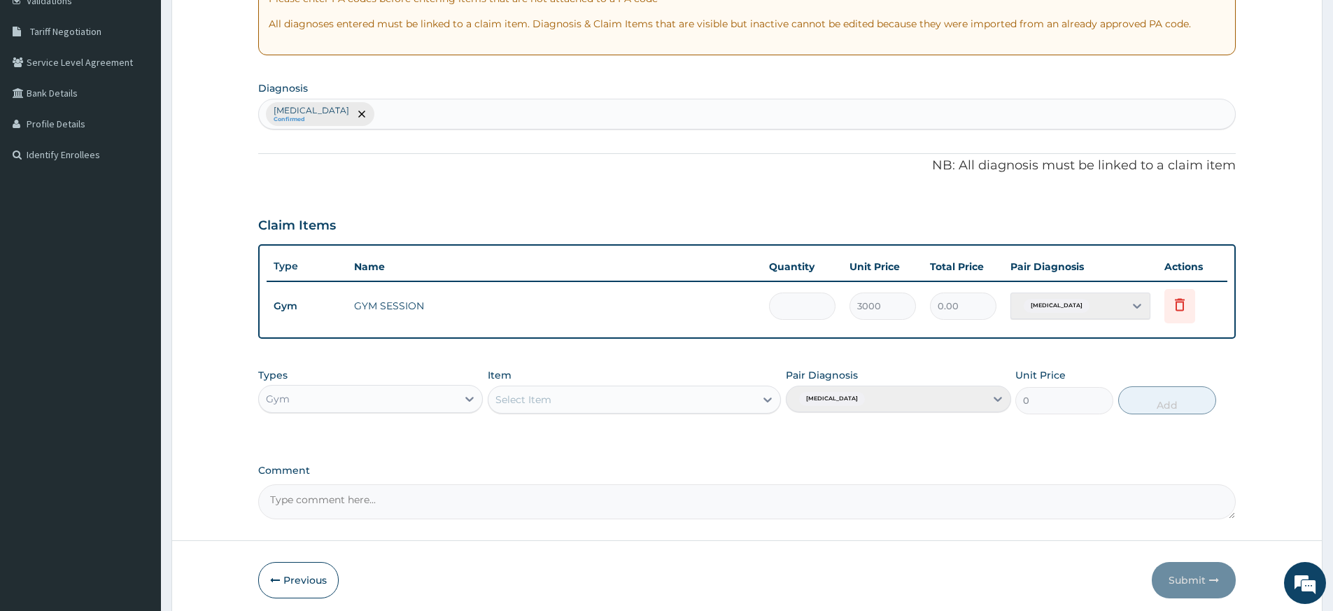
scroll to position [330, 0]
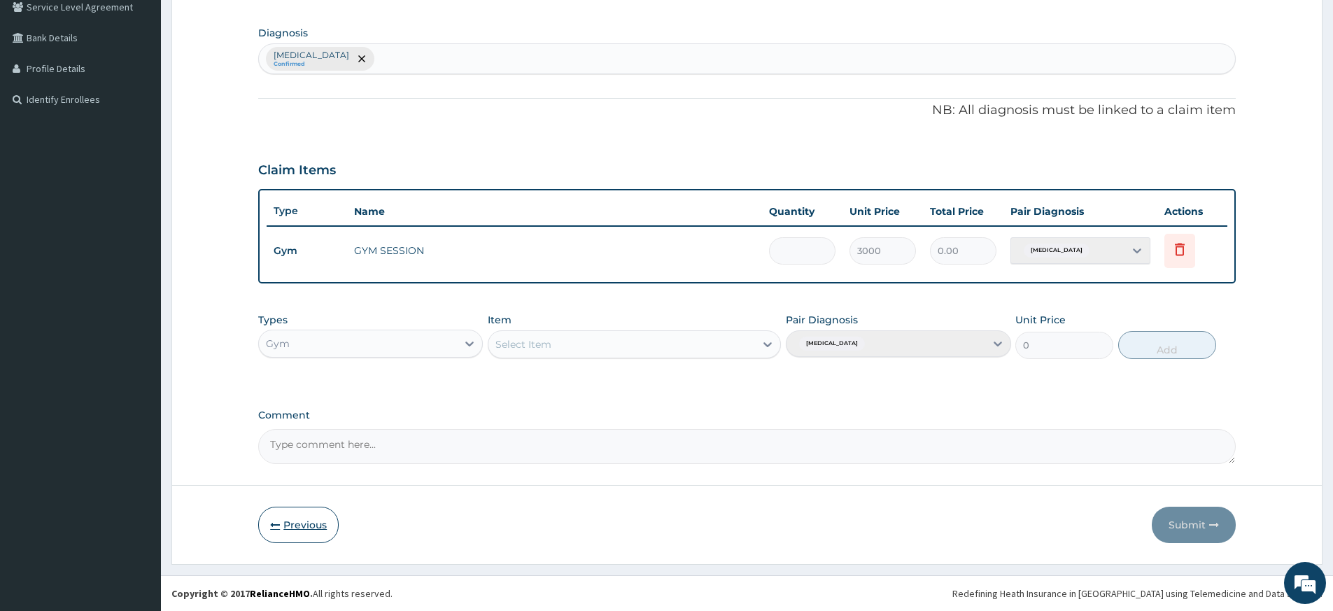
click at [302, 511] on button "Previous" at bounding box center [298, 525] width 80 height 36
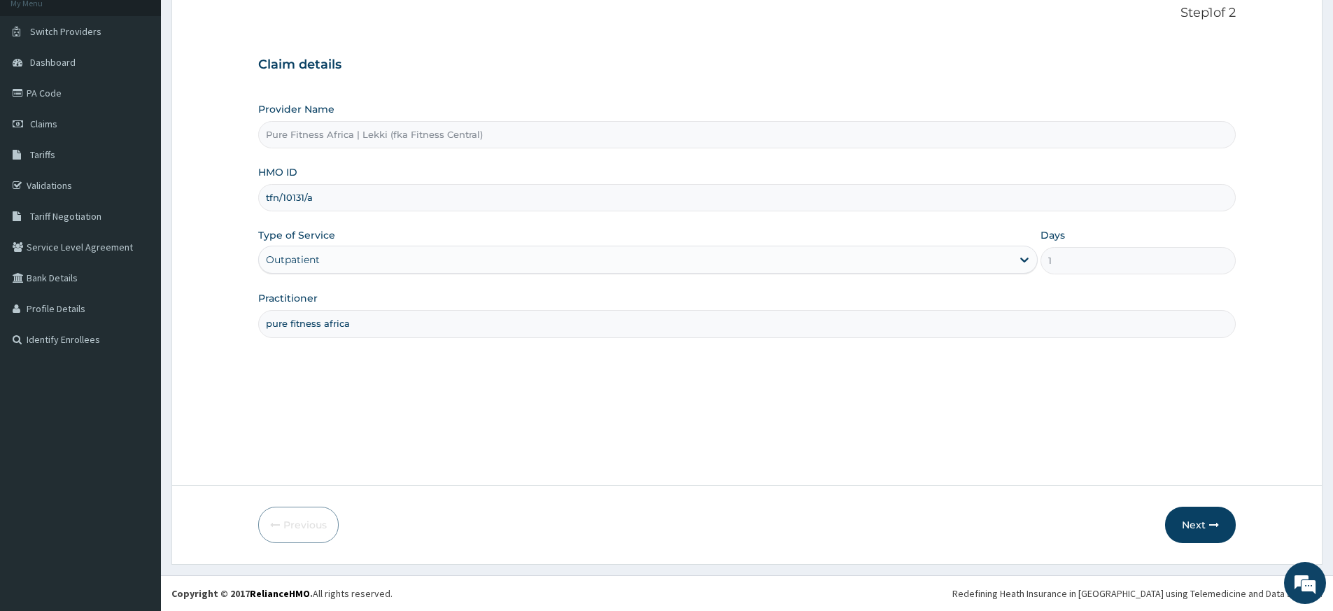
click at [276, 197] on input "tfn/10131/a" at bounding box center [747, 197] width 978 height 27
type input "tsm/10131/a"
click at [1187, 524] on button "Next" at bounding box center [1200, 525] width 71 height 36
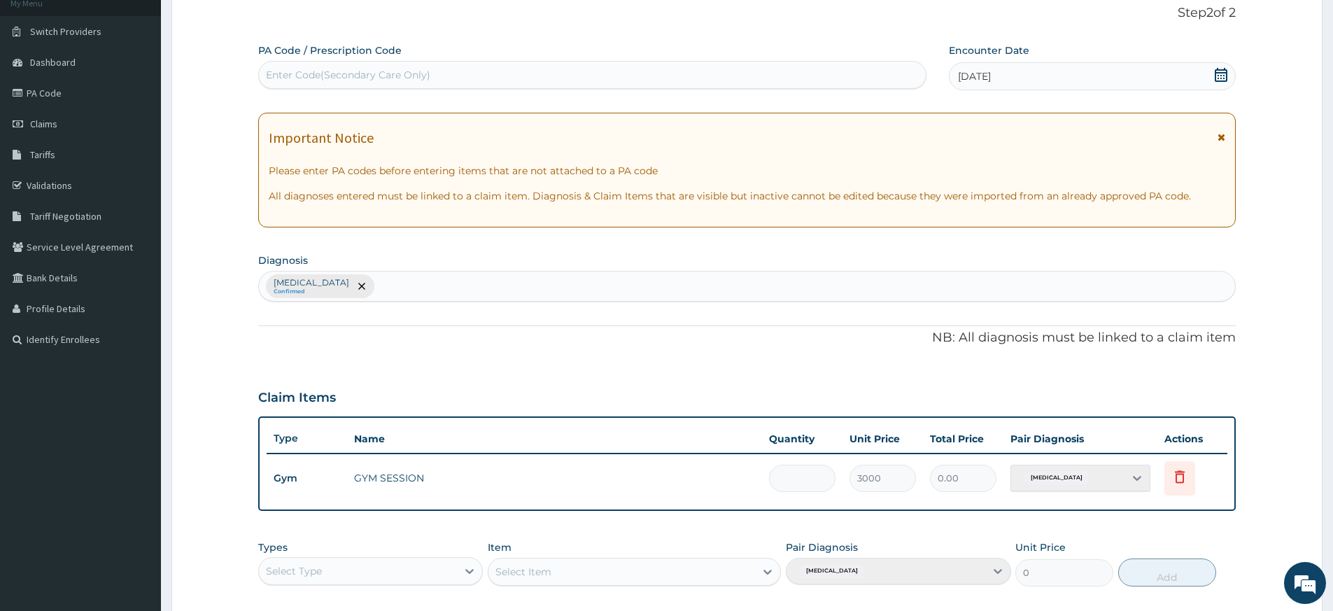
click at [587, 74] on div "Enter Code(Secondary Care Only)" at bounding box center [592, 75] width 667 height 22
type input "PA/8086AE"
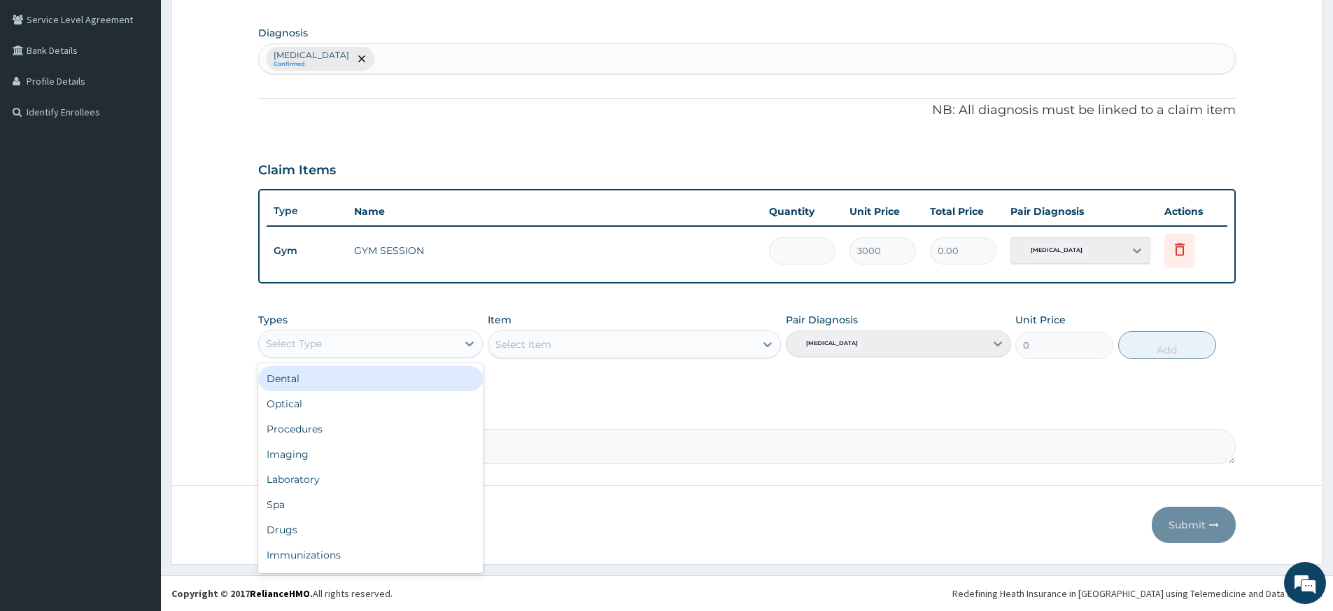
click at [426, 346] on div "Select Type" at bounding box center [358, 343] width 198 height 22
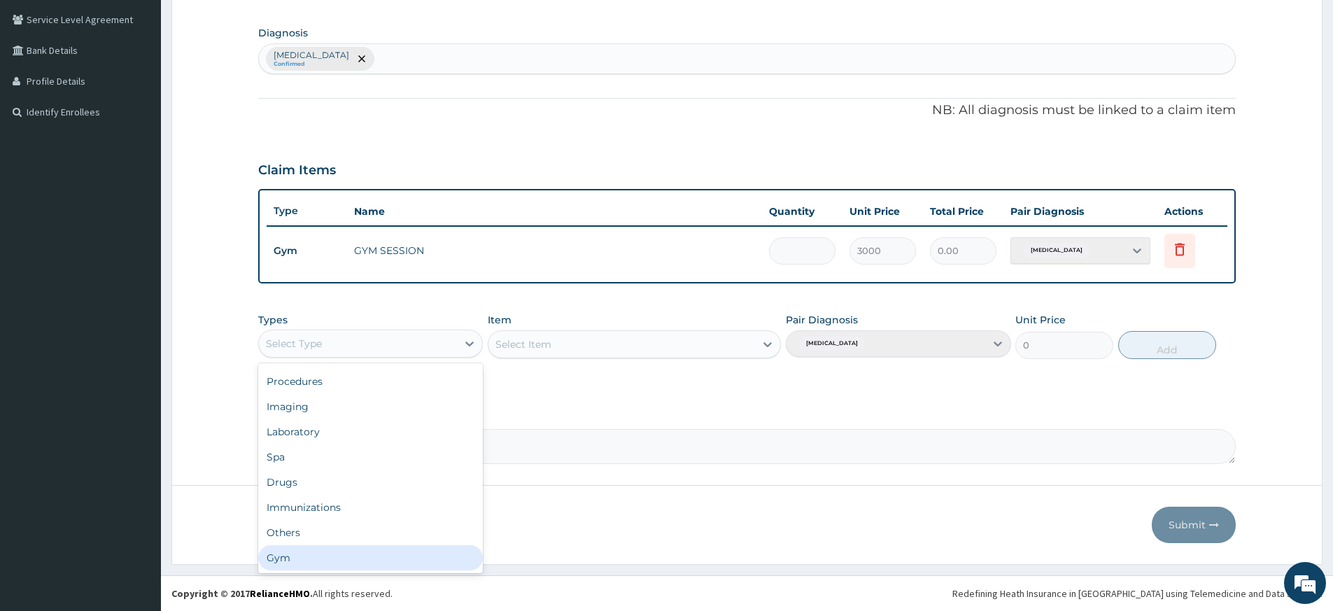
drag, startPoint x: 409, startPoint y: 556, endPoint x: 414, endPoint y: 548, distance: 9.5
click at [409, 556] on div "Gym" at bounding box center [370, 557] width 225 height 25
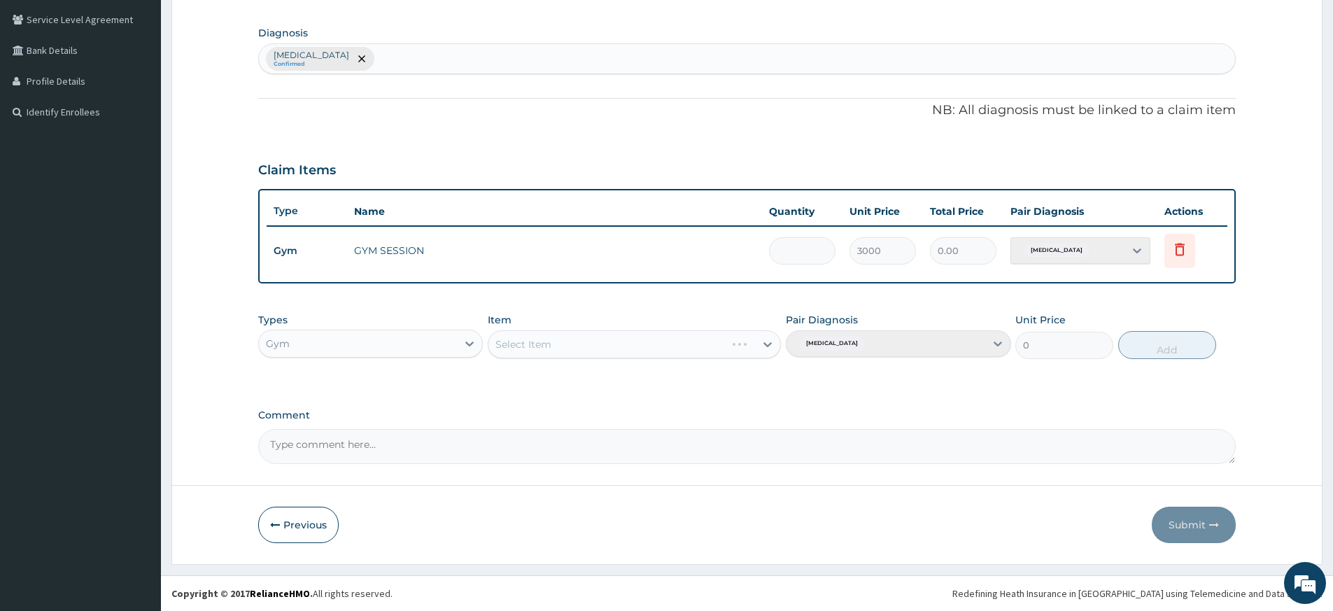
click at [626, 346] on div "Select Item" at bounding box center [634, 344] width 293 height 28
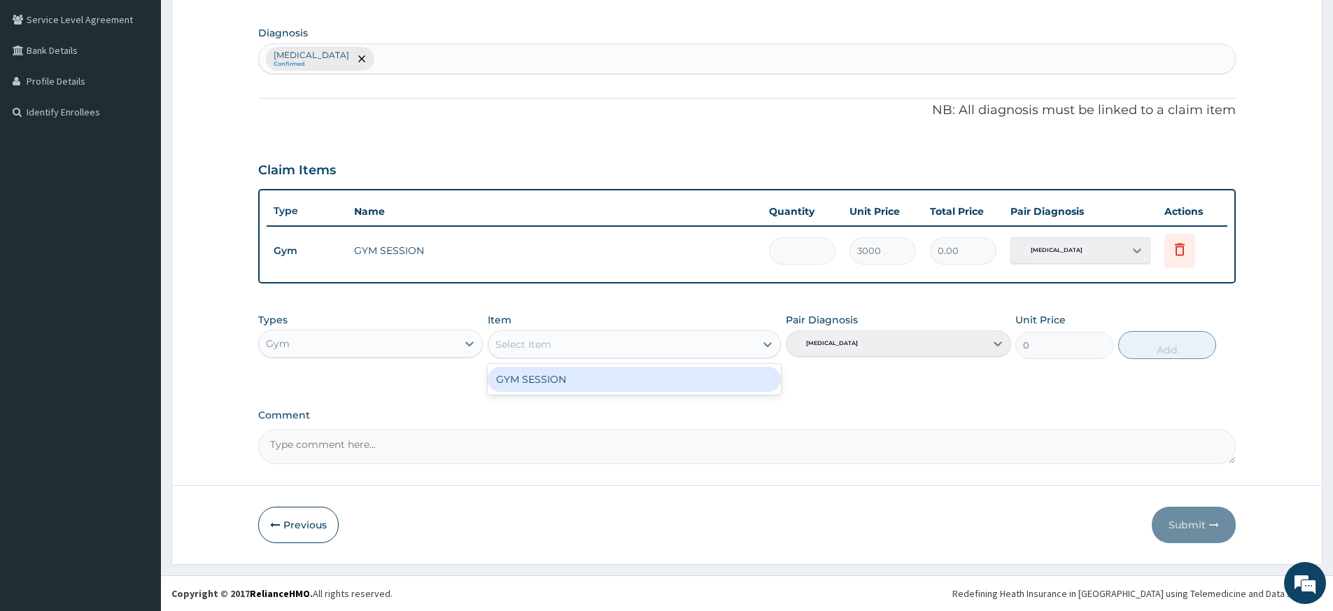
drag, startPoint x: 625, startPoint y: 353, endPoint x: 626, endPoint y: 379, distance: 26.6
click at [626, 353] on div "Select Item" at bounding box center [622, 344] width 267 height 22
click at [627, 384] on div "GYM SESSION" at bounding box center [634, 379] width 293 height 25
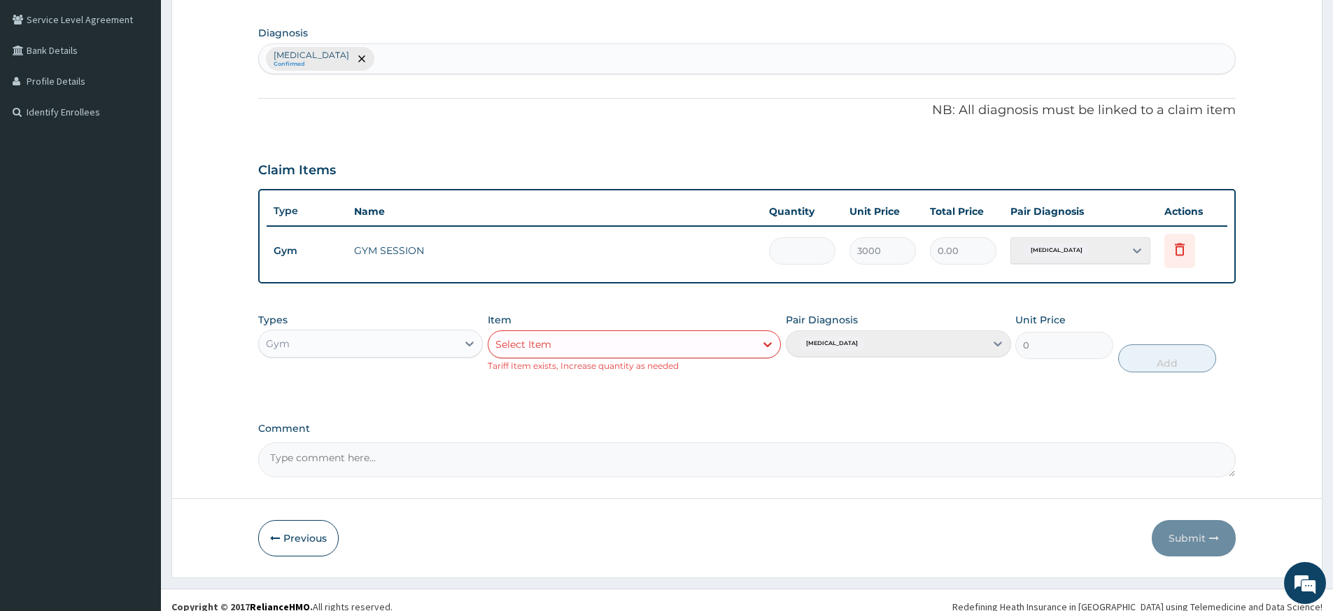
click at [647, 329] on div "Item Select Item Tariff Item exists, Increase quantity as needed" at bounding box center [634, 342] width 293 height 59
click at [664, 386] on div "Types Gym Item Select Item Tariff Item exists, Increase quantity as needed Pair…" at bounding box center [747, 353] width 978 height 94
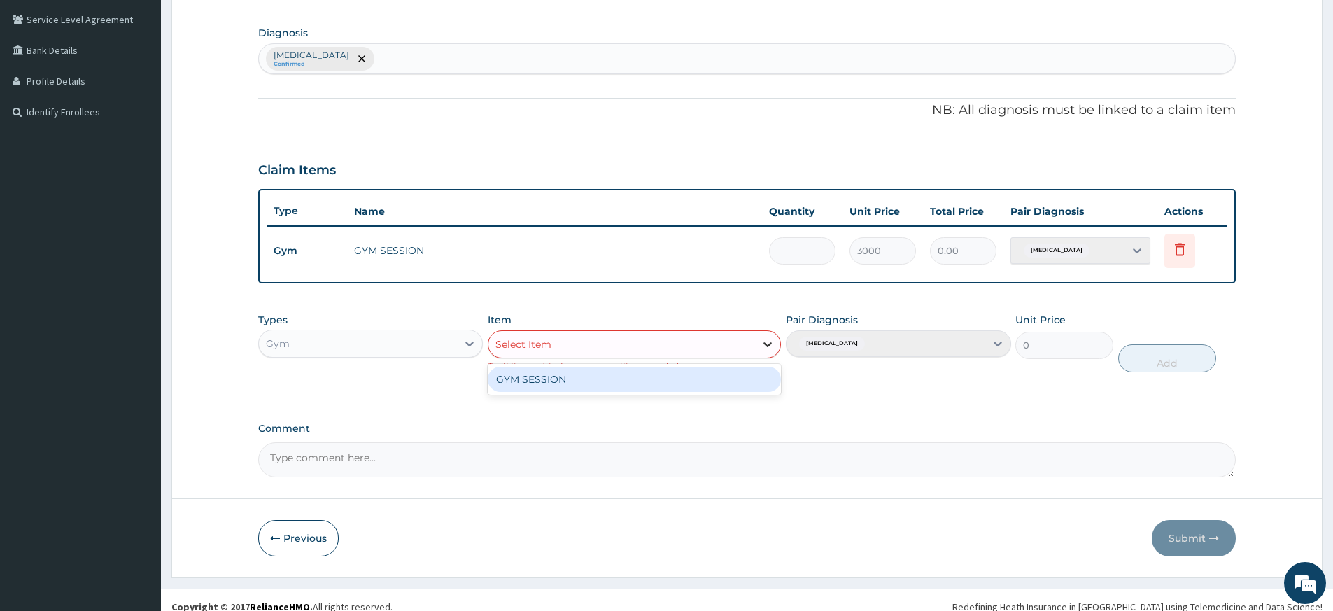
click at [773, 346] on icon at bounding box center [768, 344] width 14 height 14
click at [726, 377] on div "GYM SESSION" at bounding box center [634, 379] width 293 height 25
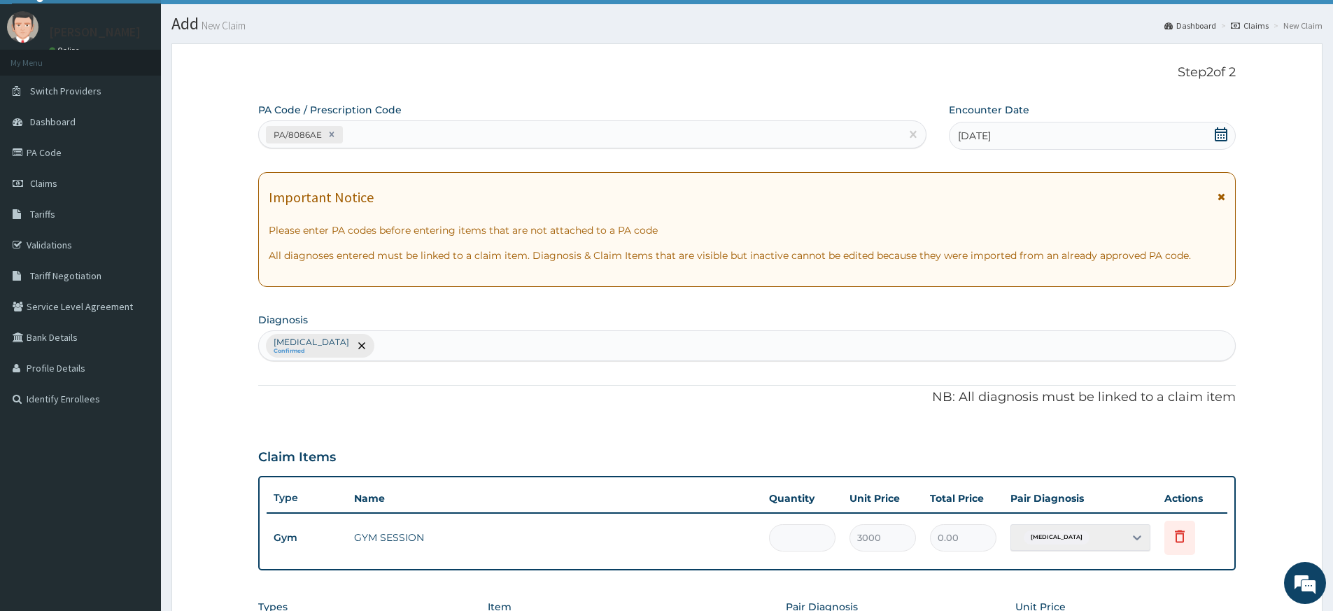
scroll to position [0, 0]
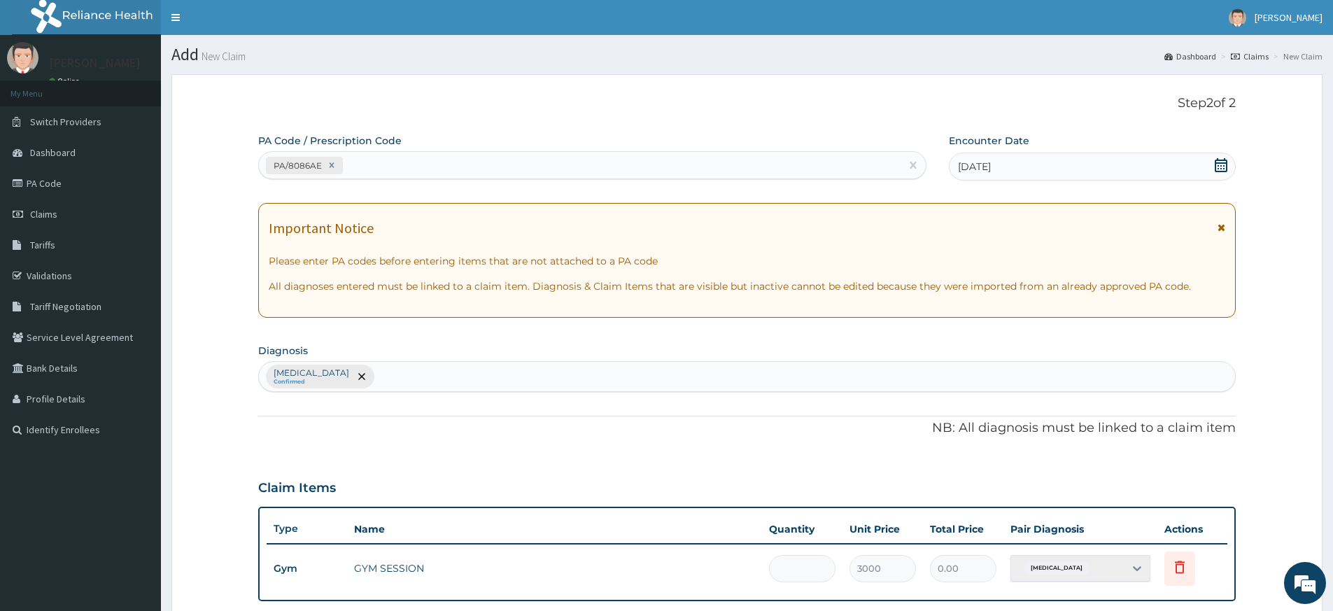
click at [1112, 180] on div "[DATE]" at bounding box center [1092, 167] width 286 height 28
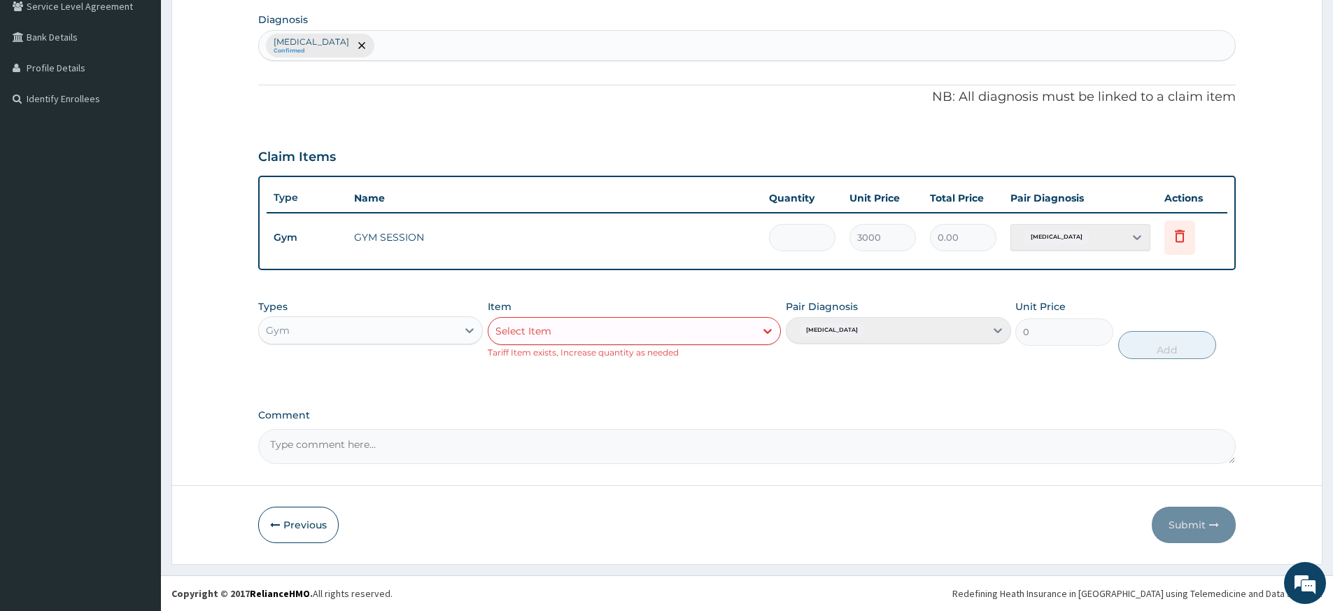
scroll to position [331, 0]
click at [710, 384] on div "Types Gym Item Select Item Tariff Item exists, Increase quantity as needed Pair…" at bounding box center [747, 340] width 978 height 94
click at [709, 382] on div "Types Gym Item Select Item Tariff Item exists, Increase quantity as needed Pair…" at bounding box center [747, 340] width 978 height 94
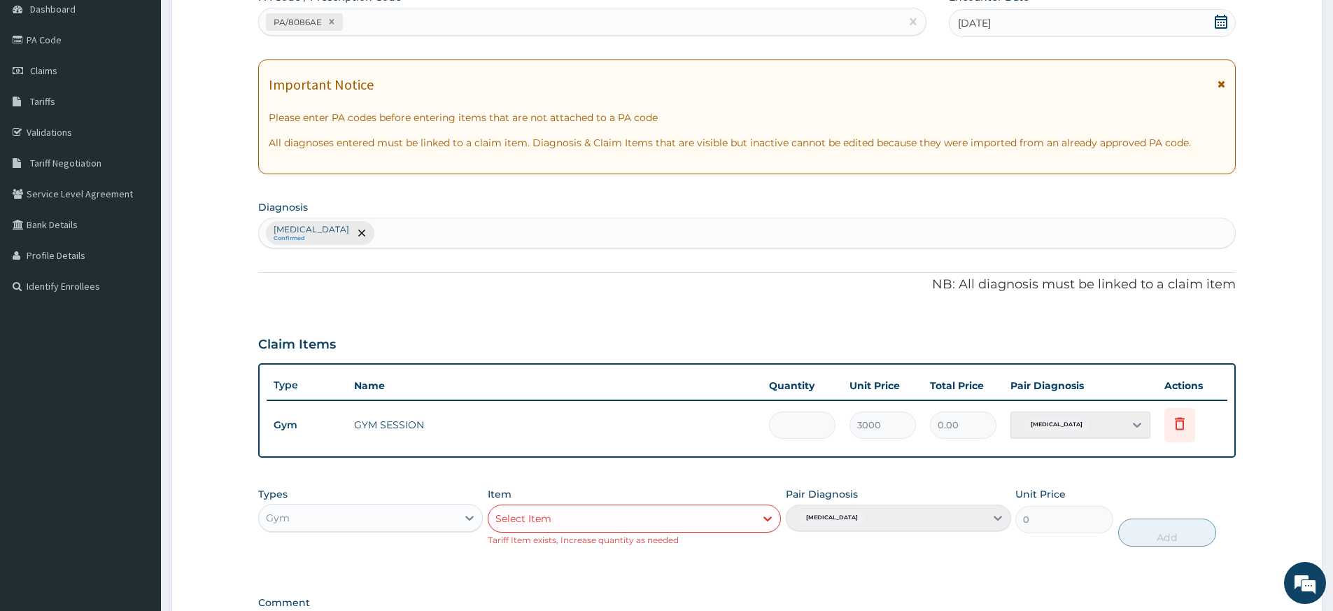
scroll to position [0, 0]
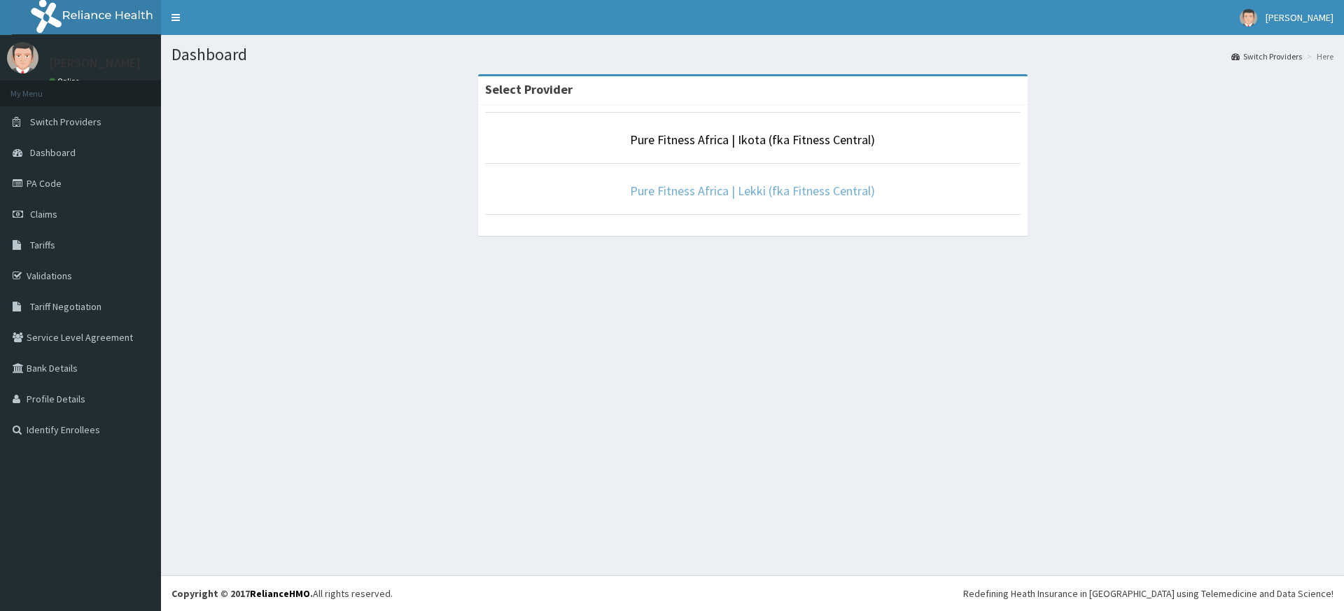
click at [672, 196] on link "Pure Fitness Africa | Lekki (fka Fitness Central)" at bounding box center [752, 191] width 245 height 16
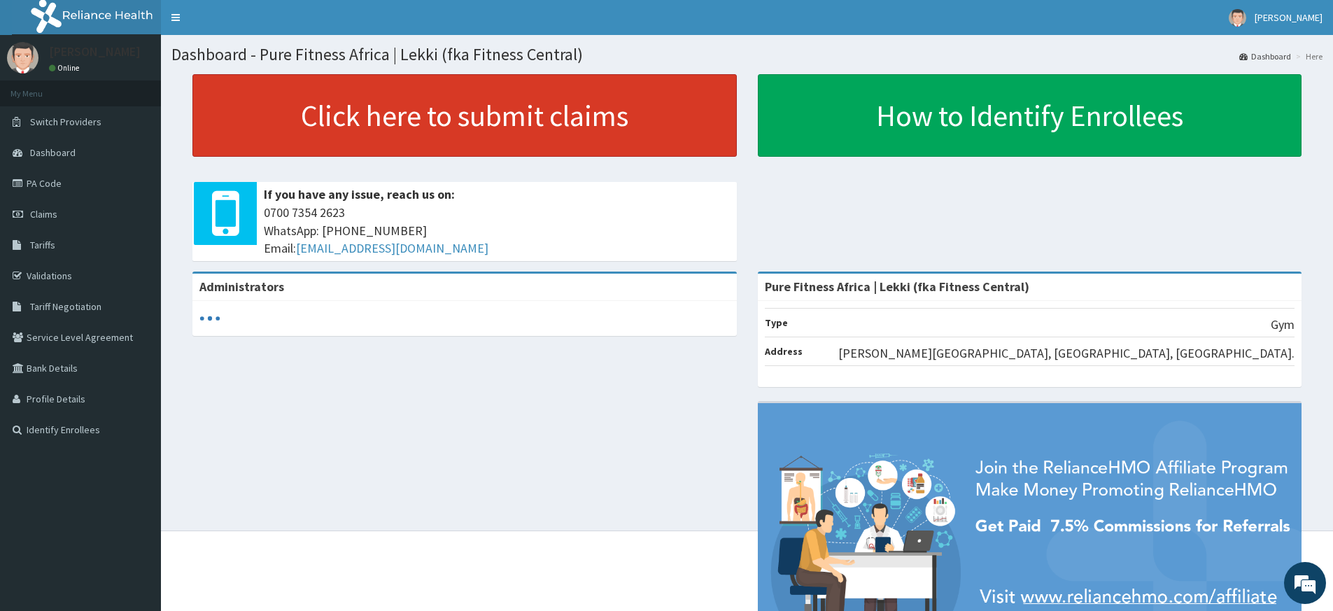
click at [359, 101] on link "Click here to submit claims" at bounding box center [464, 115] width 545 height 83
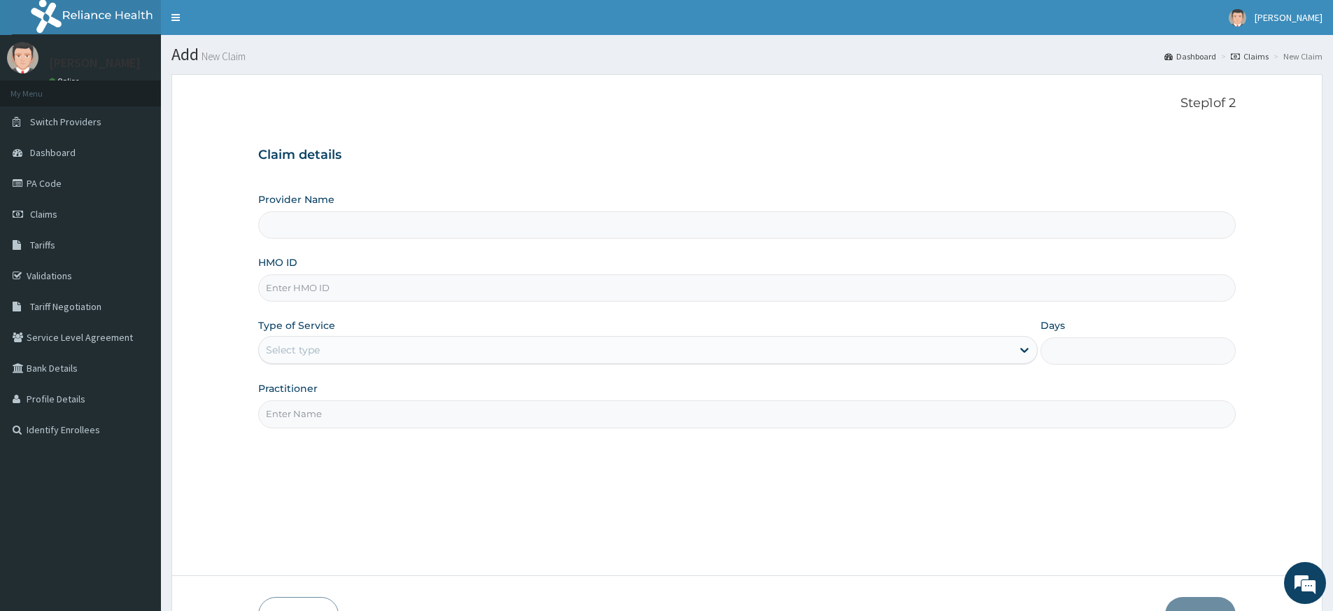
click at [323, 286] on input "HMO ID" at bounding box center [747, 287] width 978 height 27
type input "t"
type input "Pure Fitness Africa | Lekki (fka Fitness Central)"
type input "ts"
type input "1"
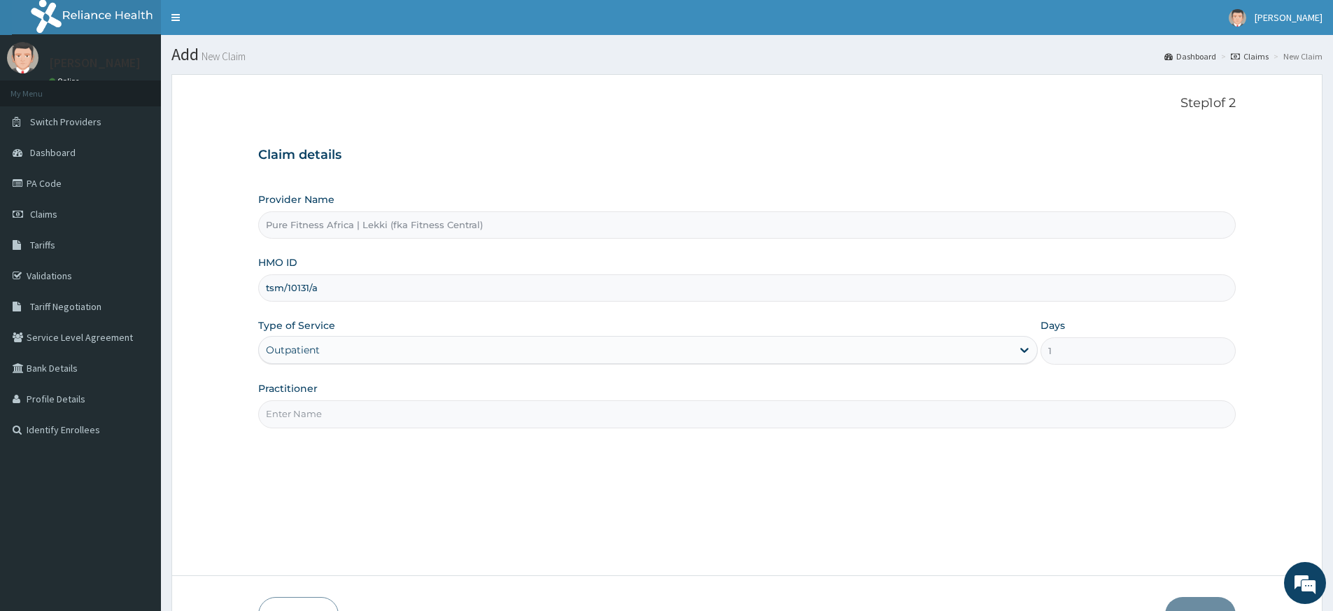
type input "tsm/10131/a"
click at [297, 413] on input "Practitioner" at bounding box center [747, 413] width 978 height 27
type input "pure fitness africa"
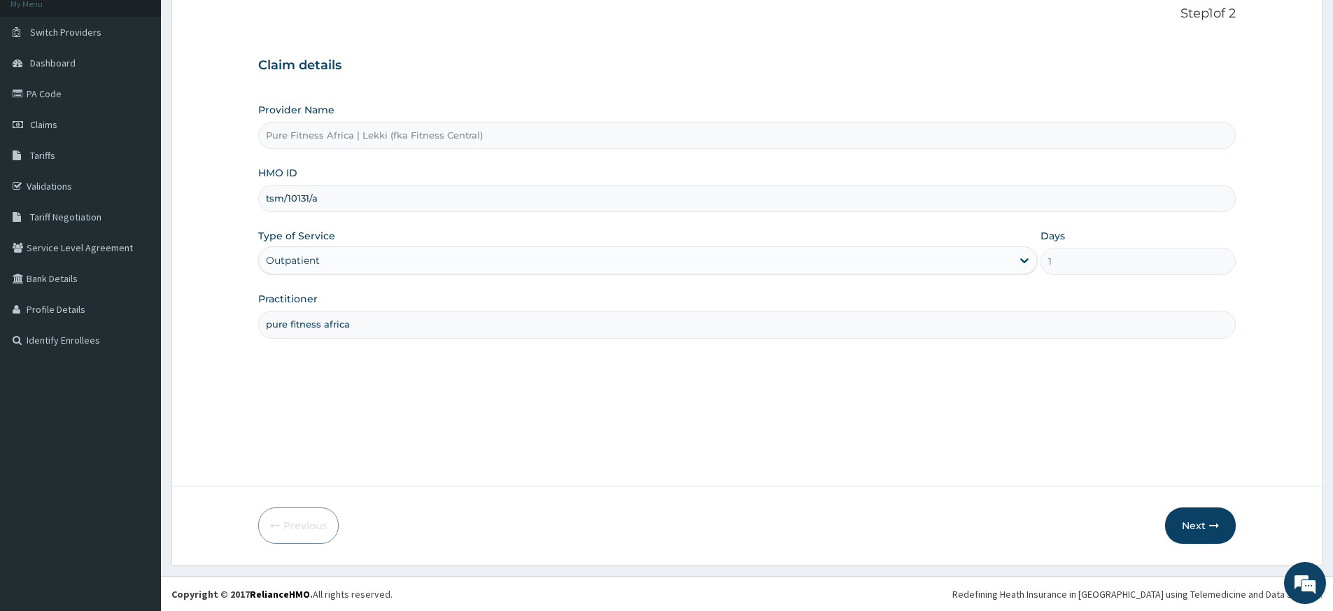
scroll to position [90, 0]
click at [1212, 520] on icon "button" at bounding box center [1215, 525] width 10 height 10
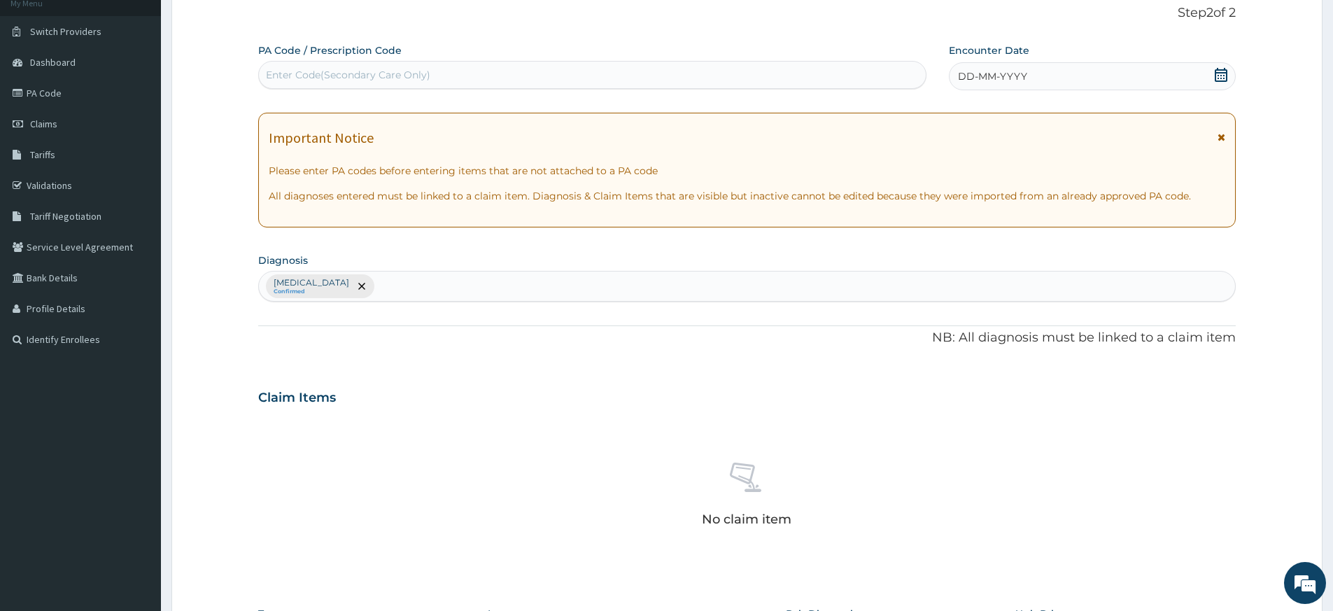
click at [1220, 69] on icon at bounding box center [1221, 75] width 13 height 14
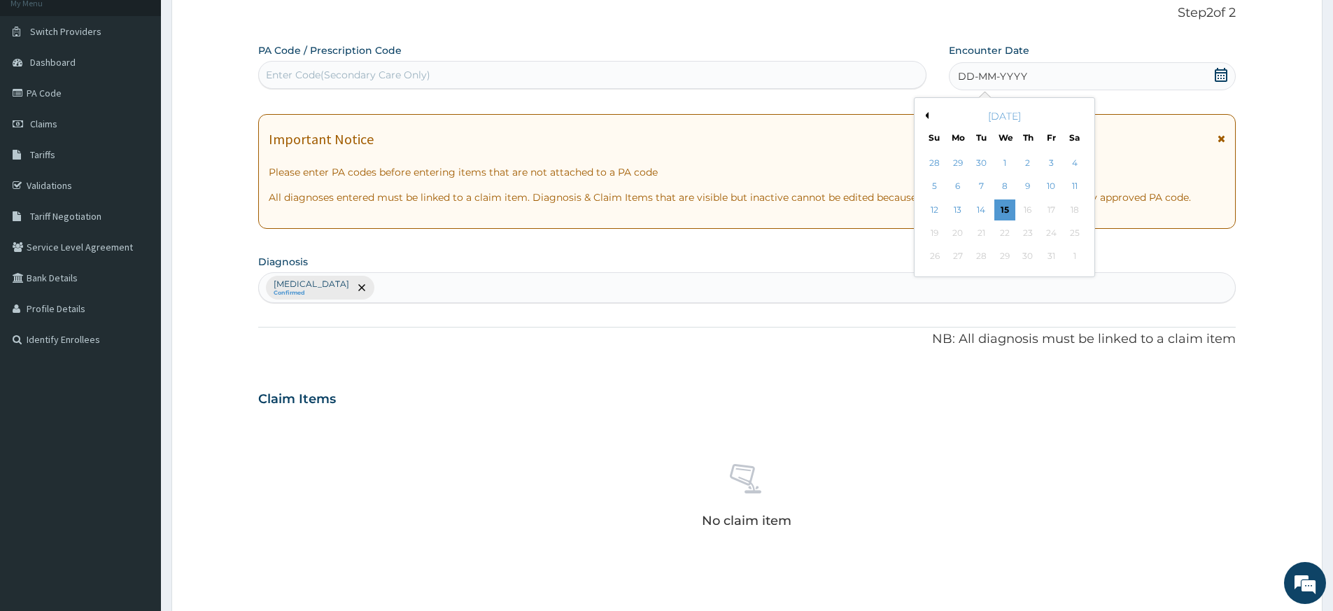
click at [1008, 206] on div "15" at bounding box center [1005, 209] width 21 height 21
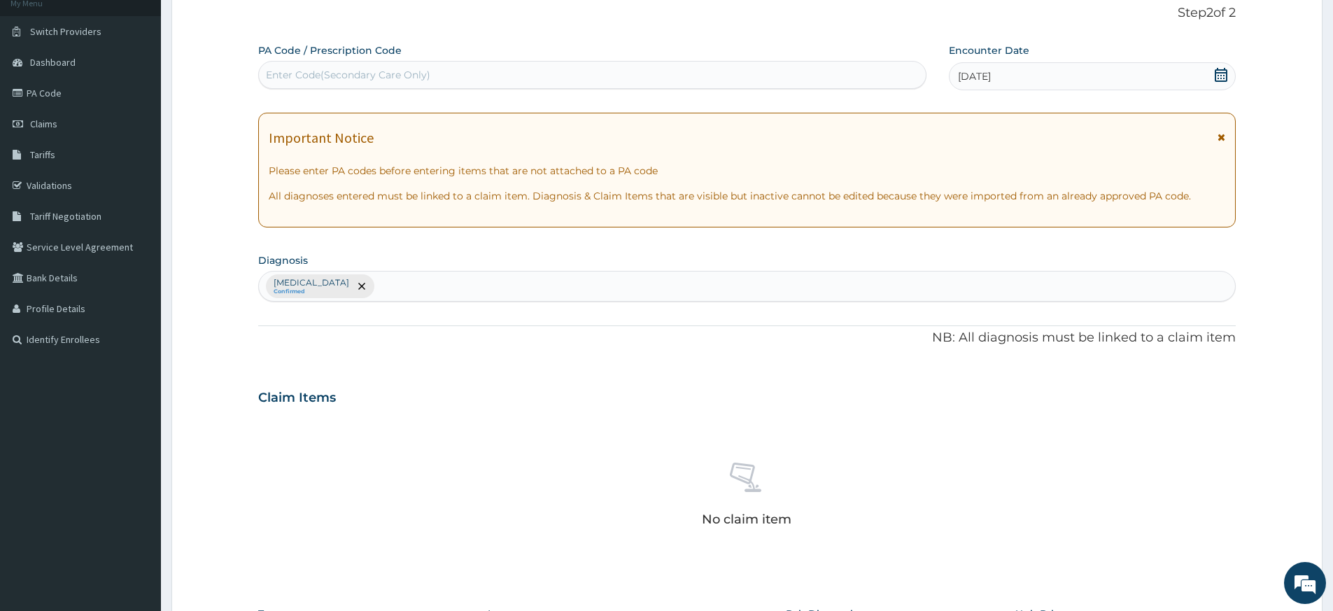
click at [840, 66] on div "Enter Code(Secondary Care Only)" at bounding box center [592, 75] width 667 height 22
type input "PA/8086AE"
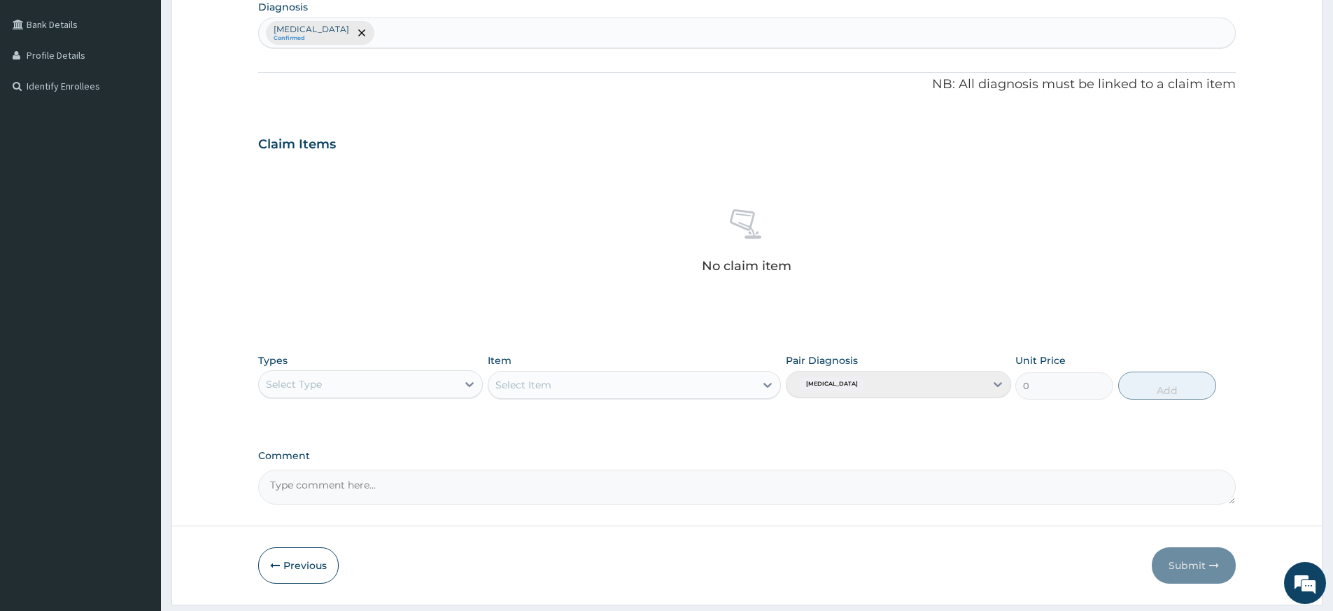
scroll to position [384, 0]
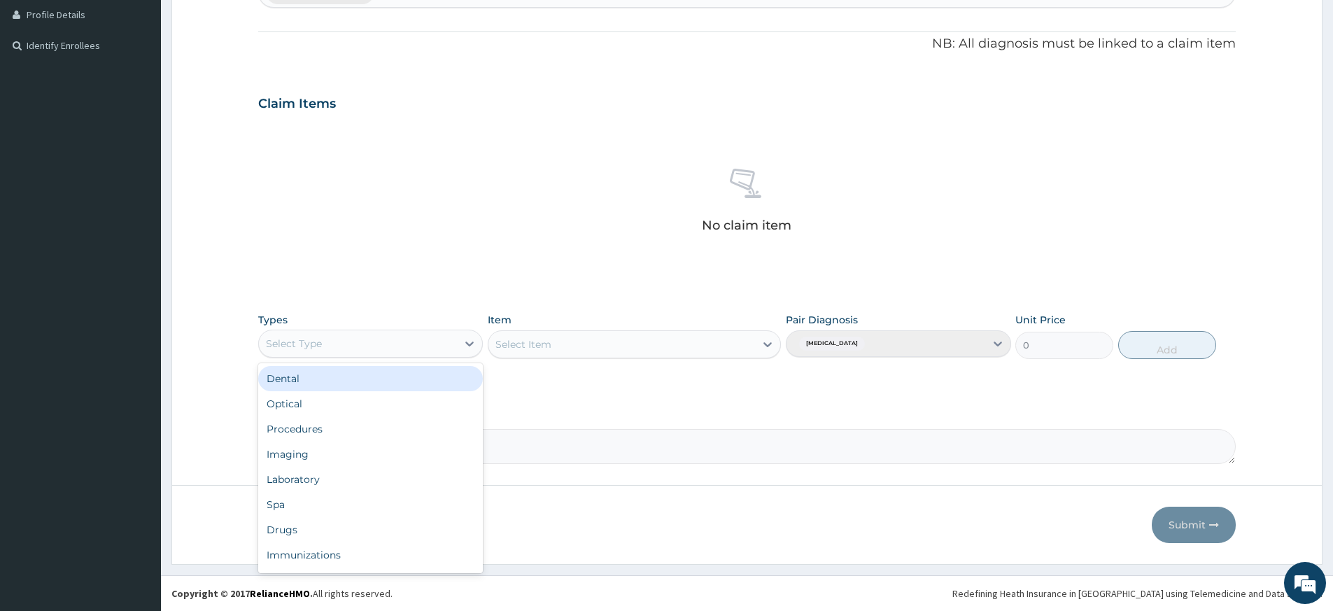
click at [444, 336] on div "Select Type" at bounding box center [358, 343] width 198 height 22
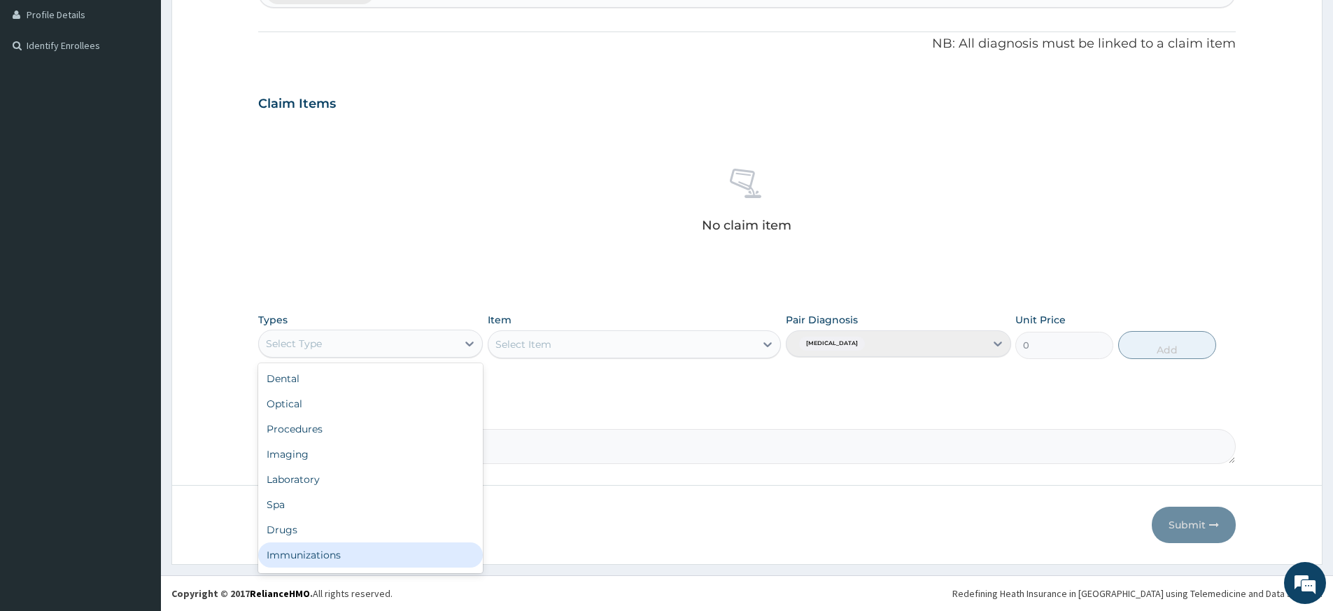
scroll to position [48, 0]
drag, startPoint x: 332, startPoint y: 563, endPoint x: 335, endPoint y: 552, distance: 11.5
click at [333, 561] on div "Gym" at bounding box center [370, 557] width 225 height 25
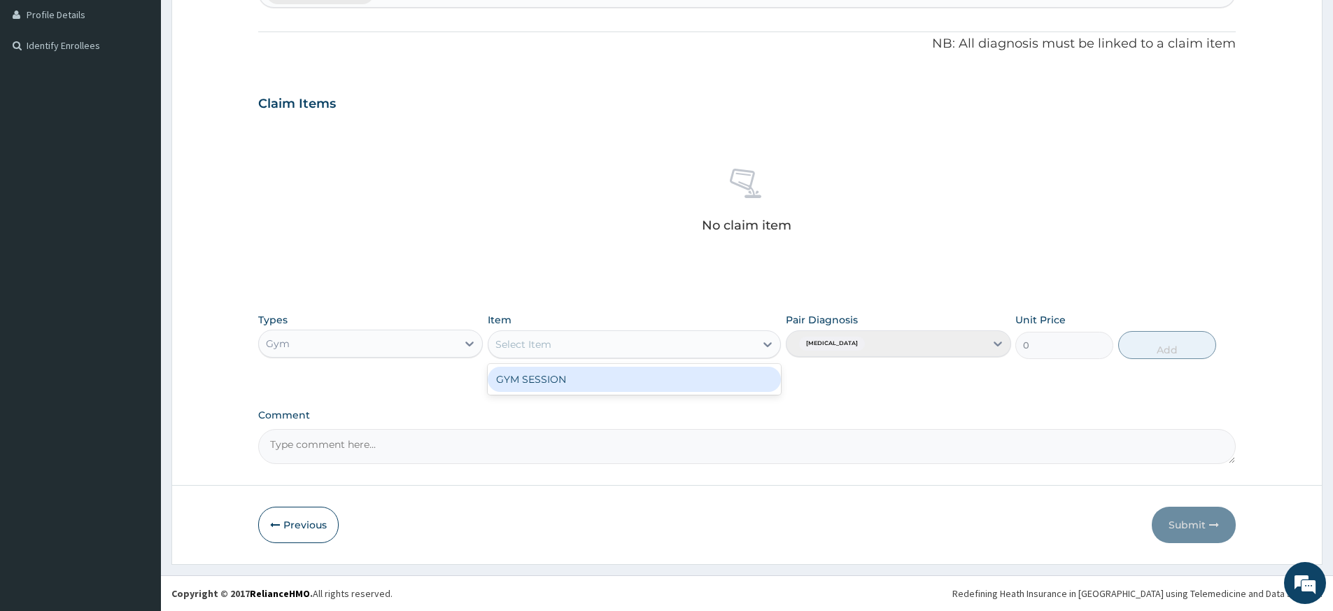
click at [669, 347] on div "Select Item" at bounding box center [622, 344] width 267 height 22
click at [668, 374] on div "GYM SESSION" at bounding box center [634, 379] width 293 height 25
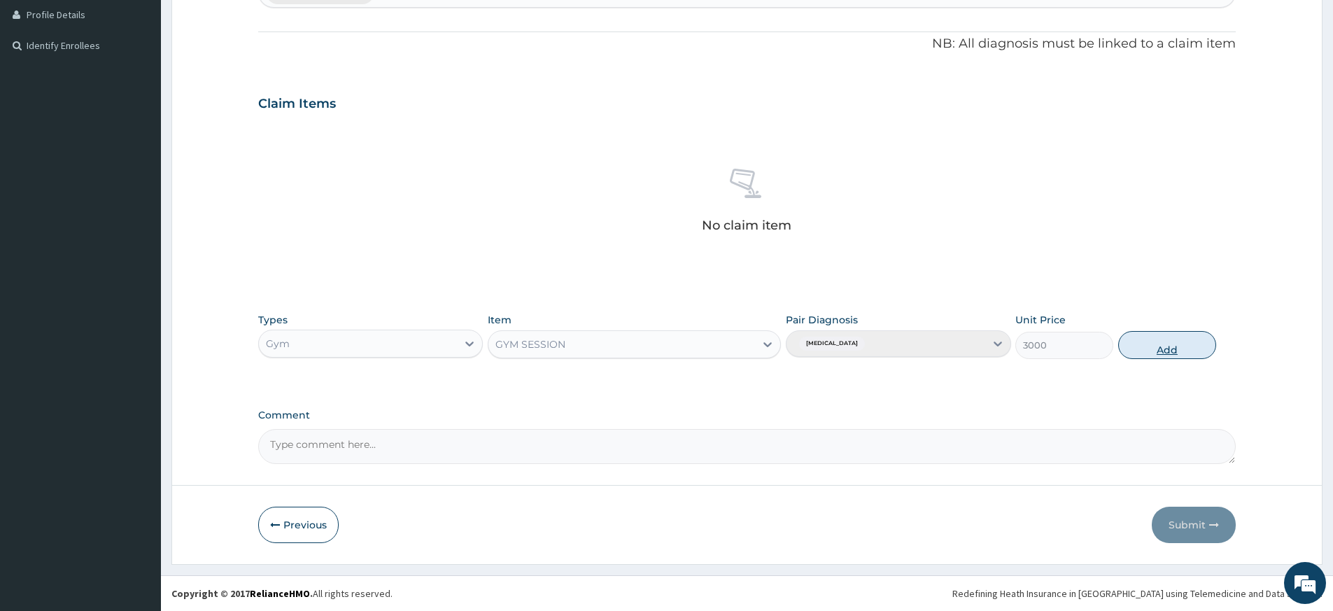
click at [1140, 358] on button "Add" at bounding box center [1168, 345] width 98 height 28
type input "0"
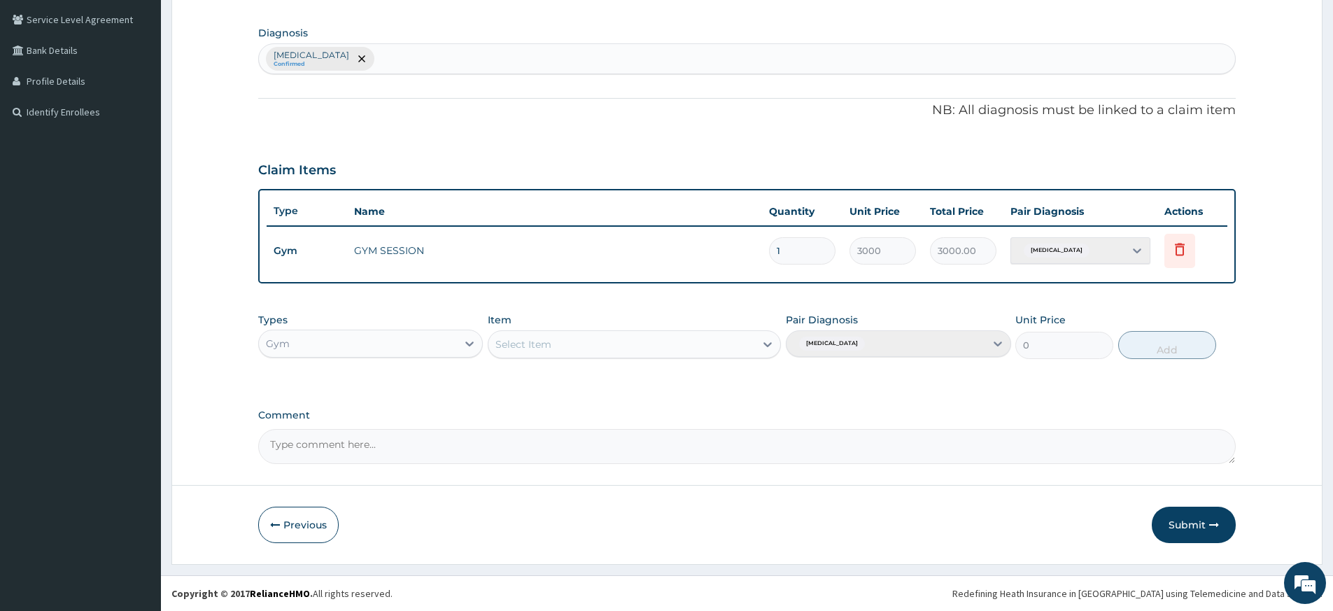
scroll to position [318, 0]
click at [1181, 512] on button "Submit" at bounding box center [1194, 525] width 84 height 36
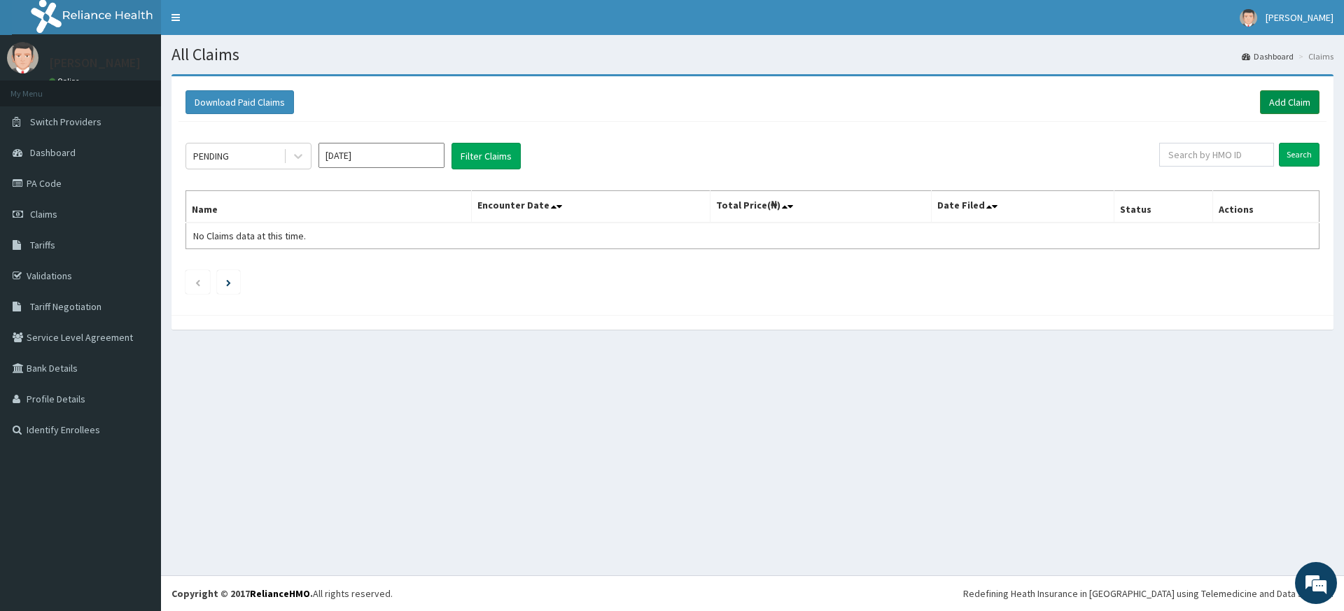
click at [1290, 106] on link "Add Claim" at bounding box center [1289, 102] width 59 height 24
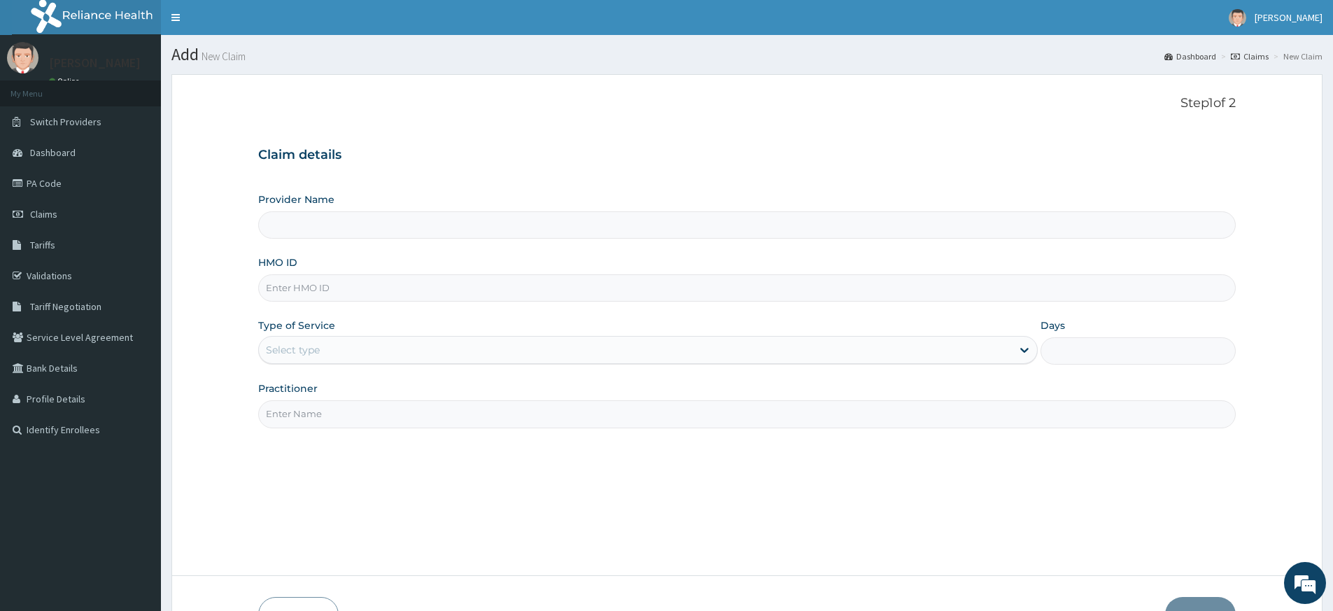
click at [344, 288] on input "HMO ID" at bounding box center [747, 287] width 978 height 27
type input "t"
type input "Pure Fitness Africa | Lekki (fka Fitness Central)"
type input "1"
type input "TLN/10026/B"
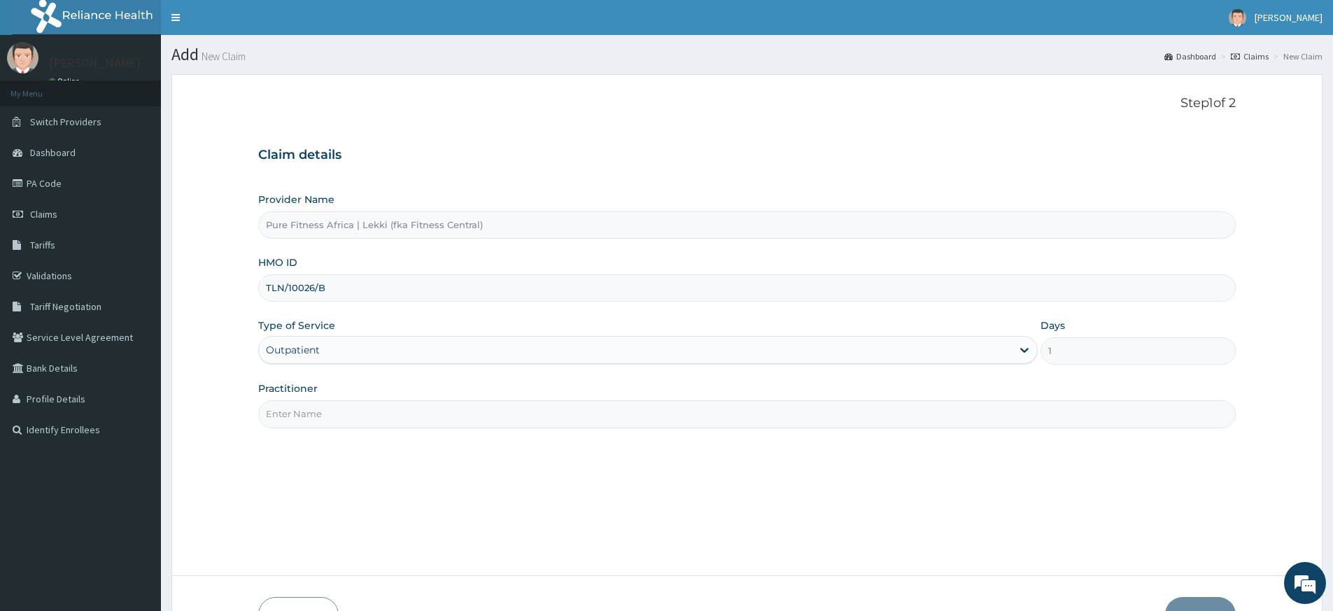
click at [300, 410] on input "Practitioner" at bounding box center [747, 413] width 978 height 27
type input "pure fitness africa"
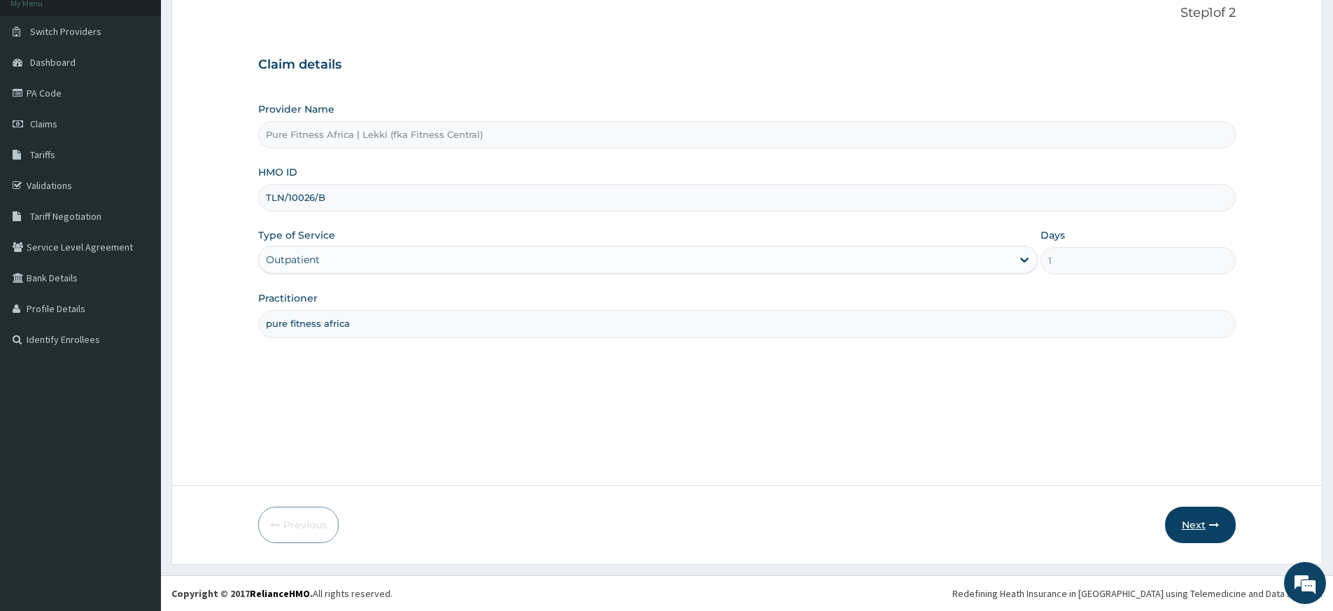
click at [1198, 524] on button "Next" at bounding box center [1200, 525] width 71 height 36
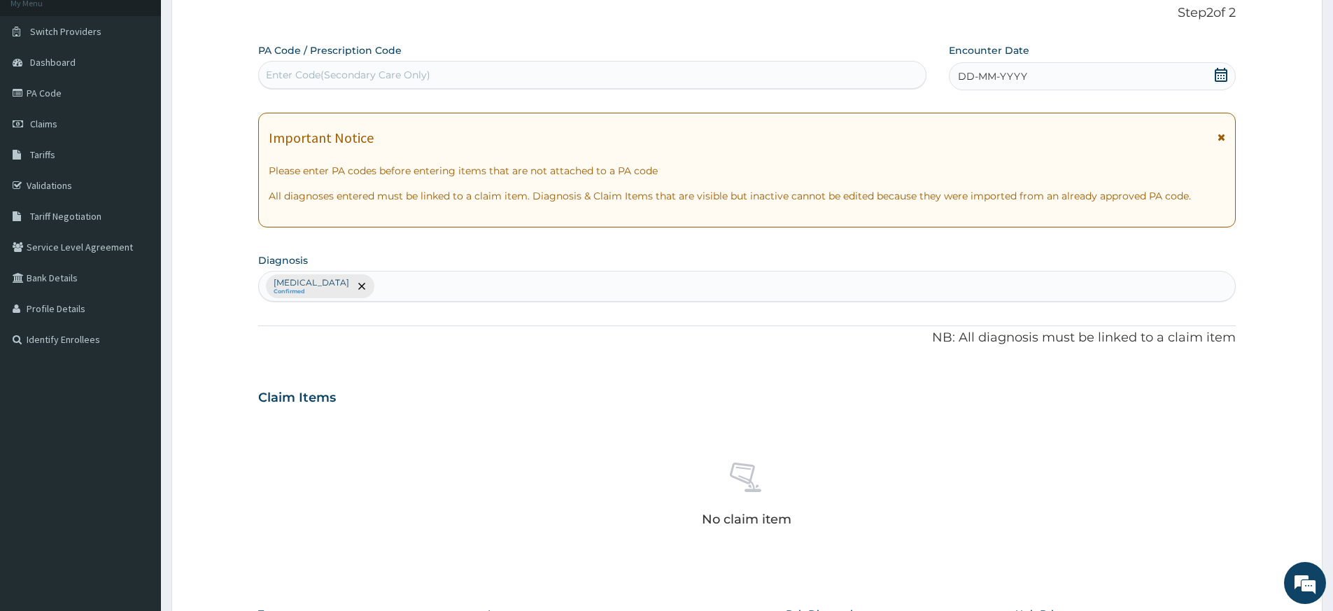
click at [1219, 74] on icon at bounding box center [1221, 75] width 14 height 14
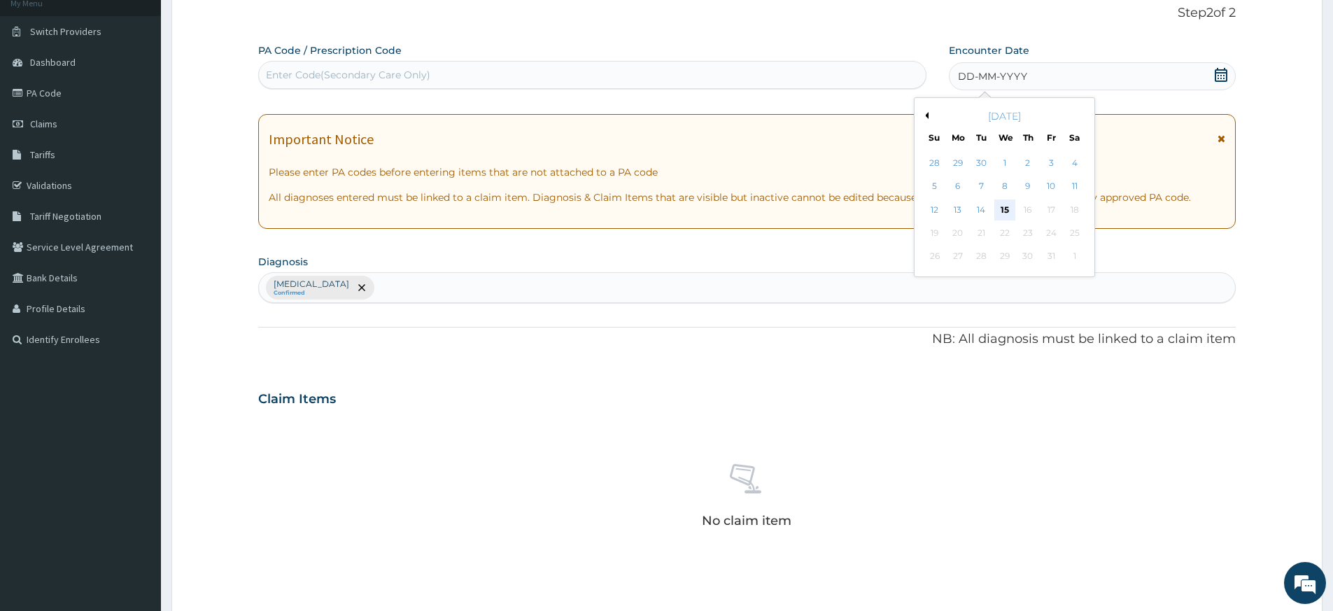
click at [1004, 207] on div "15" at bounding box center [1005, 209] width 21 height 21
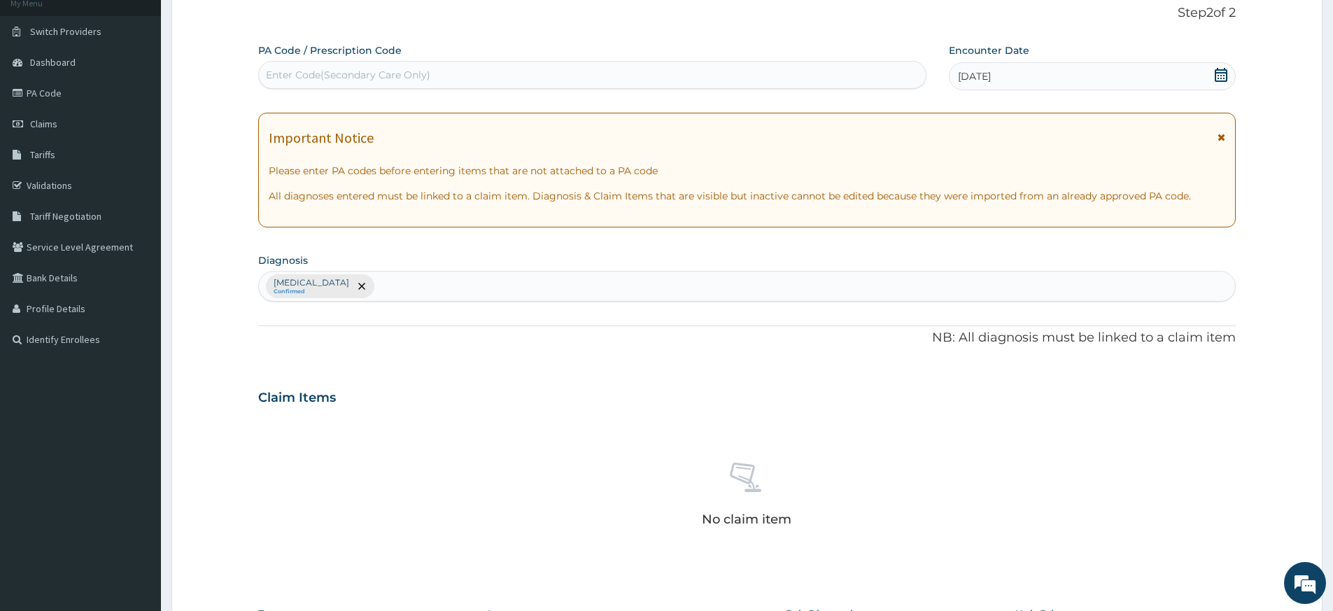
click at [701, 67] on div "Enter Code(Secondary Care Only)" at bounding box center [592, 75] width 667 height 22
type input "PA/E8A1DD"
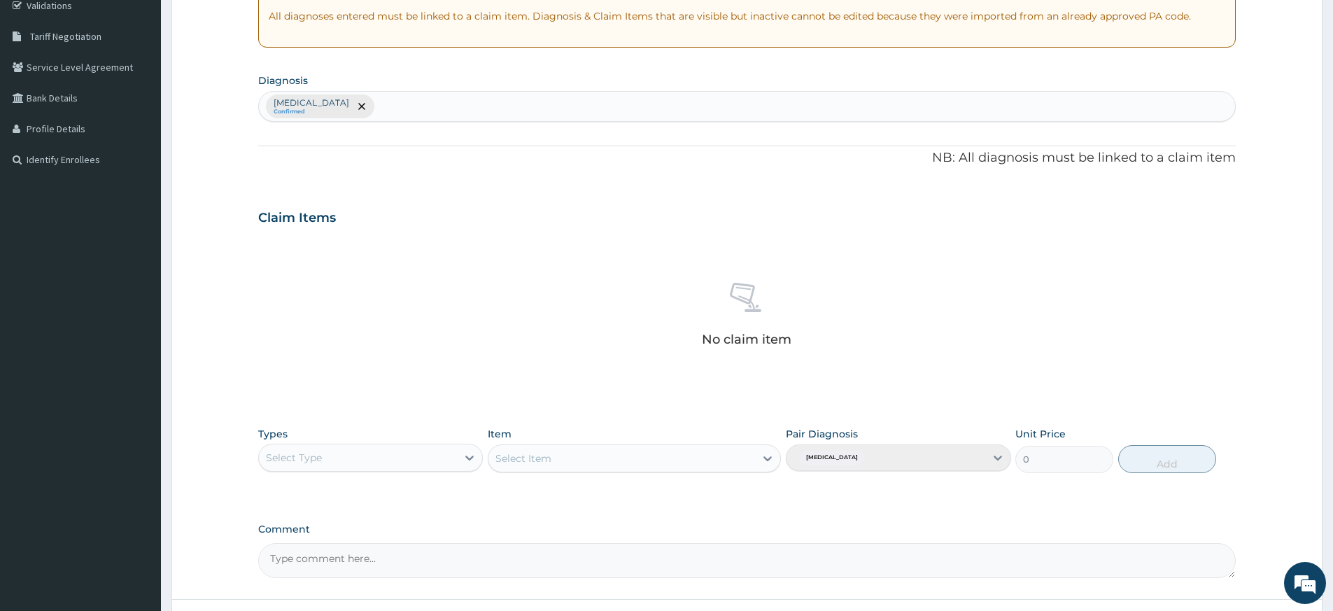
scroll to position [384, 0]
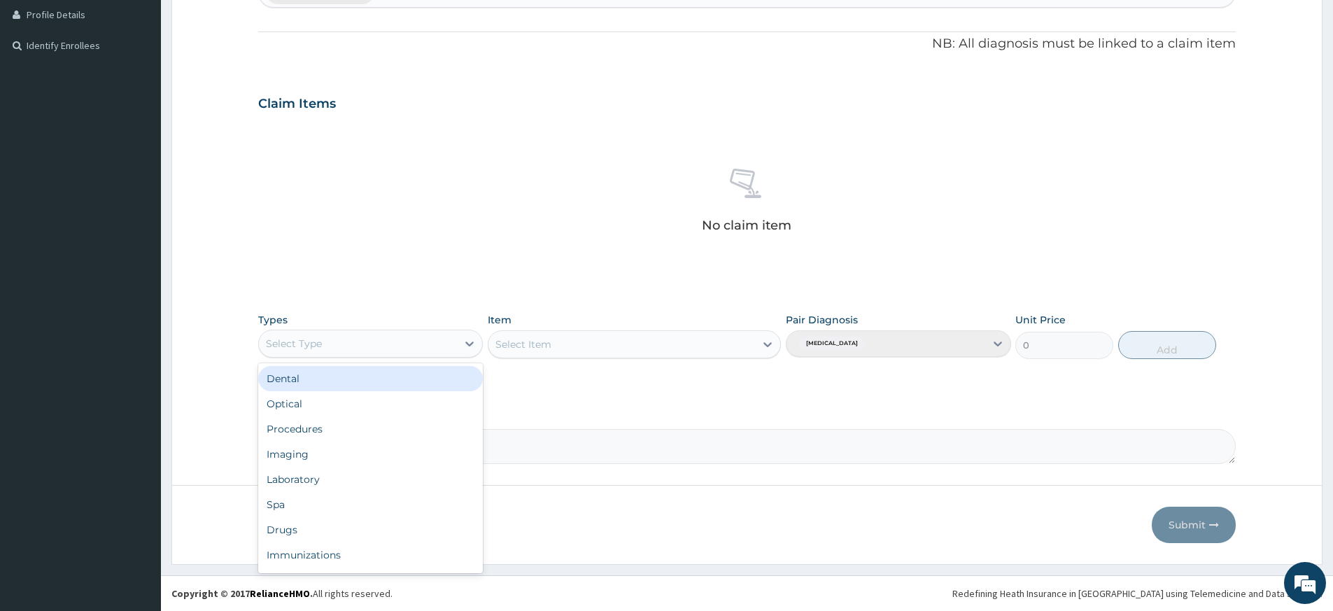
click at [436, 344] on div "Select Type" at bounding box center [358, 343] width 198 height 22
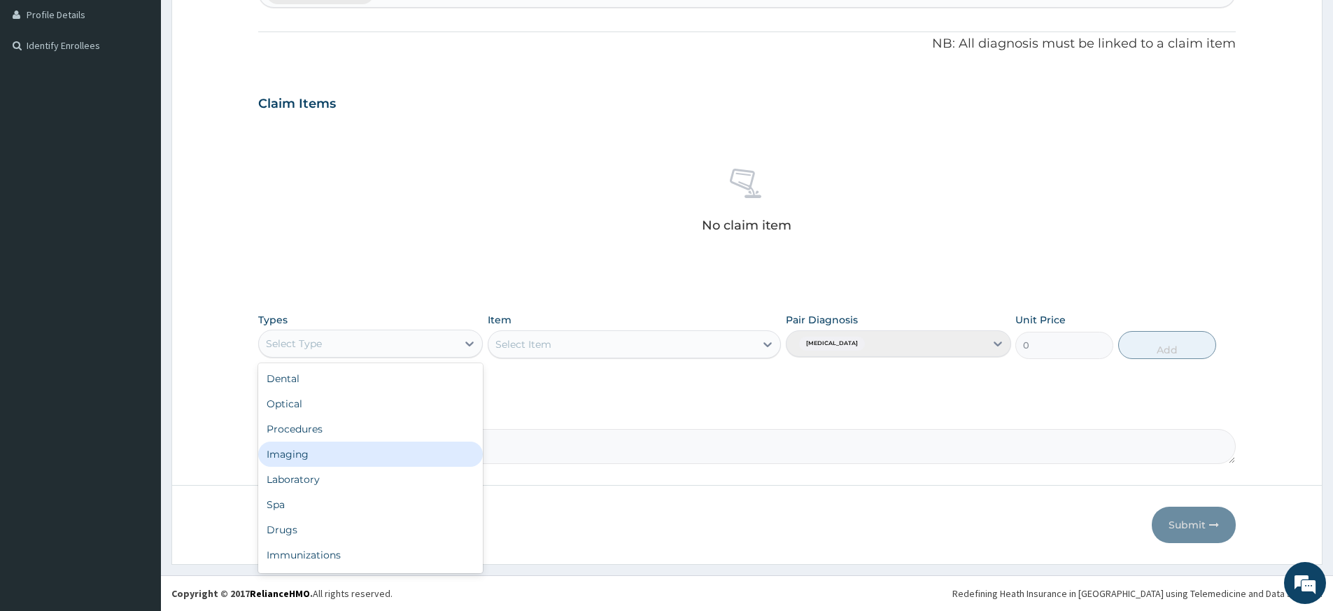
scroll to position [48, 0]
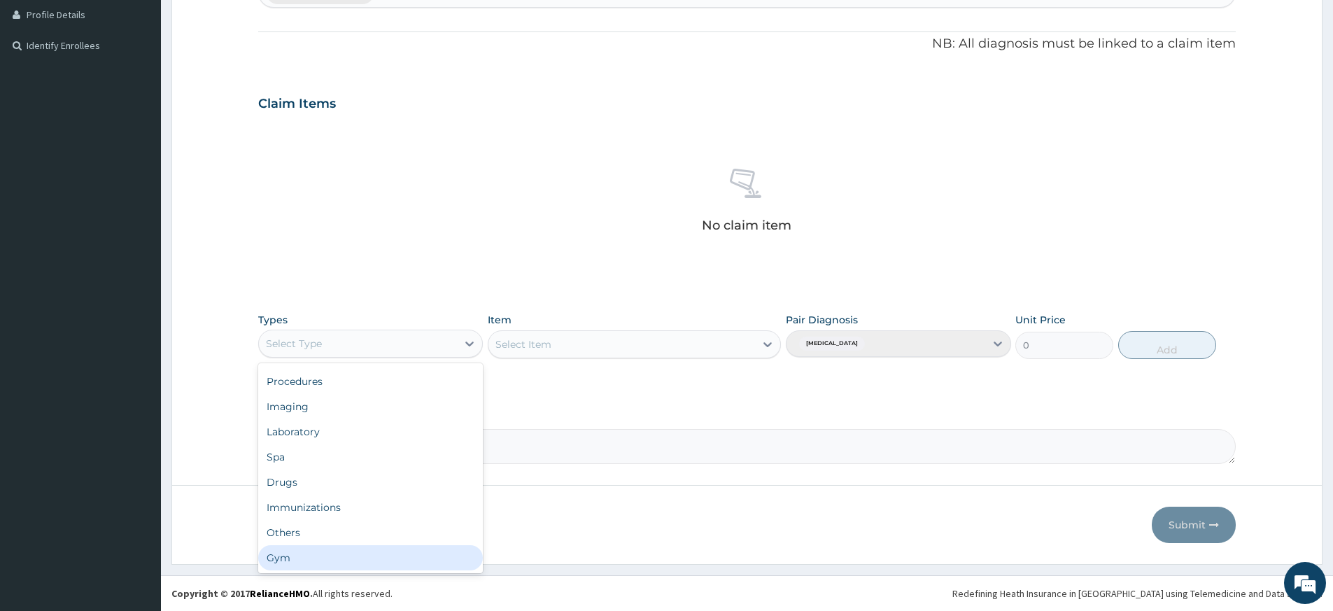
click at [274, 564] on div "Gym" at bounding box center [370, 557] width 225 height 25
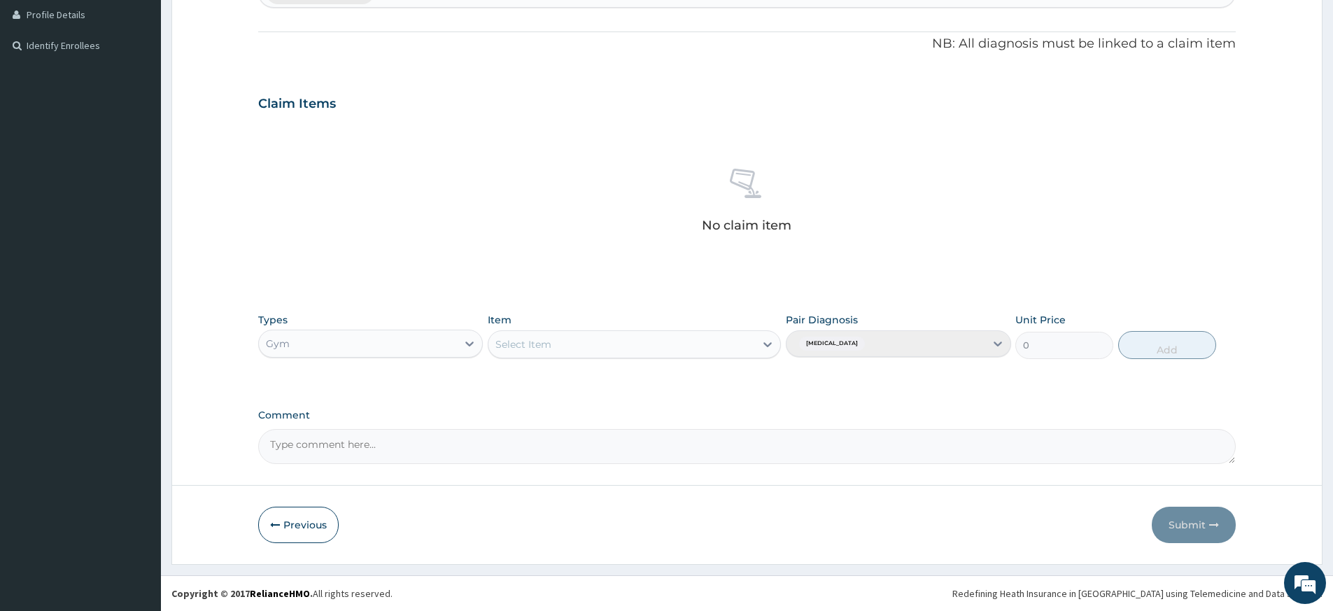
click at [621, 340] on div "Select Item" at bounding box center [622, 344] width 267 height 22
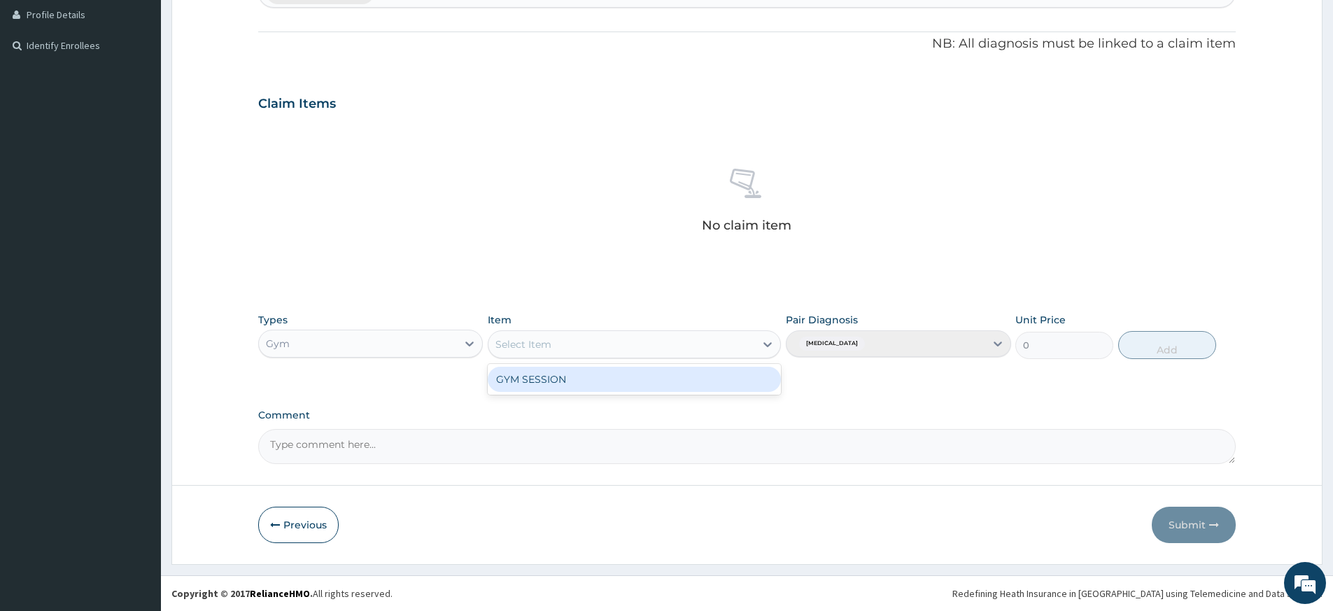
click at [594, 379] on div "GYM SESSION" at bounding box center [634, 379] width 293 height 25
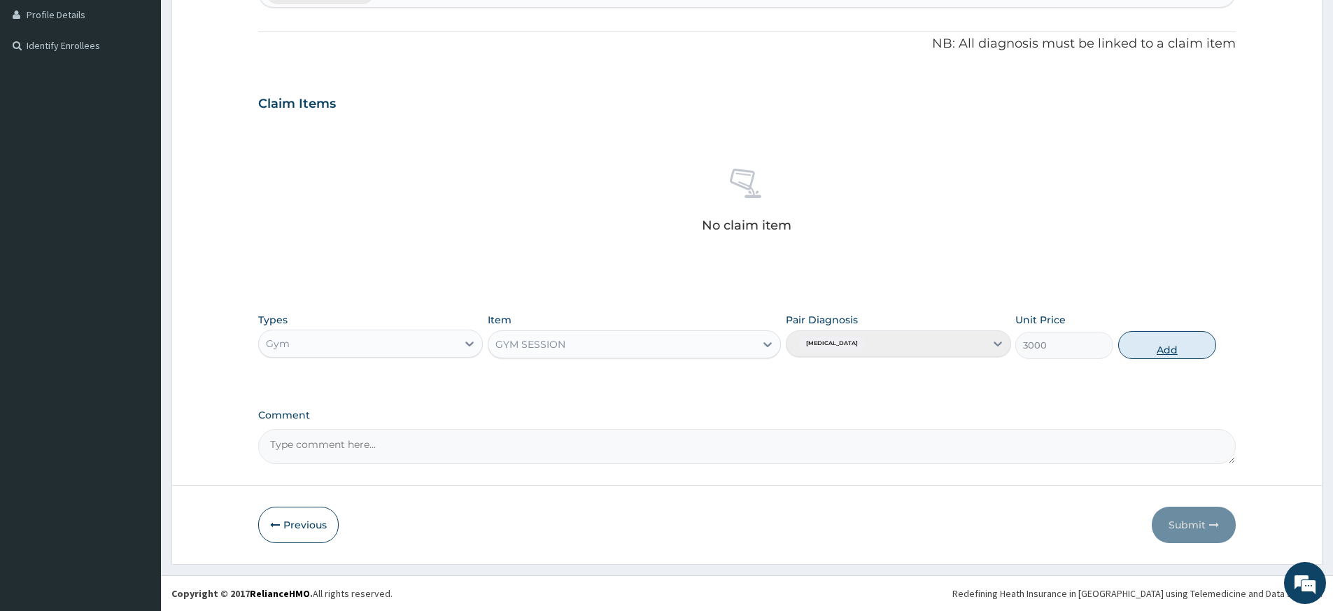
click at [1180, 351] on button "Add" at bounding box center [1168, 345] width 98 height 28
type input "0"
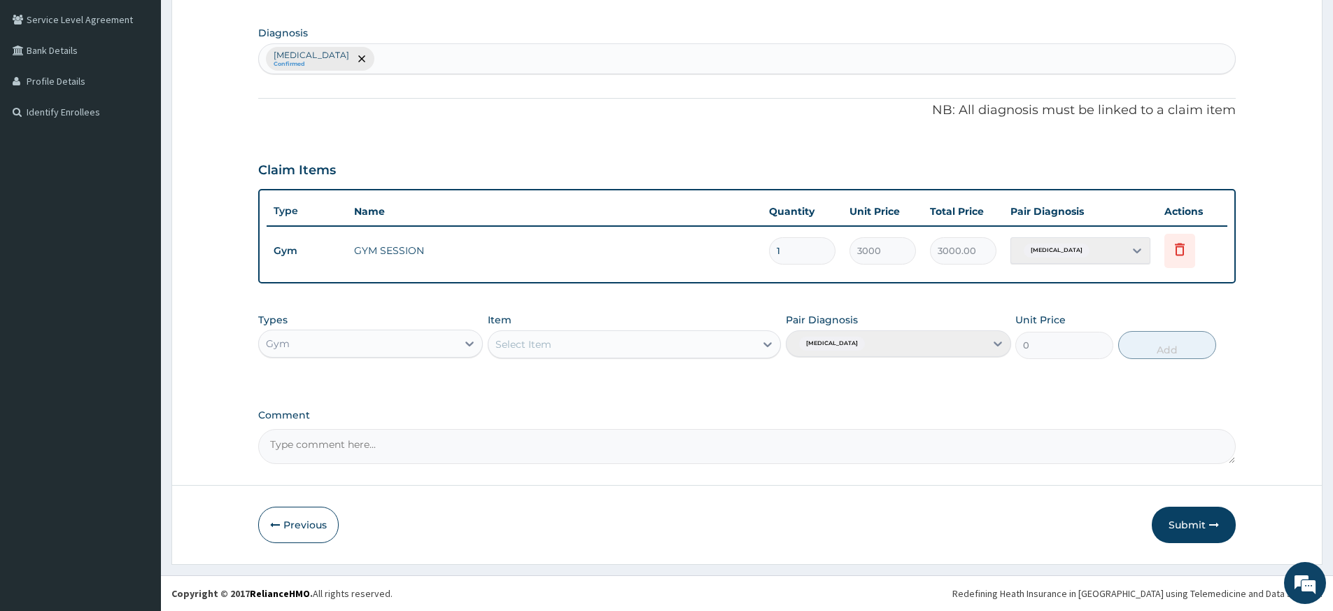
scroll to position [318, 0]
click at [1179, 526] on button "Submit" at bounding box center [1194, 525] width 84 height 36
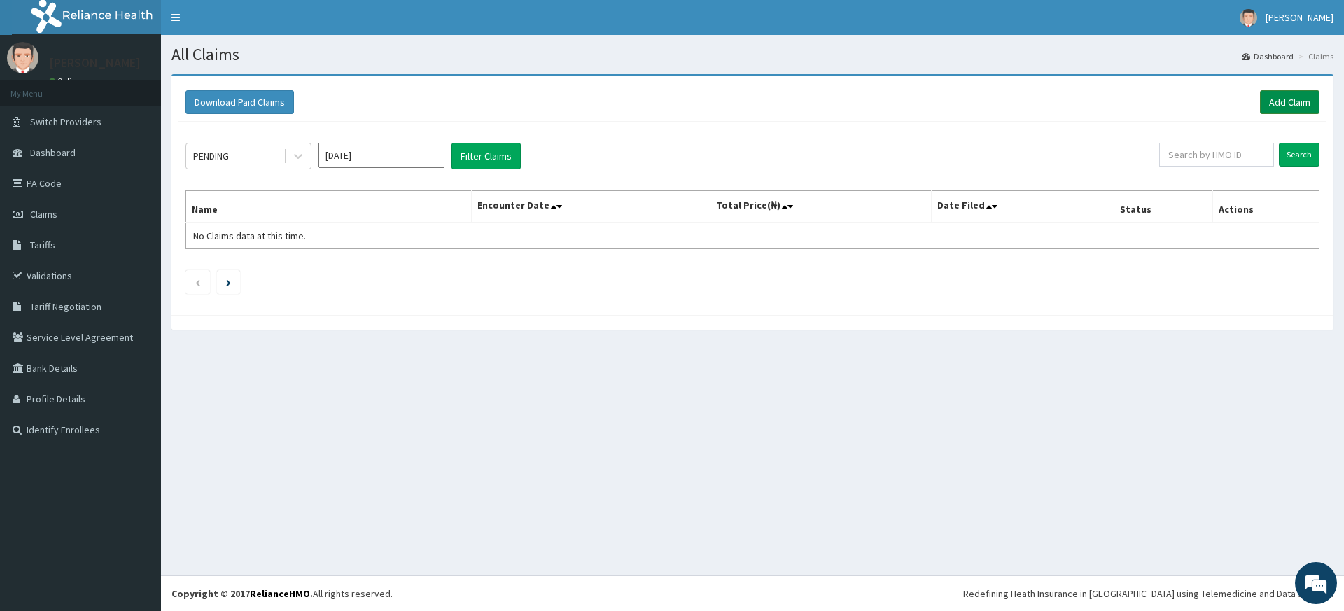
click at [1303, 103] on link "Add Claim" at bounding box center [1289, 102] width 59 height 24
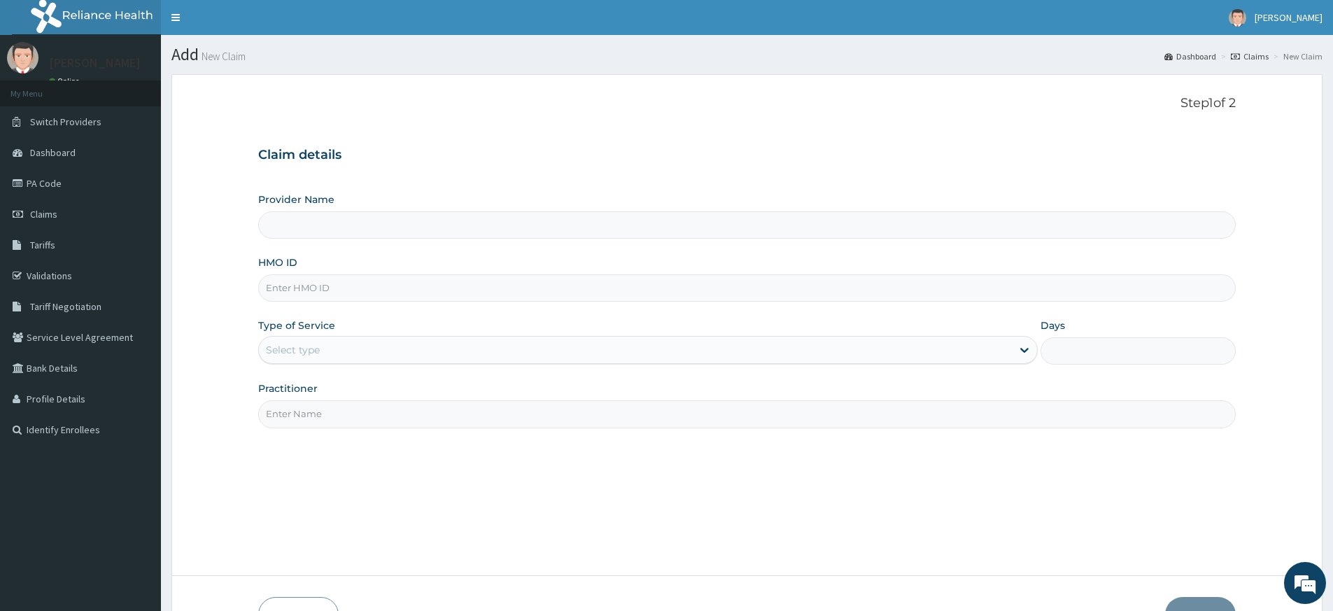
type input "Pure Fitness Africa | Lekki (fka Fitness Central)"
type input "1"
click at [325, 417] on input "Practitioner" at bounding box center [747, 413] width 978 height 27
type input "pure fitness africa"
click at [296, 286] on input "HMO ID" at bounding box center [747, 287] width 978 height 27
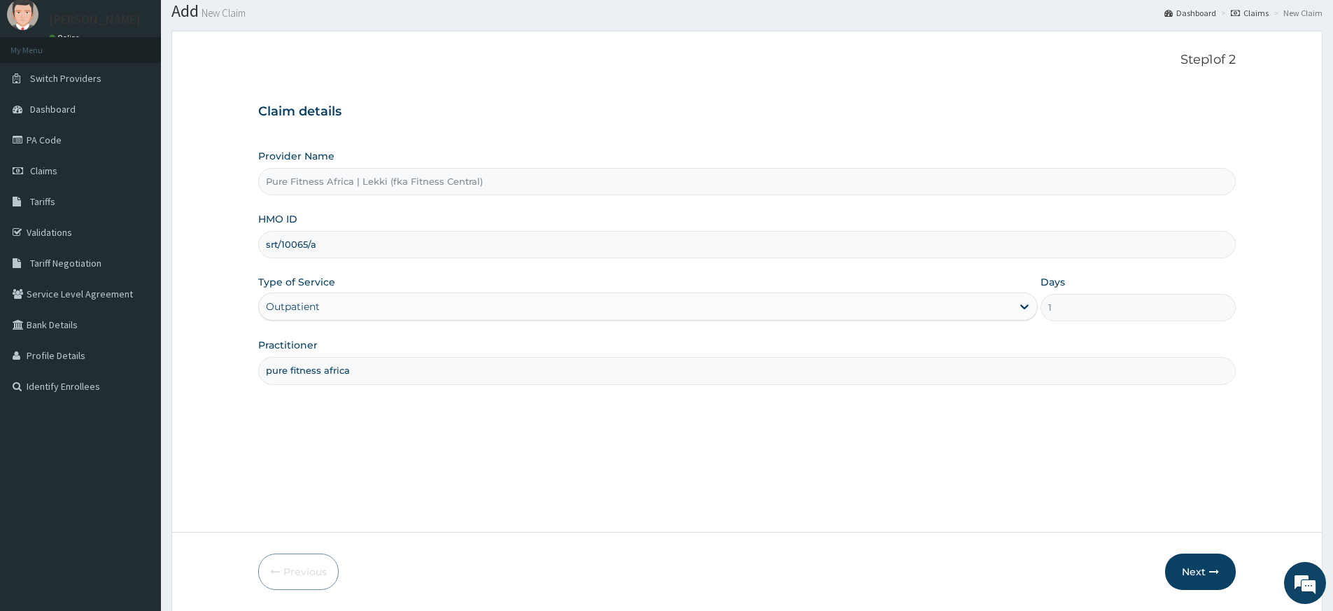
scroll to position [90, 0]
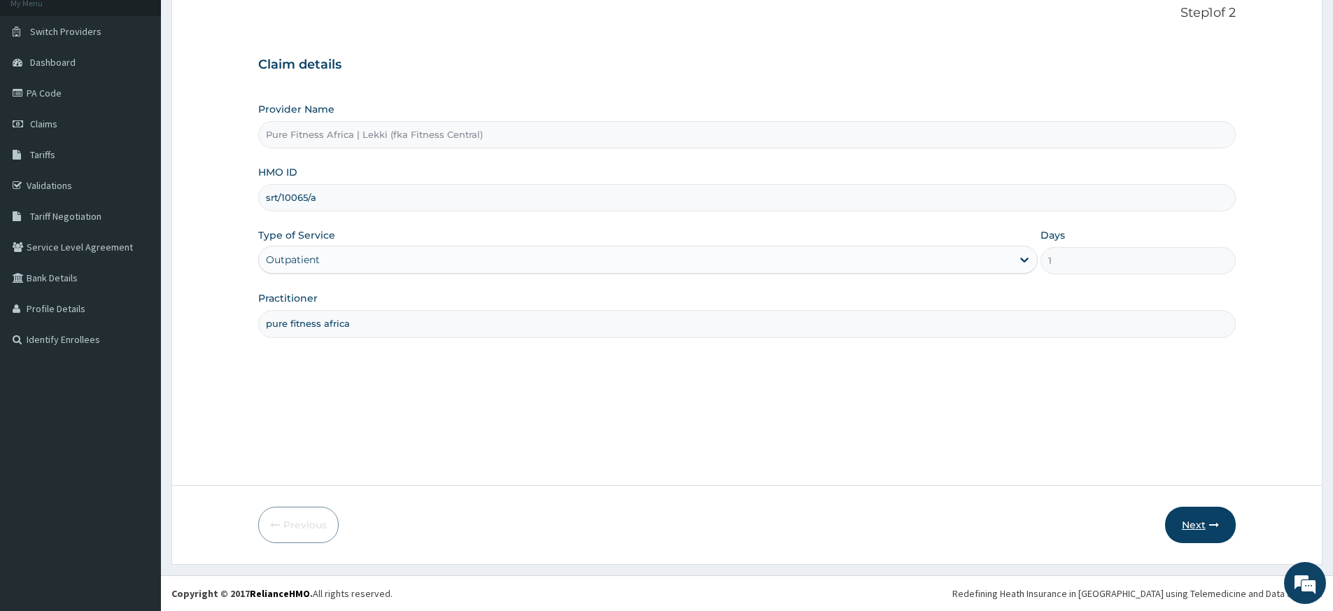
type input "srt/10065/a"
click at [1214, 526] on icon "button" at bounding box center [1215, 525] width 10 height 10
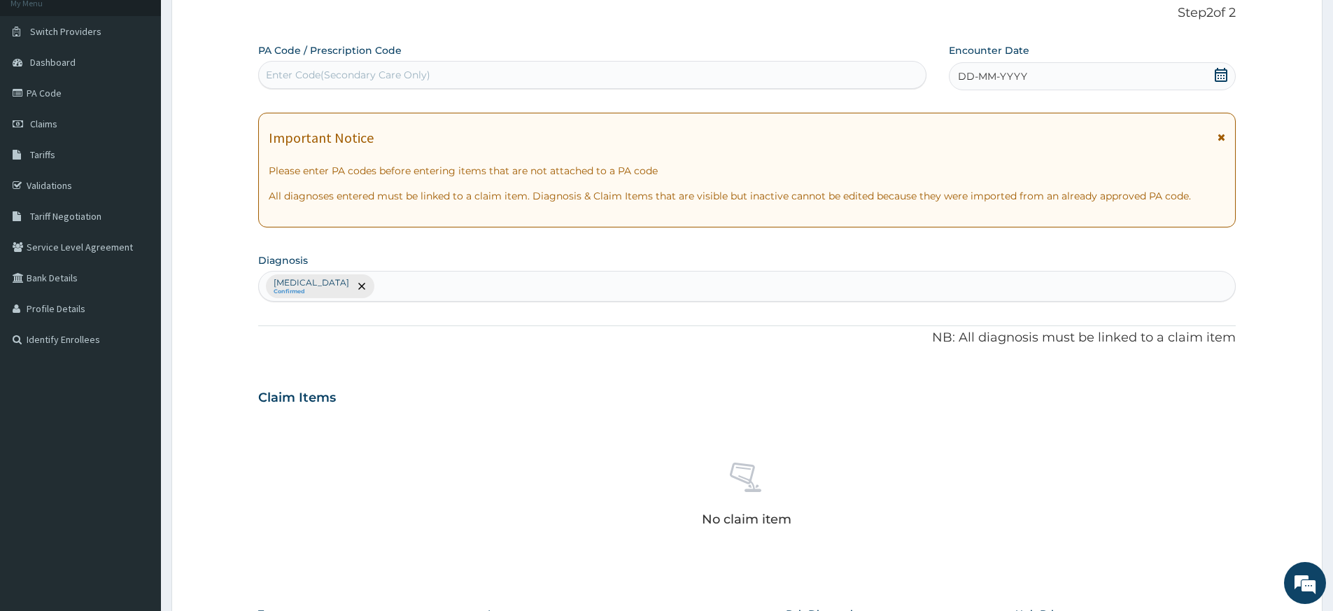
drag, startPoint x: 1217, startPoint y: 69, endPoint x: 1209, endPoint y: 73, distance: 9.4
click at [1217, 69] on icon at bounding box center [1221, 75] width 14 height 14
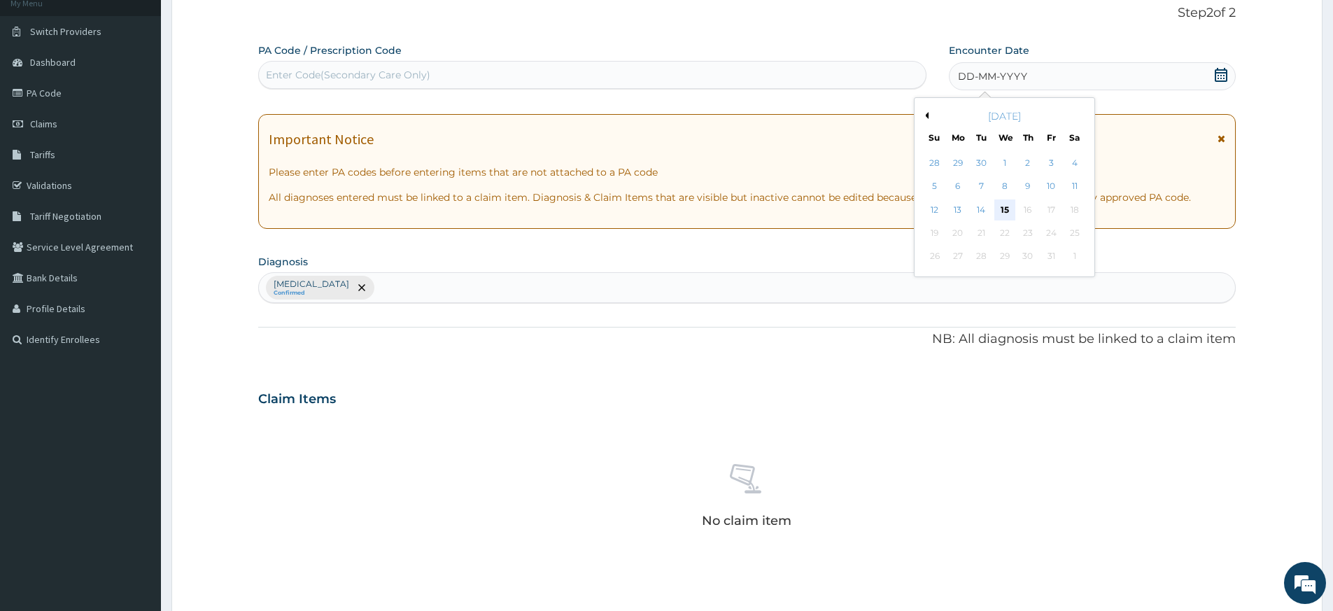
click at [1005, 212] on div "15" at bounding box center [1005, 209] width 21 height 21
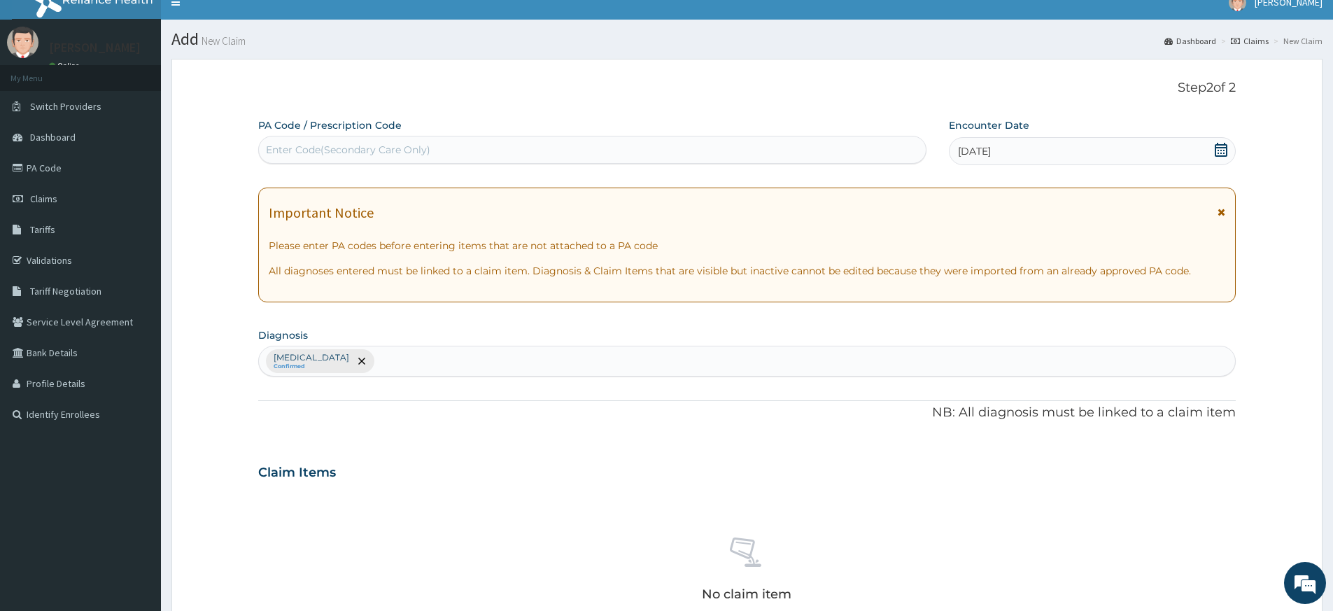
scroll to position [0, 0]
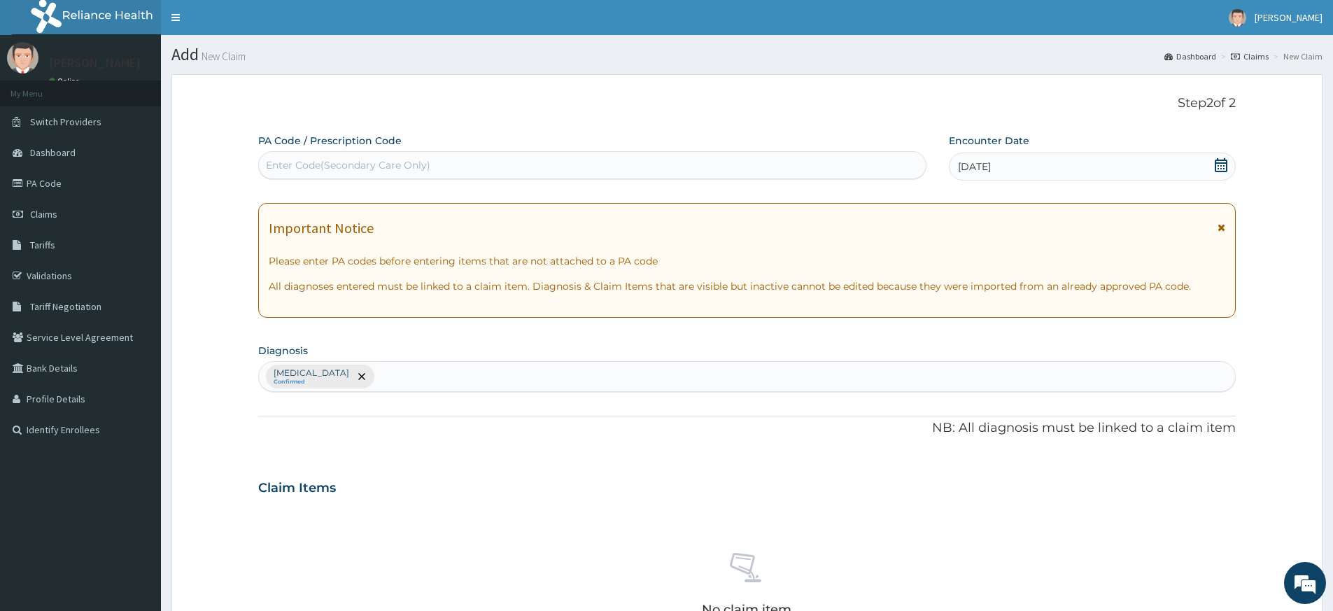
click at [484, 157] on div "Enter Code(Secondary Care Only)" at bounding box center [592, 165] width 667 height 22
type input "PA/7B2048"
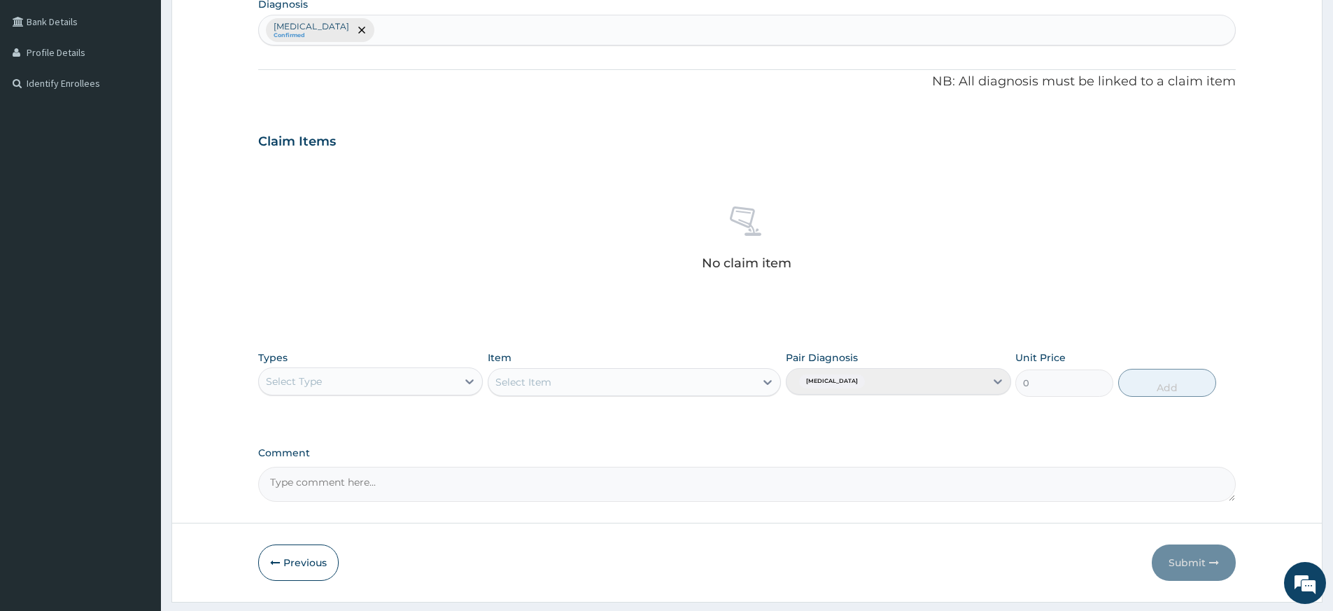
scroll to position [384, 0]
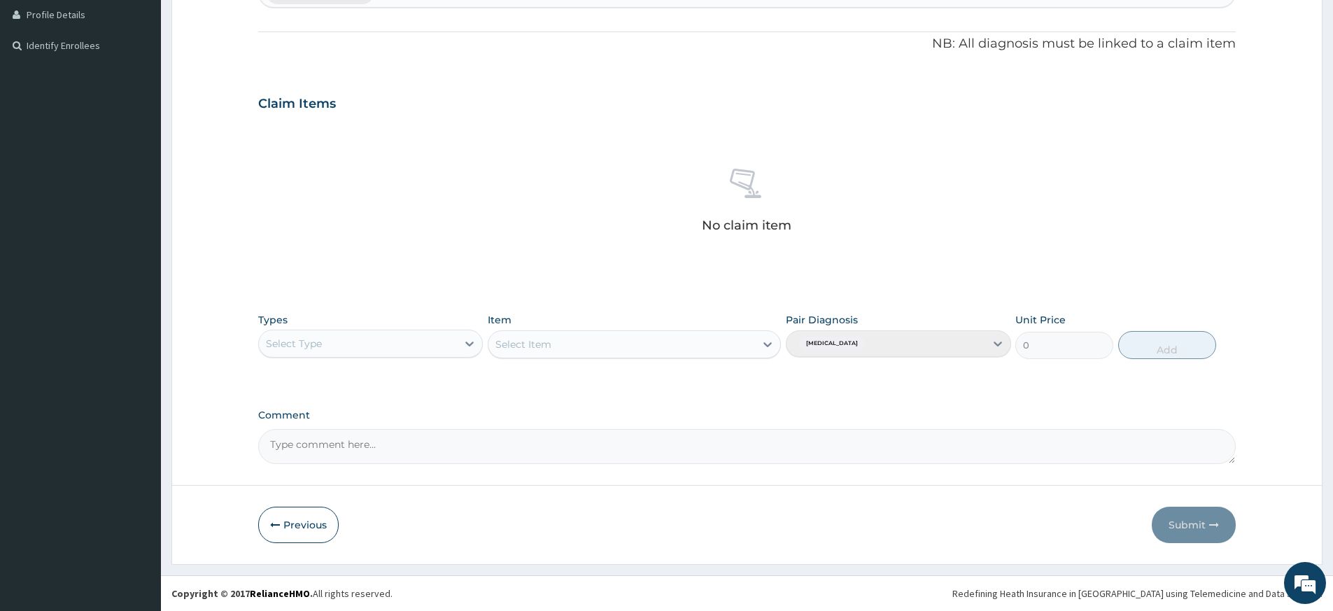
click at [426, 344] on div "Select Type" at bounding box center [358, 343] width 198 height 22
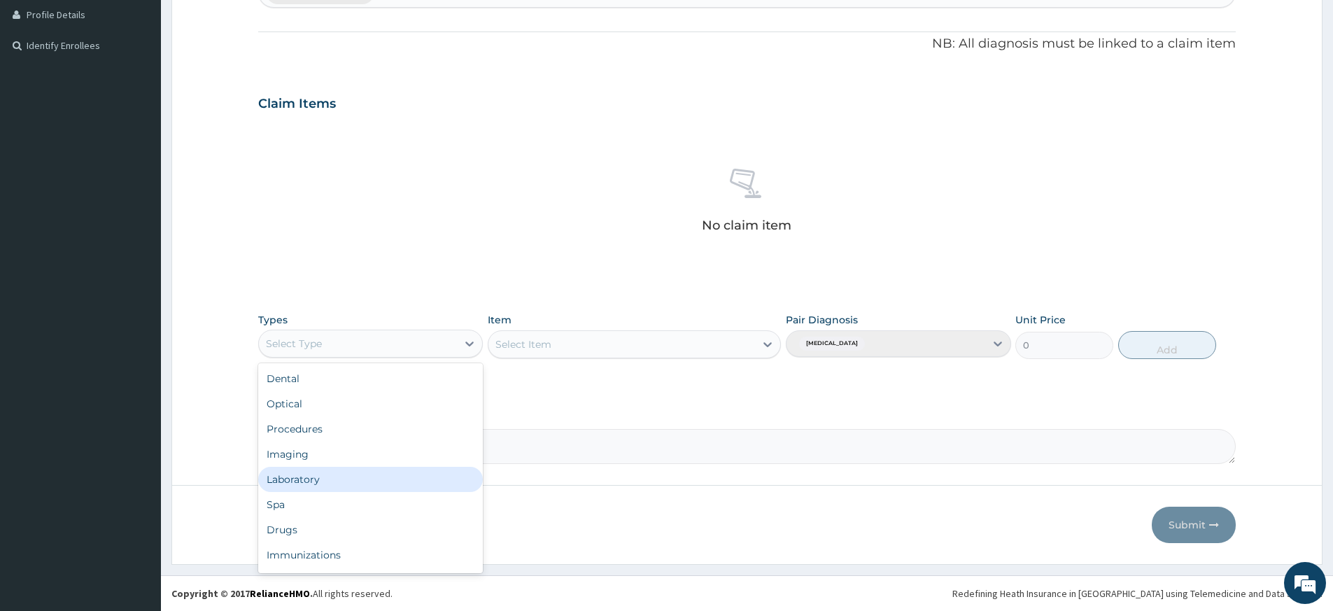
scroll to position [48, 0]
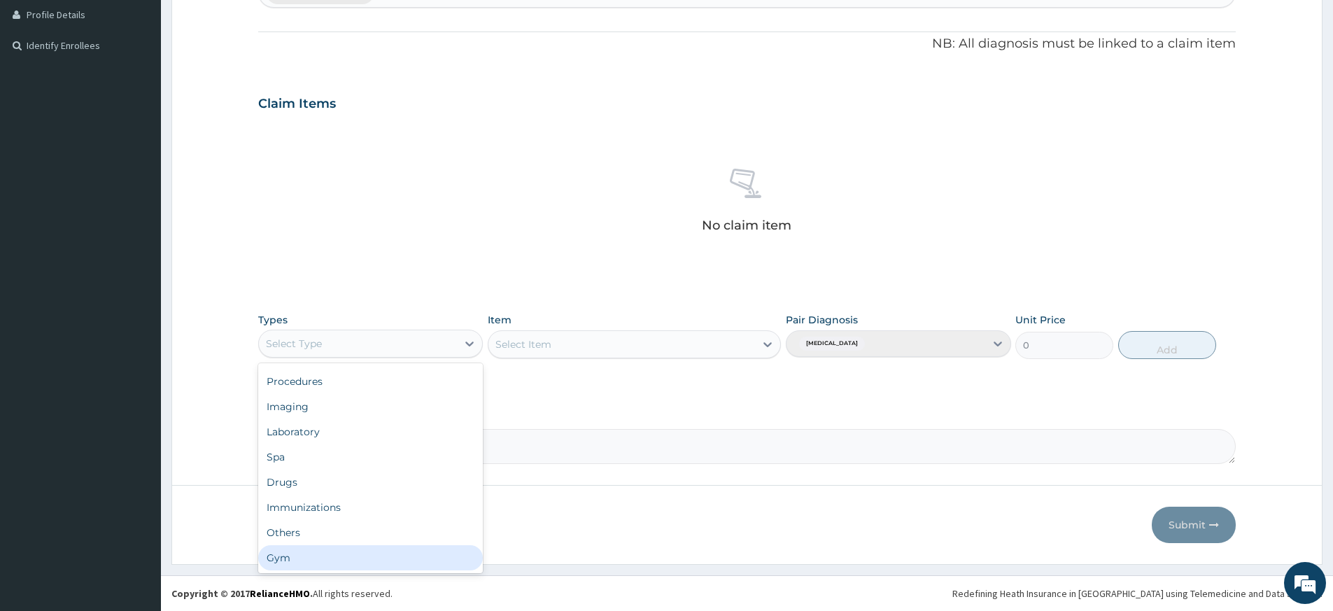
click at [372, 553] on div "Gym" at bounding box center [370, 557] width 225 height 25
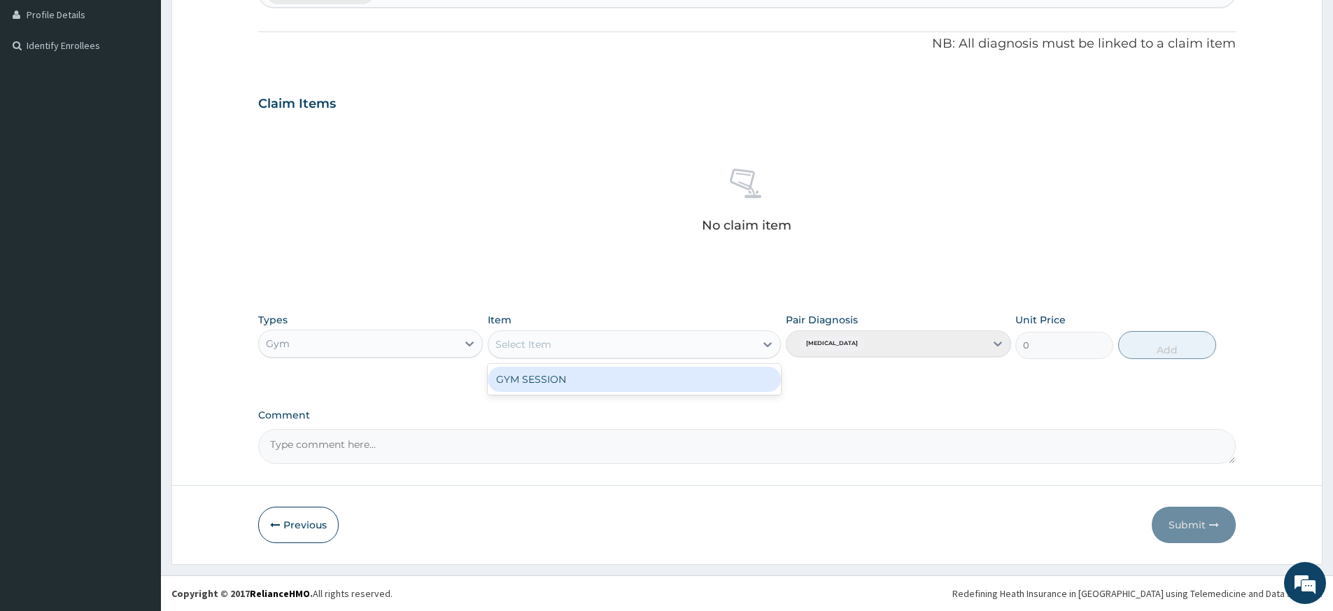
click at [643, 348] on div "Select Item" at bounding box center [622, 344] width 267 height 22
click at [649, 380] on div "GYM SESSION" at bounding box center [634, 379] width 293 height 25
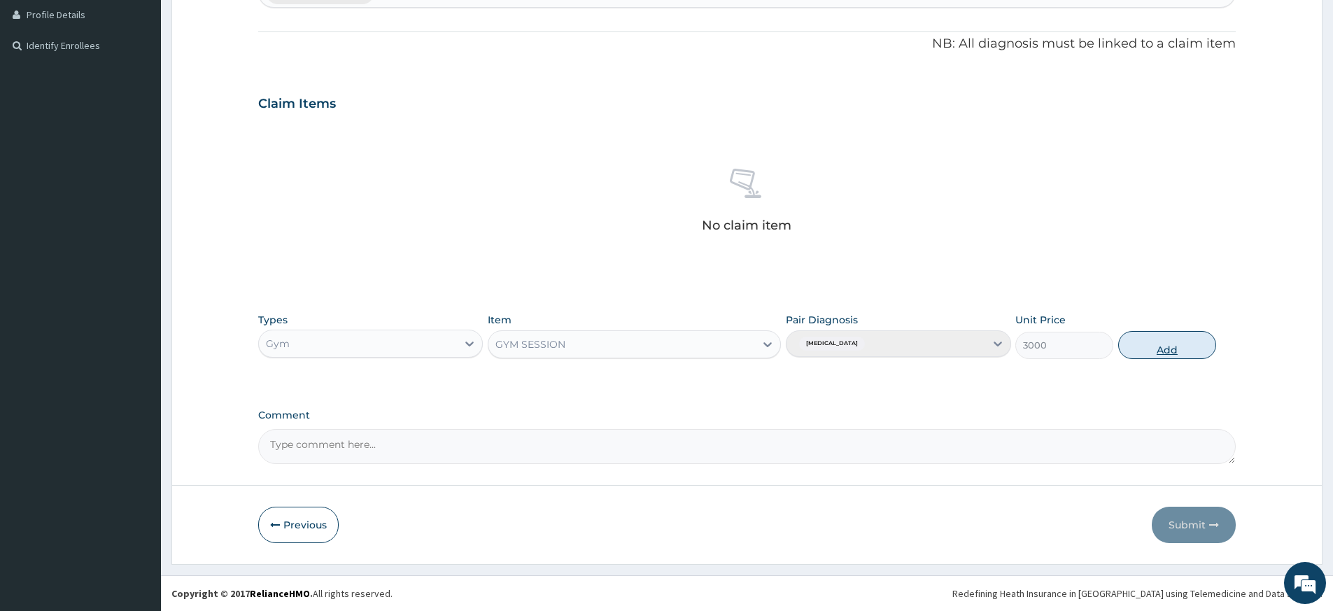
click at [1184, 348] on button "Add" at bounding box center [1168, 345] width 98 height 28
type input "0"
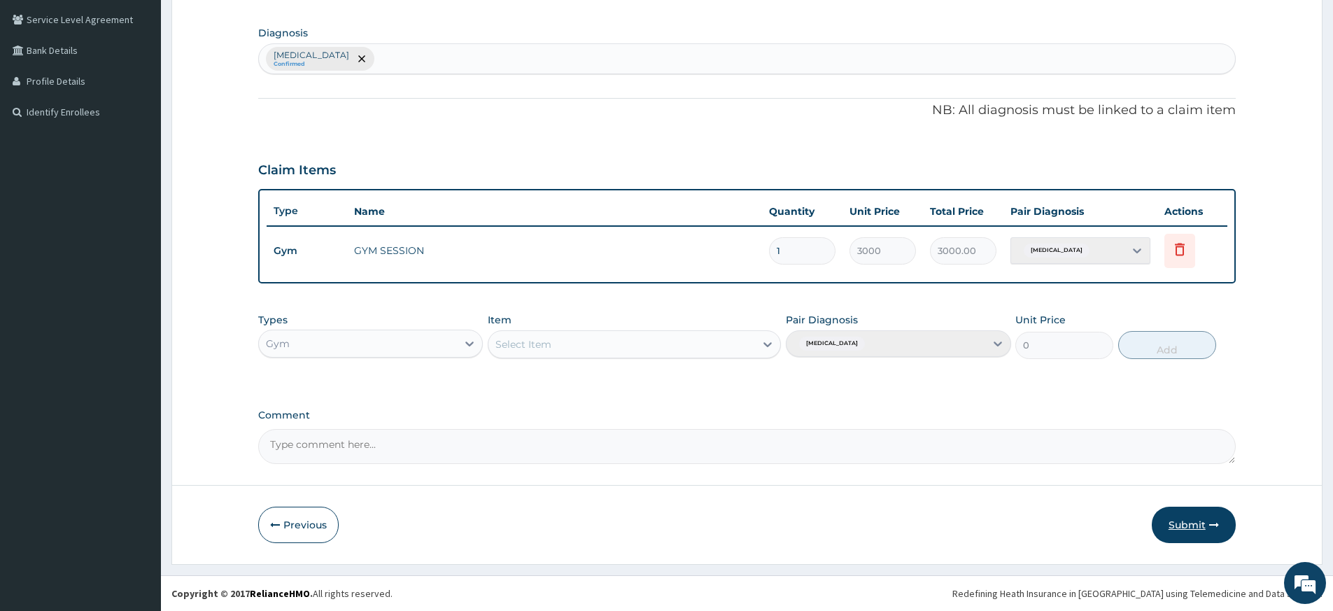
click at [1200, 514] on button "Submit" at bounding box center [1194, 525] width 84 height 36
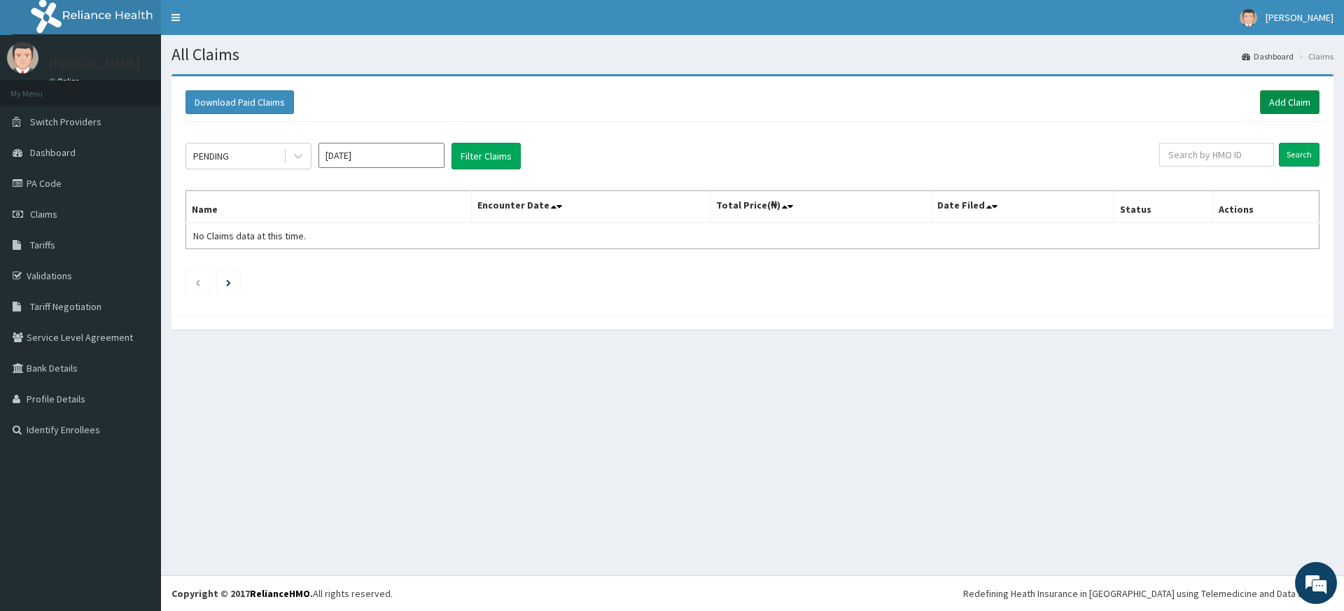
click at [1287, 102] on link "Add Claim" at bounding box center [1289, 102] width 59 height 24
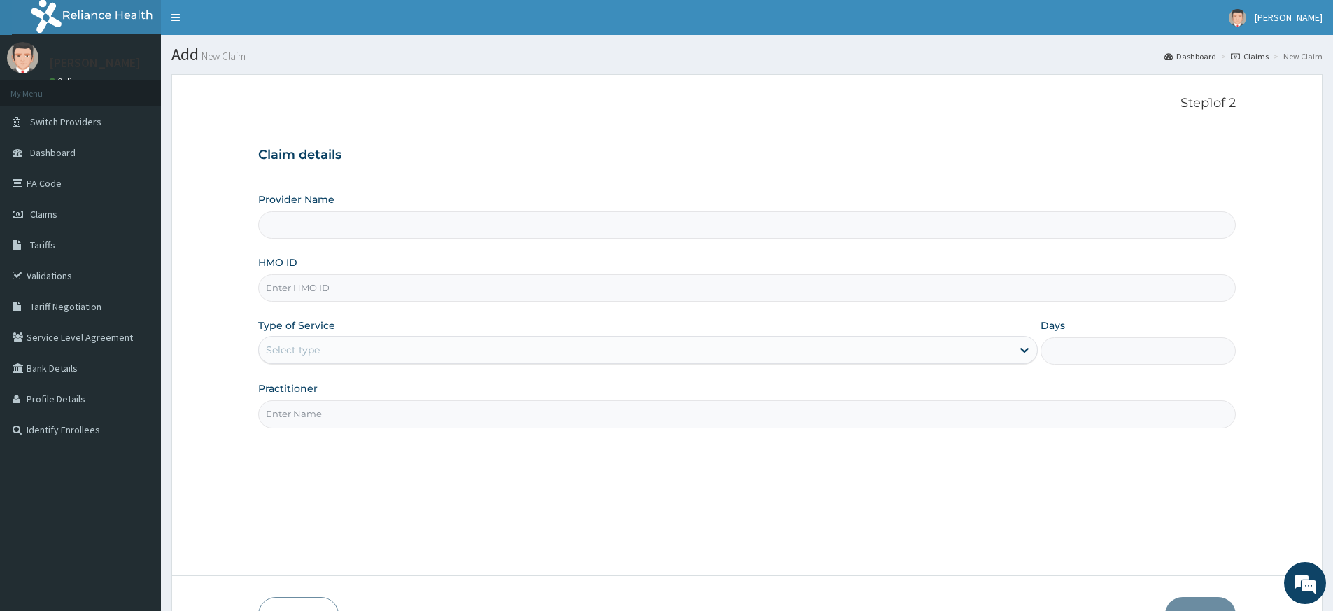
type input "Pure Fitness Africa | Lekki (fka Fitness Central)"
type input "1"
click at [367, 407] on input "Practitioner" at bounding box center [747, 413] width 978 height 27
type input "pure fitness africa"
click at [396, 222] on input "Pure Fitness Africa | Lekki (fka Fitness Central)" at bounding box center [747, 224] width 978 height 27
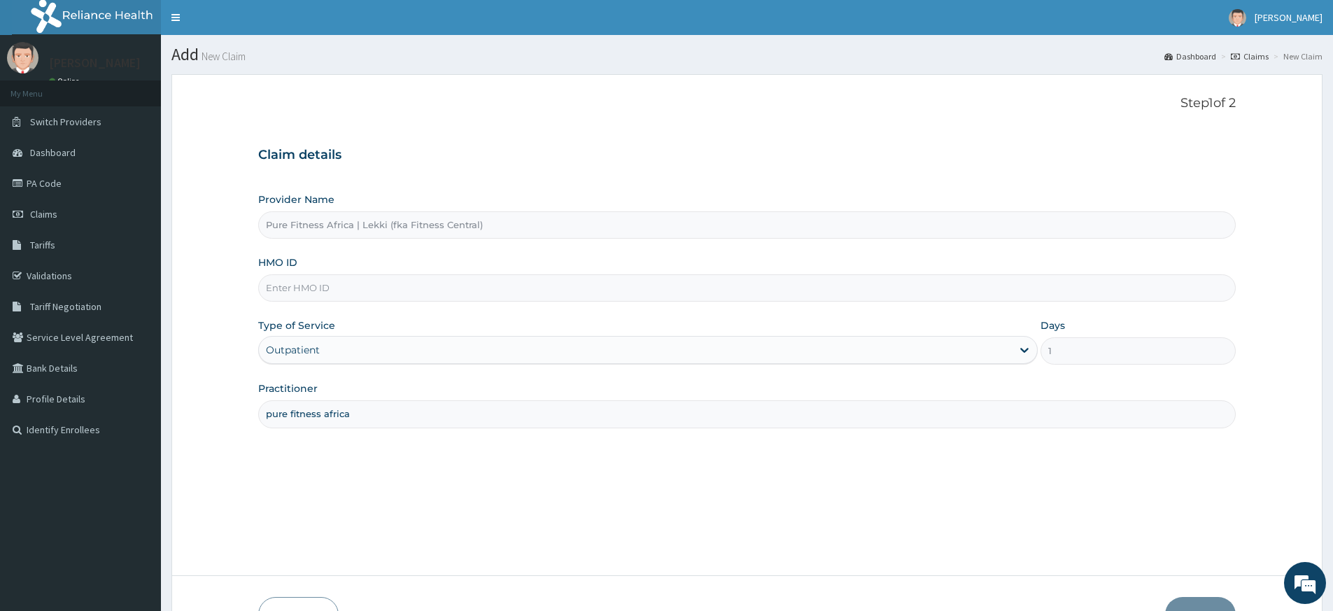
click at [315, 290] on input "HMO ID" at bounding box center [747, 287] width 978 height 27
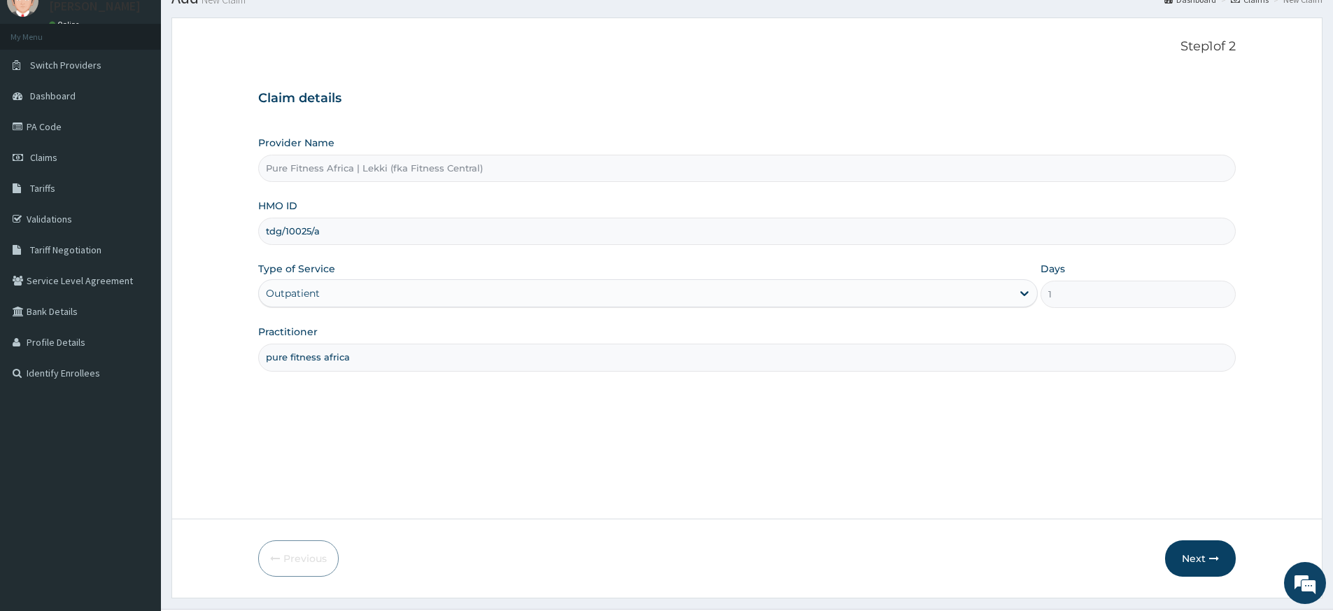
scroll to position [90, 0]
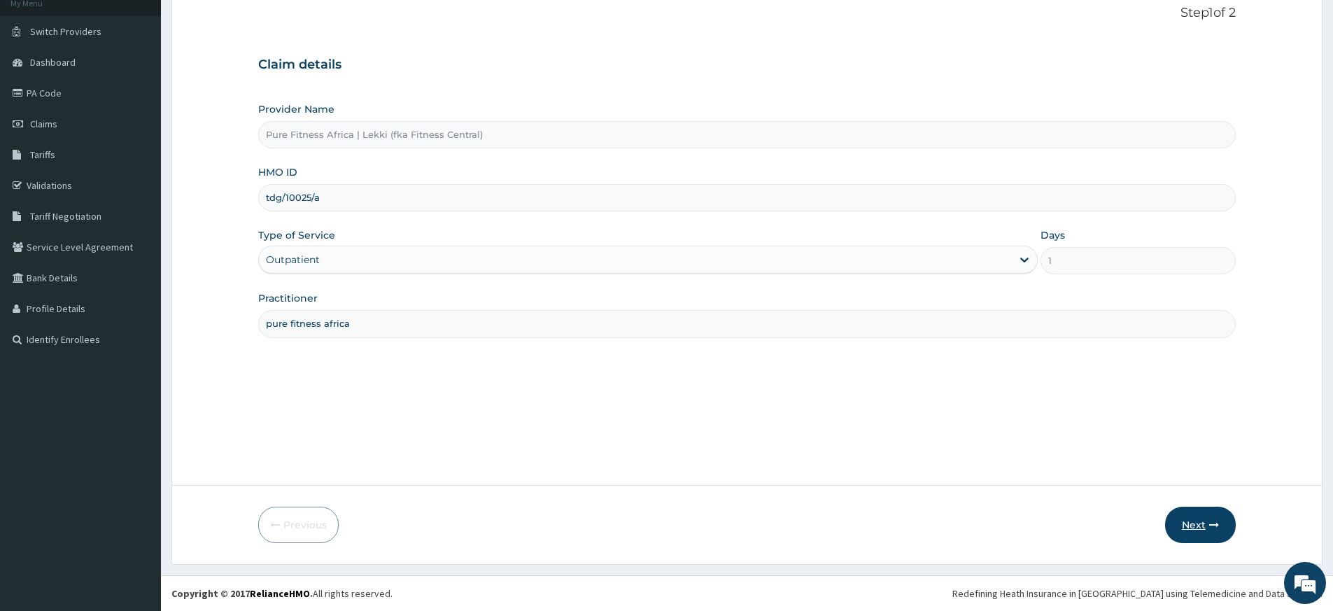
type input "tdg/10025/a"
click at [1210, 519] on button "Next" at bounding box center [1200, 525] width 71 height 36
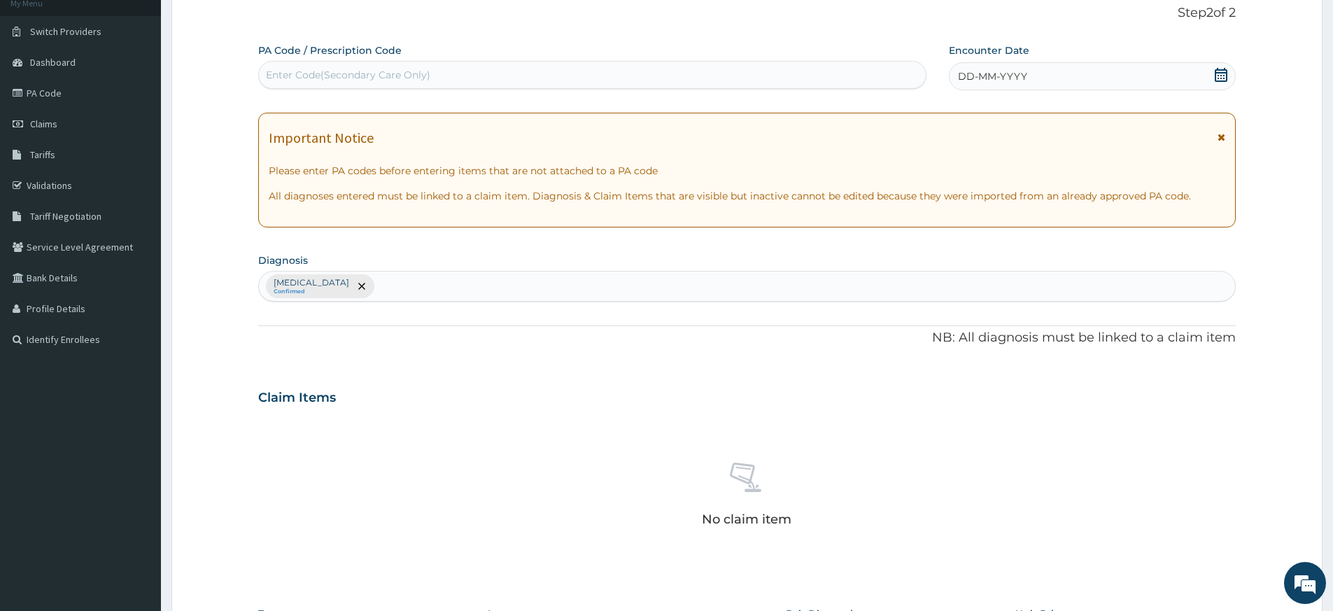
click at [1211, 74] on div "DD-MM-YYYY" at bounding box center [1092, 76] width 286 height 28
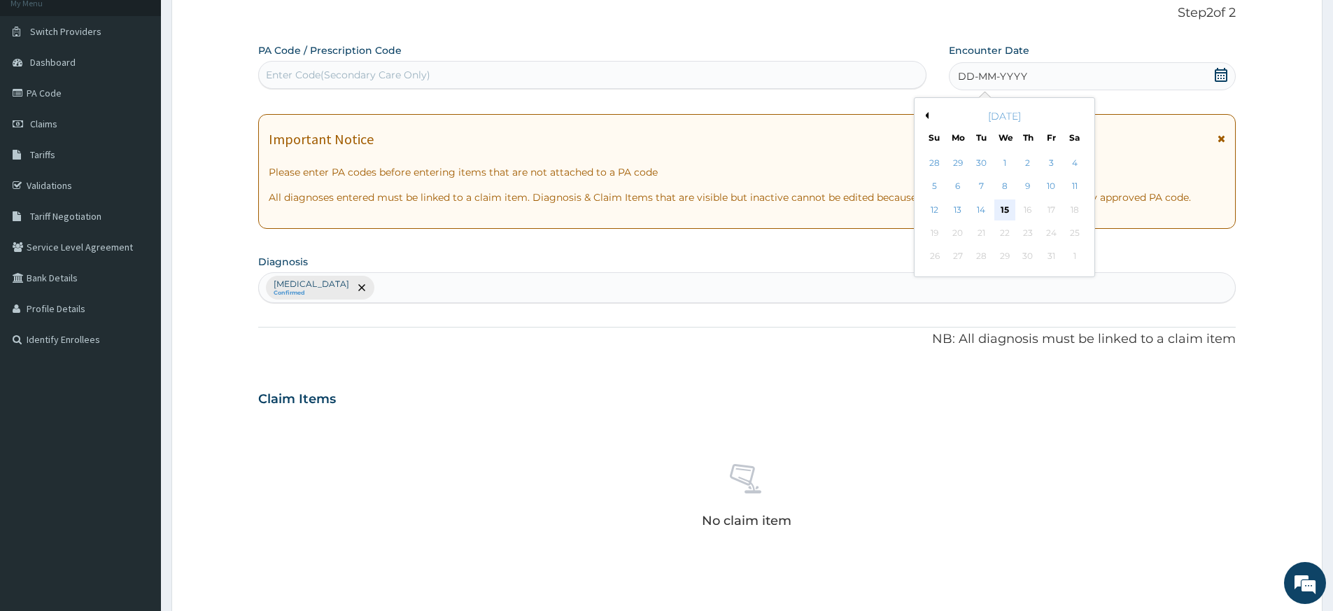
click at [1010, 216] on div "15" at bounding box center [1005, 209] width 21 height 21
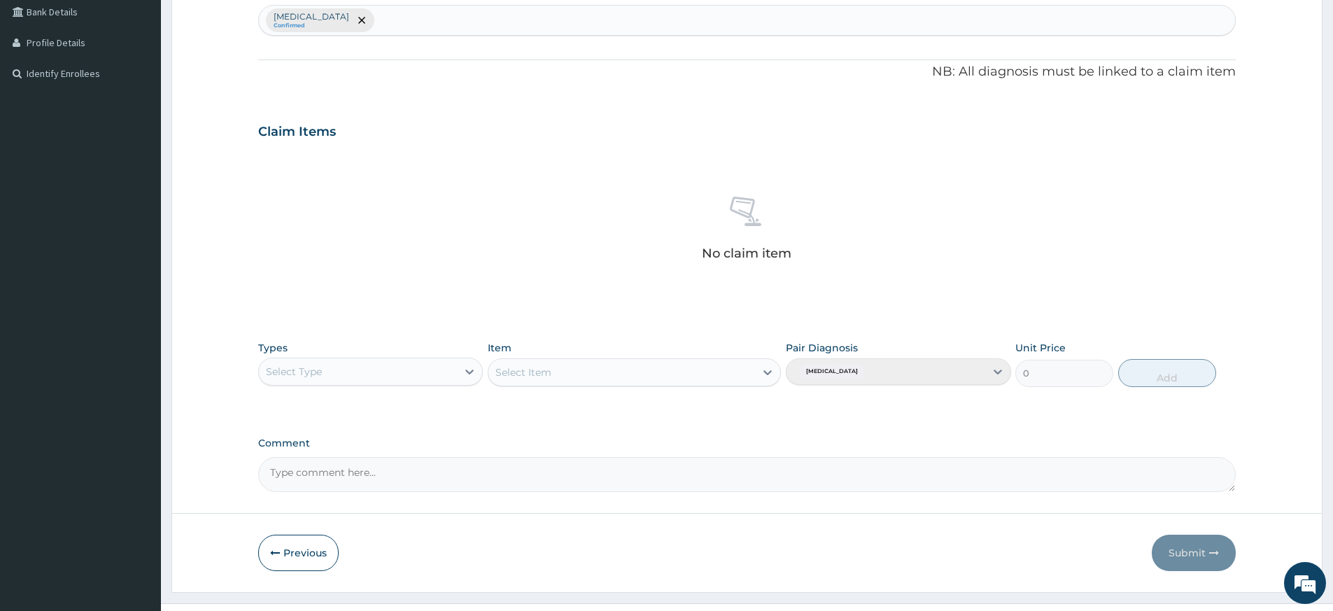
scroll to position [384, 0]
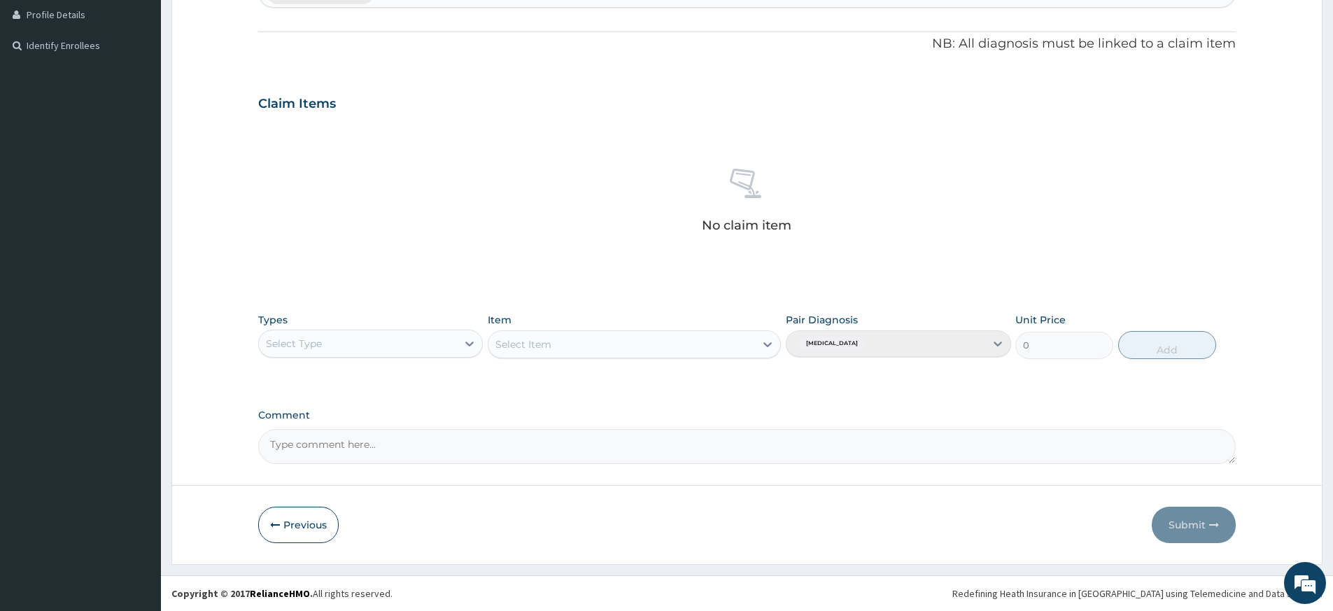
click at [379, 342] on div "Select Type" at bounding box center [358, 343] width 198 height 22
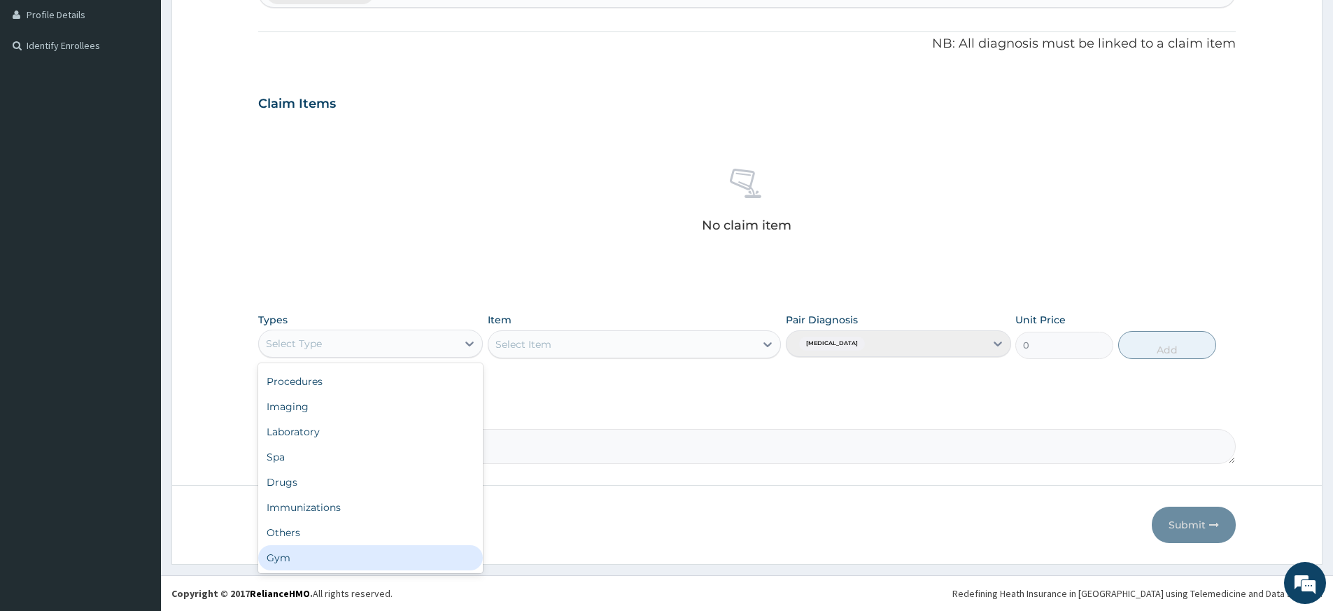
click at [314, 561] on div "Gym" at bounding box center [370, 557] width 225 height 25
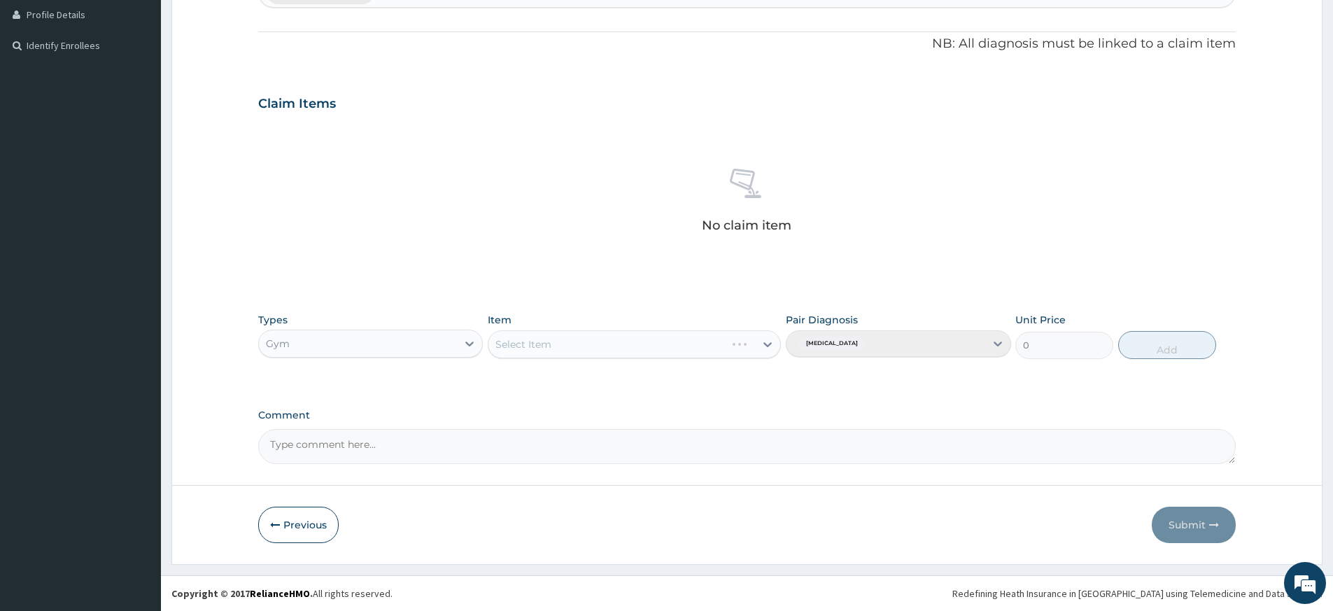
click at [663, 337] on div "Select Item" at bounding box center [634, 344] width 293 height 28
click at [662, 341] on div "Select Item" at bounding box center [634, 344] width 293 height 28
click at [661, 341] on div "Select Item" at bounding box center [634, 344] width 293 height 28
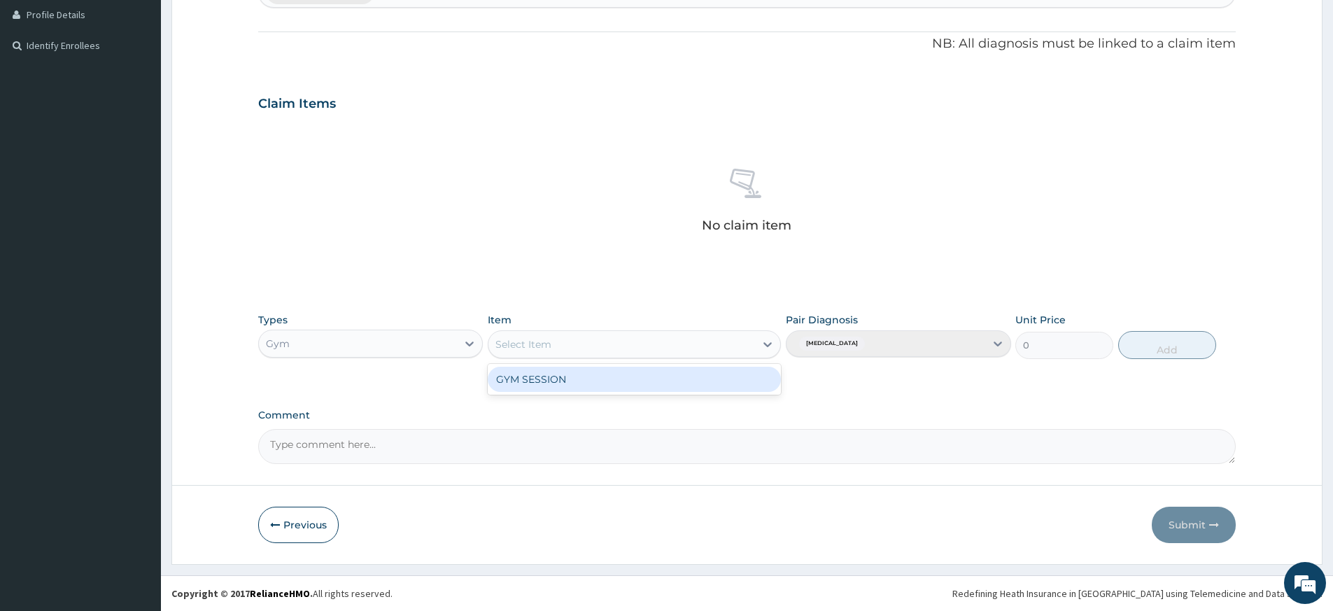
click at [671, 344] on div "Select Item" at bounding box center [622, 344] width 267 height 22
click at [663, 381] on div "GYM SESSION" at bounding box center [634, 379] width 293 height 25
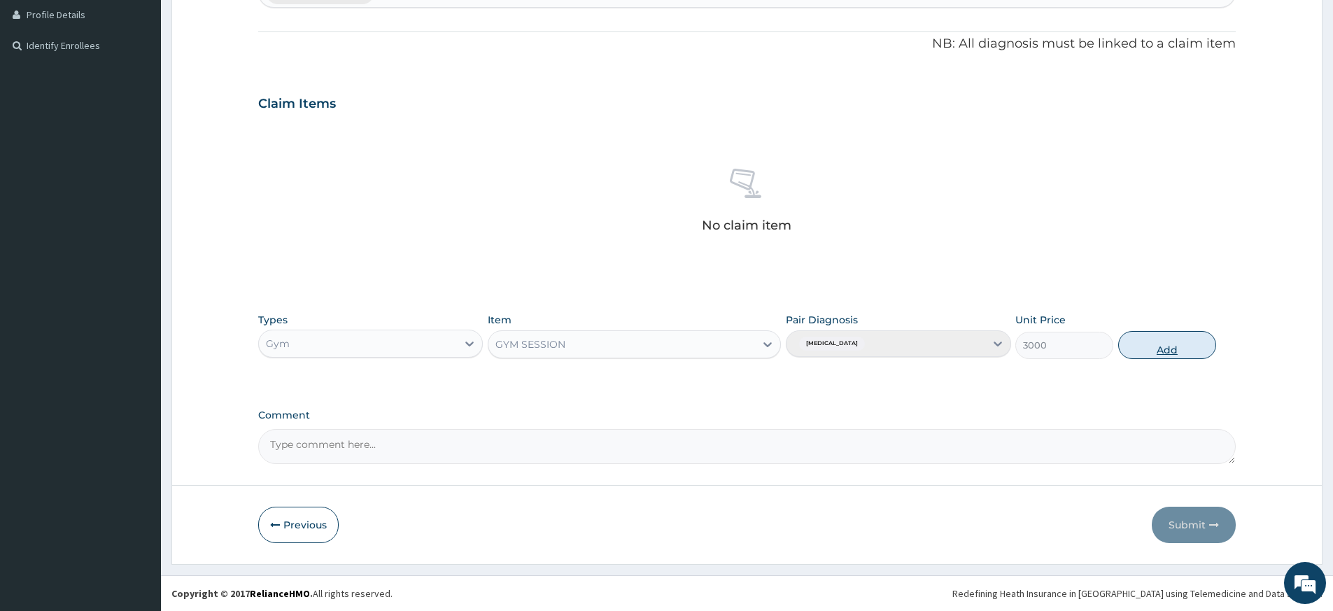
click at [1171, 349] on button "Add" at bounding box center [1168, 345] width 98 height 28
type input "0"
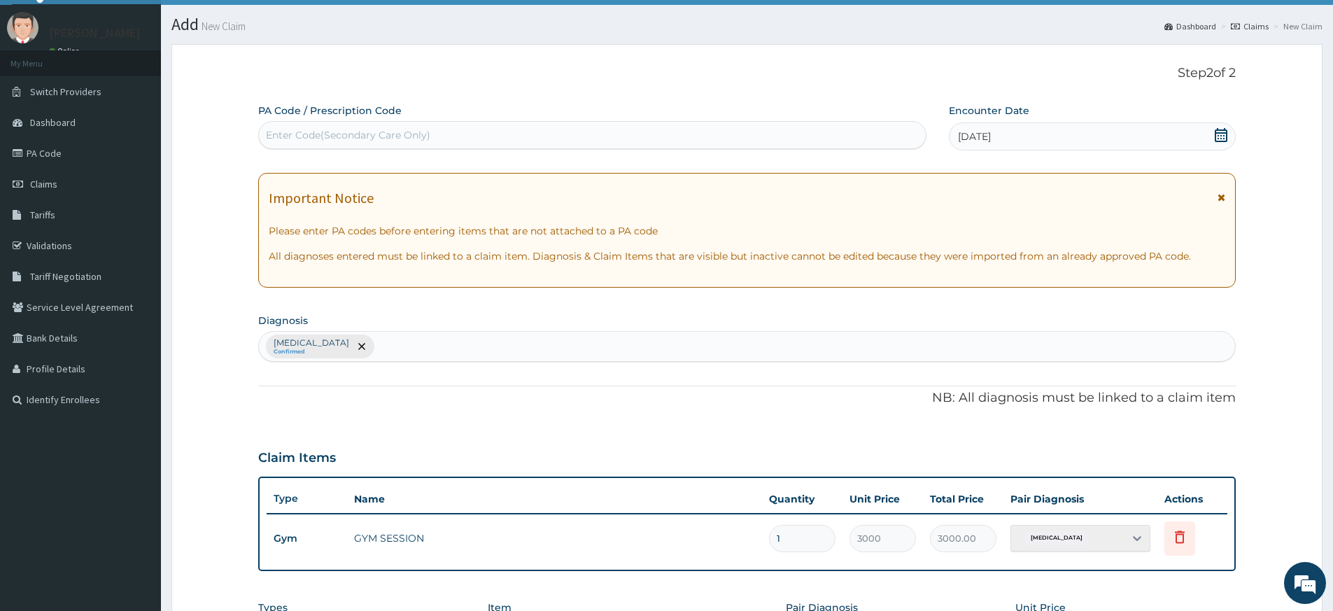
scroll to position [0, 0]
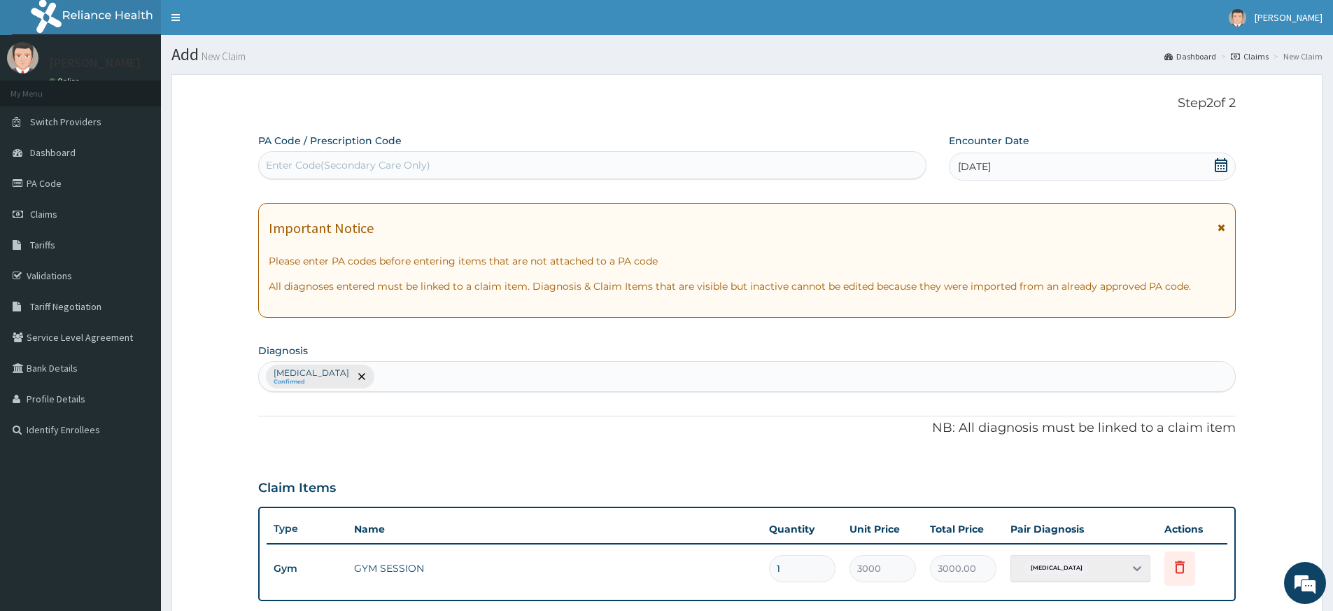
click at [579, 156] on div "Enter Code(Secondary Care Only)" at bounding box center [592, 165] width 667 height 22
type input "PA/89FE75"
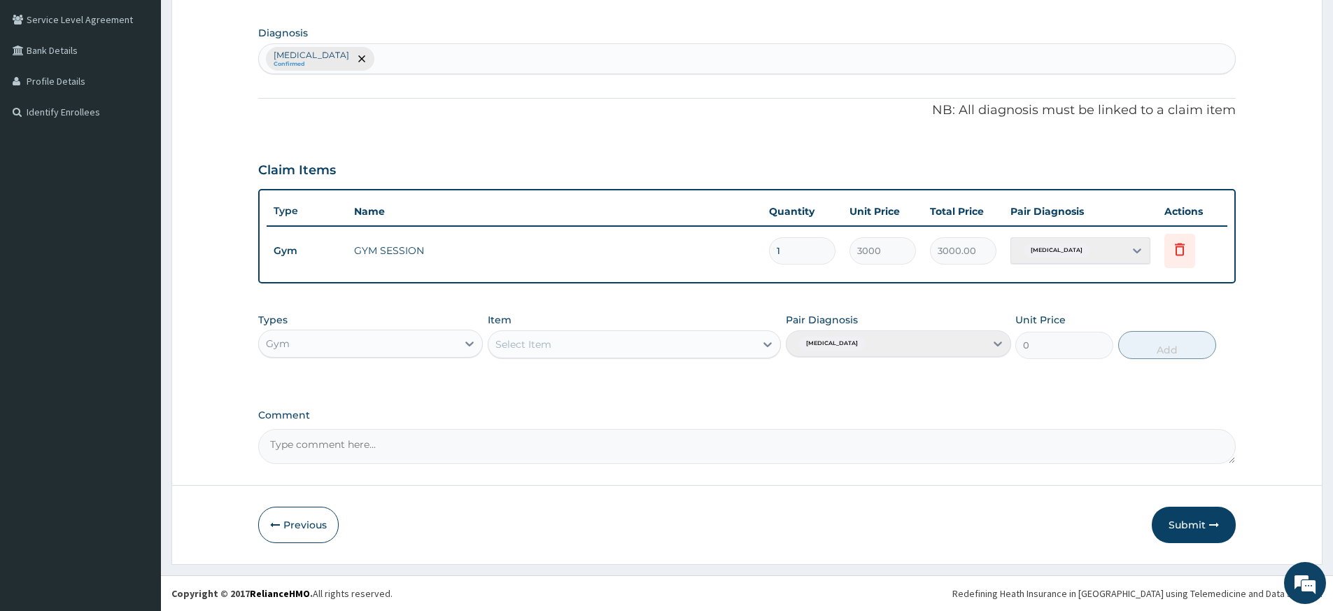
click at [1184, 528] on button "Submit" at bounding box center [1194, 525] width 84 height 36
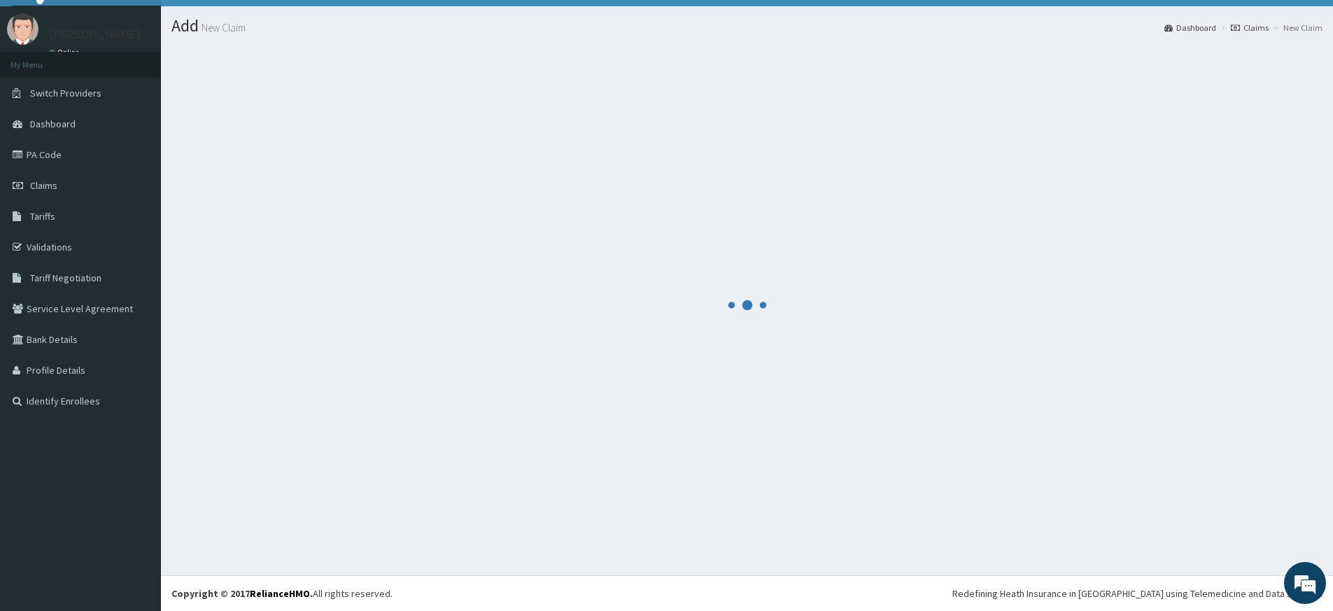
scroll to position [318, 0]
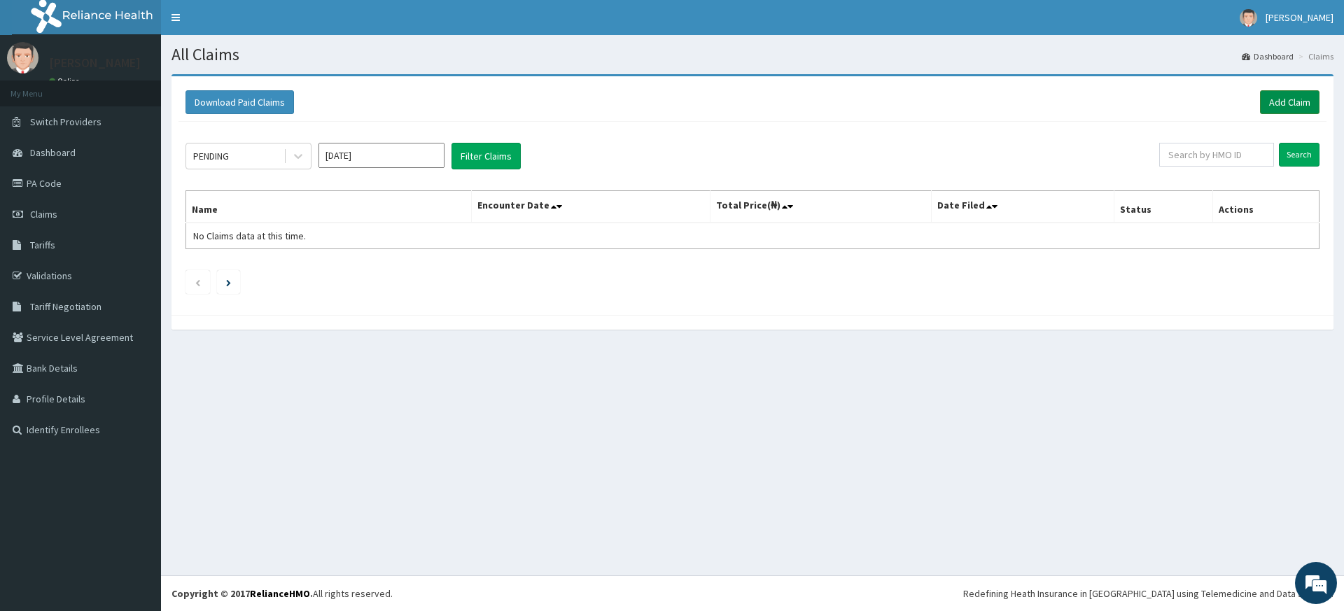
click at [1304, 100] on link "Add Claim" at bounding box center [1289, 102] width 59 height 24
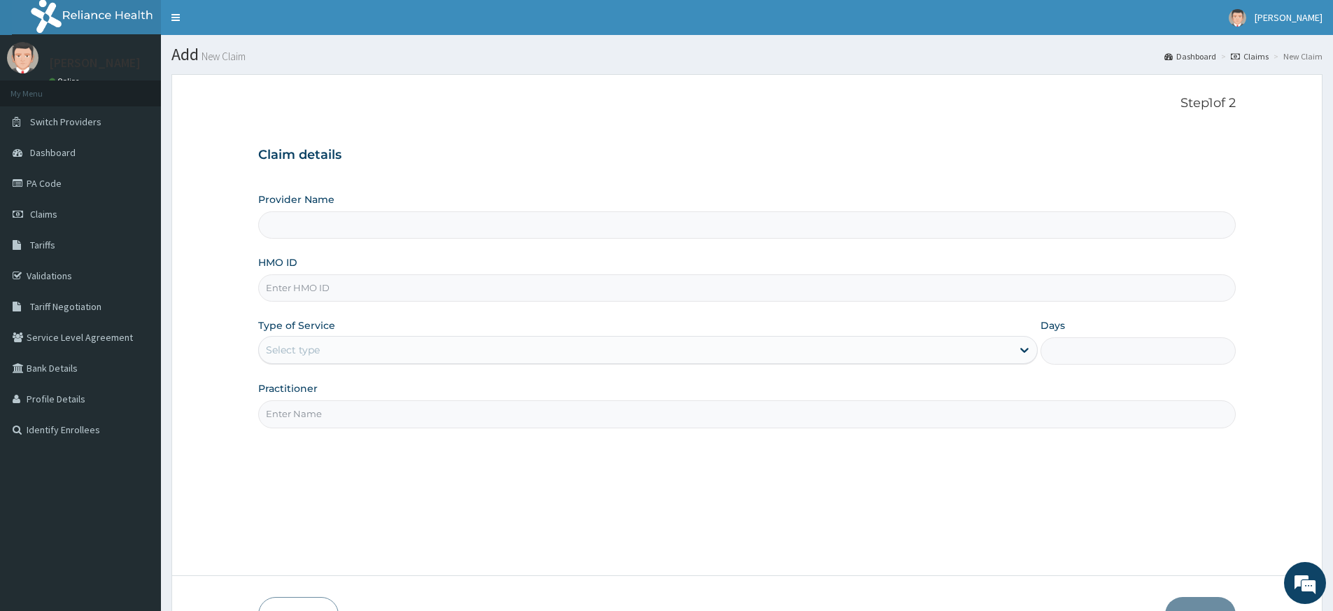
click at [335, 417] on input "Practitioner" at bounding box center [747, 413] width 978 height 27
type input "pure fitness africa"
click at [345, 284] on input "HMO ID" at bounding box center [747, 287] width 978 height 27
type input "Pure Fitness Africa | Lekki (fka Fitness Central)"
type input "1"
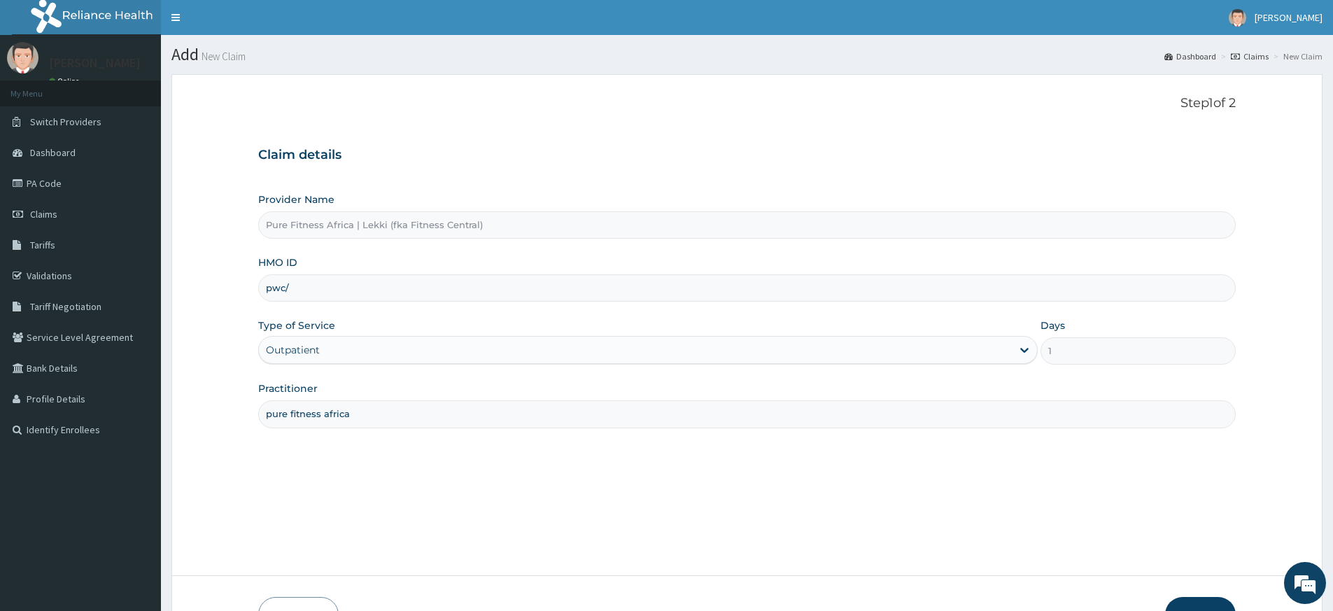
type input "PWC/10430/A"
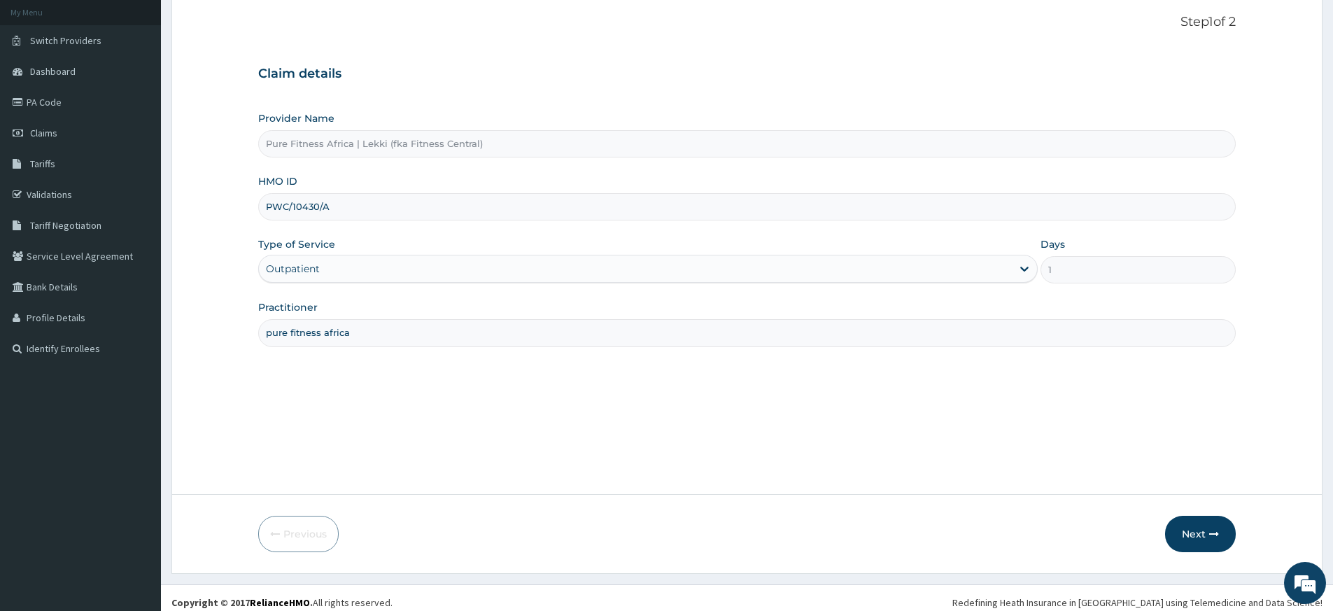
scroll to position [90, 0]
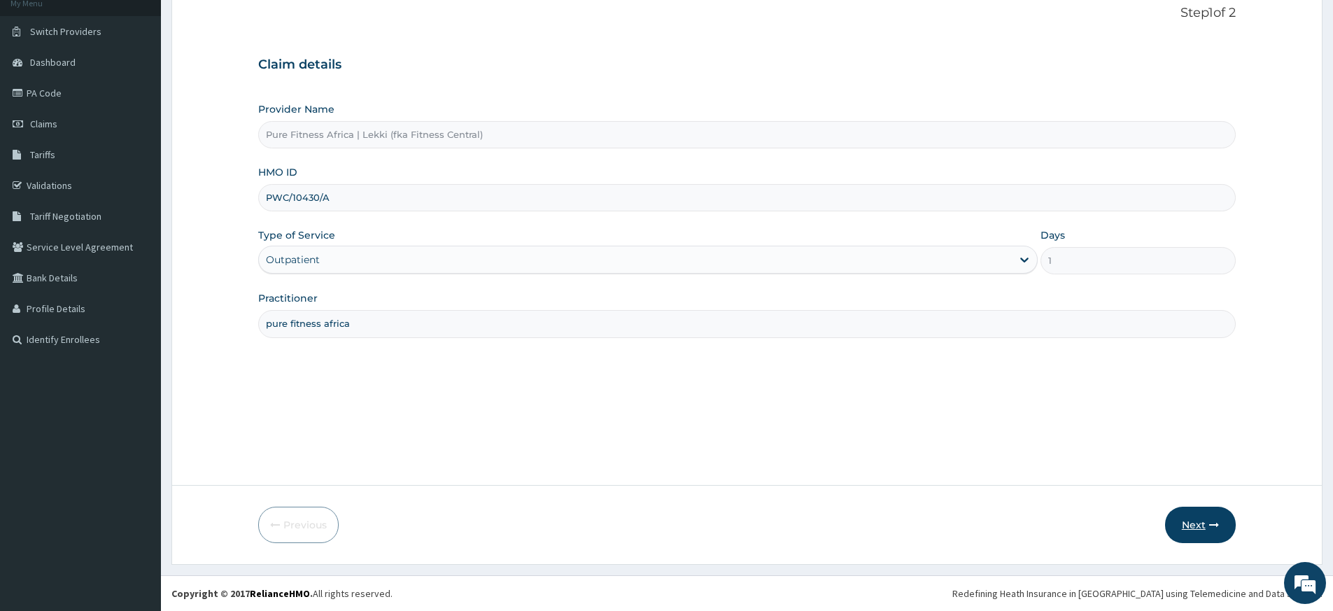
click at [1191, 521] on button "Next" at bounding box center [1200, 525] width 71 height 36
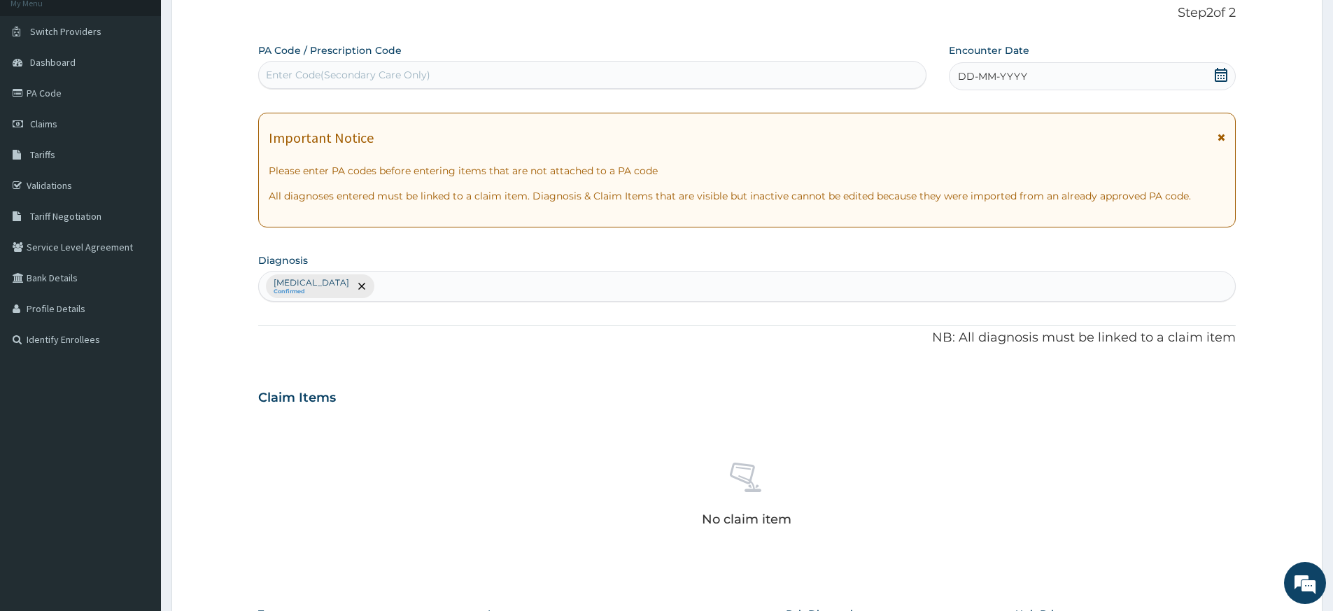
click at [1226, 73] on icon at bounding box center [1221, 75] width 13 height 14
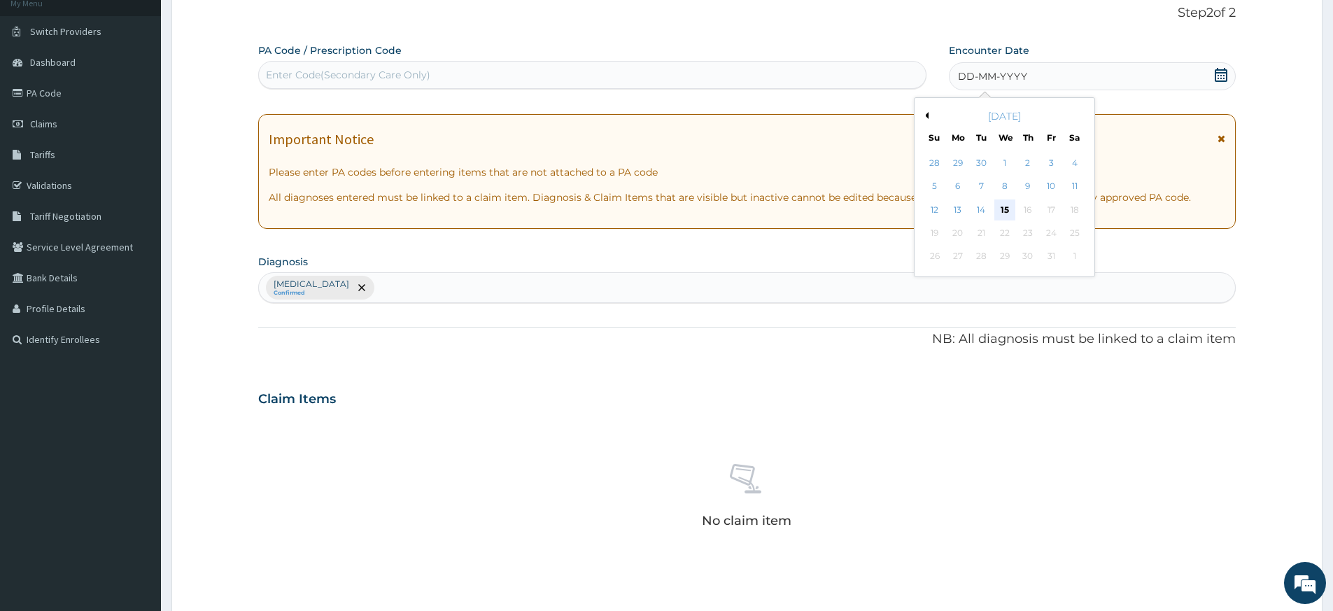
click at [1007, 208] on div "15" at bounding box center [1005, 209] width 21 height 21
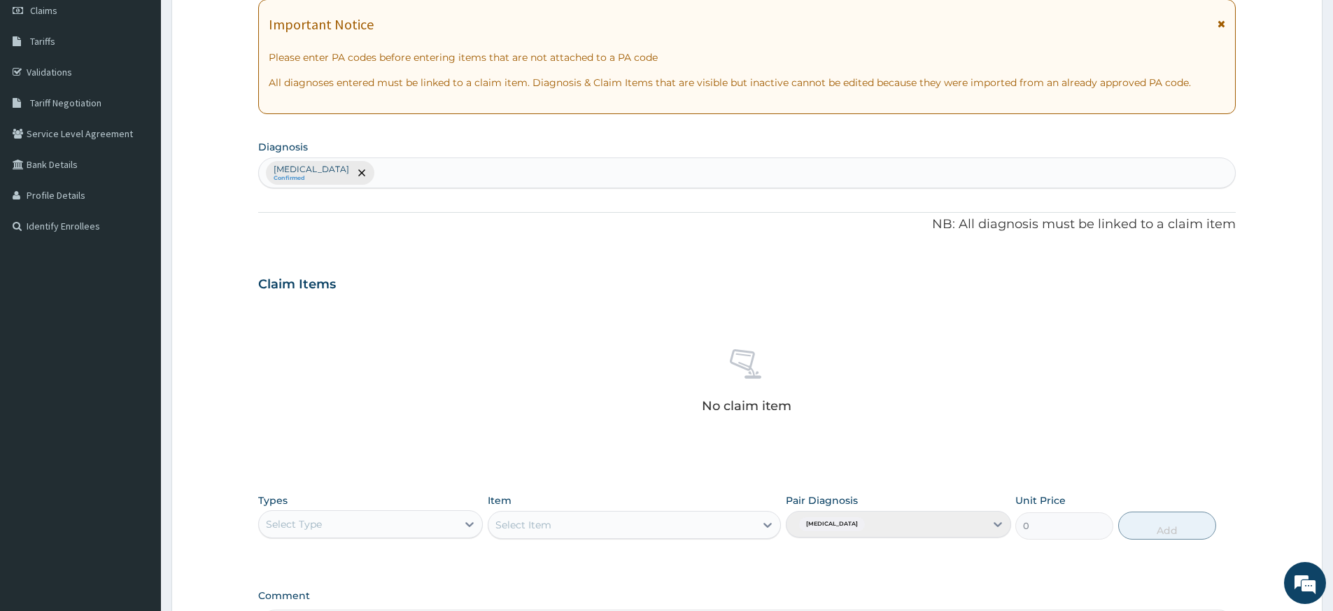
scroll to position [384, 0]
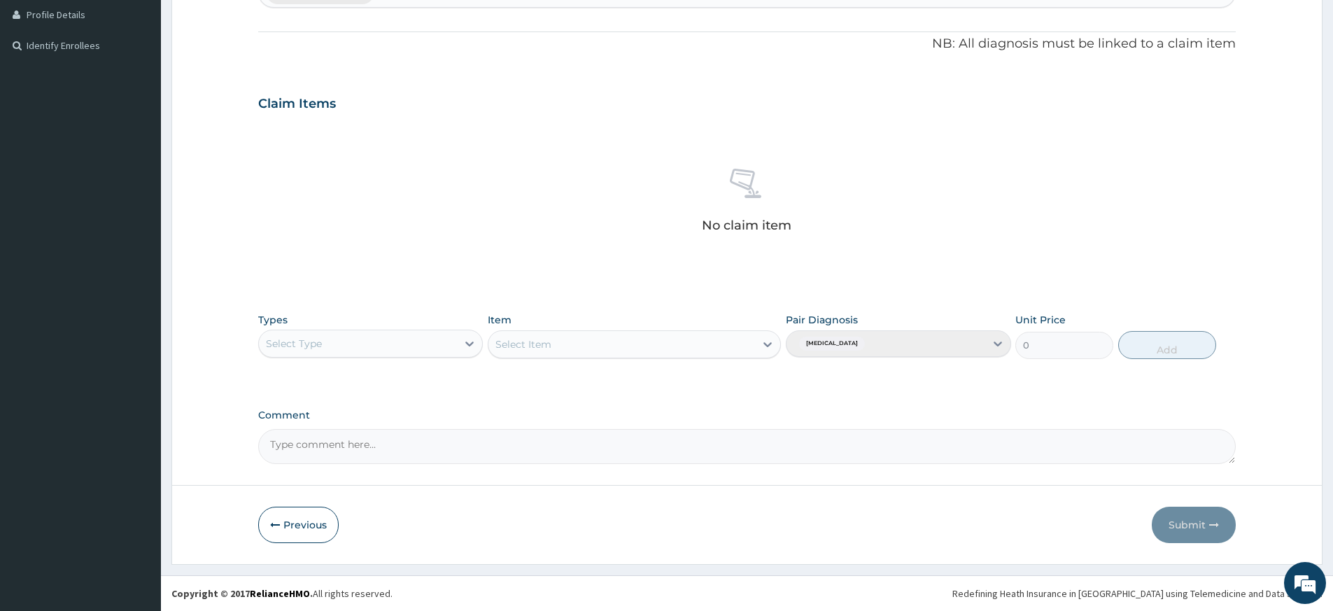
click at [407, 342] on div "Select Type" at bounding box center [358, 343] width 198 height 22
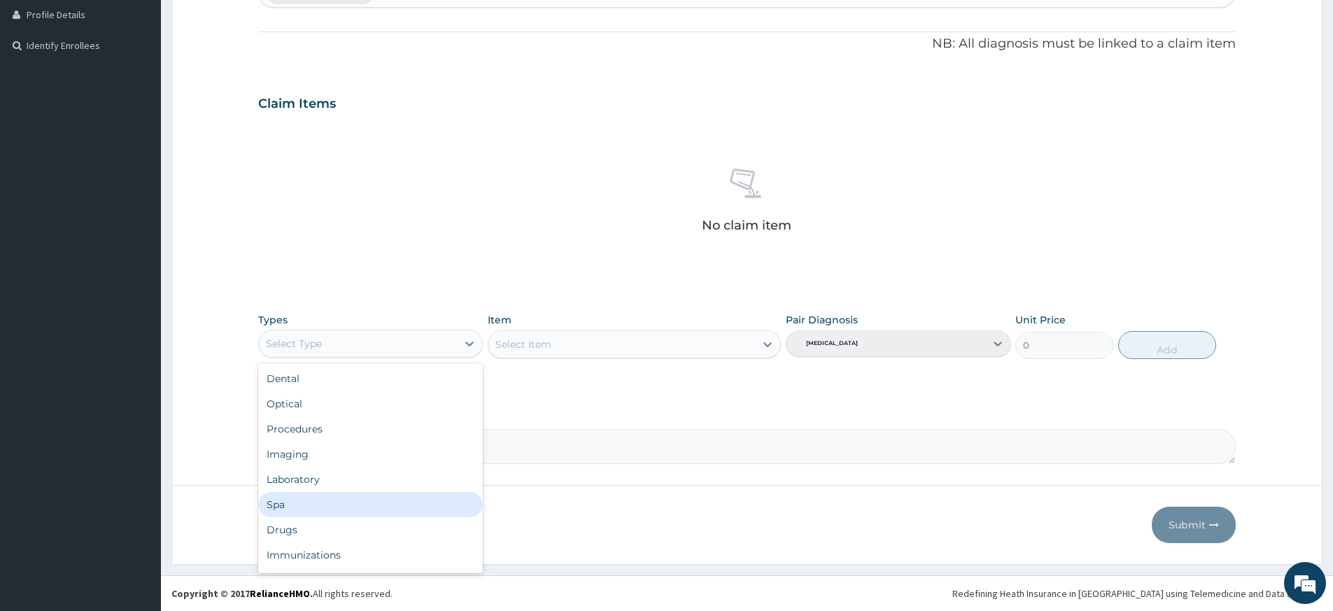
scroll to position [48, 0]
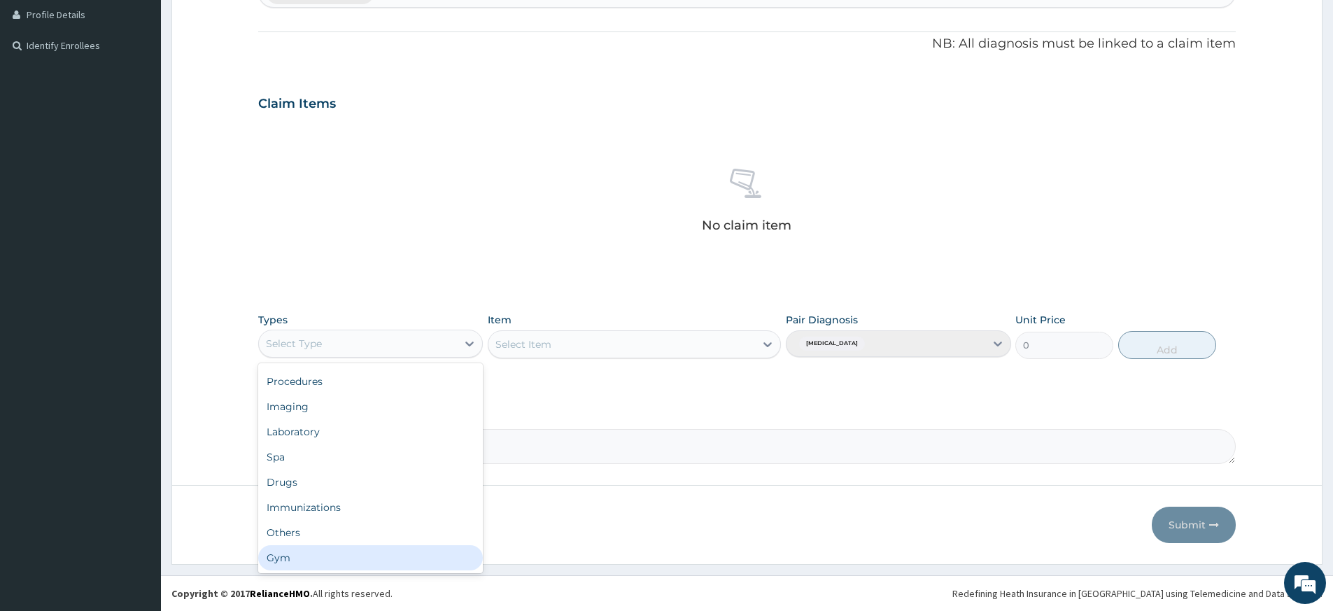
click at [342, 560] on div "Gym" at bounding box center [370, 557] width 225 height 25
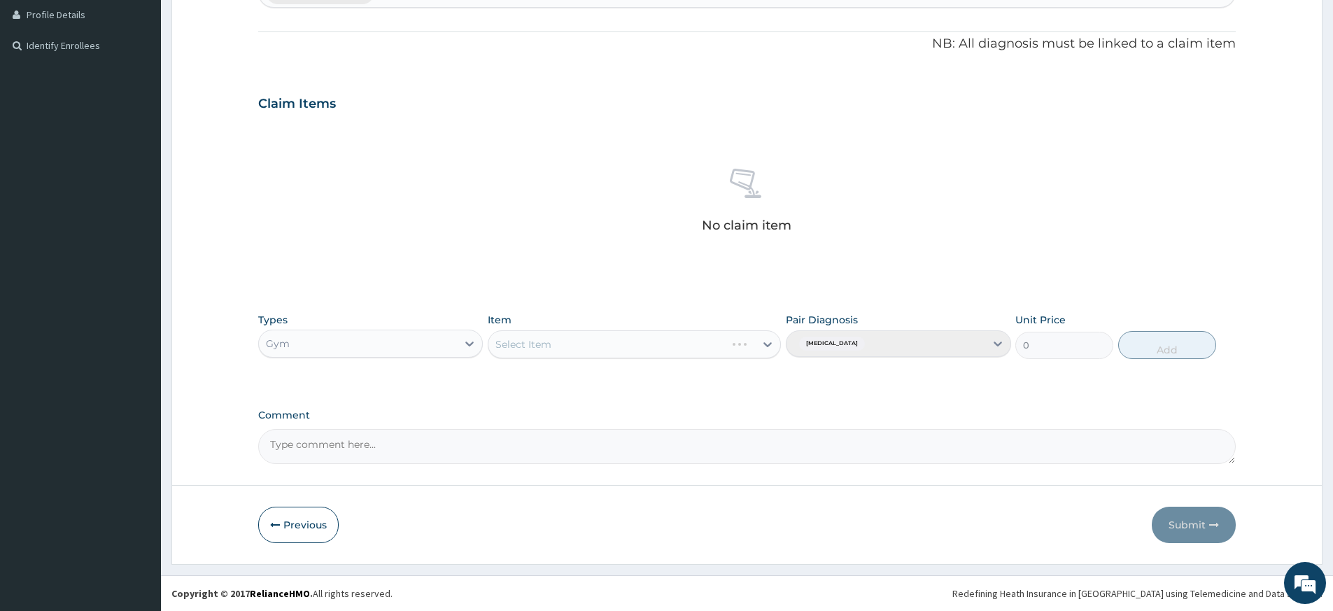
click at [645, 351] on div "Select Item" at bounding box center [634, 344] width 293 height 28
click at [645, 351] on div "Select Item" at bounding box center [622, 344] width 267 height 22
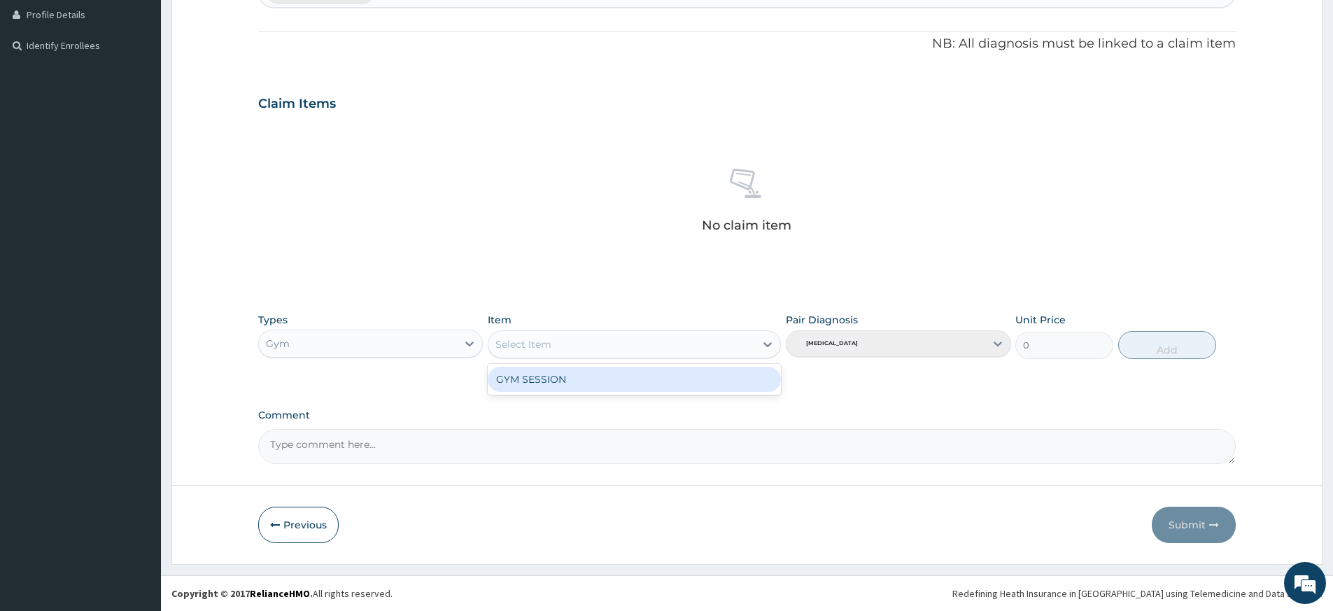
click at [643, 376] on div "GYM SESSION" at bounding box center [634, 379] width 293 height 25
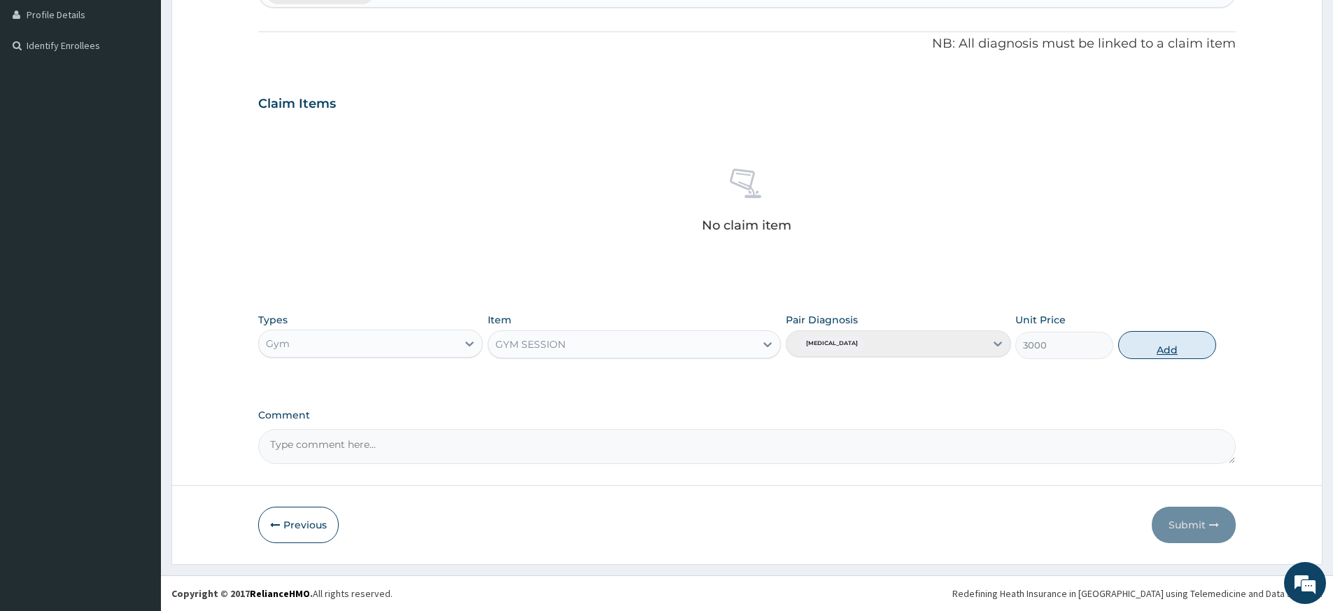
click at [1168, 339] on button "Add" at bounding box center [1168, 345] width 98 height 28
type input "0"
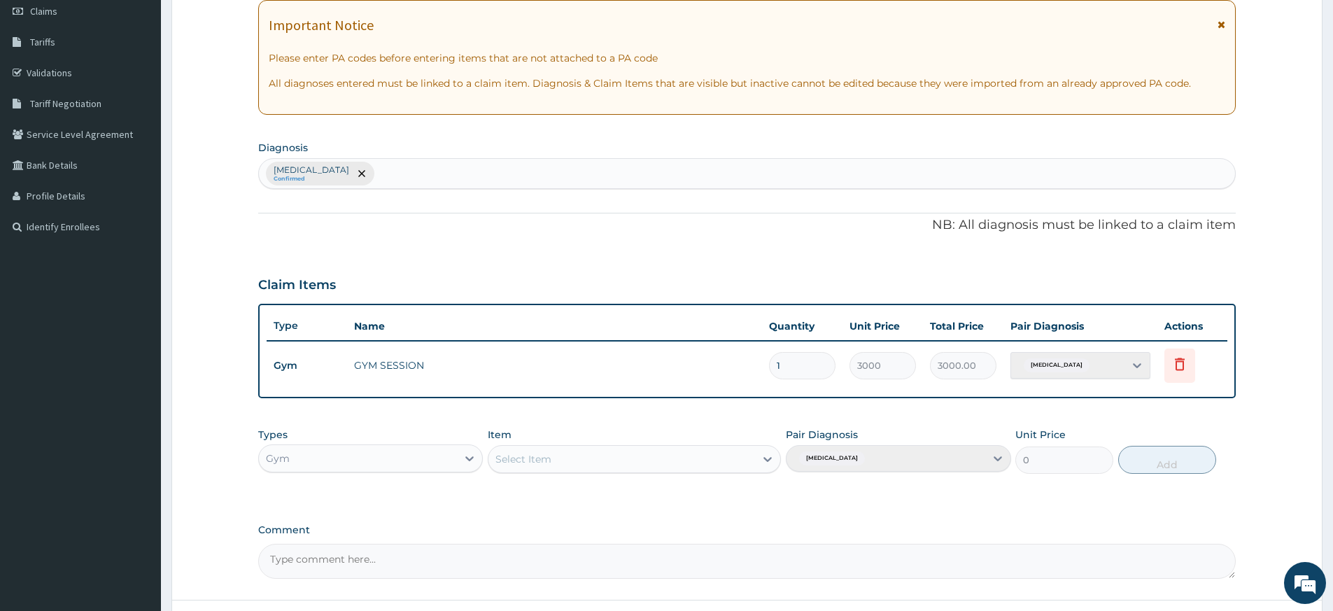
scroll to position [0, 0]
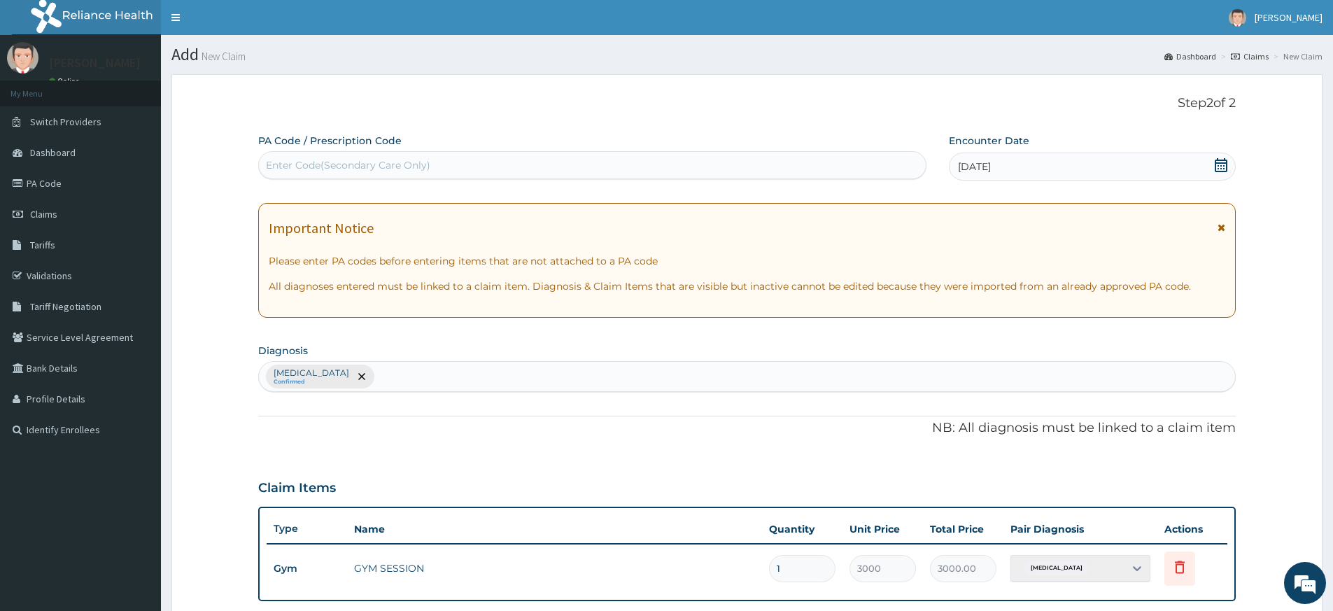
click at [692, 162] on div "Enter Code(Secondary Care Only)" at bounding box center [592, 165] width 667 height 22
type input "PA/F789E8"
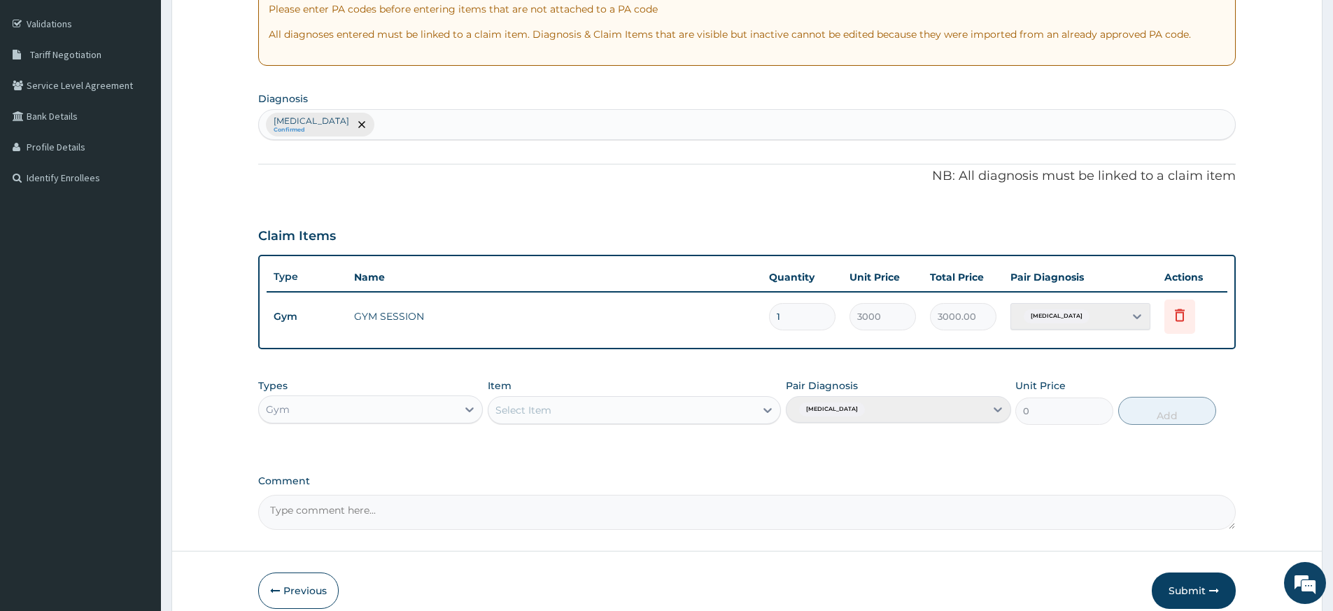
scroll to position [318, 0]
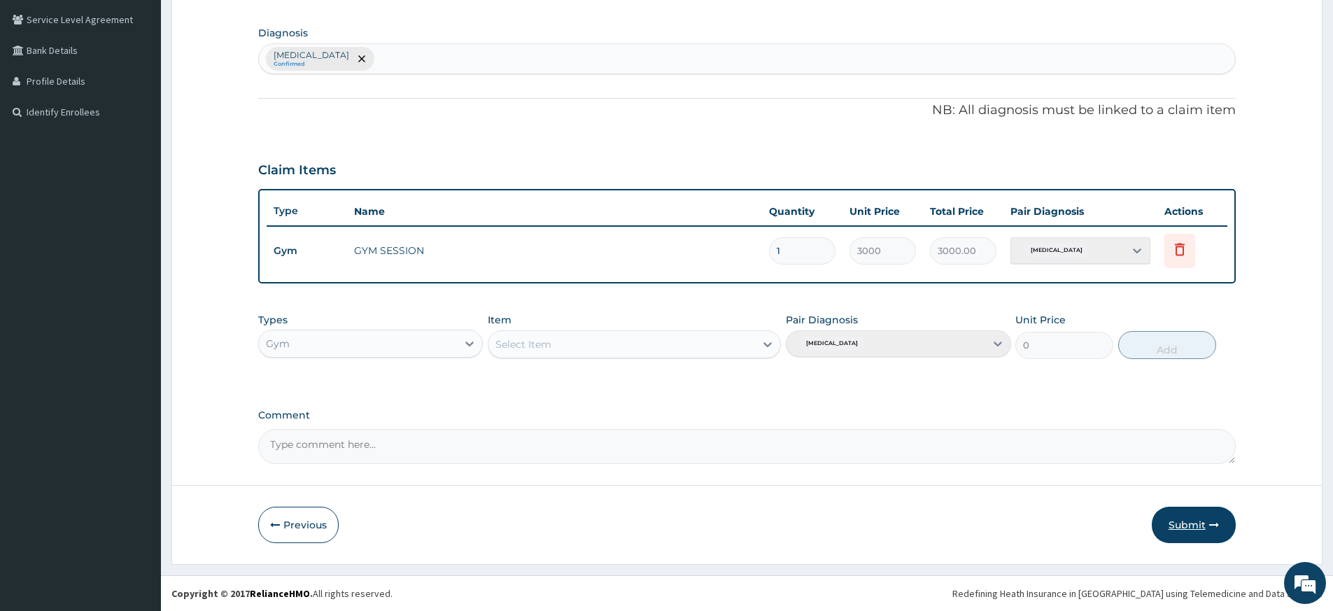
click at [1191, 523] on button "Submit" at bounding box center [1194, 525] width 84 height 36
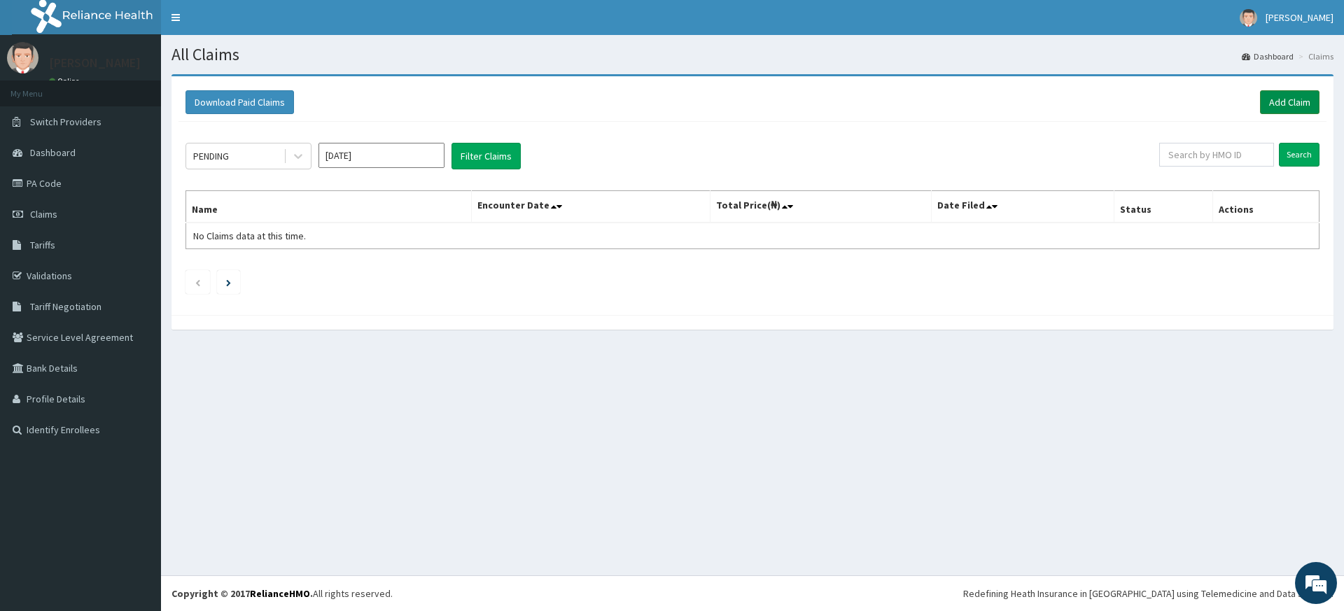
click at [1297, 104] on link "Add Claim" at bounding box center [1289, 102] width 59 height 24
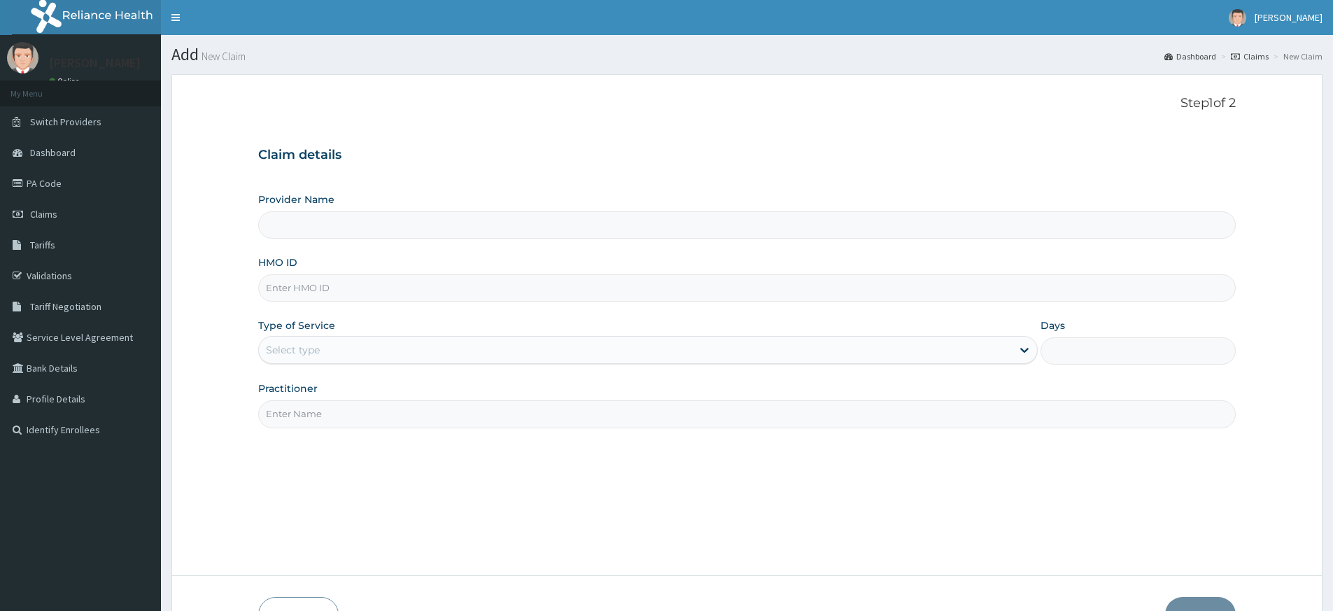
click at [310, 416] on input "Practitioner" at bounding box center [747, 413] width 978 height 27
type input "pure fitness africa"
click at [310, 297] on input "HMO ID" at bounding box center [747, 287] width 978 height 27
type input "Pure Fitness Africa | Lekki (fka Fitness Central)"
type input "1"
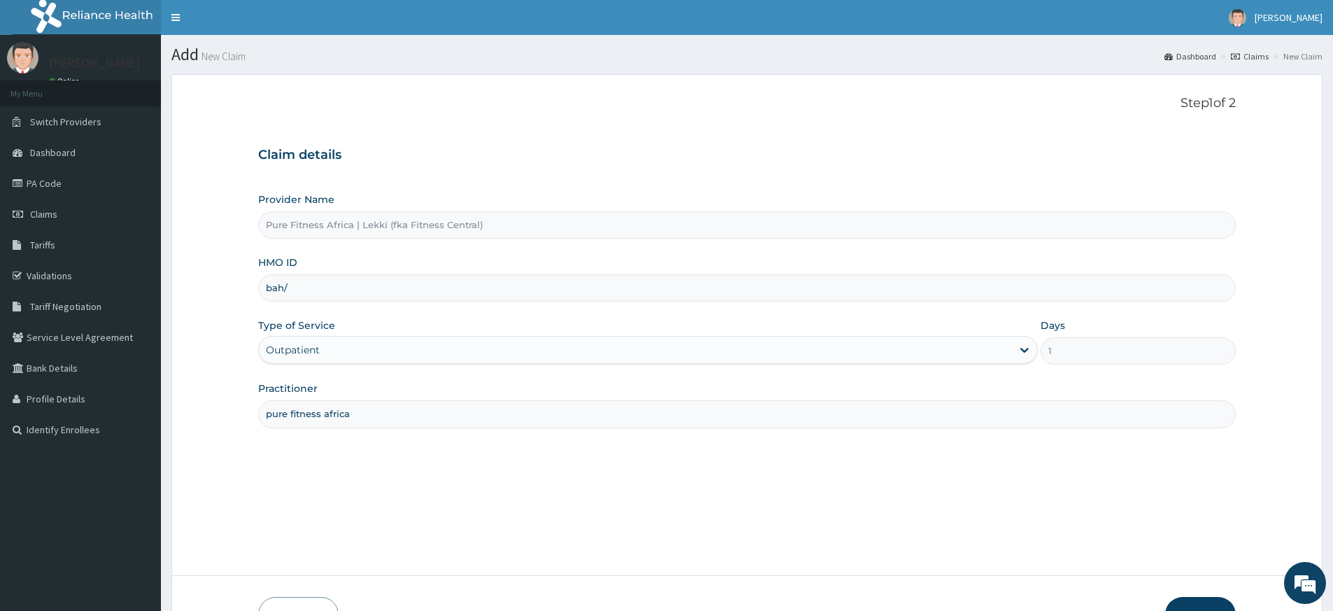
type input "BAH/10036/A"
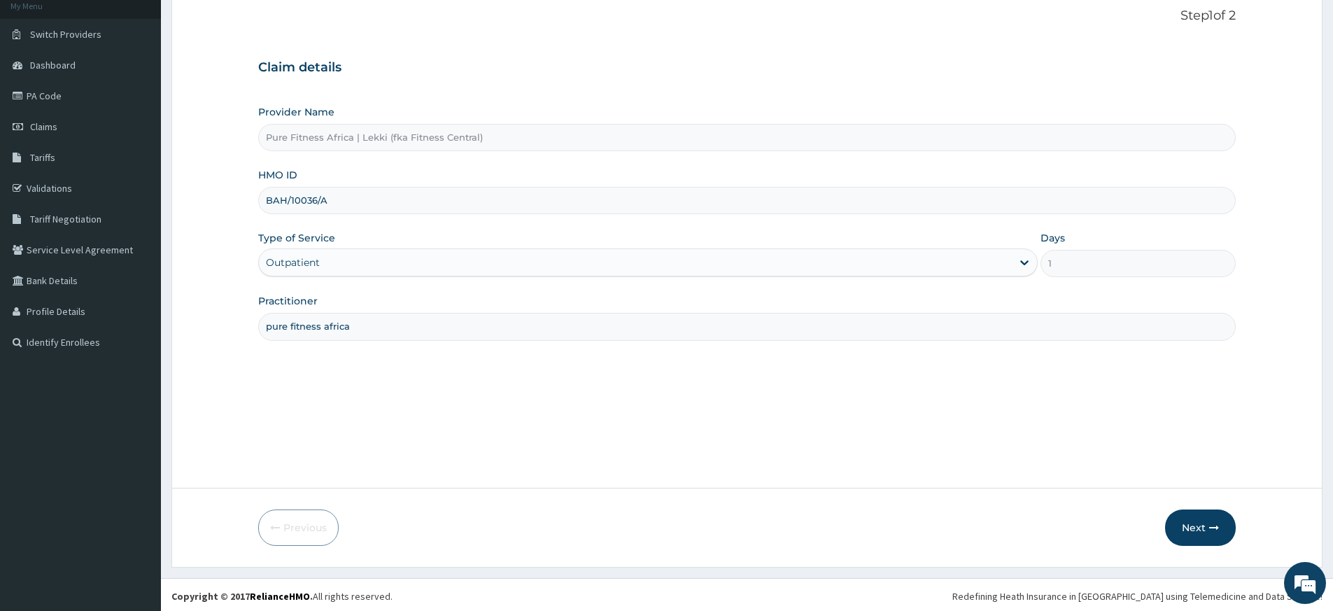
scroll to position [90, 0]
click at [1205, 519] on button "Next" at bounding box center [1200, 525] width 71 height 36
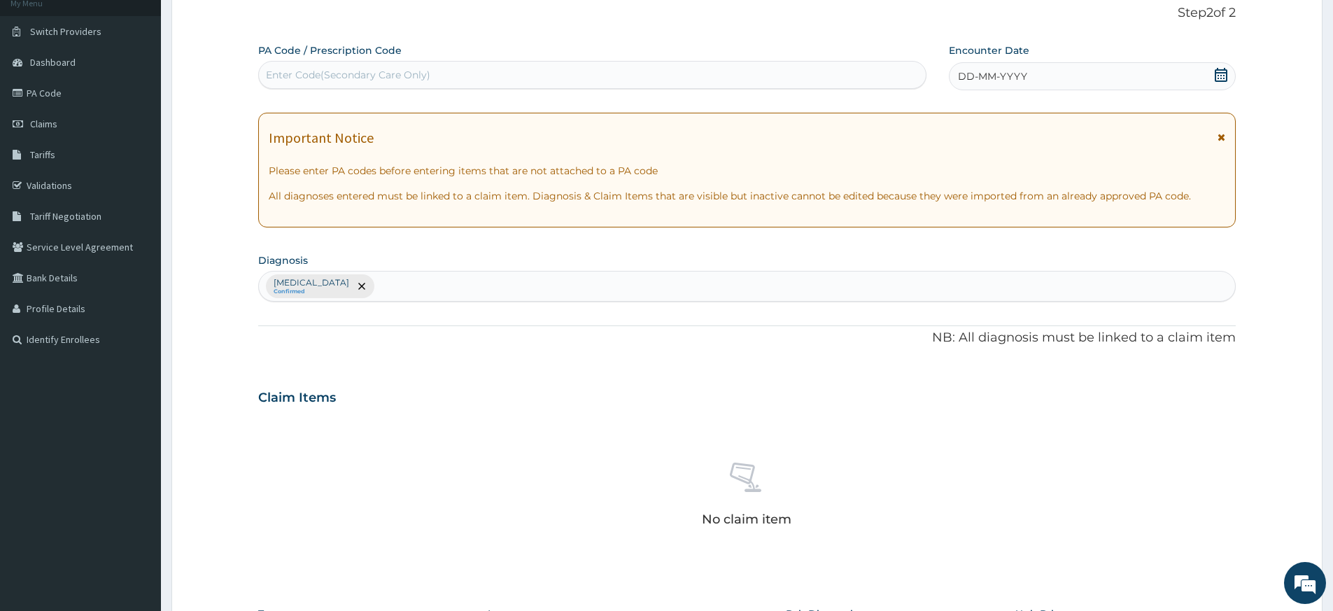
click at [1222, 75] on icon at bounding box center [1221, 75] width 14 height 14
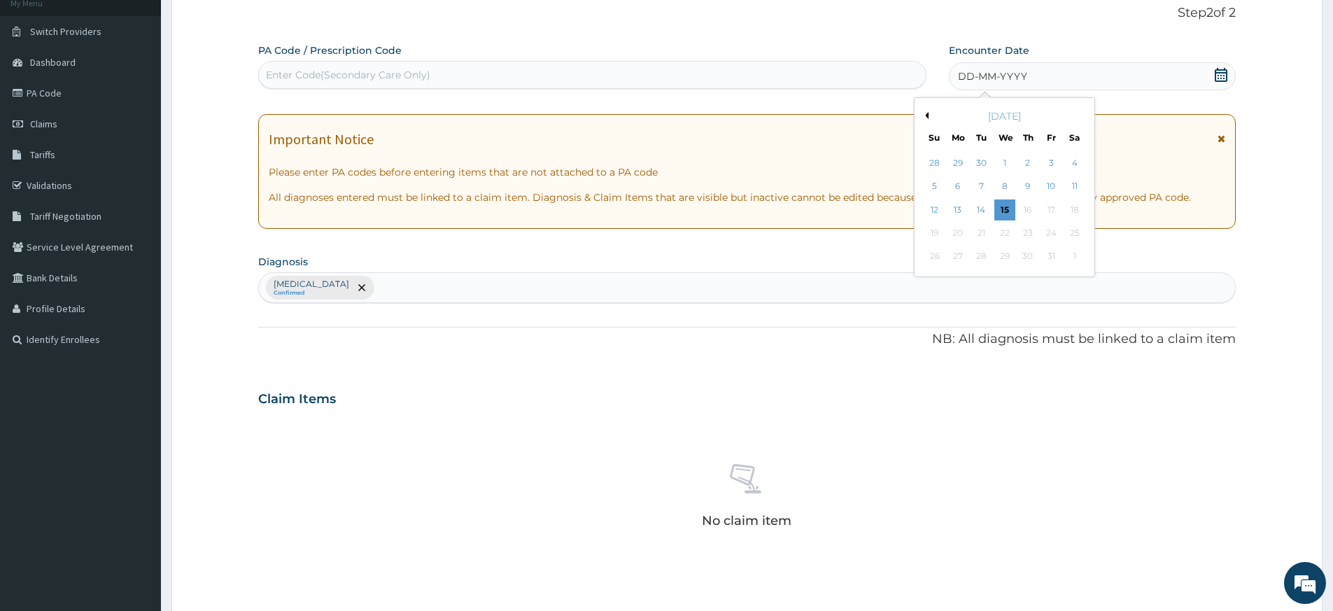
click at [1002, 208] on div "15" at bounding box center [1005, 209] width 21 height 21
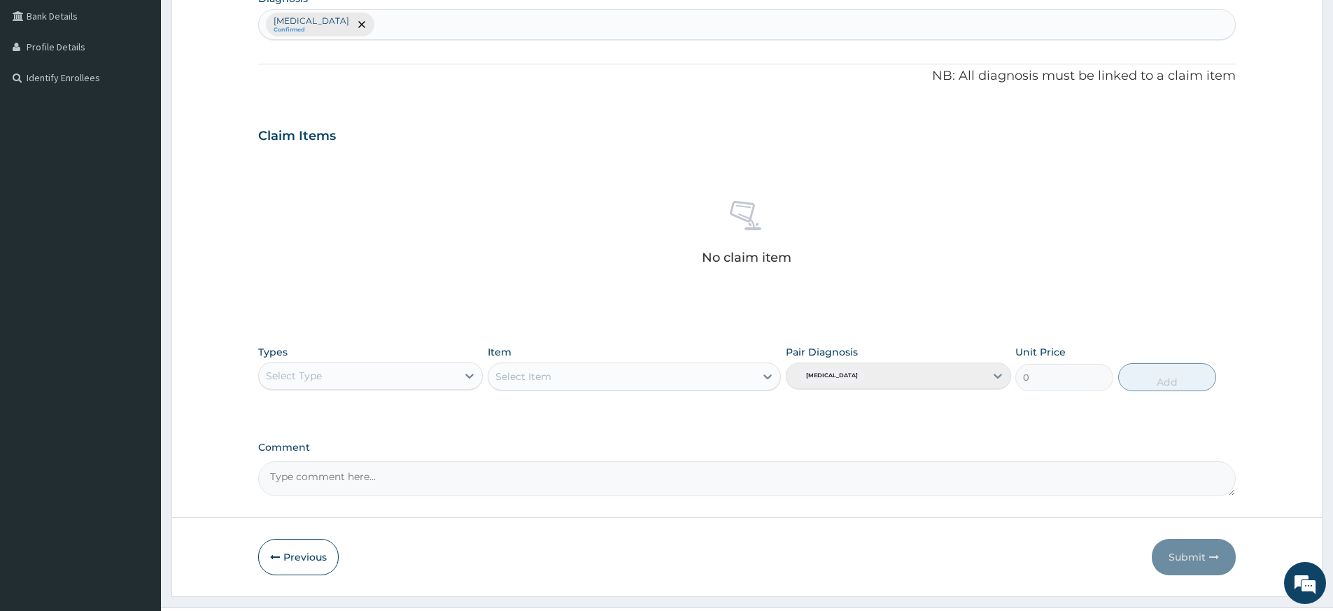
scroll to position [384, 0]
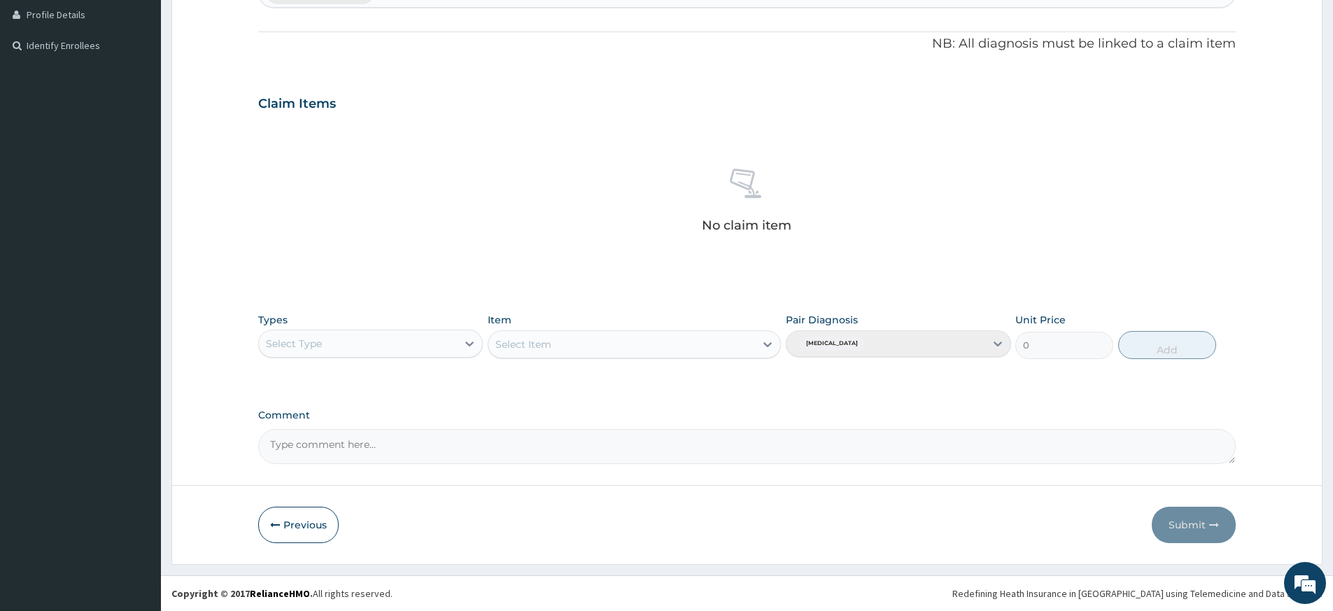
click at [381, 347] on div "Select Type" at bounding box center [358, 343] width 198 height 22
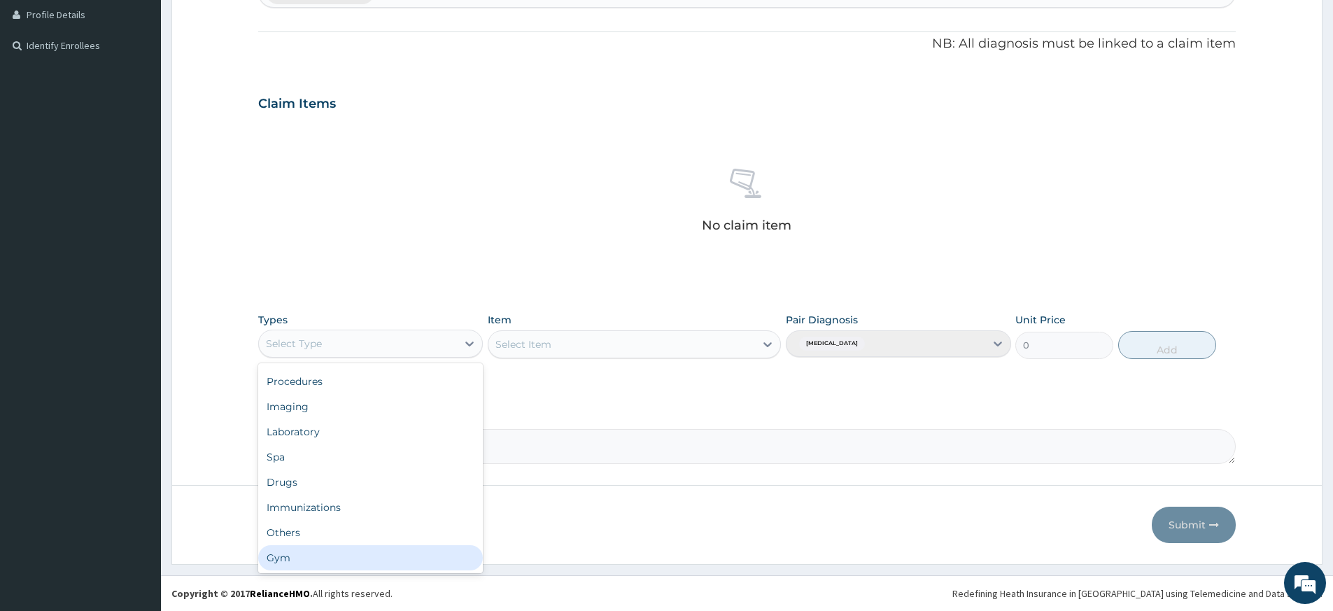
click at [343, 558] on div "Gym" at bounding box center [370, 557] width 225 height 25
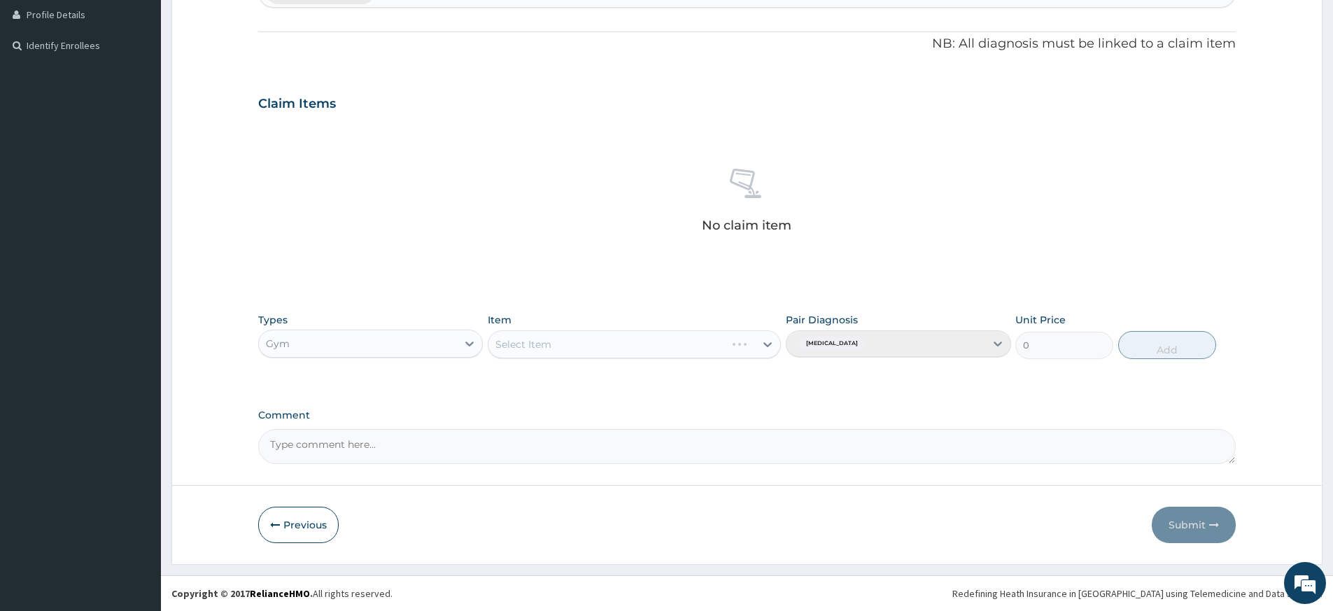
click at [636, 336] on div "Select Item" at bounding box center [634, 344] width 293 height 28
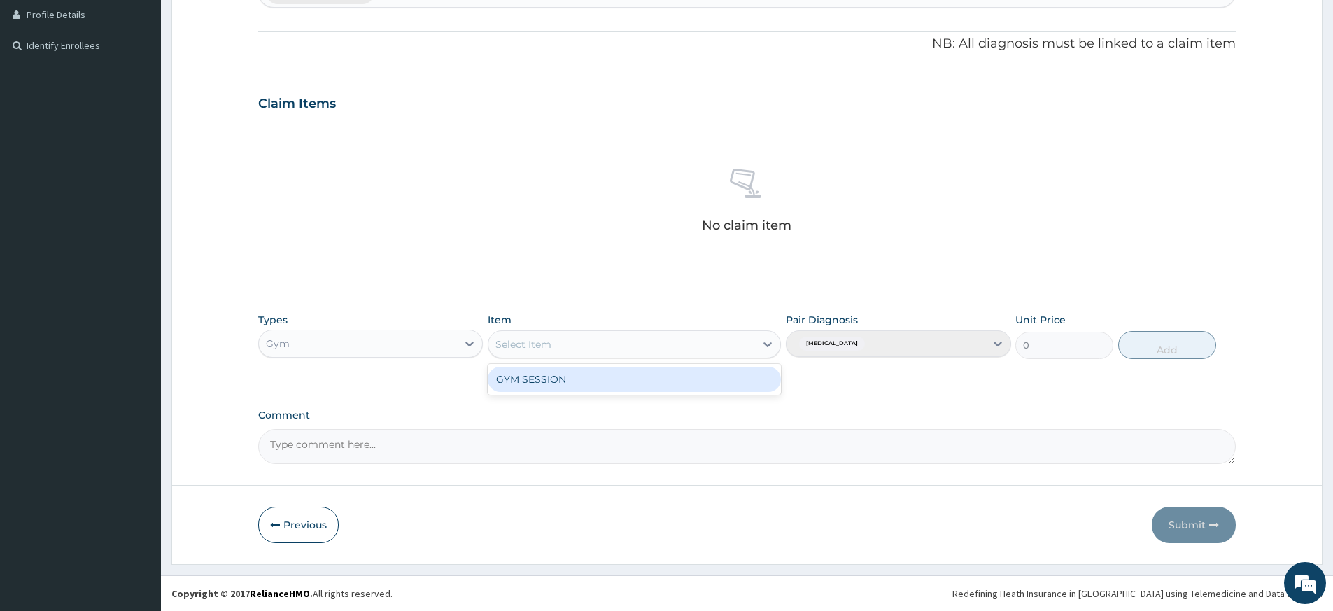
click at [638, 347] on div "Select Item" at bounding box center [622, 344] width 267 height 22
drag, startPoint x: 651, startPoint y: 381, endPoint x: 859, endPoint y: 358, distance: 209.2
click at [651, 381] on div "GYM SESSION" at bounding box center [634, 379] width 293 height 25
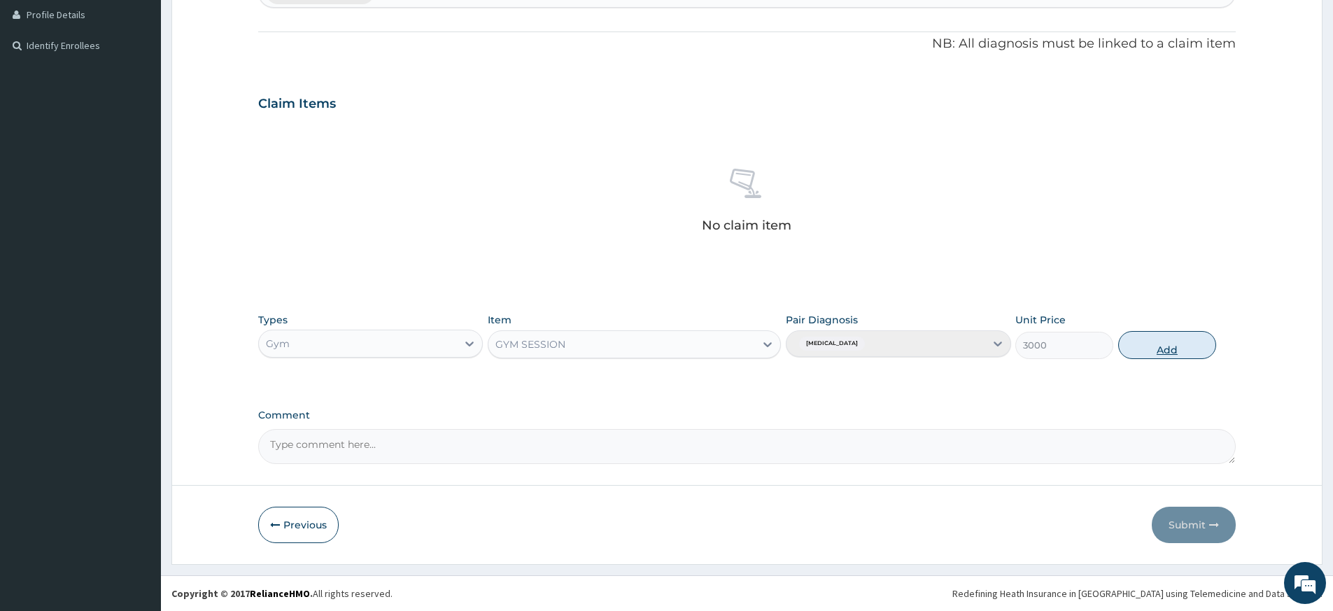
click at [1143, 348] on button "Add" at bounding box center [1168, 345] width 98 height 28
type input "0"
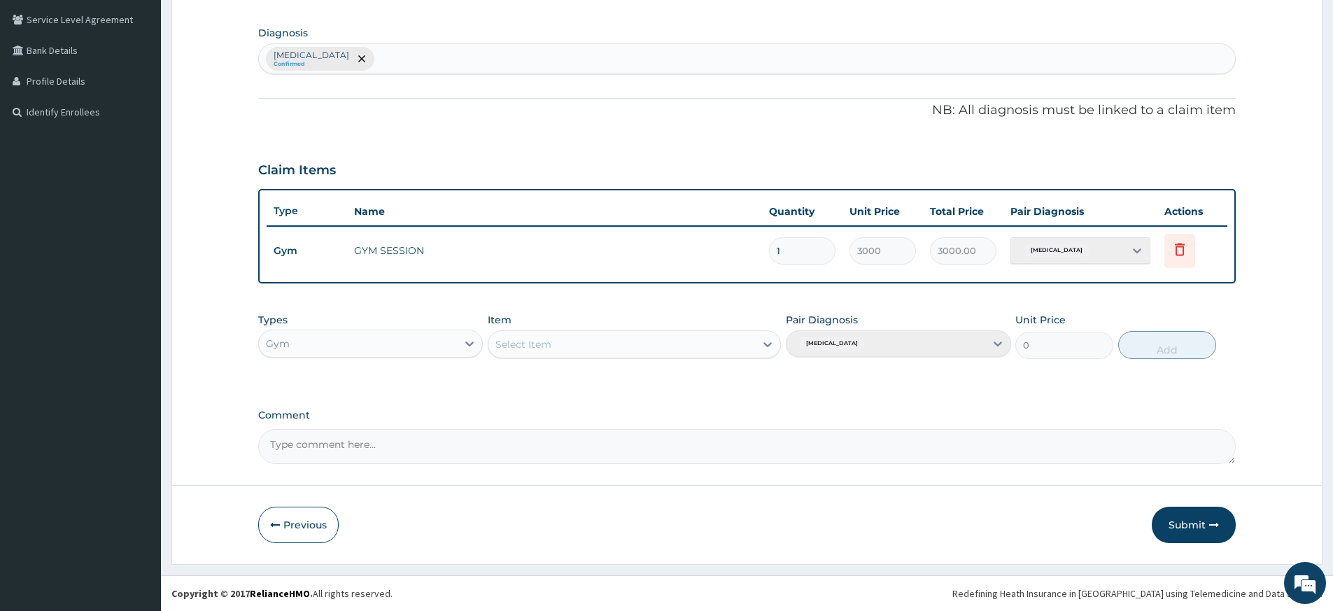
type input "2"
type input "6000.00"
type input "3"
type input "9000.00"
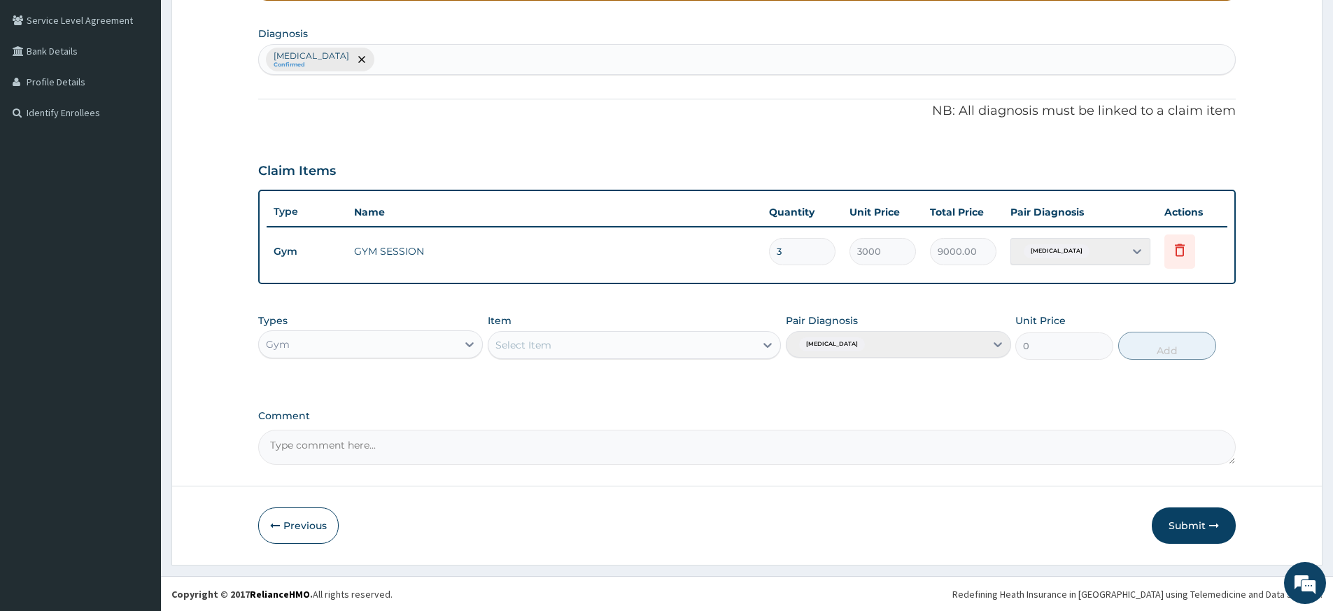
type input "4"
type input "12000.00"
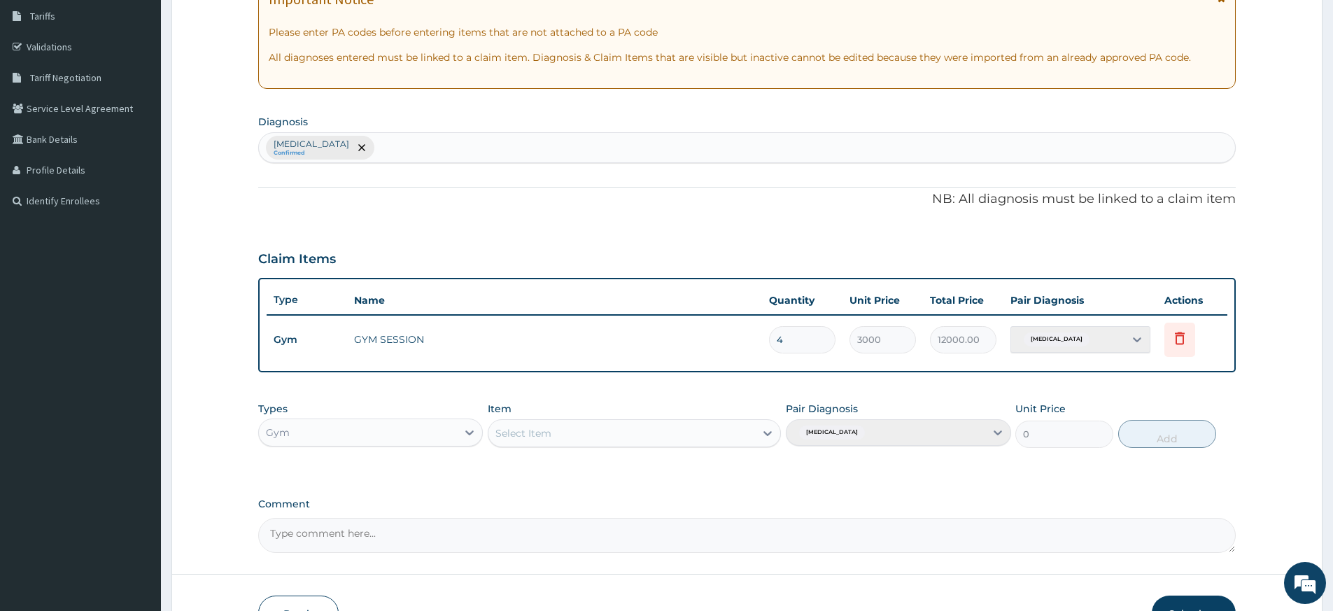
scroll to position [0, 0]
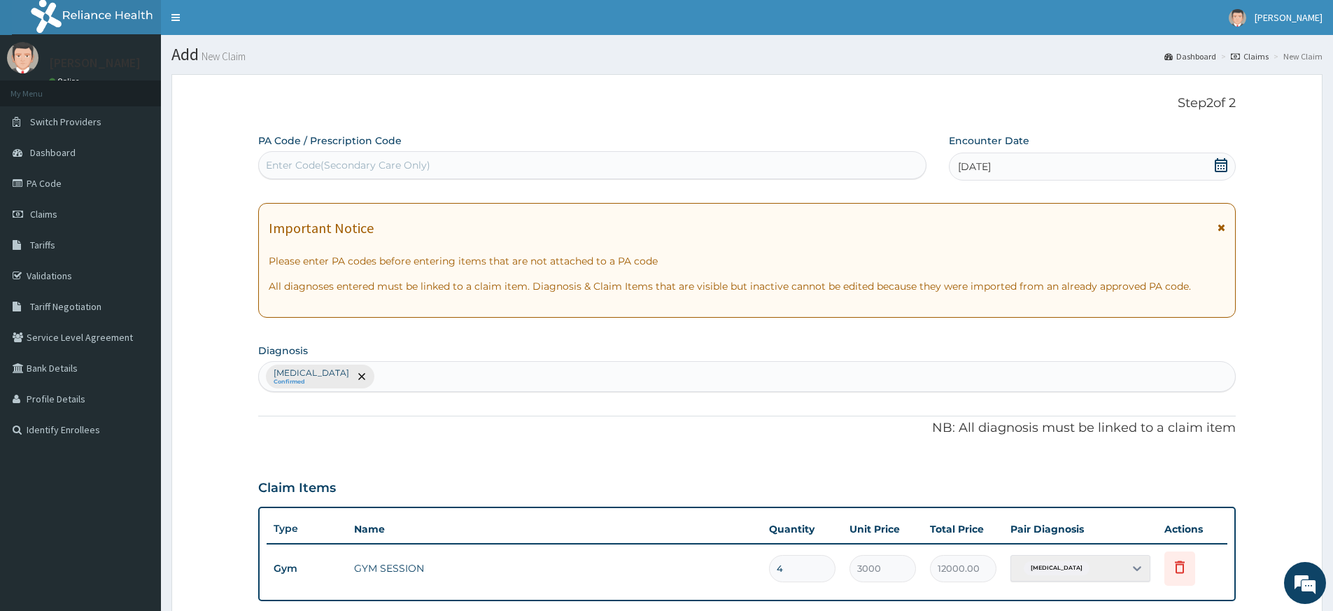
type input "4"
click at [489, 170] on div "Enter Code(Secondary Care Only)" at bounding box center [592, 165] width 667 height 22
type input "PA/5332C0"
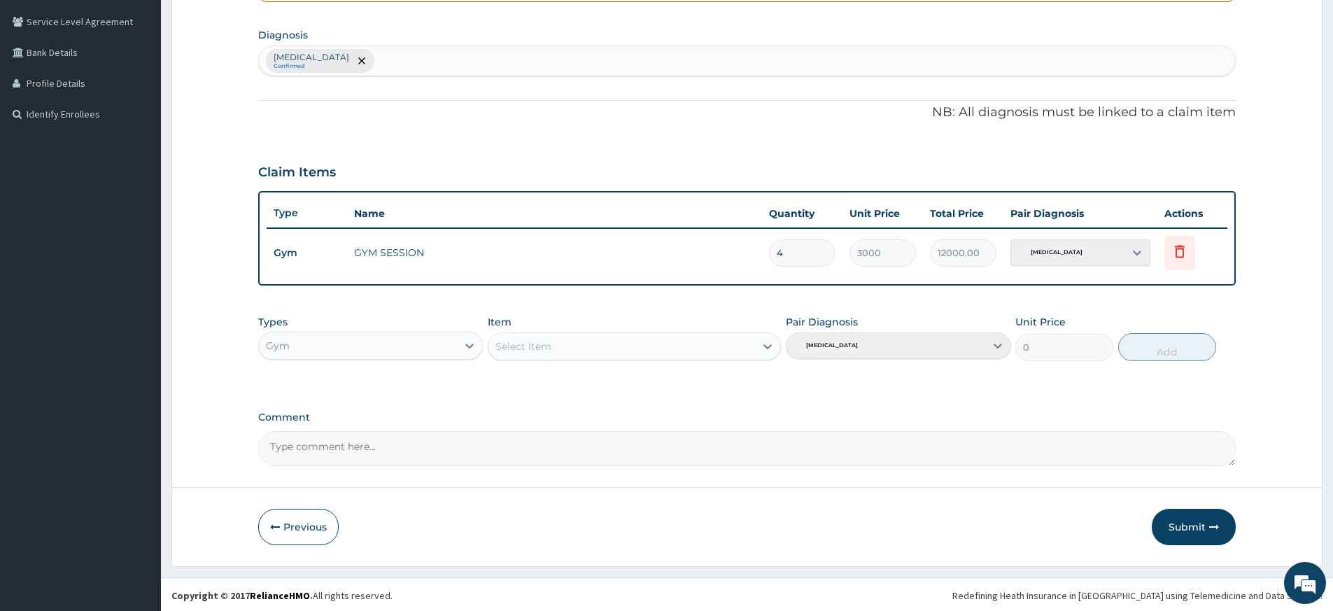
scroll to position [318, 0]
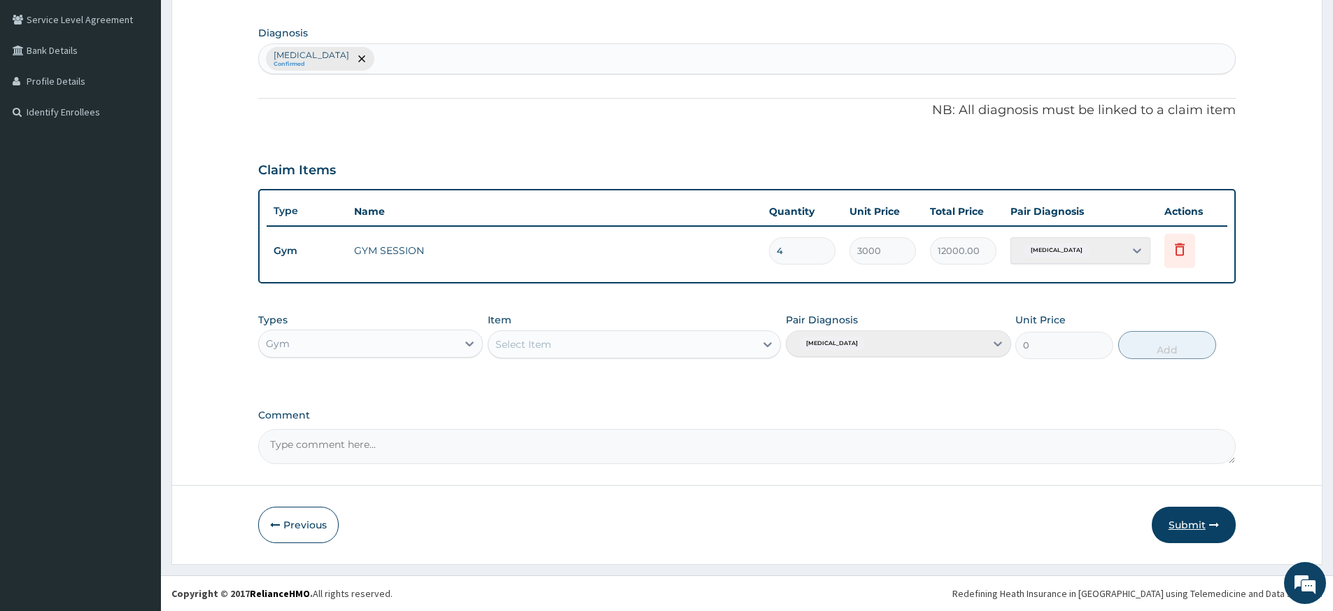
click at [1190, 528] on button "Submit" at bounding box center [1194, 525] width 84 height 36
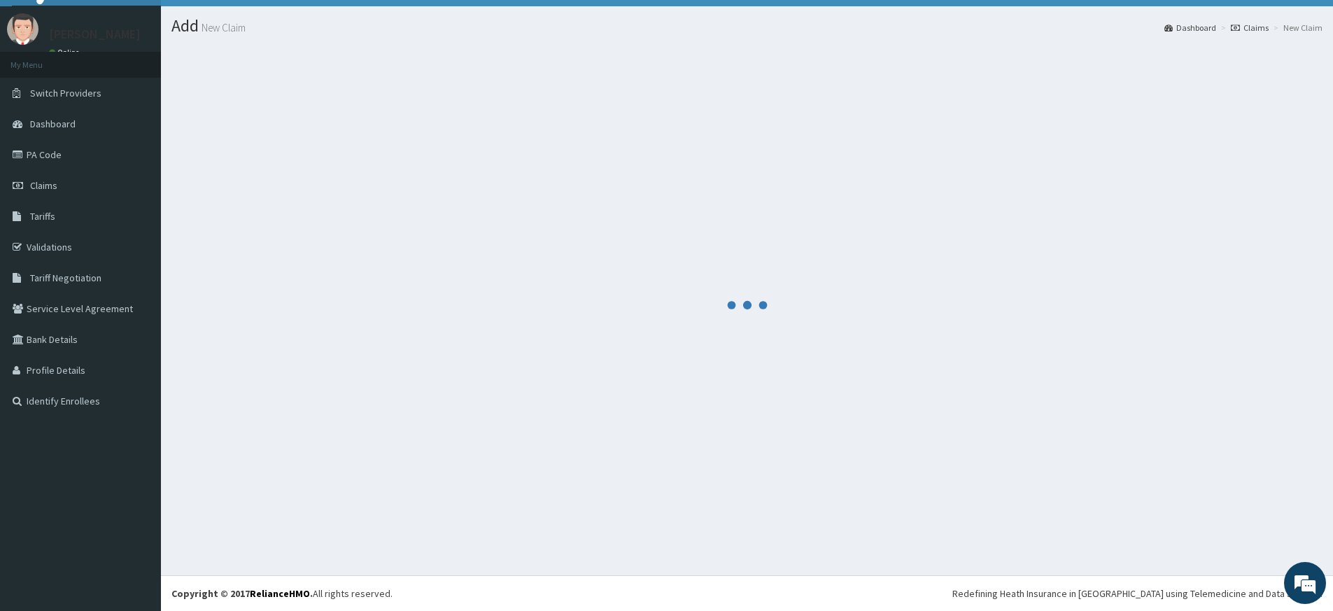
scroll to position [29, 0]
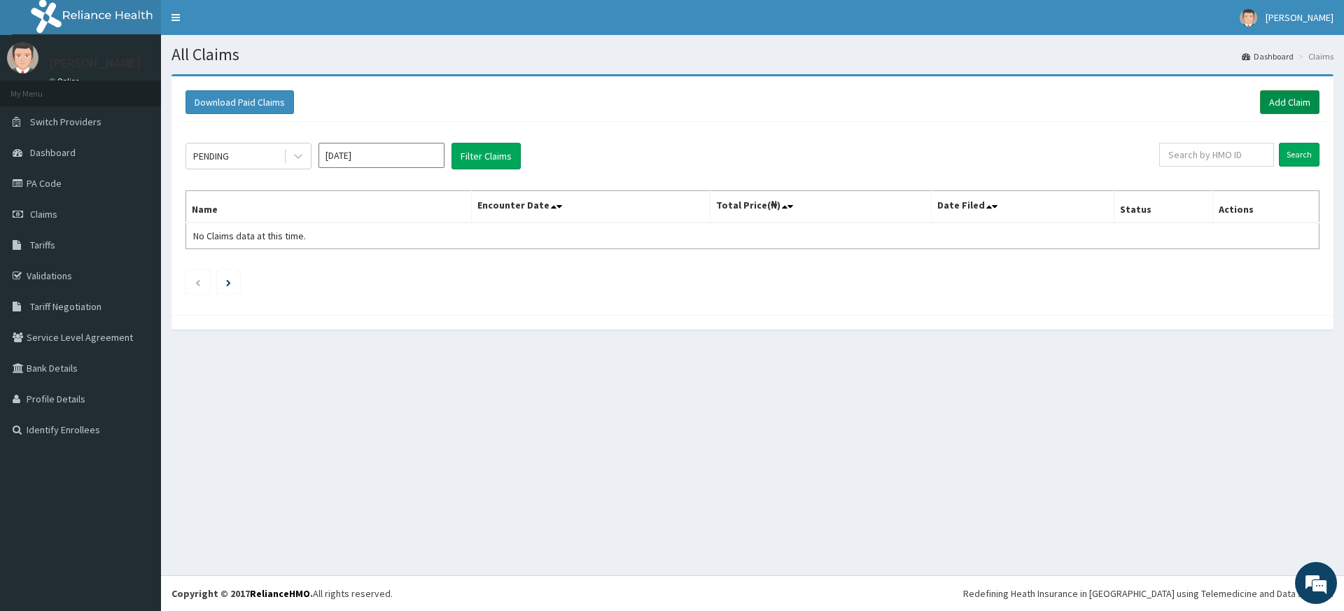
click at [1300, 100] on link "Add Claim" at bounding box center [1289, 102] width 59 height 24
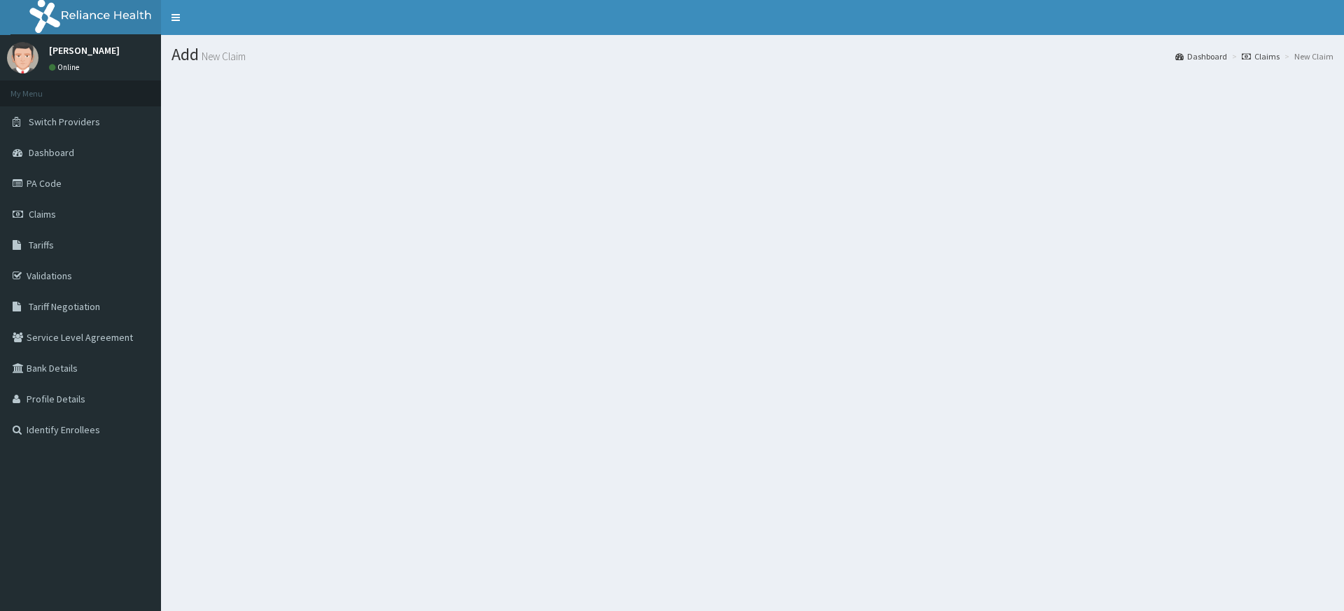
click at [1310, 101] on section at bounding box center [752, 151] width 1183 height 175
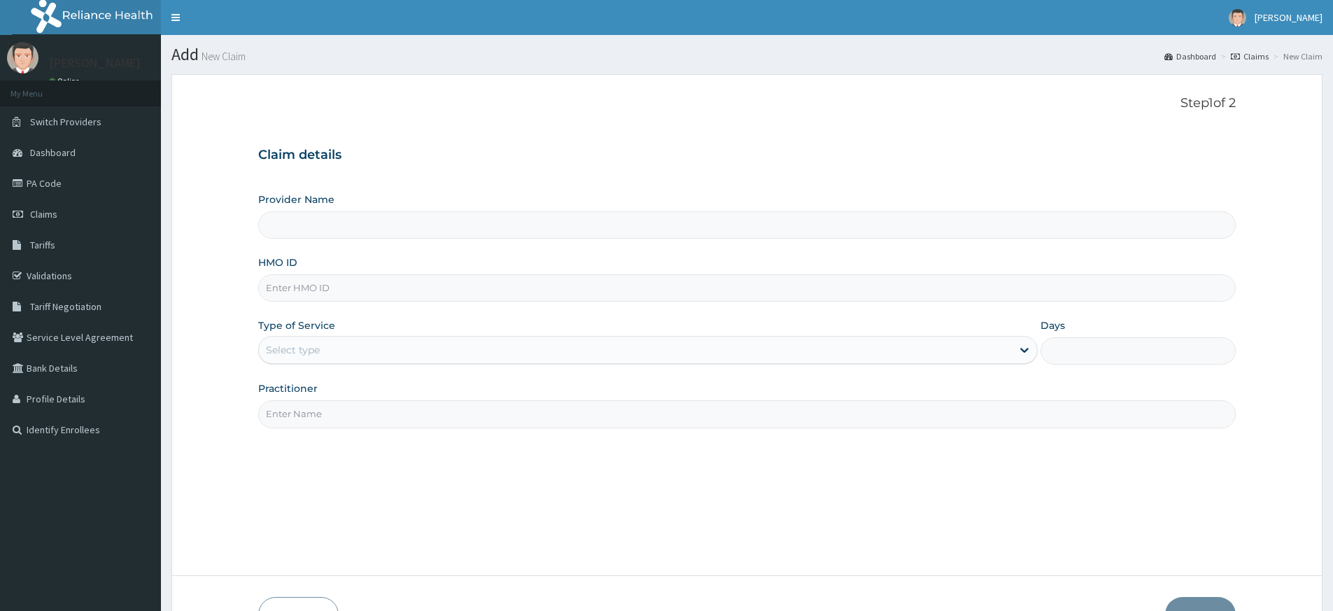
click at [339, 419] on input "Practitioner" at bounding box center [747, 413] width 978 height 27
type input "pure fitness africa"
click at [346, 285] on input "HMO ID" at bounding box center [747, 287] width 978 height 27
type input "Pure Fitness Africa | Lekki (fka Fitness Central)"
type input "1"
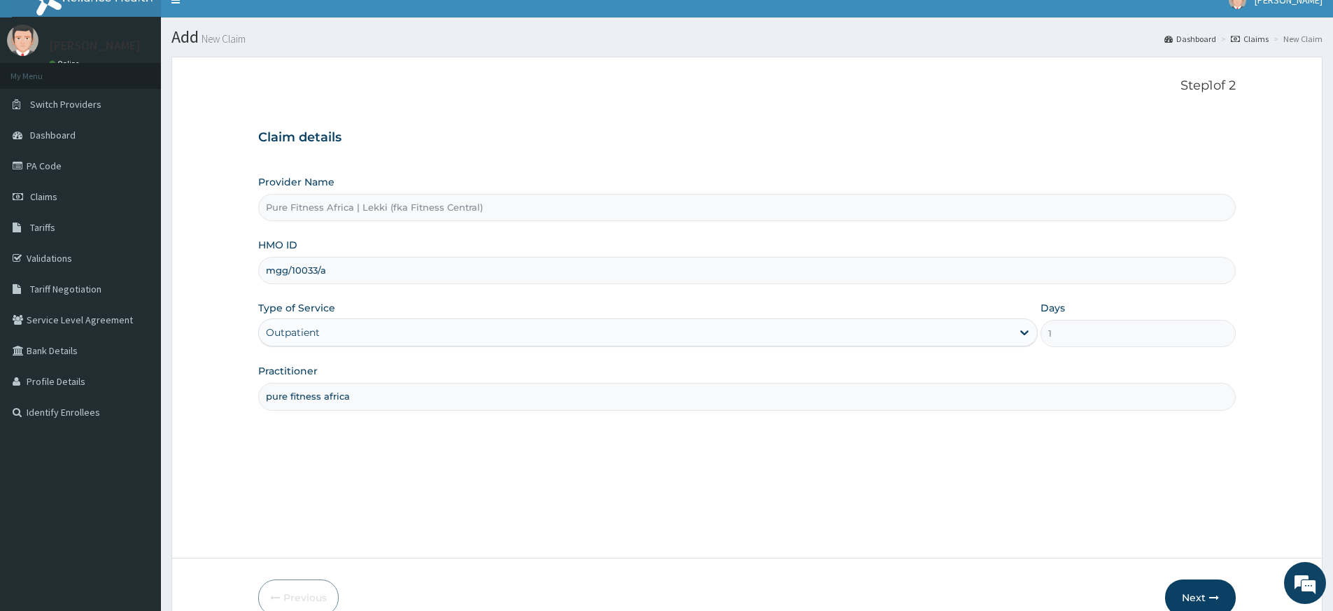
scroll to position [90, 0]
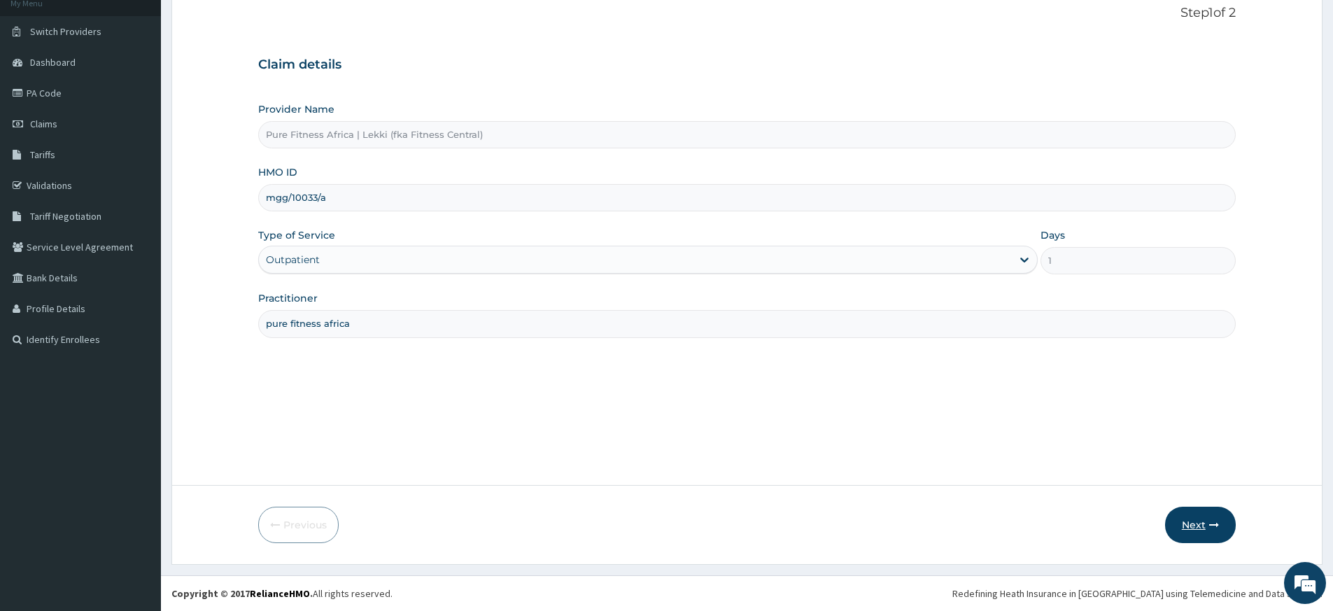
type input "mgg/10033/a"
click at [1196, 517] on button "Next" at bounding box center [1200, 525] width 71 height 36
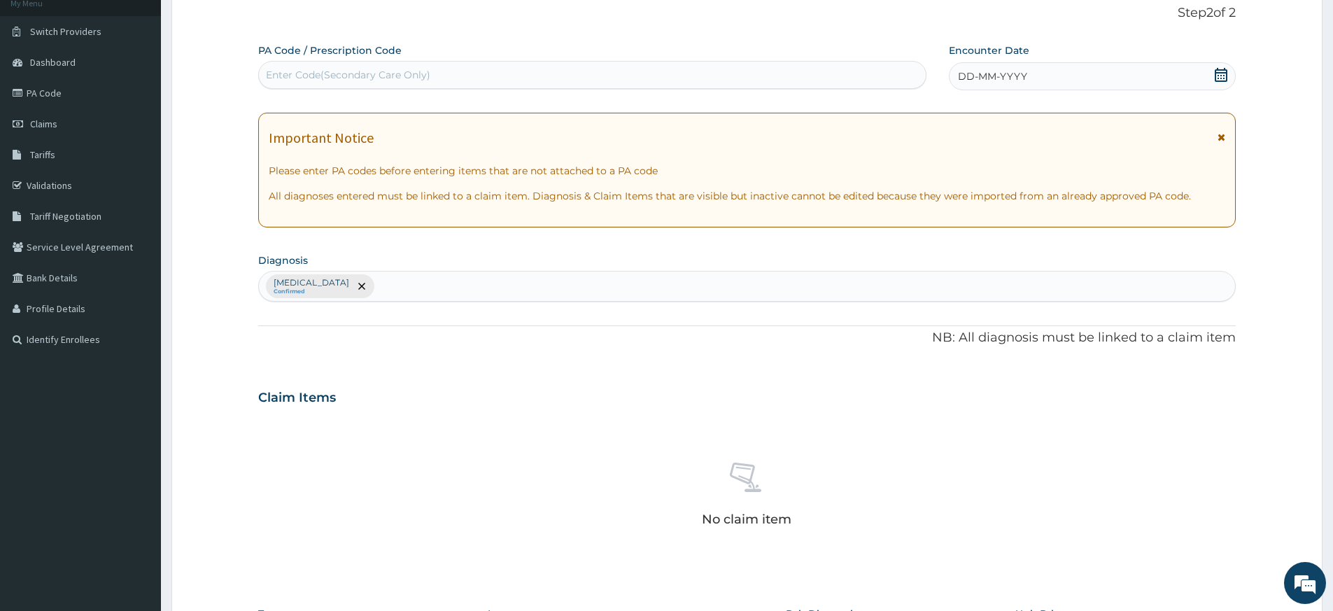
click at [1228, 72] on icon at bounding box center [1221, 75] width 14 height 14
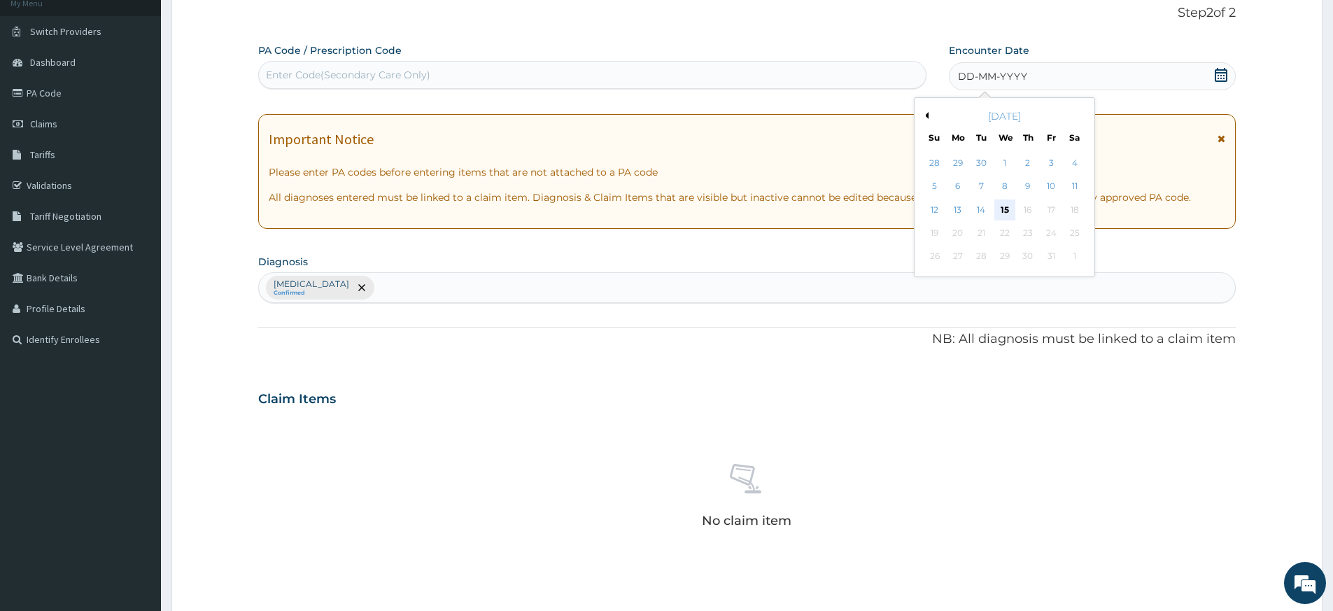
click at [1010, 204] on div "15" at bounding box center [1005, 209] width 21 height 21
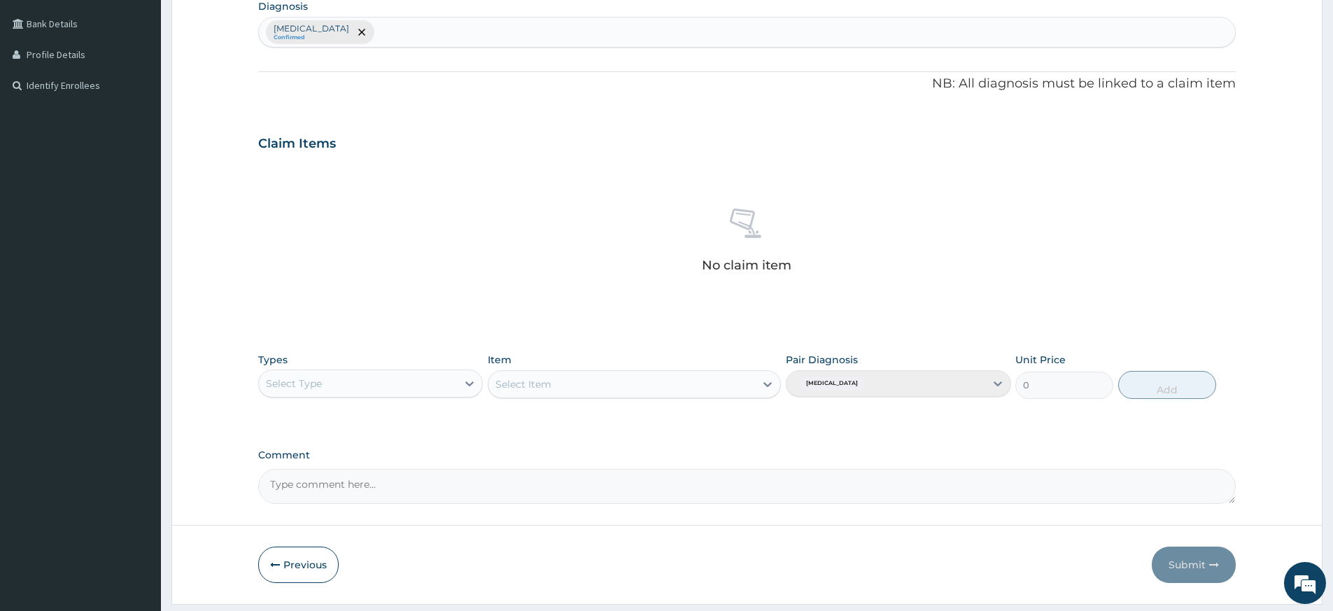
scroll to position [384, 0]
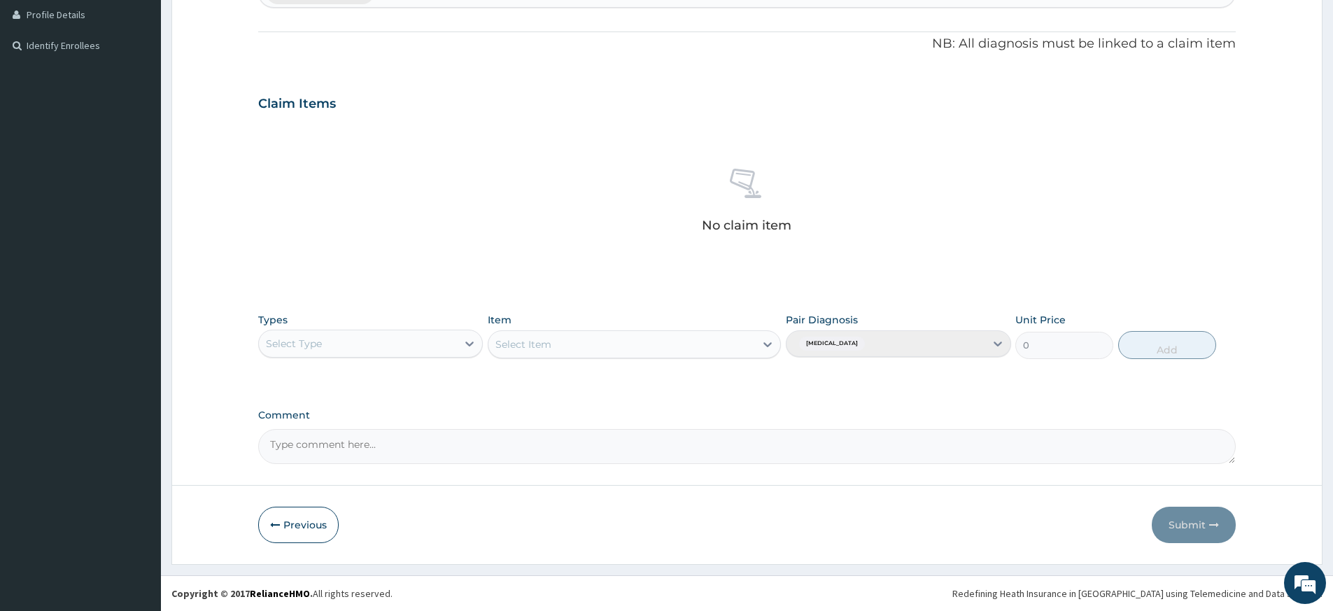
click at [405, 346] on div "Select Type" at bounding box center [358, 343] width 198 height 22
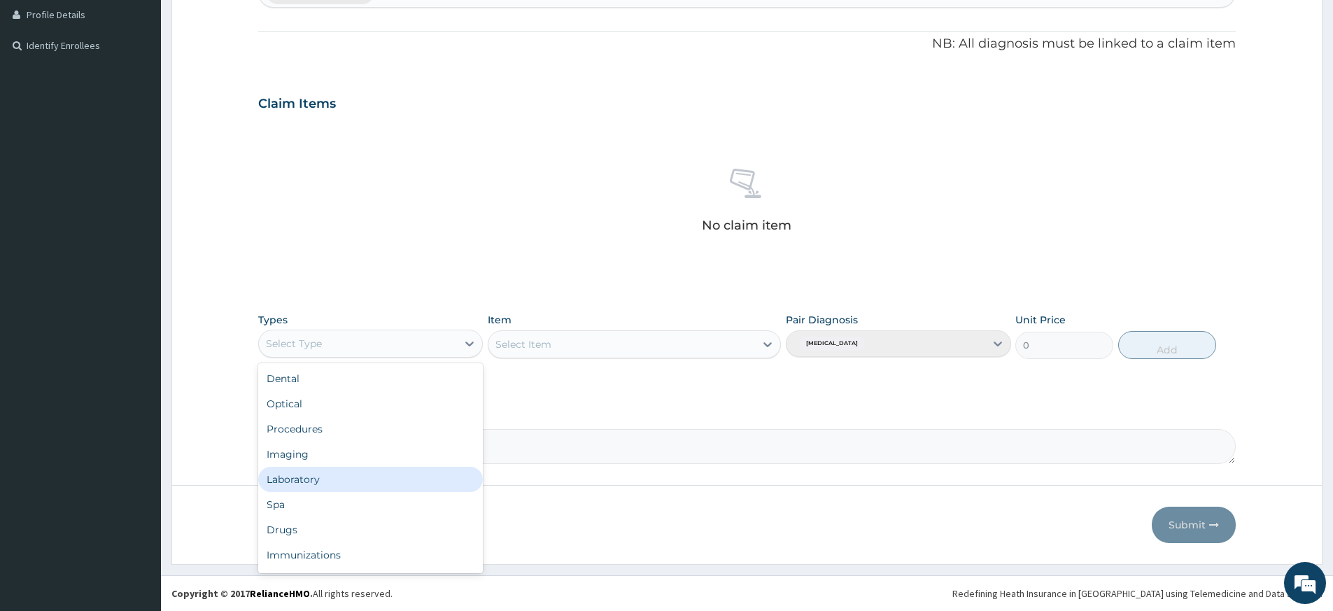
scroll to position [48, 0]
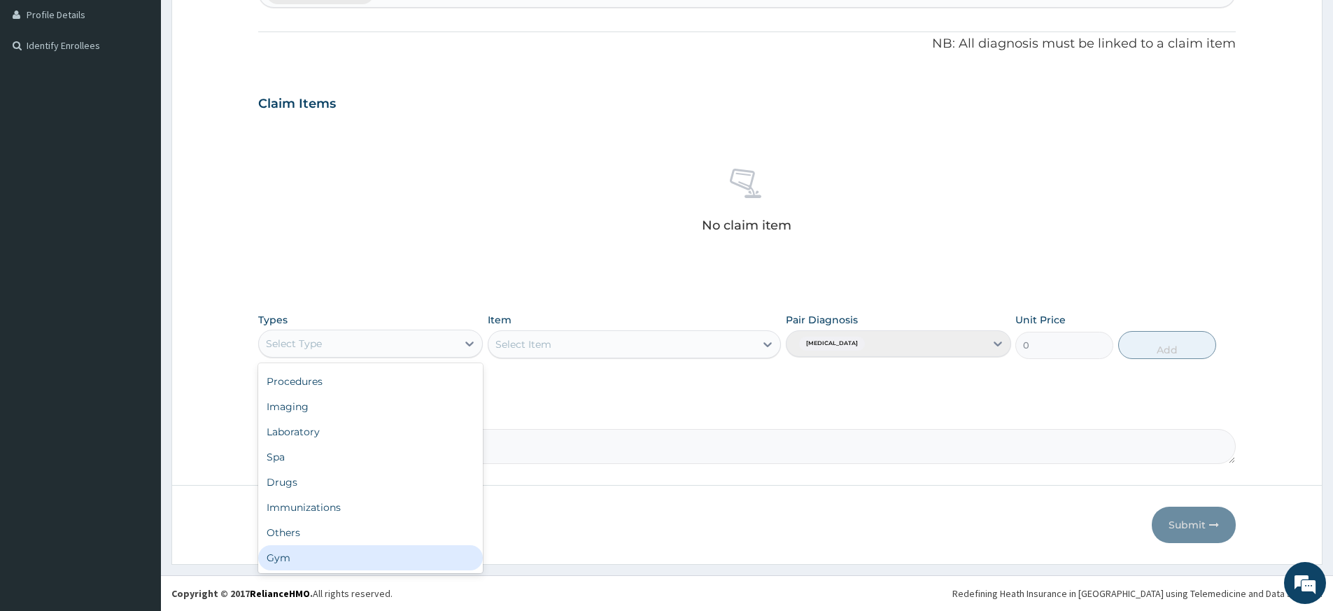
click at [316, 554] on div "Gym" at bounding box center [370, 557] width 225 height 25
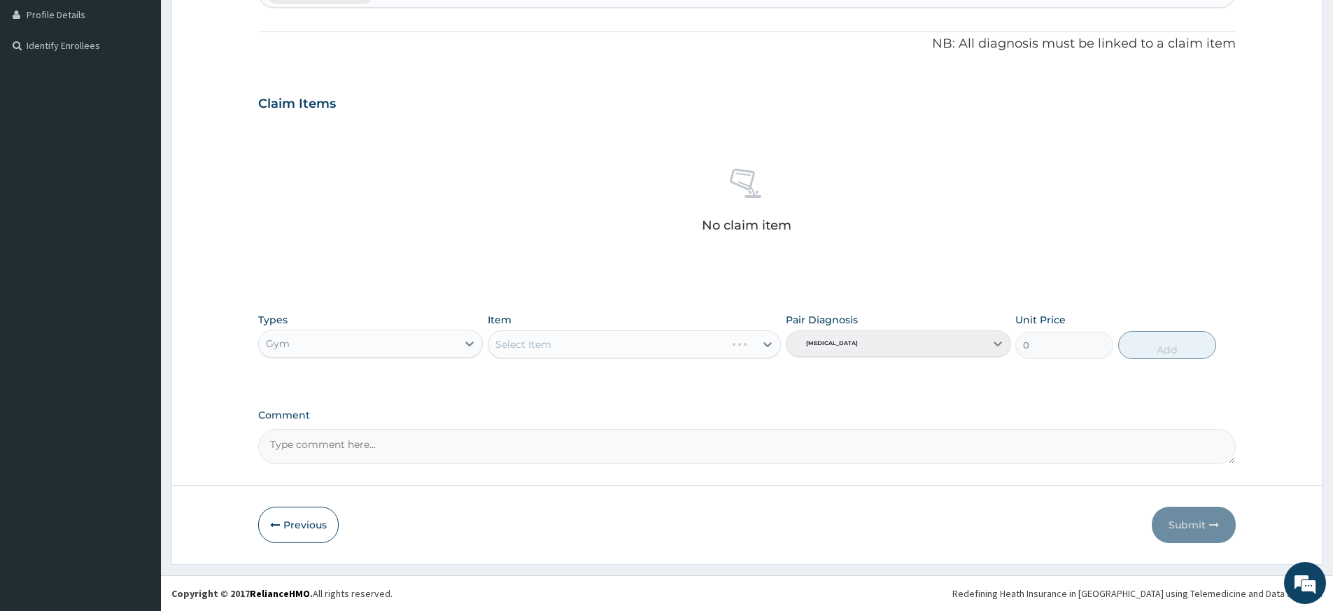
click at [657, 335] on div "Select Item" at bounding box center [634, 344] width 293 height 28
click at [654, 346] on div "Select Item" at bounding box center [634, 344] width 293 height 28
click at [653, 347] on div "Select Item" at bounding box center [634, 344] width 293 height 28
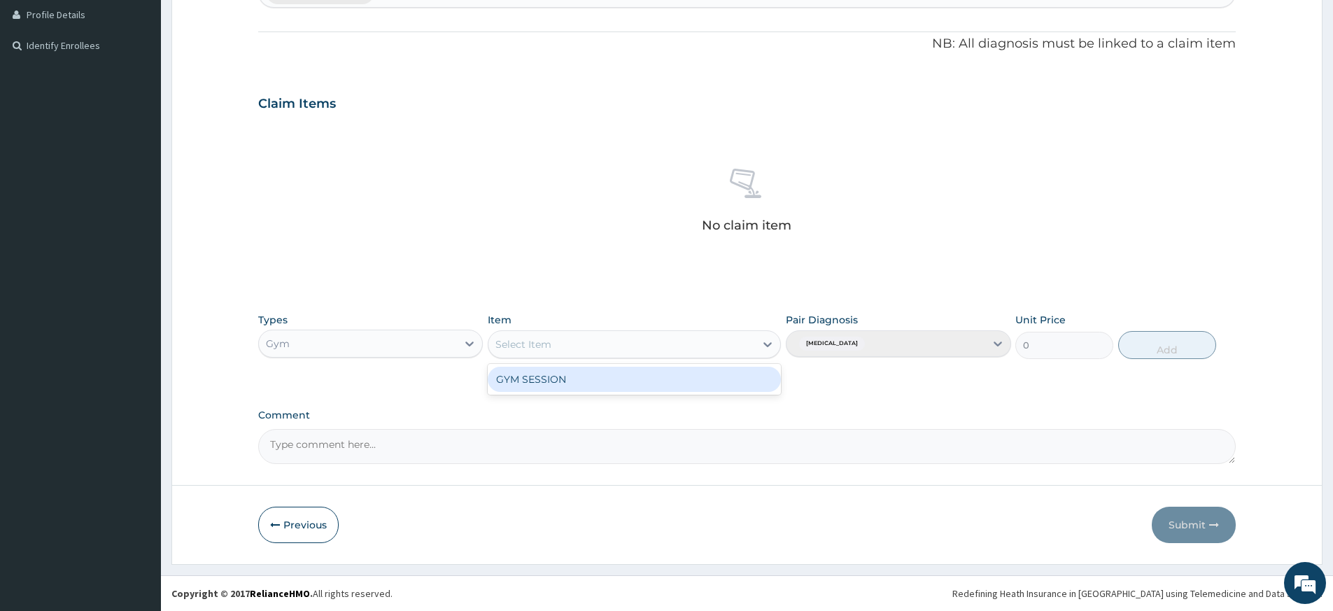
click at [649, 348] on div "Select Item" at bounding box center [622, 344] width 267 height 22
click at [645, 384] on div "GYM SESSION" at bounding box center [634, 379] width 293 height 25
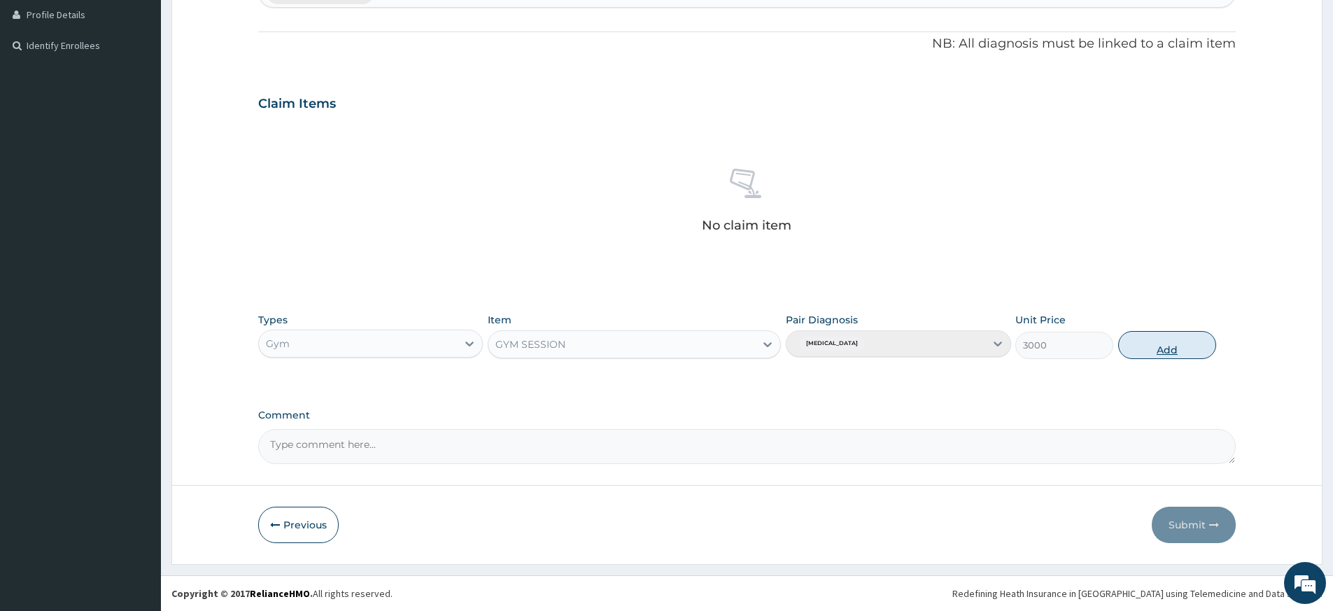
click at [1154, 343] on button "Add" at bounding box center [1168, 345] width 98 height 28
type input "0"
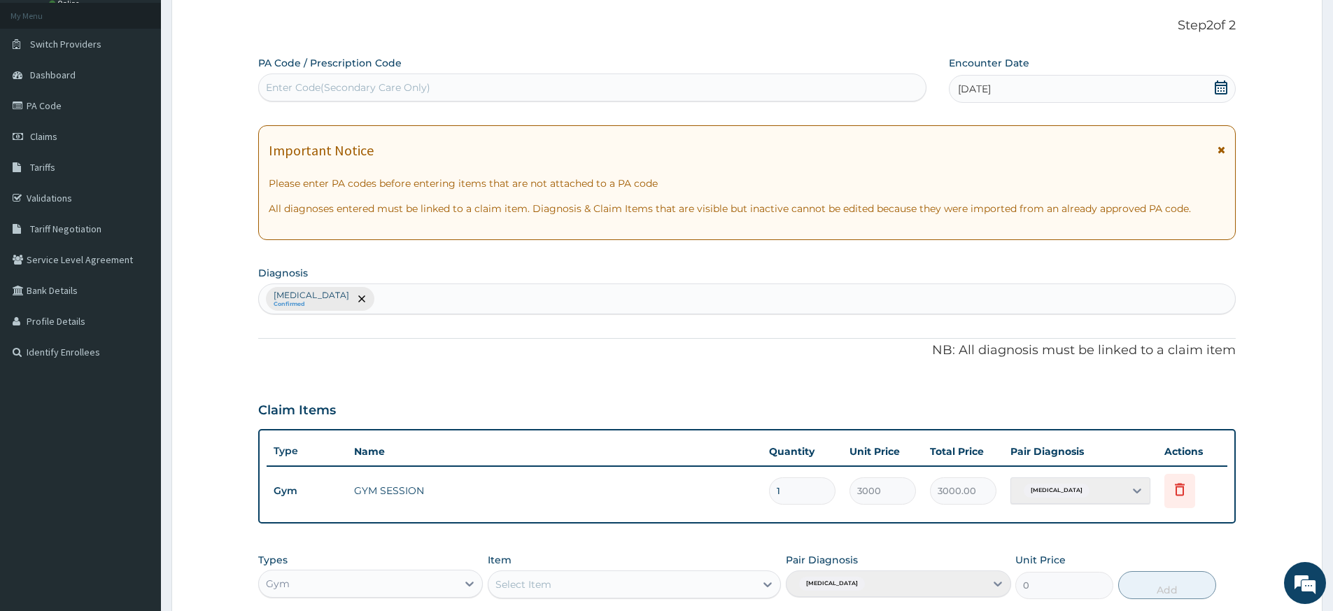
scroll to position [0, 0]
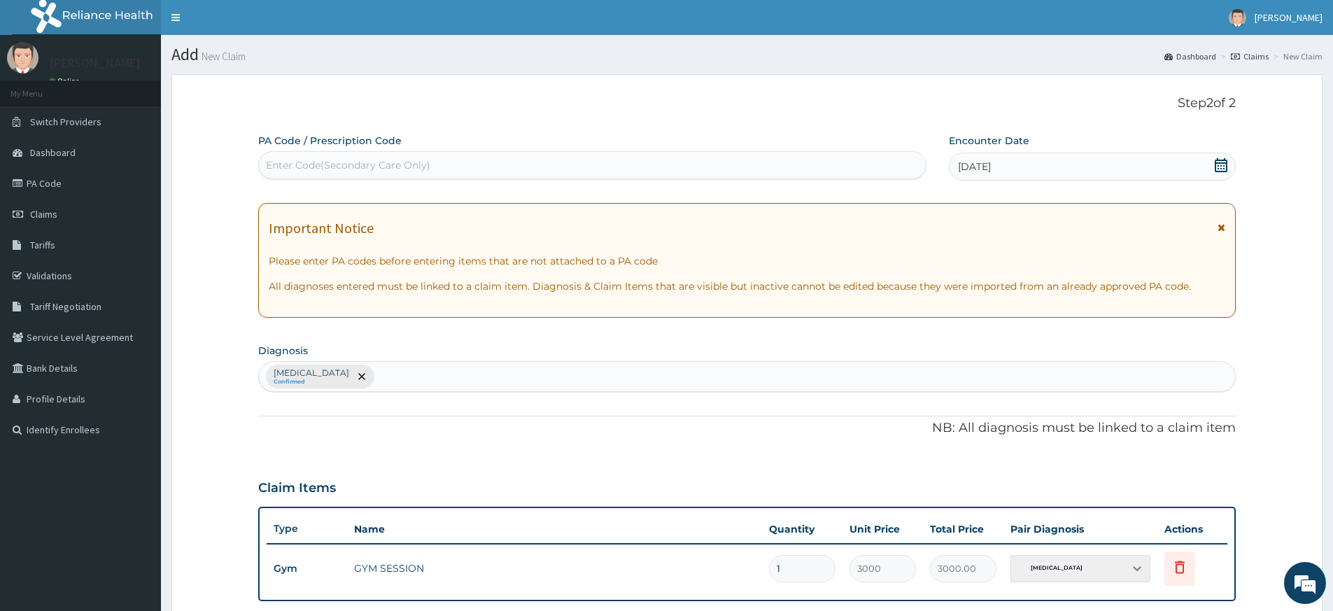
click at [661, 171] on div "Enter Code(Secondary Care Only)" at bounding box center [592, 165] width 667 height 22
type input "PA/B237C9"
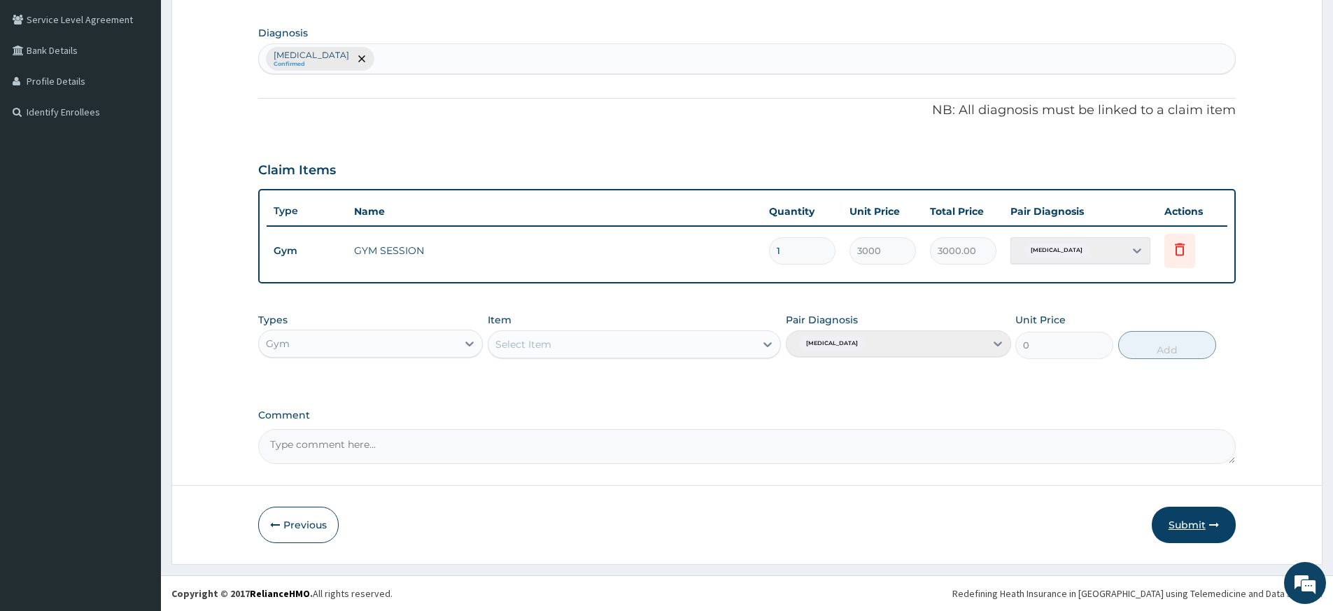
click at [1182, 524] on button "Submit" at bounding box center [1194, 525] width 84 height 36
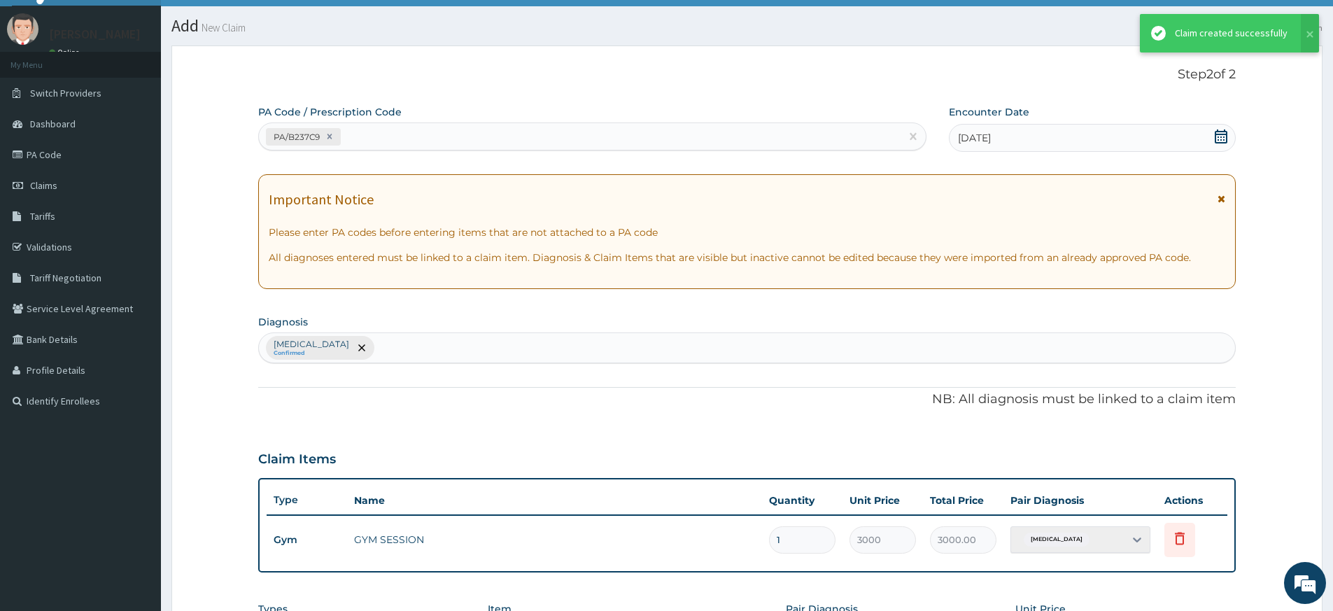
scroll to position [318, 0]
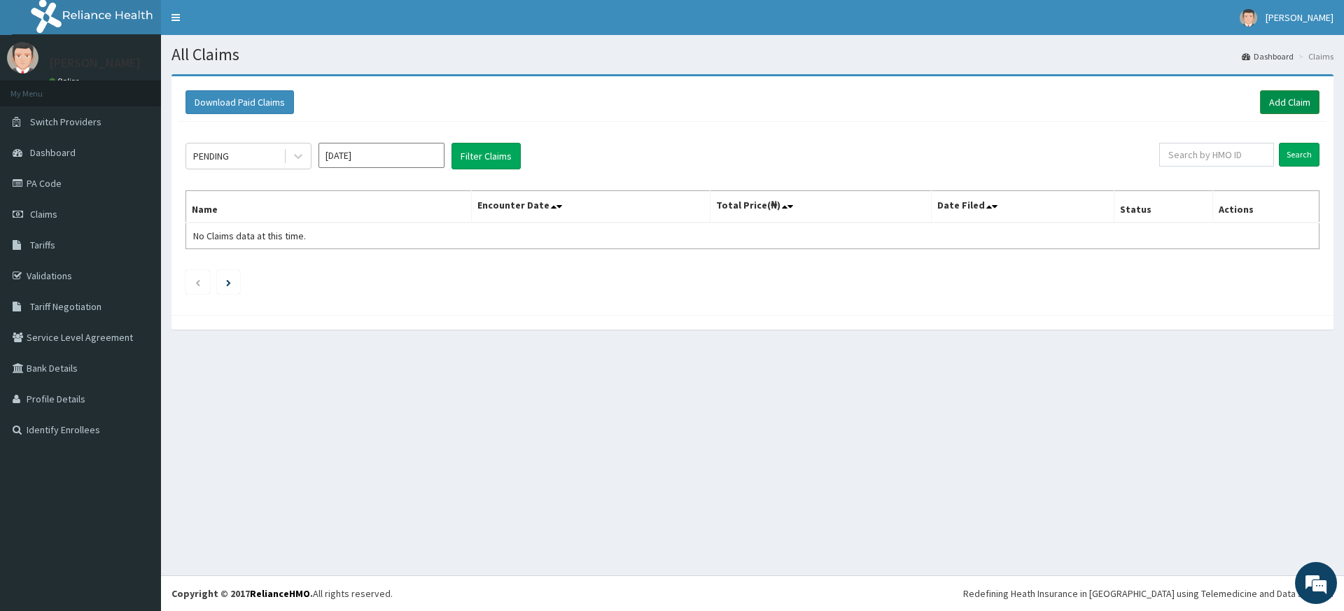
click at [1303, 106] on link "Add Claim" at bounding box center [1289, 102] width 59 height 24
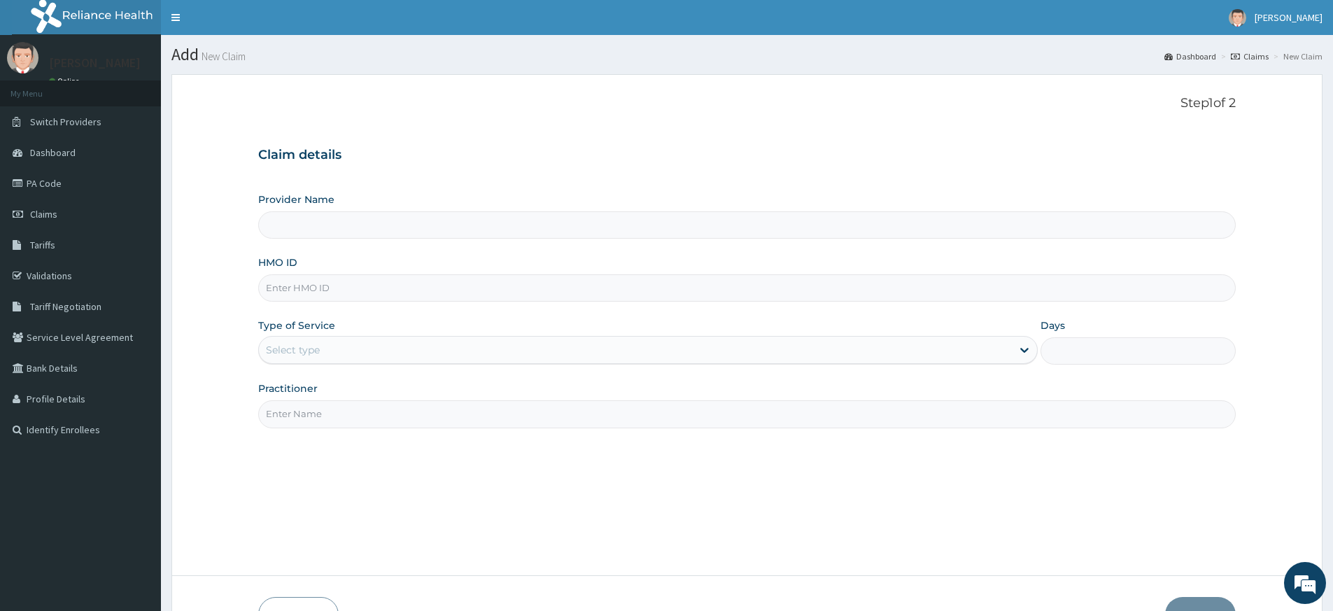
click at [321, 418] on input "Practitioner" at bounding box center [747, 413] width 978 height 27
type input "pure fitness africa"
type input "Pure Fitness Africa | Lekki (fka Fitness Central)"
type input "1"
click at [299, 285] on input "HMO ID" at bounding box center [747, 287] width 978 height 27
